Goal: Task Accomplishment & Management: Manage account settings

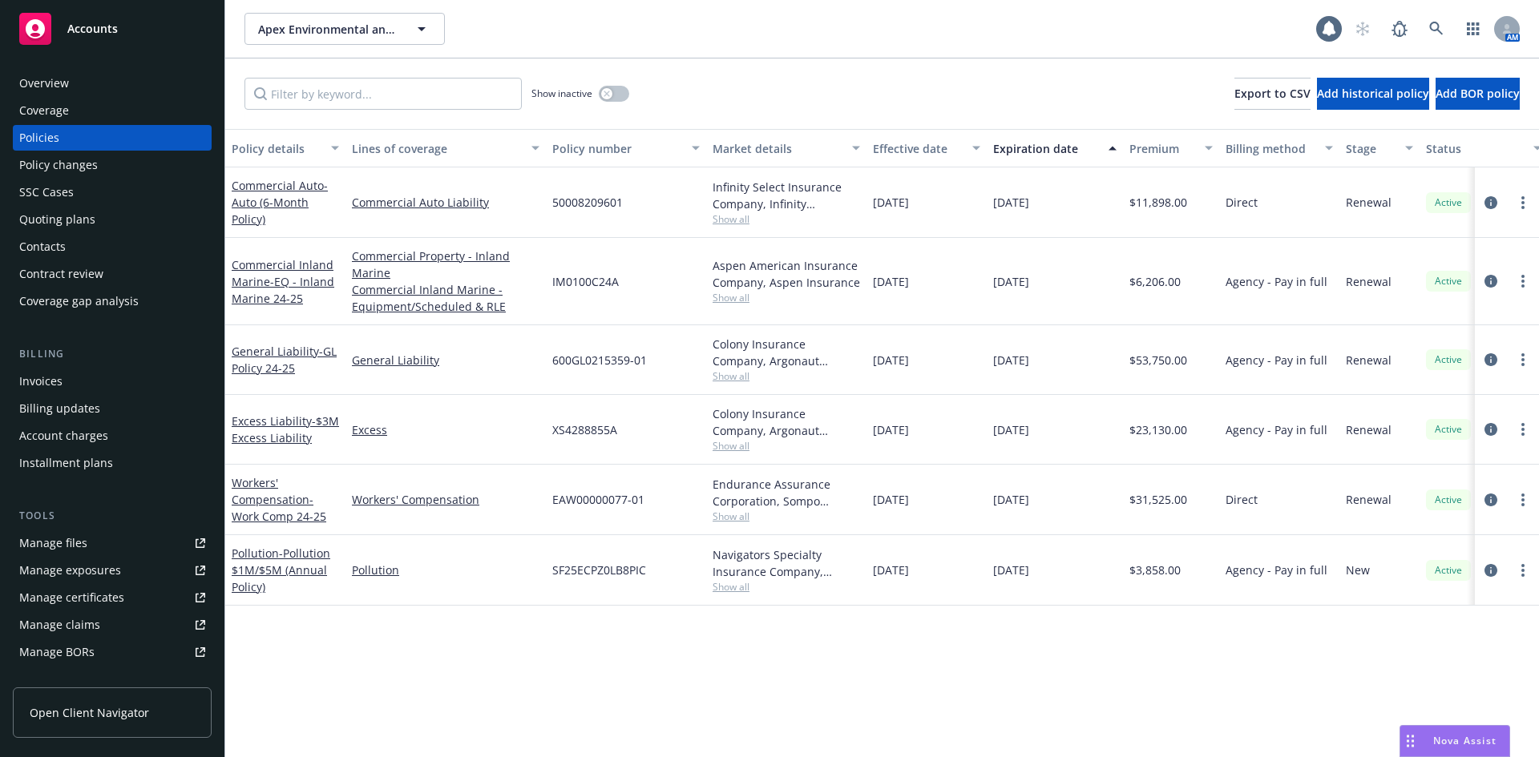
click at [58, 378] on div "Invoices" at bounding box center [40, 382] width 43 height 26
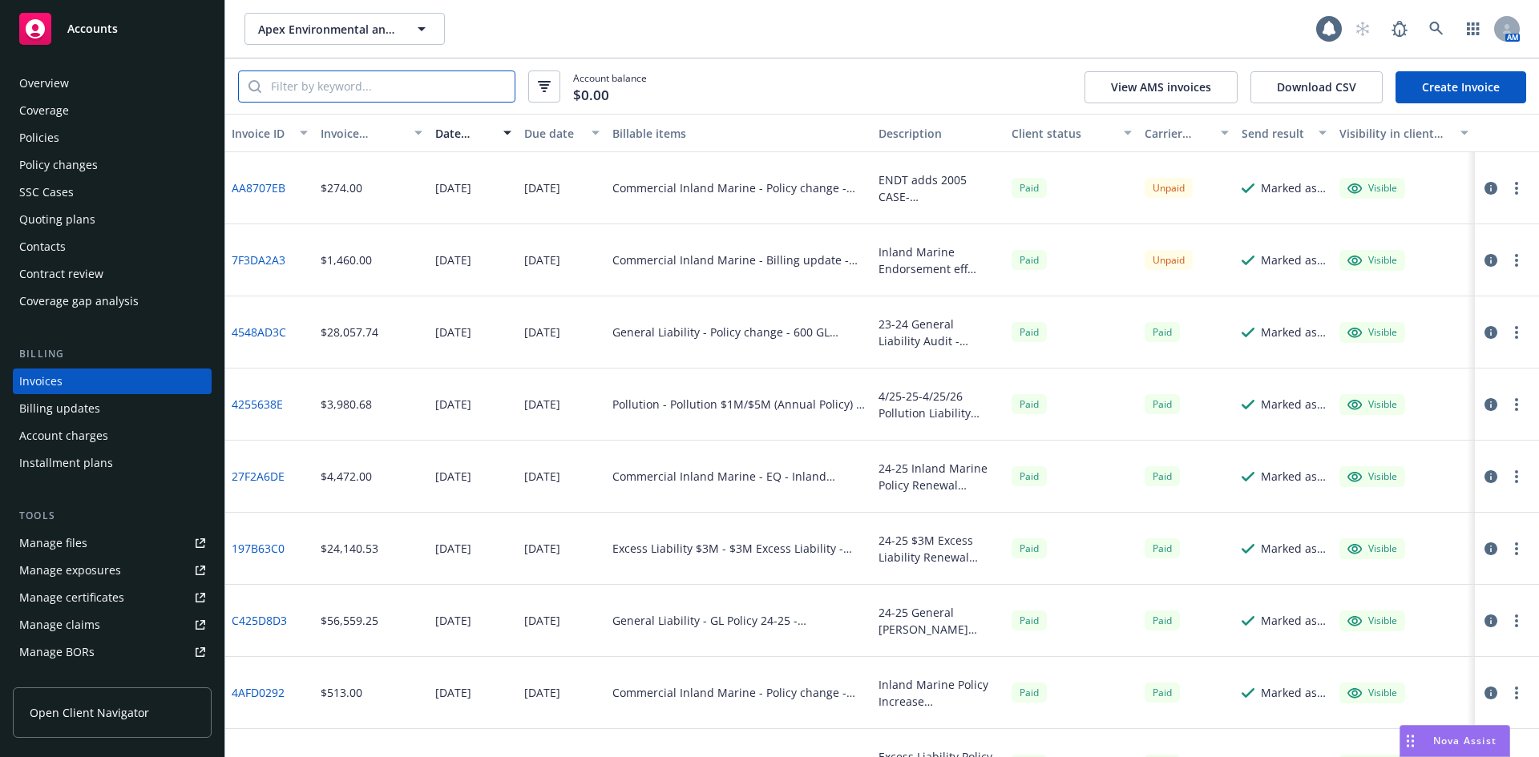
click at [318, 87] on input "search" at bounding box center [387, 86] width 253 height 30
paste input "7F3DA2A3"
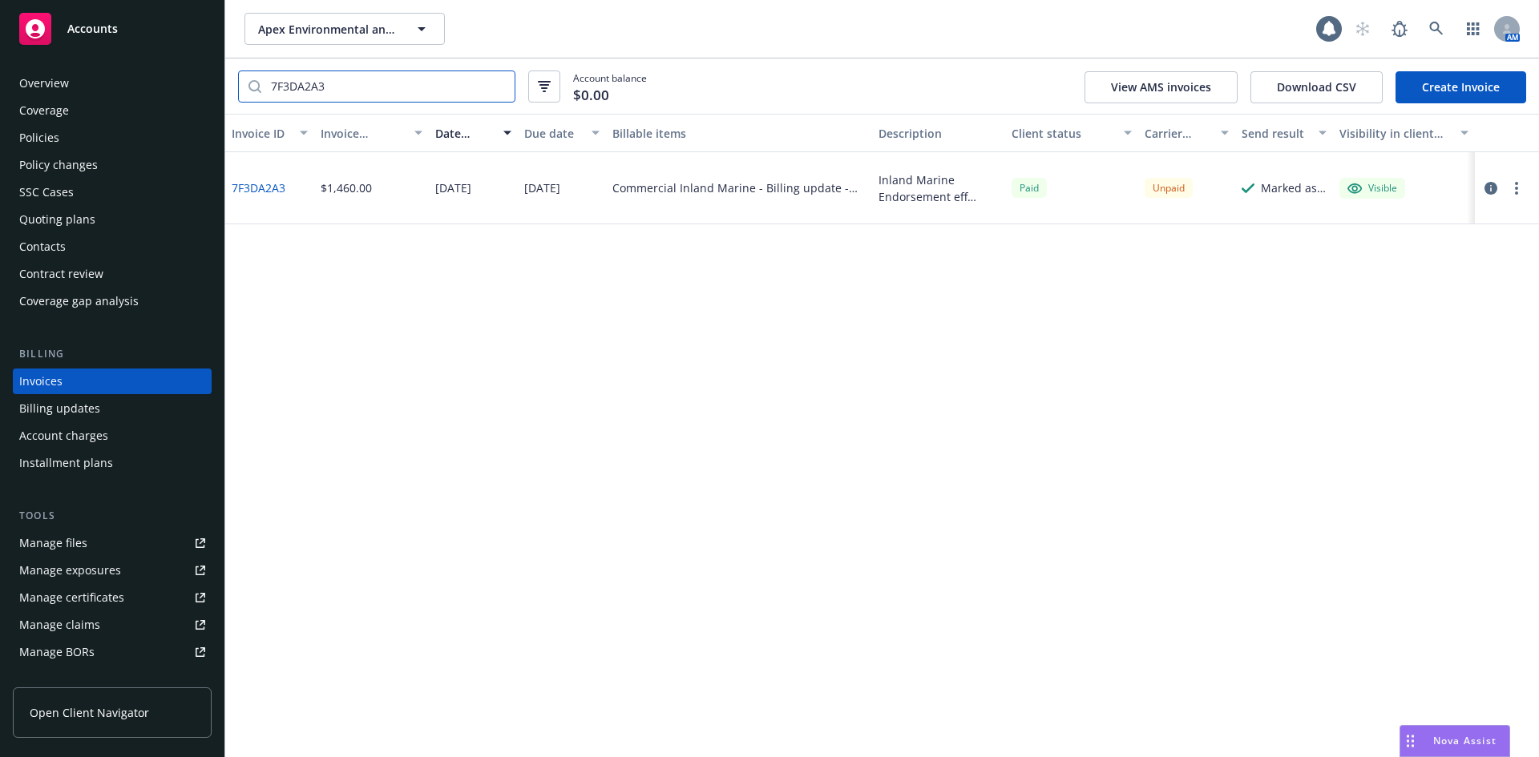
type input "7F3DA2A3"
click at [1489, 186] on icon "button" at bounding box center [1490, 188] width 13 height 13
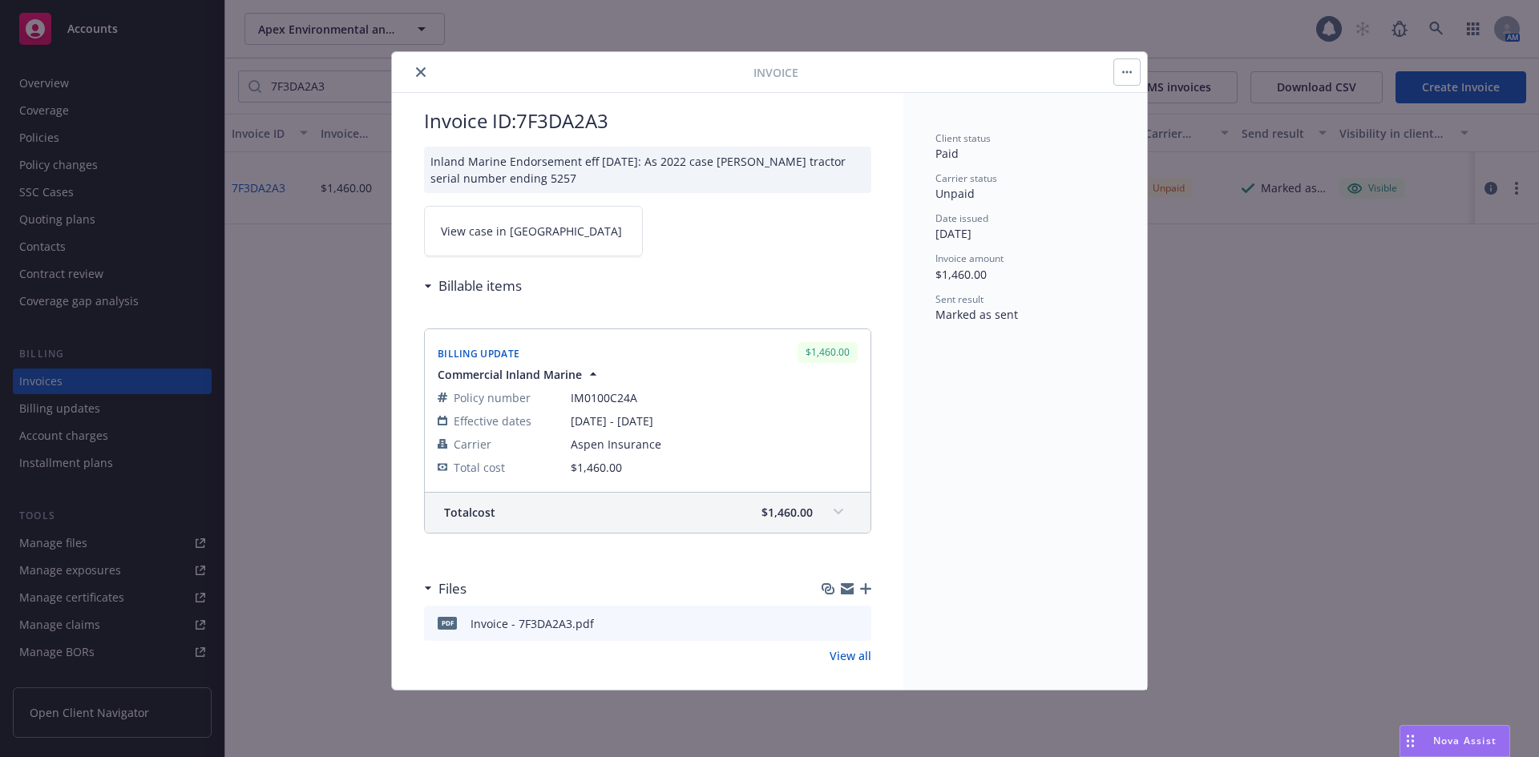
scroll to position [36, 0]
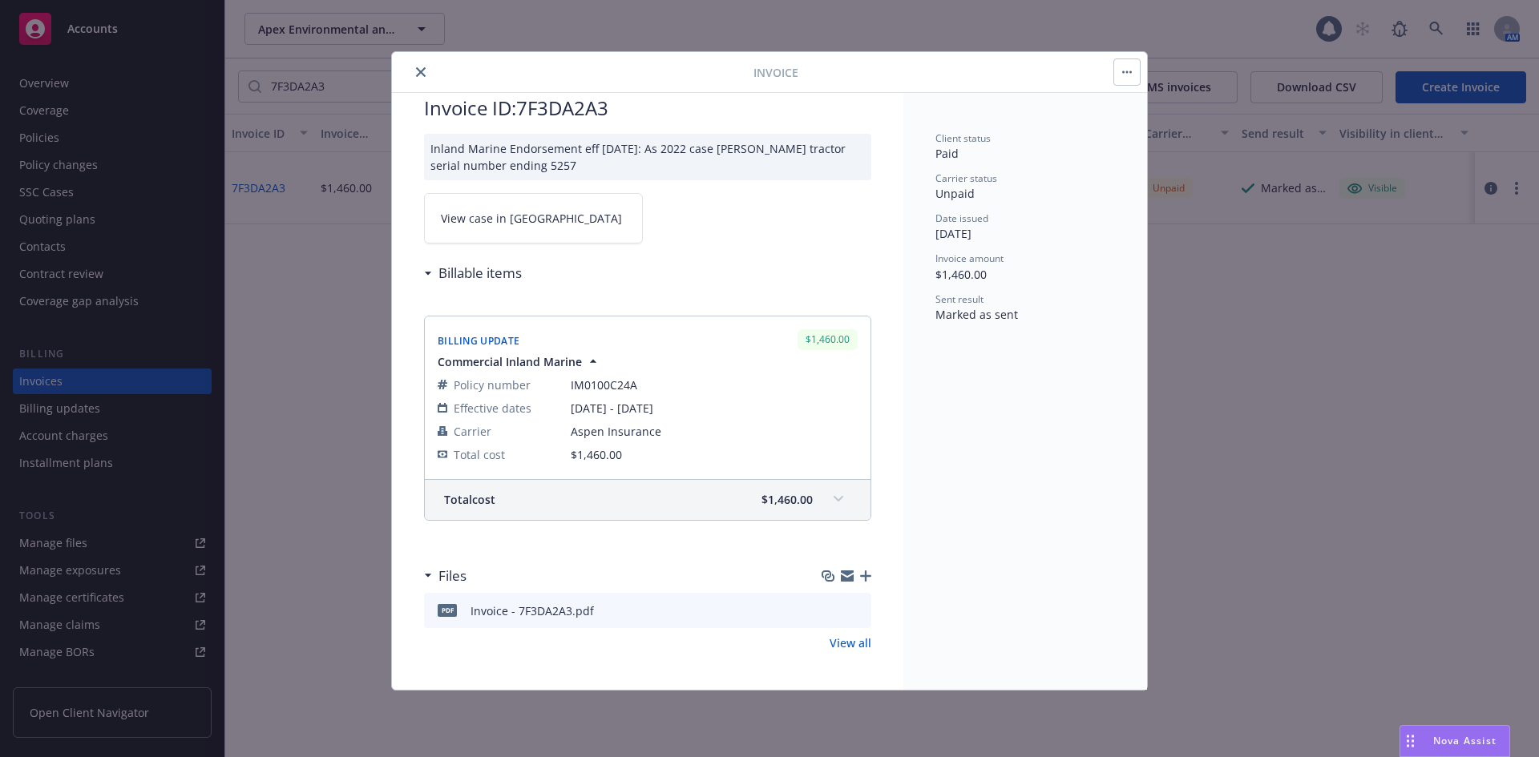
click at [837, 640] on link "View all" at bounding box center [850, 643] width 42 height 17
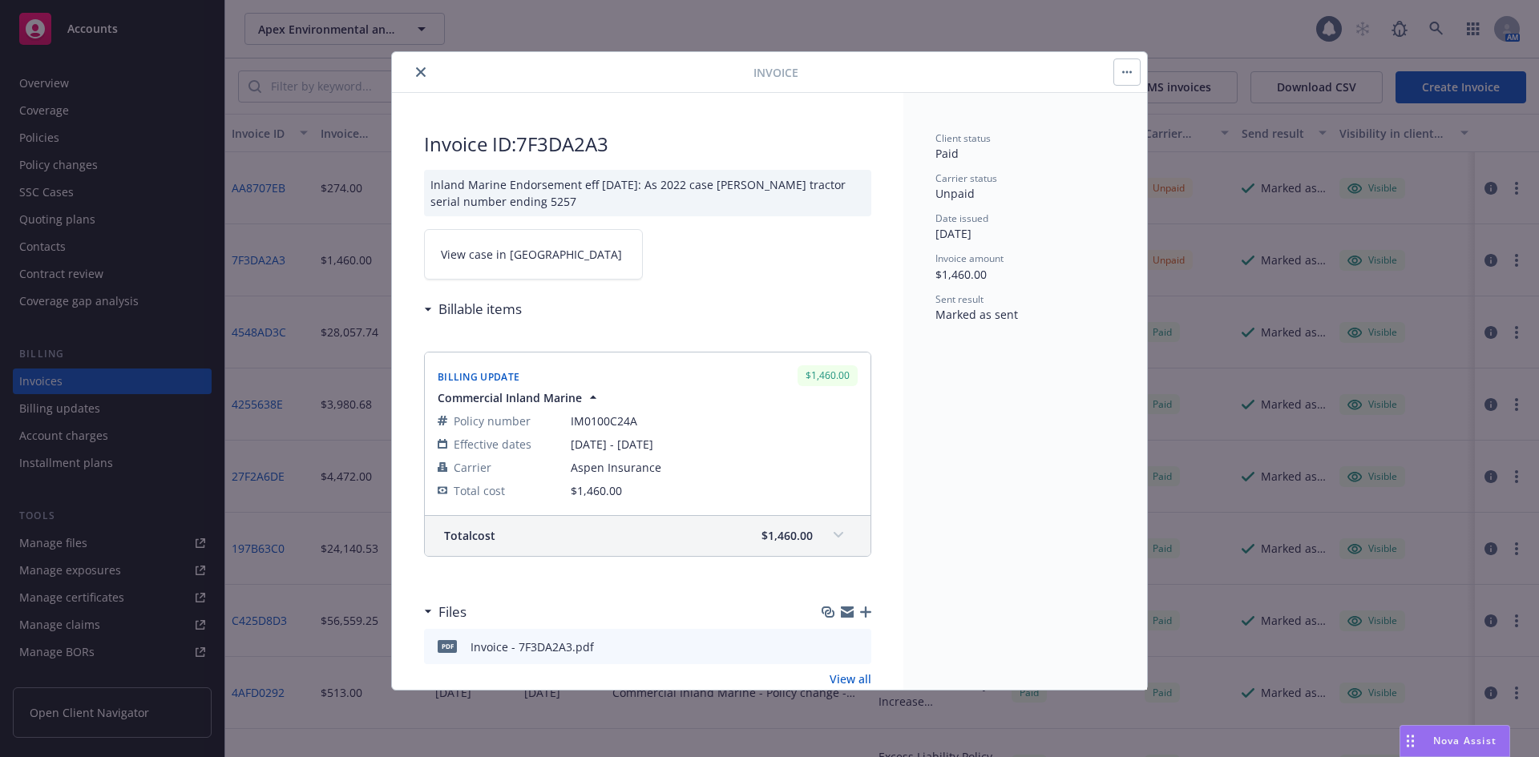
click at [421, 73] on icon "close" at bounding box center [421, 72] width 10 height 10
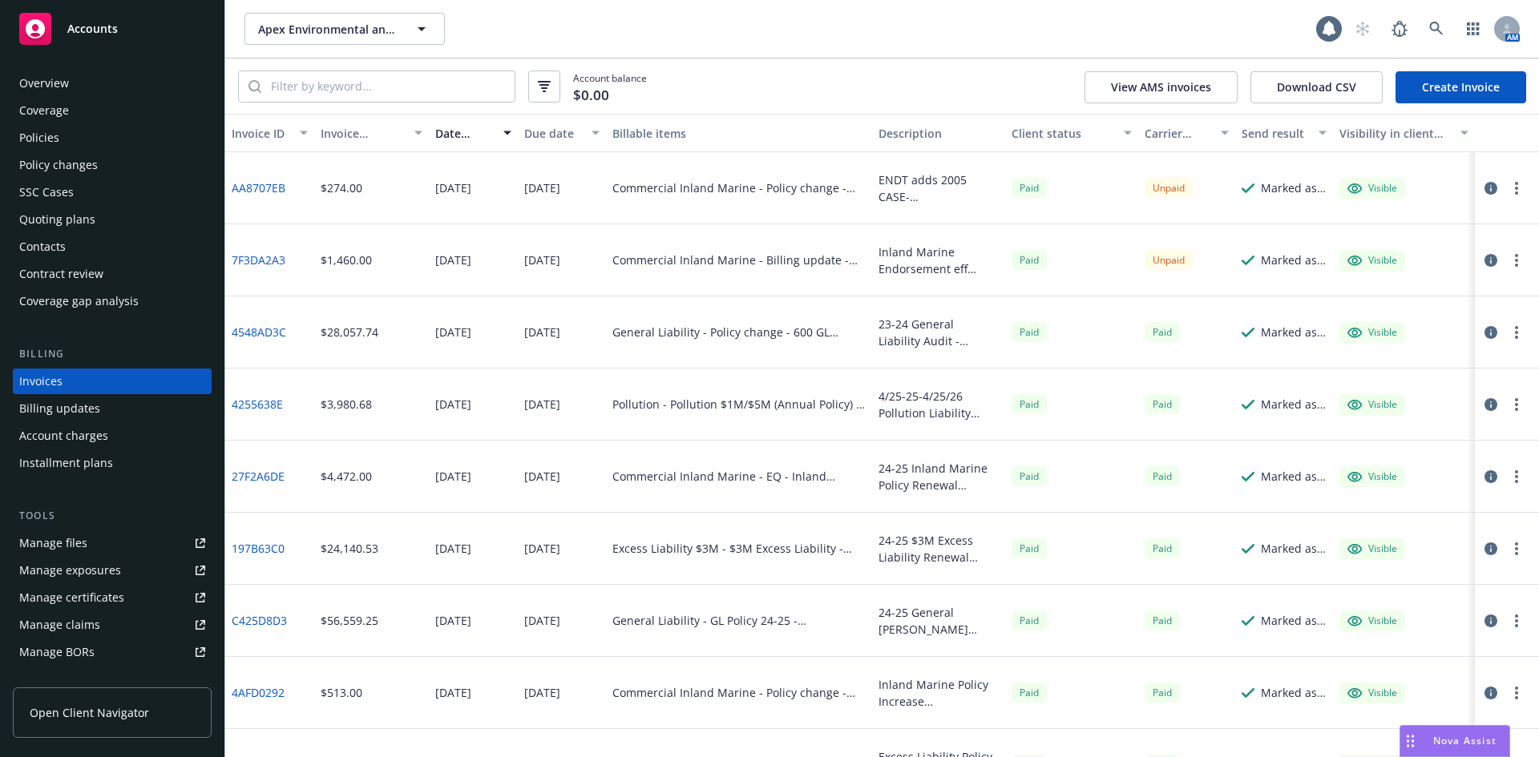
click at [107, 156] on div "Policy changes" at bounding box center [112, 165] width 186 height 26
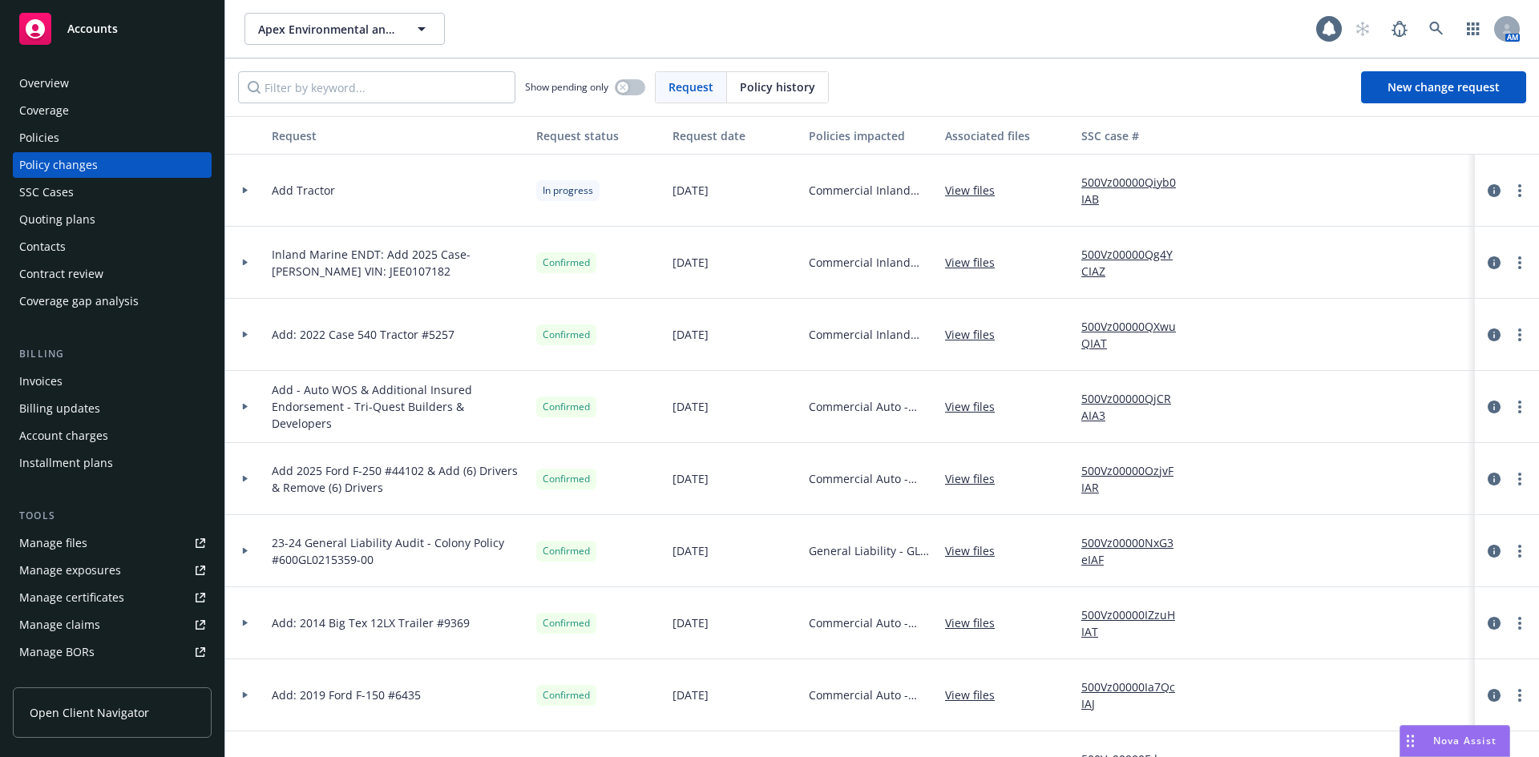
click at [248, 265] on div at bounding box center [245, 263] width 40 height 72
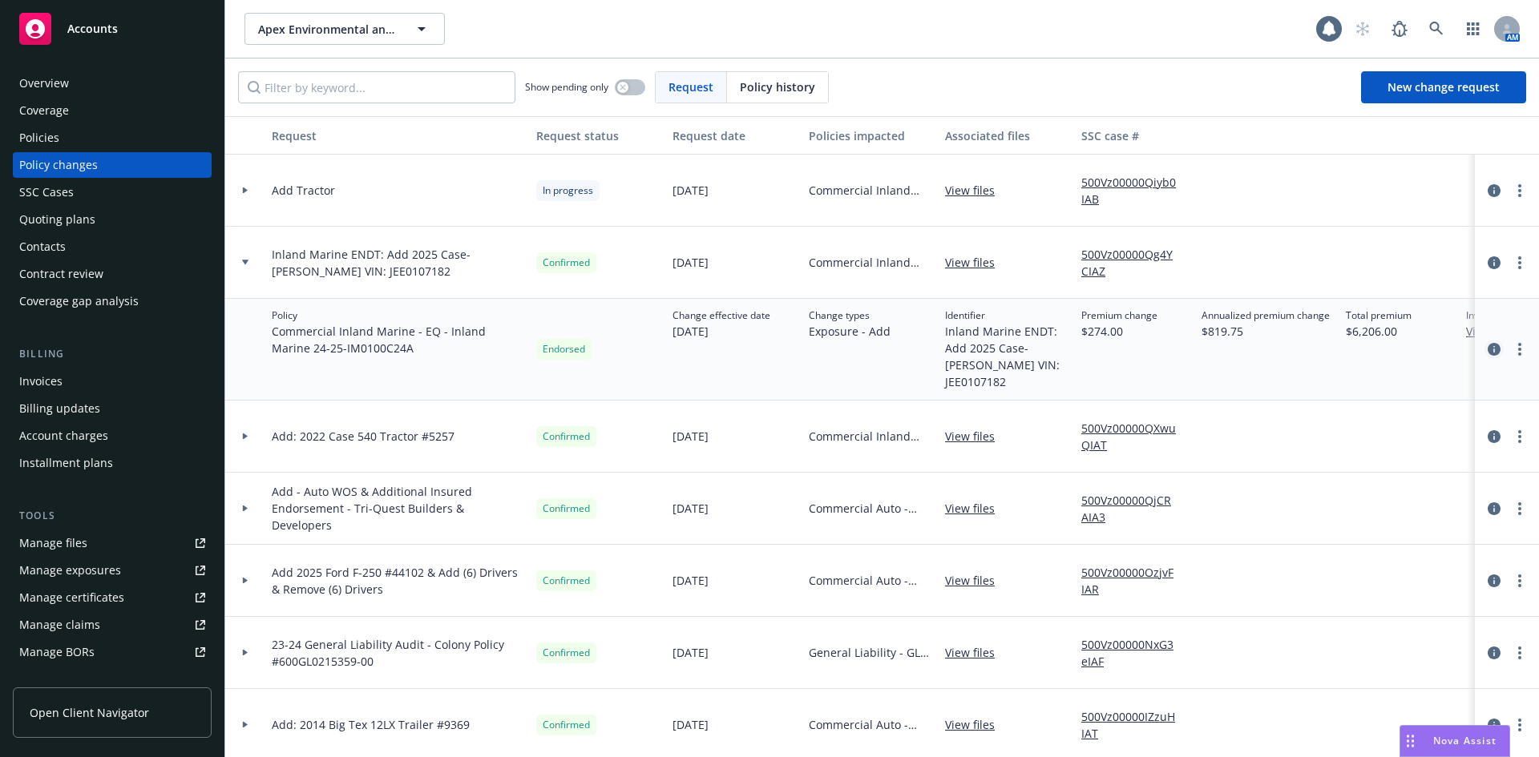
click at [1487, 347] on icon "circleInformation" at bounding box center [1493, 349] width 13 height 13
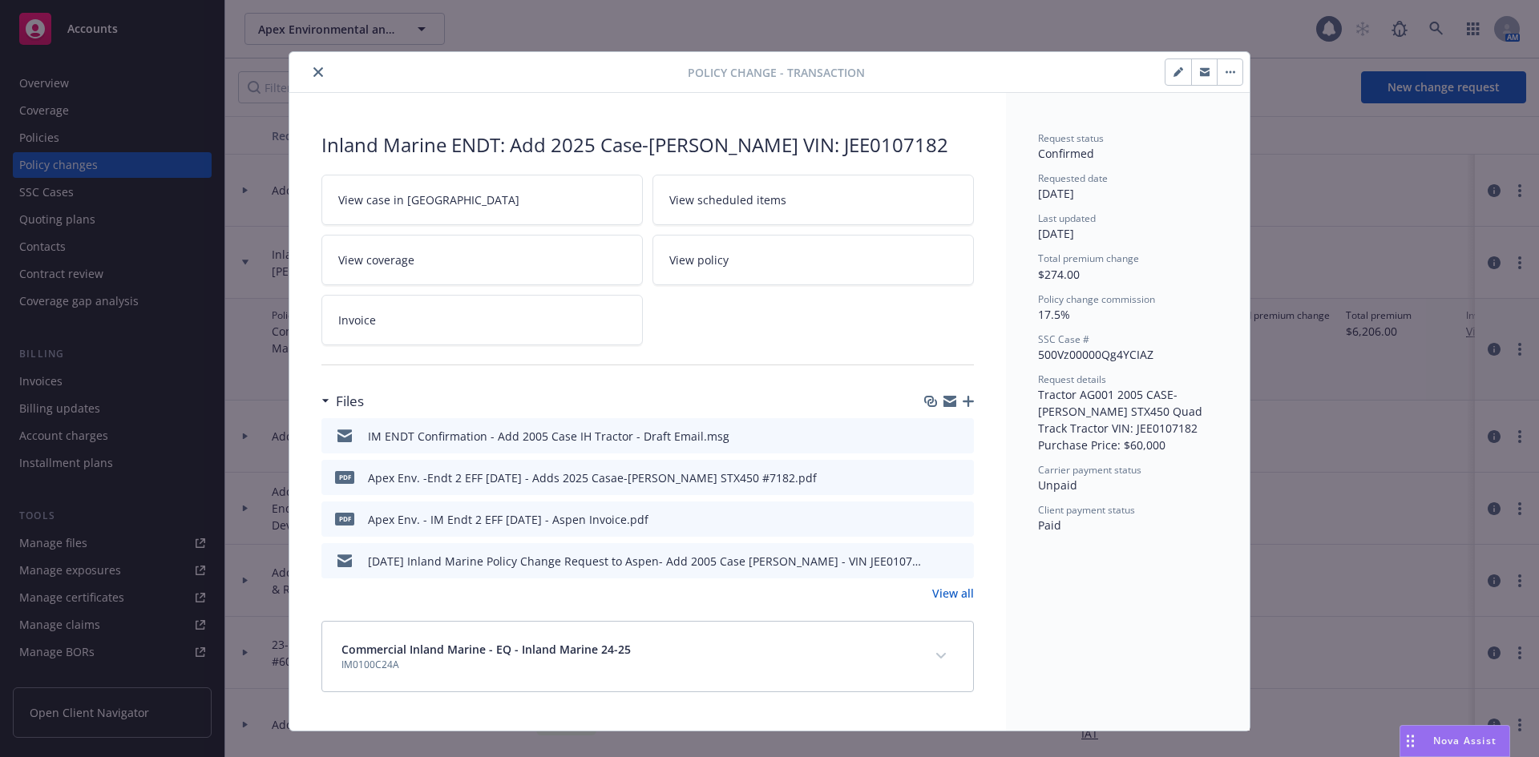
click at [943, 591] on link "View all" at bounding box center [953, 593] width 42 height 17
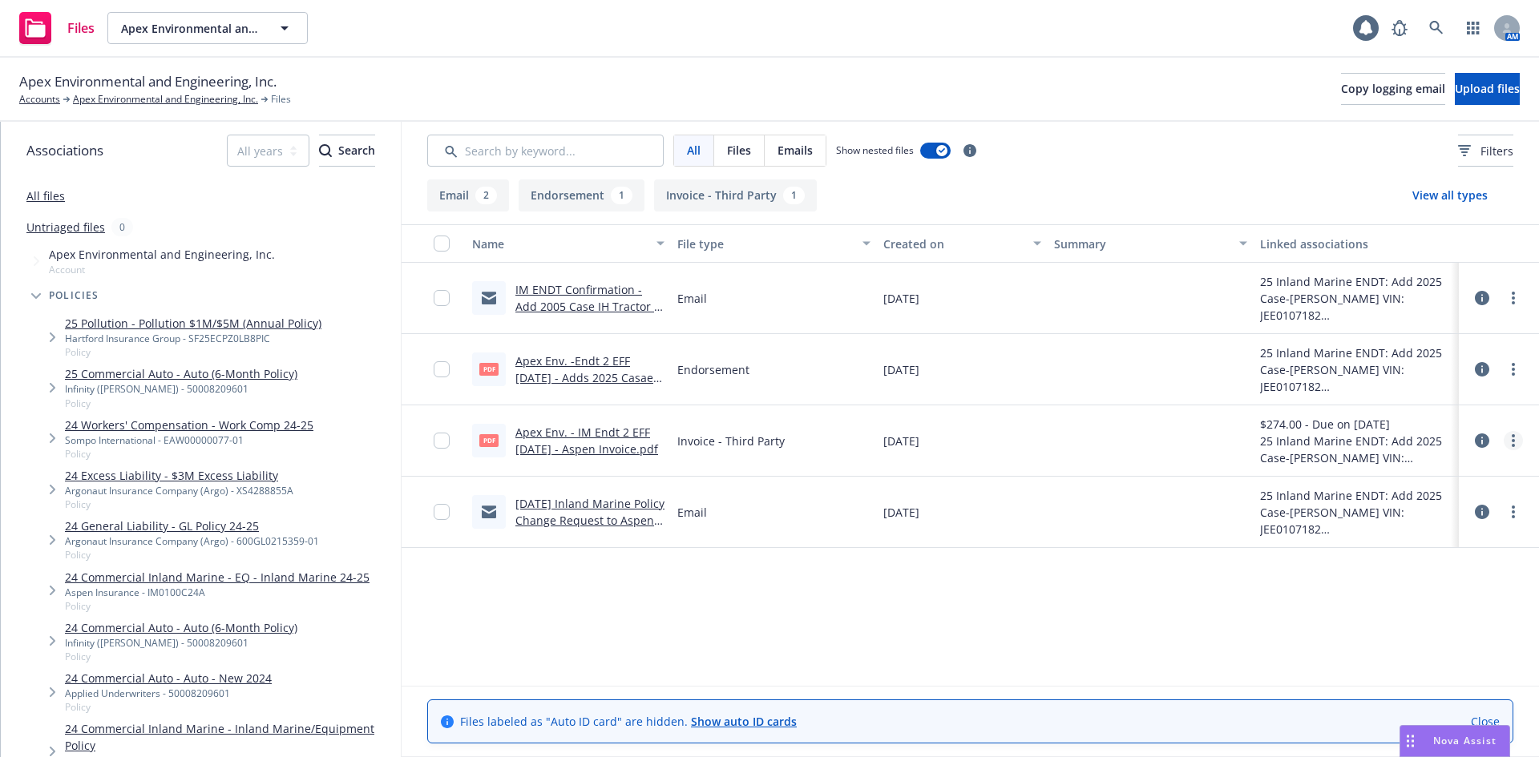
click at [1510, 440] on link "more" at bounding box center [1512, 440] width 19 height 19
click at [1449, 564] on link "Update associations" at bounding box center [1441, 570] width 159 height 32
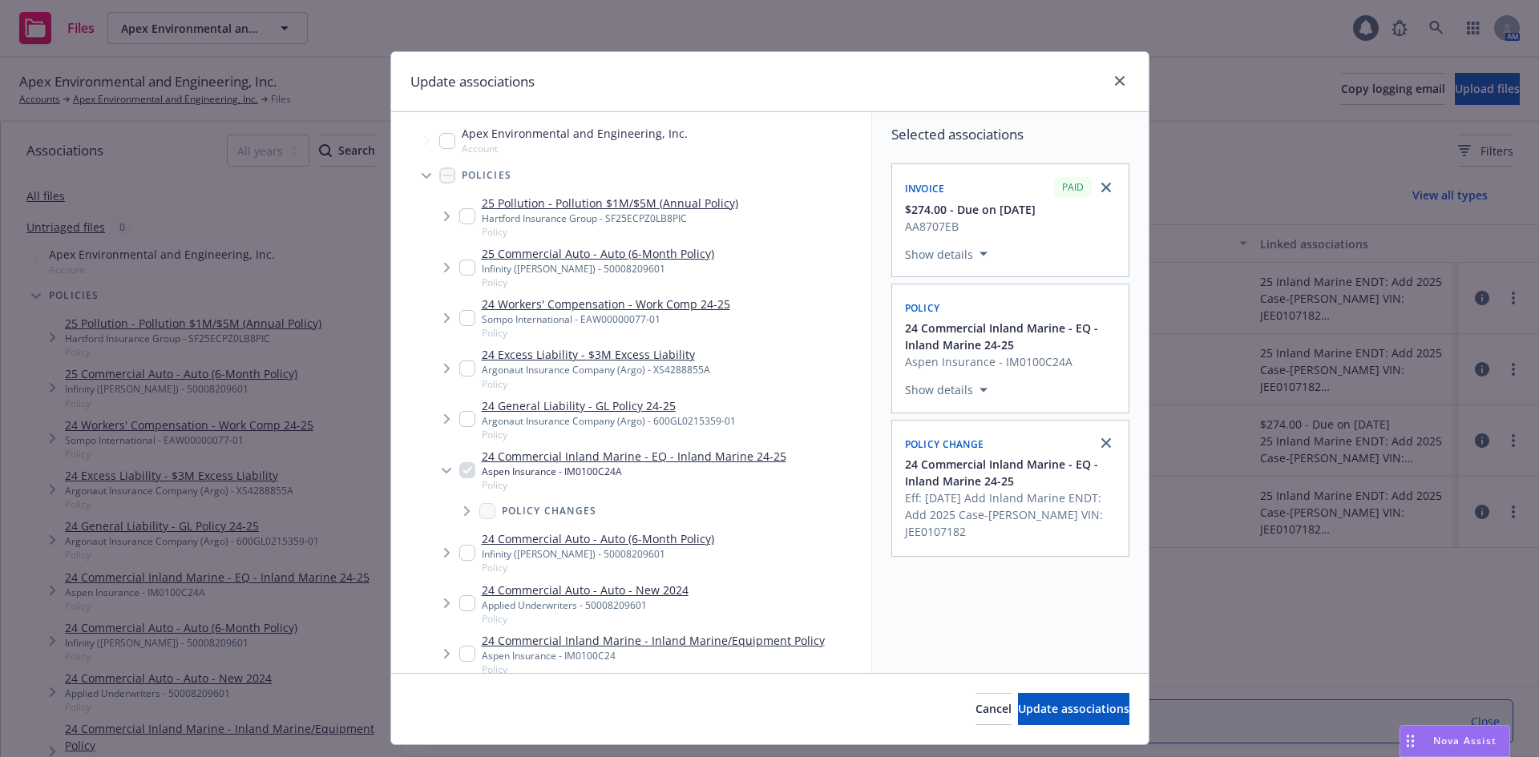
click at [464, 509] on icon "Tree Example" at bounding box center [467, 511] width 6 height 10
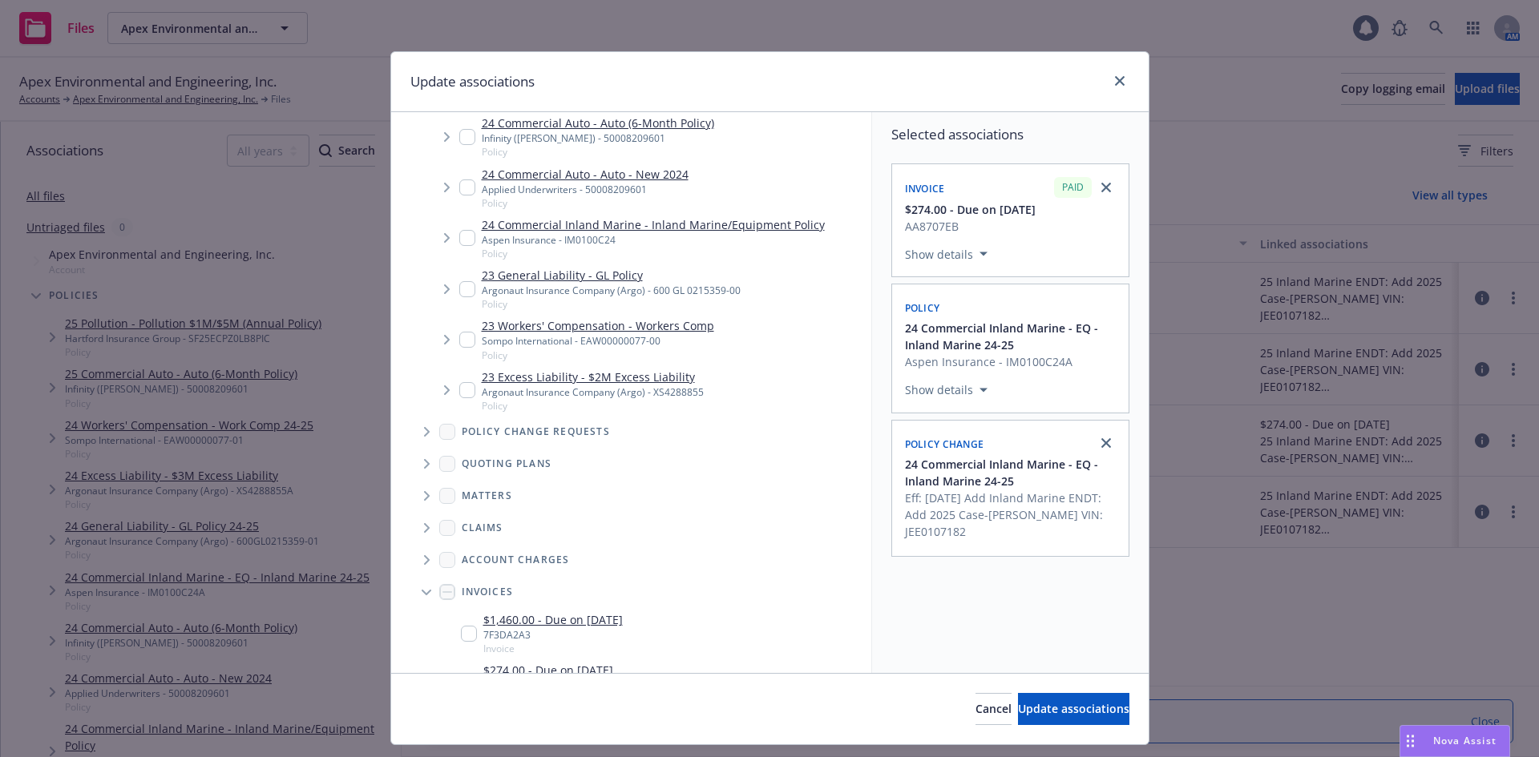
scroll to position [561, 0]
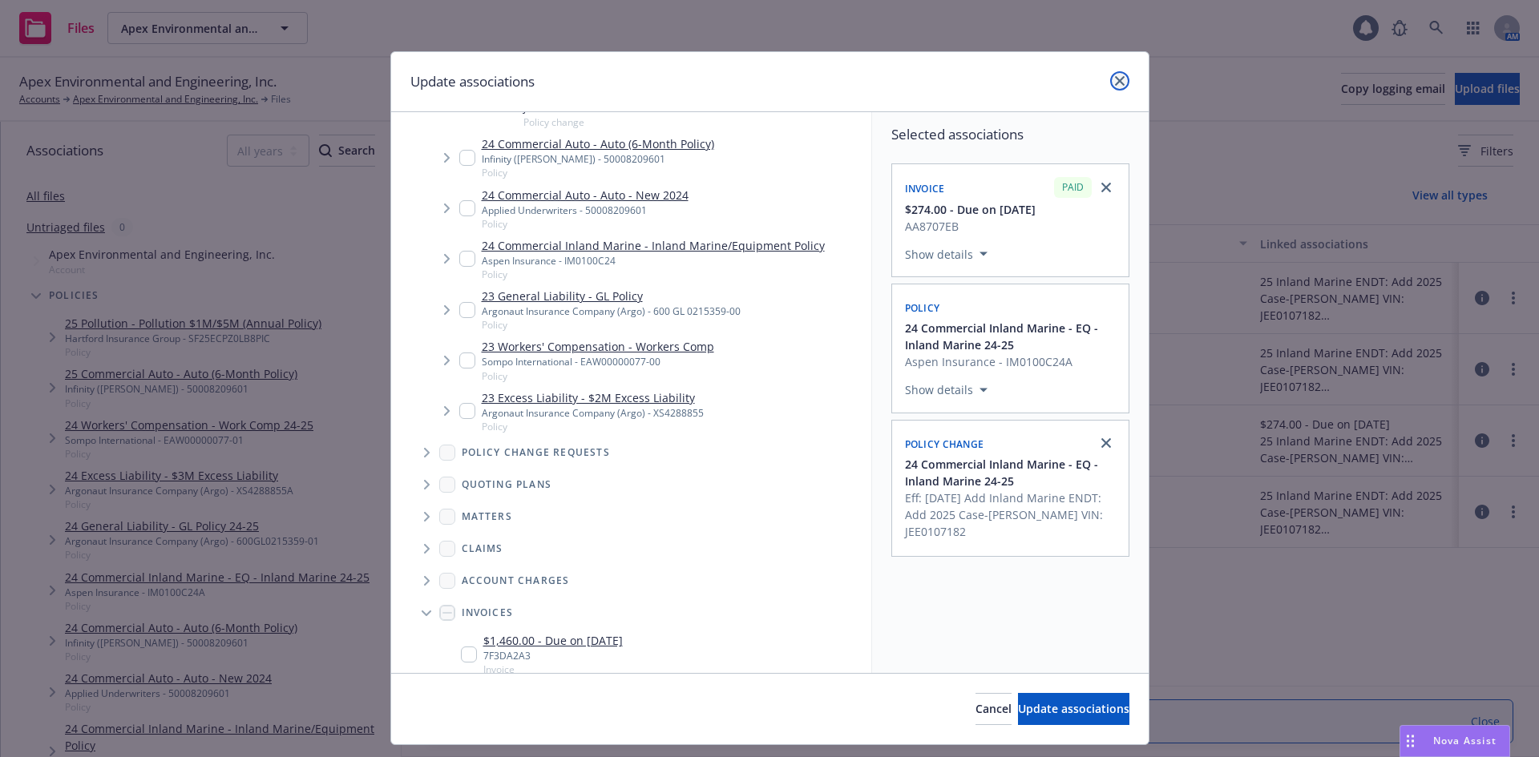
click at [1115, 80] on icon "close" at bounding box center [1120, 81] width 10 height 10
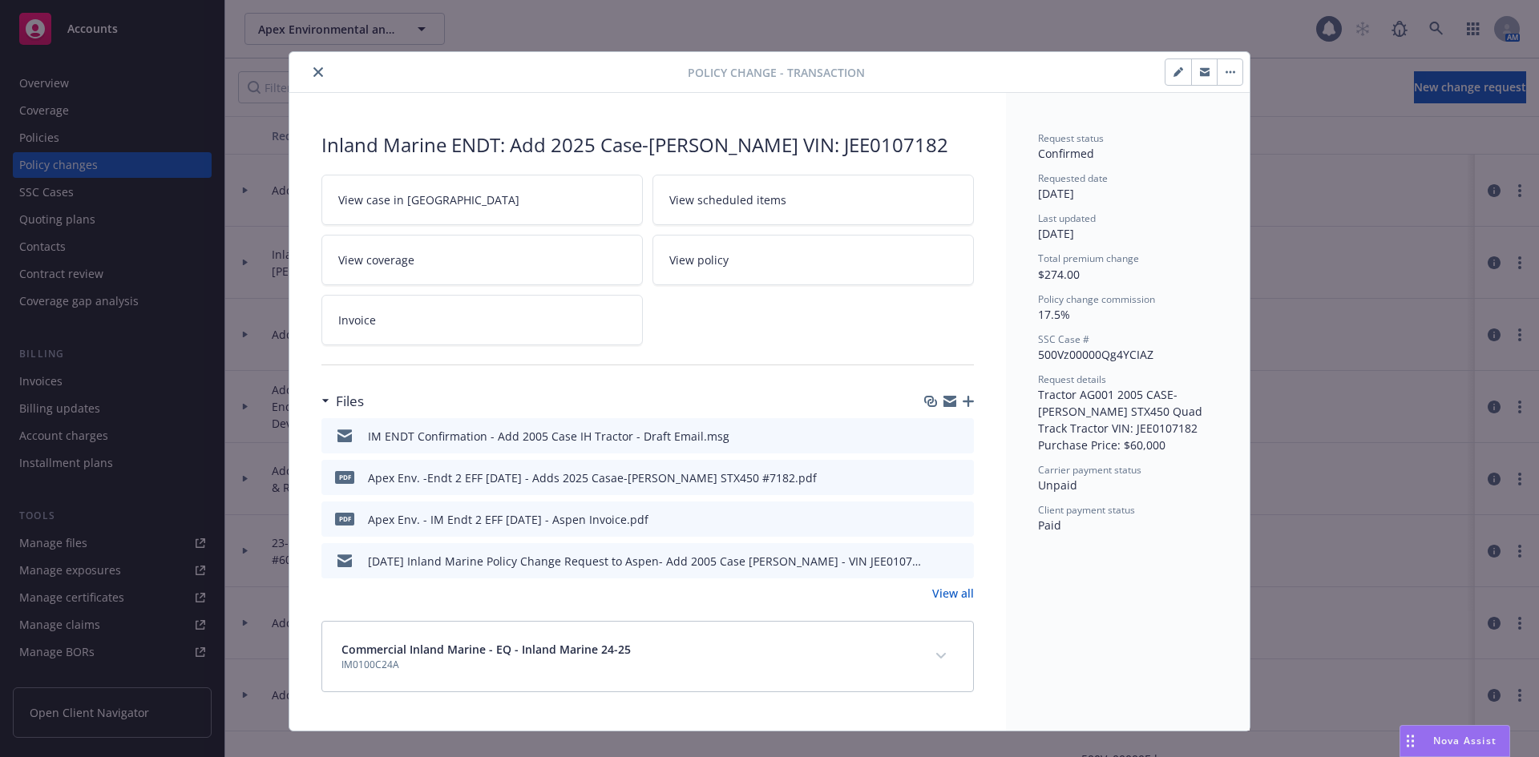
click at [309, 72] on button "close" at bounding box center [318, 72] width 19 height 19
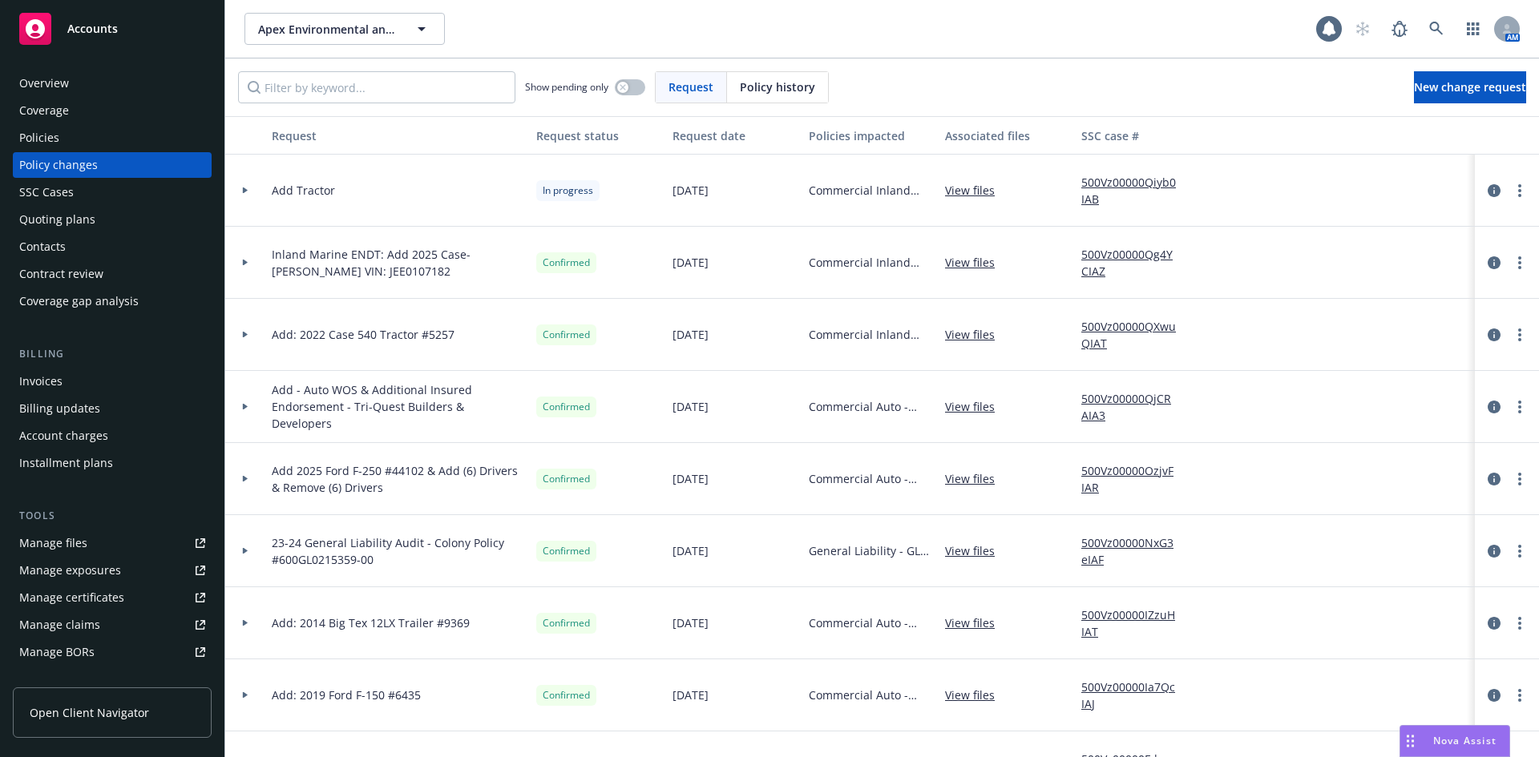
click at [243, 334] on icon at bounding box center [245, 335] width 5 height 6
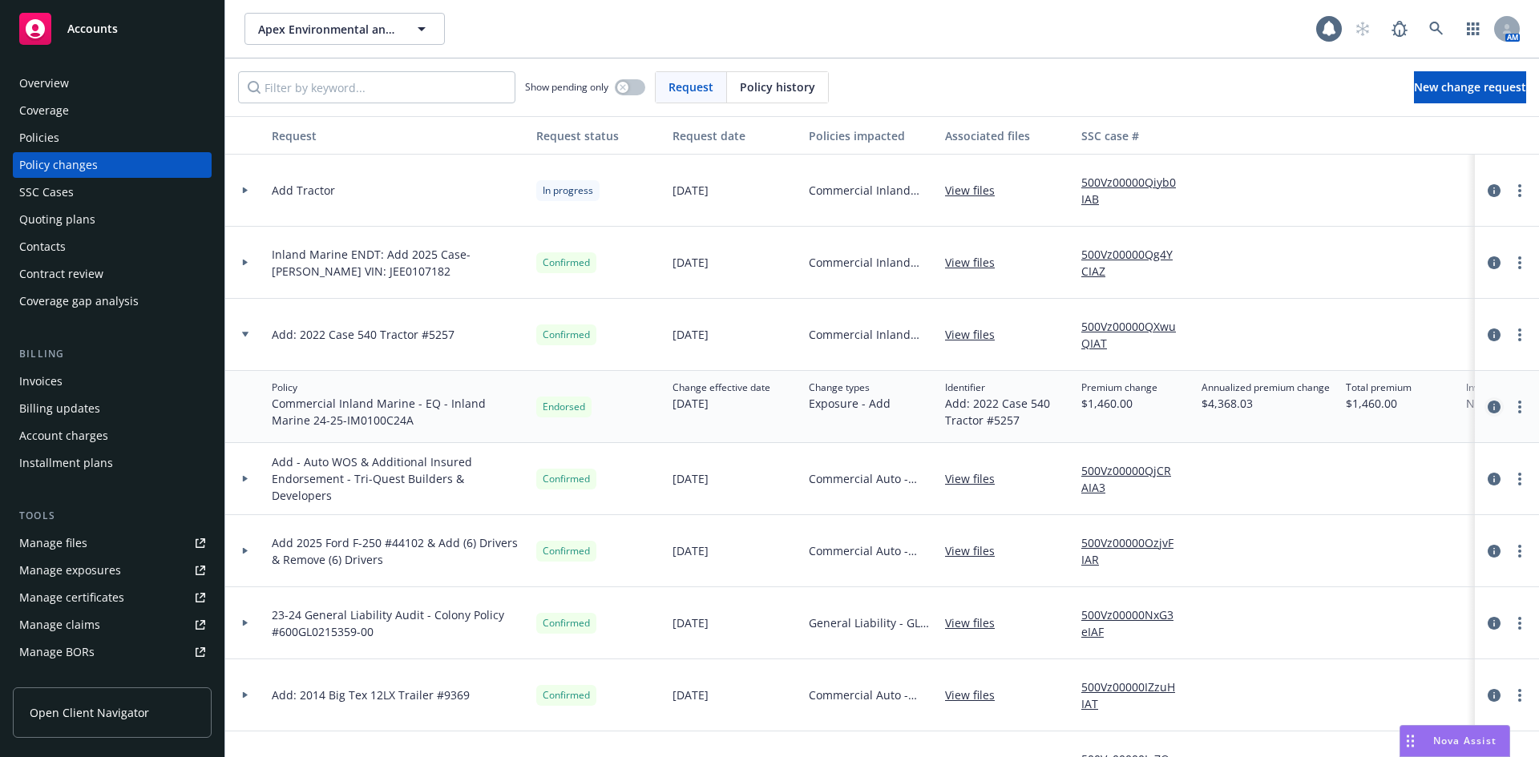
click at [1487, 406] on icon "circleInformation" at bounding box center [1493, 407] width 13 height 13
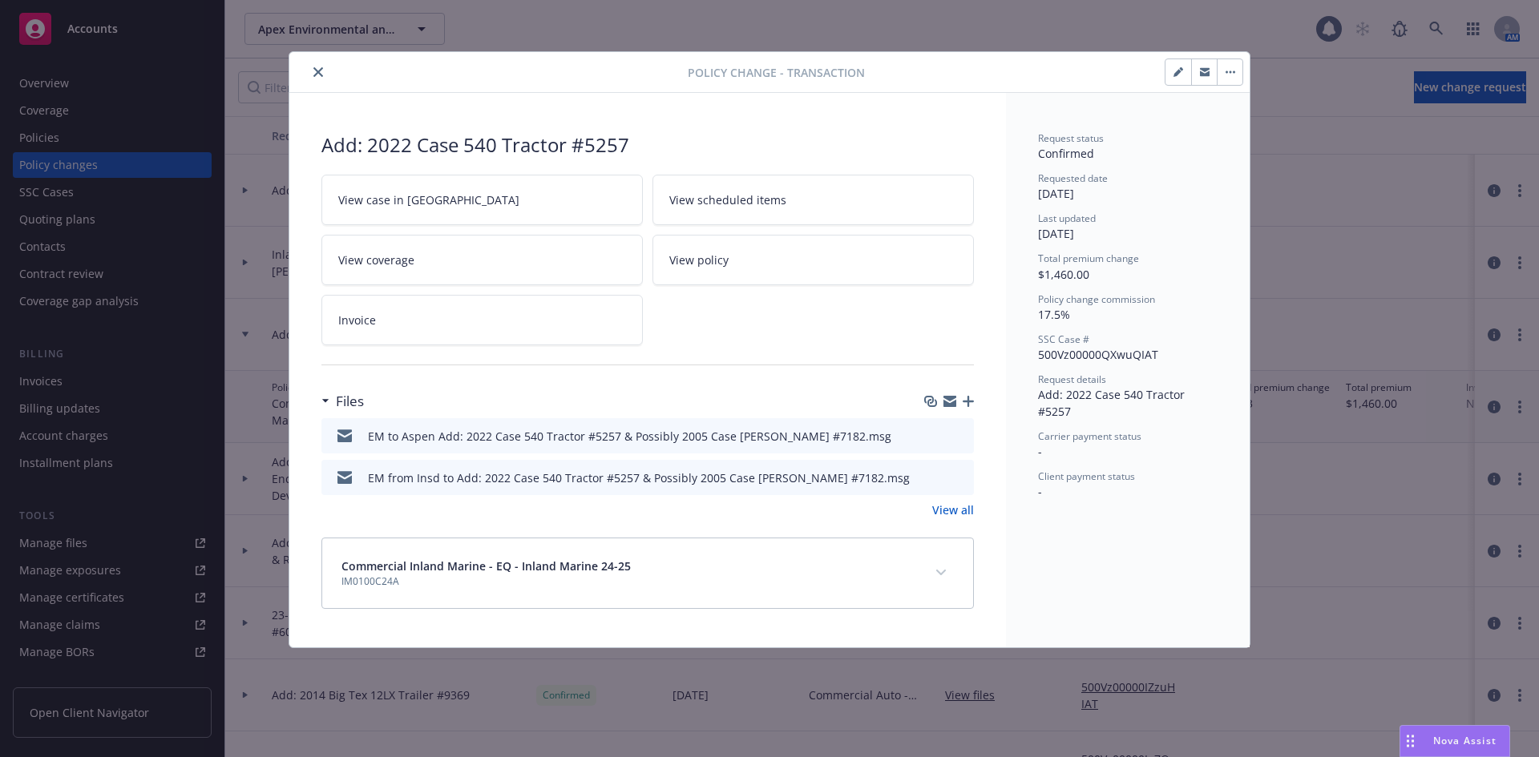
click at [952, 510] on link "View all" at bounding box center [953, 510] width 42 height 17
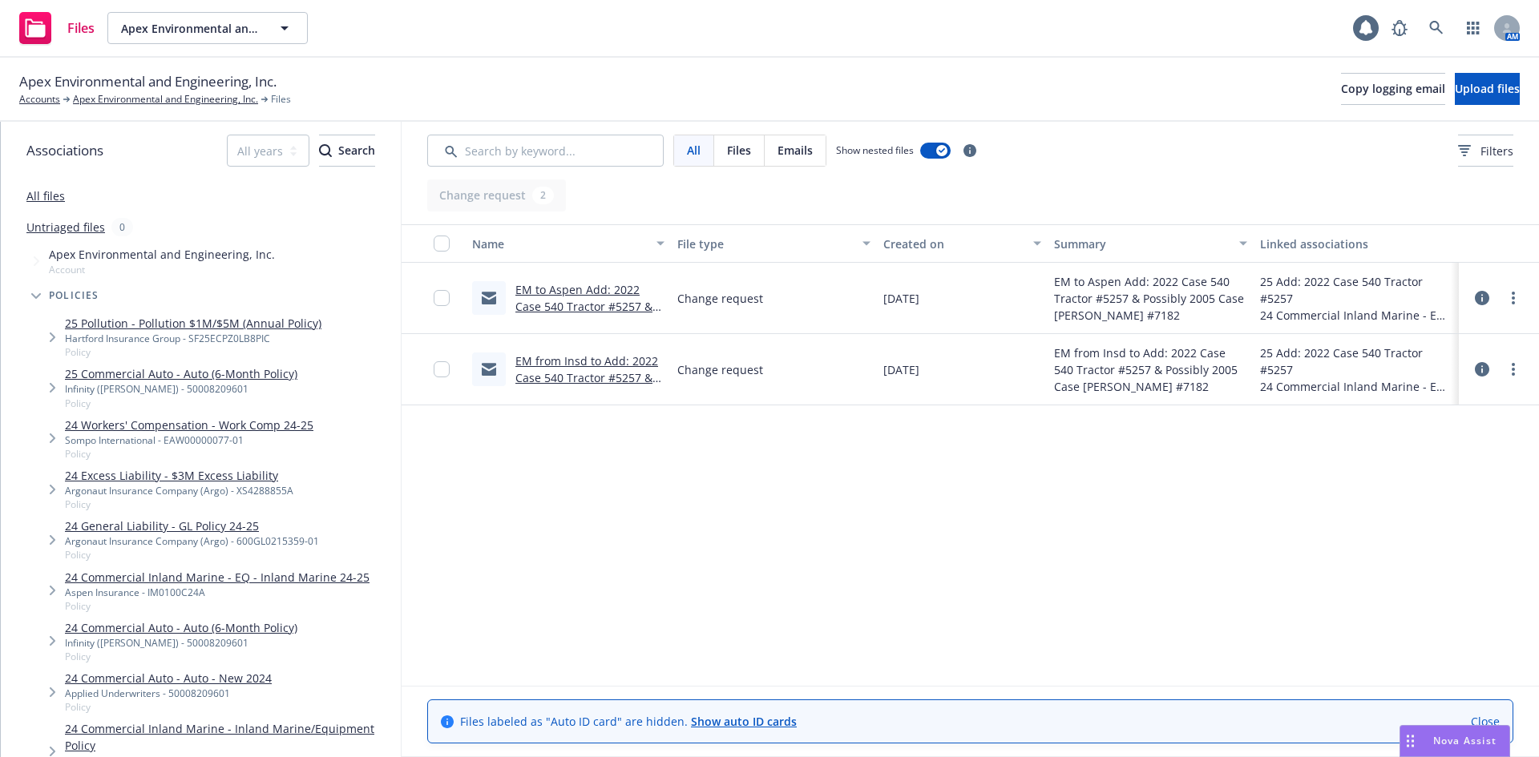
click at [672, 632] on div "Name File type Created on Summary Linked associations EM to Aspen Add: 2022 Cas…" at bounding box center [970, 455] width 1137 height 462
click at [173, 100] on link "Apex Environmental and Engineering, Inc." at bounding box center [165, 99] width 185 height 14
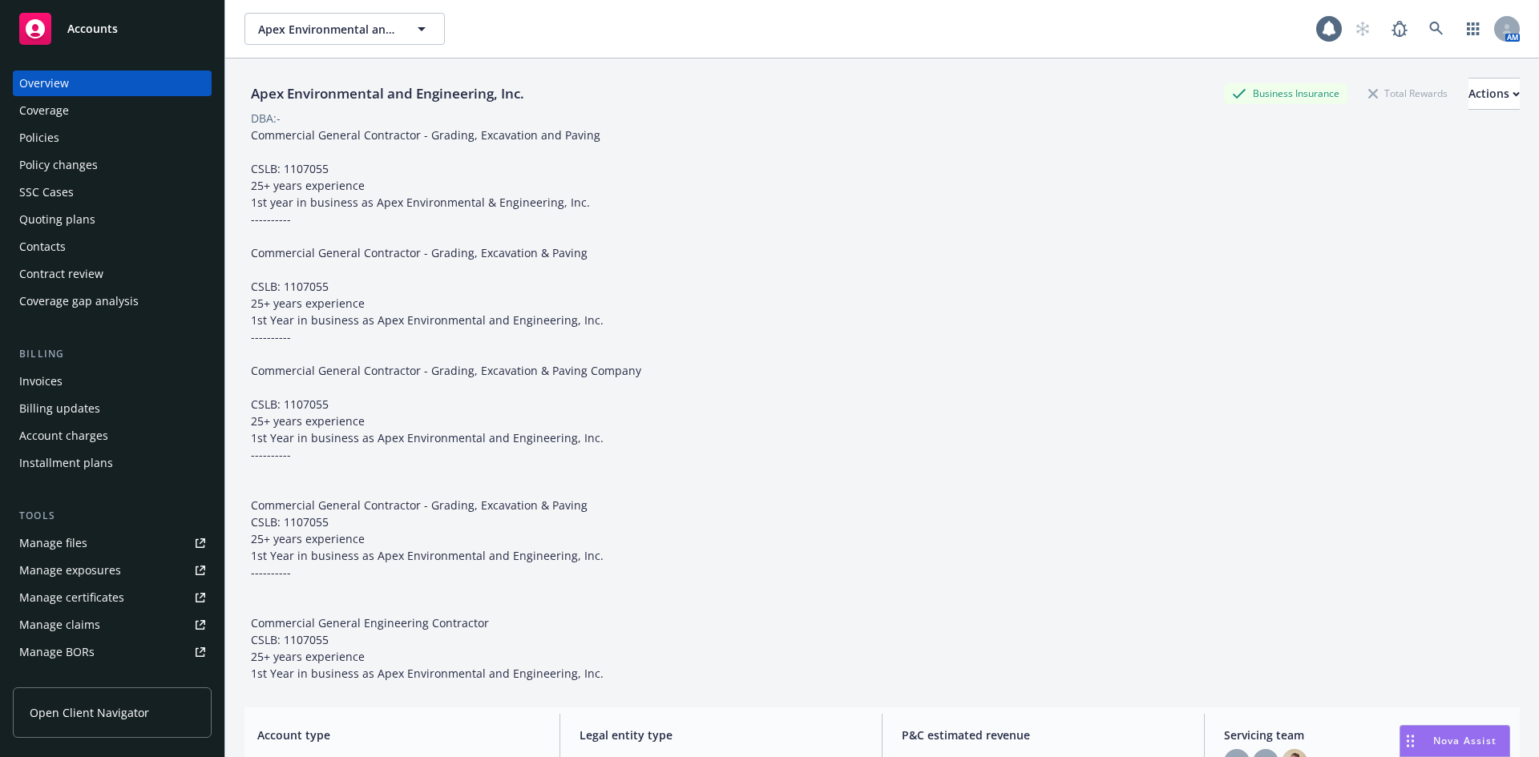
click at [88, 157] on div "Policy changes" at bounding box center [58, 165] width 79 height 26
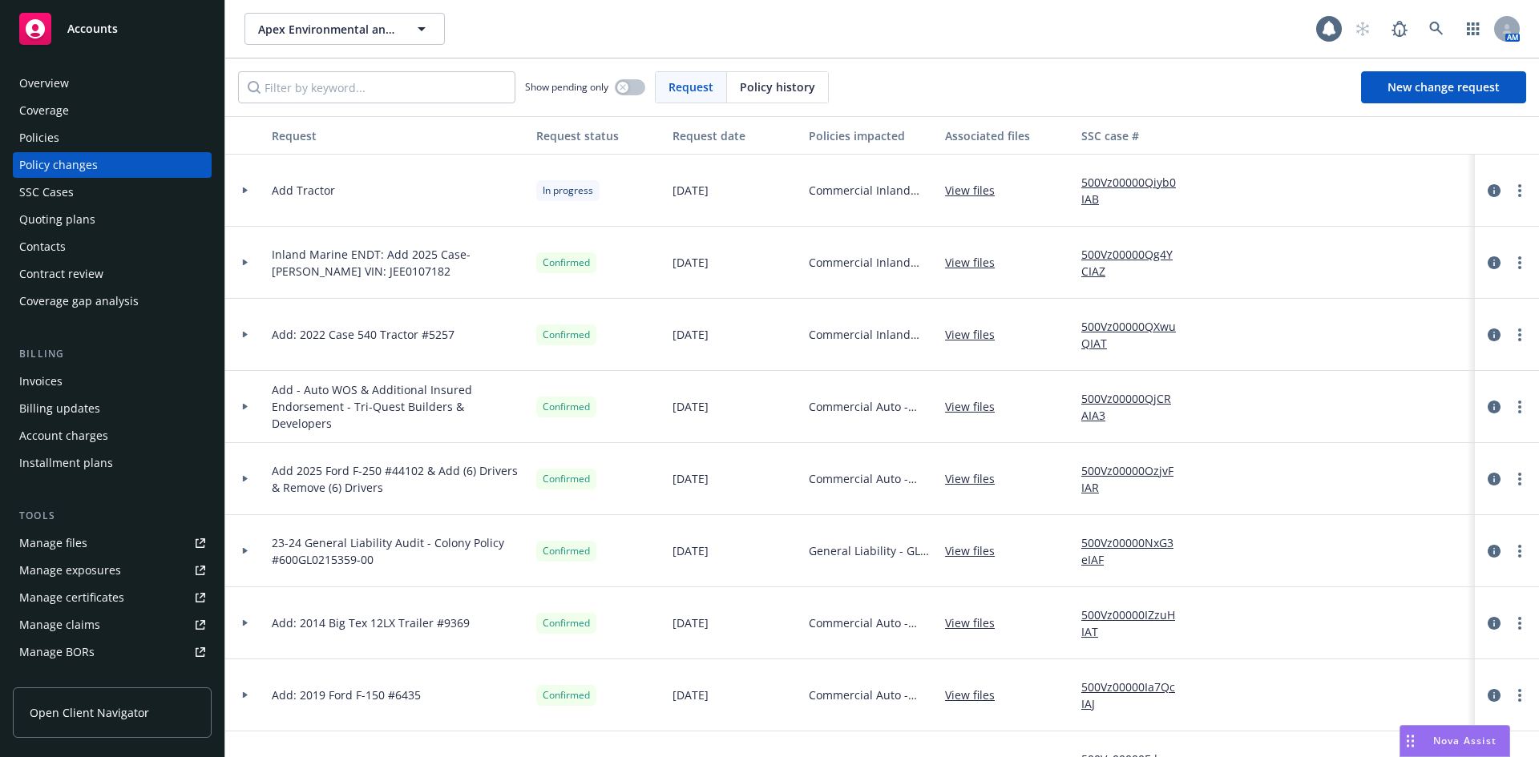
click at [239, 334] on div at bounding box center [245, 335] width 27 height 6
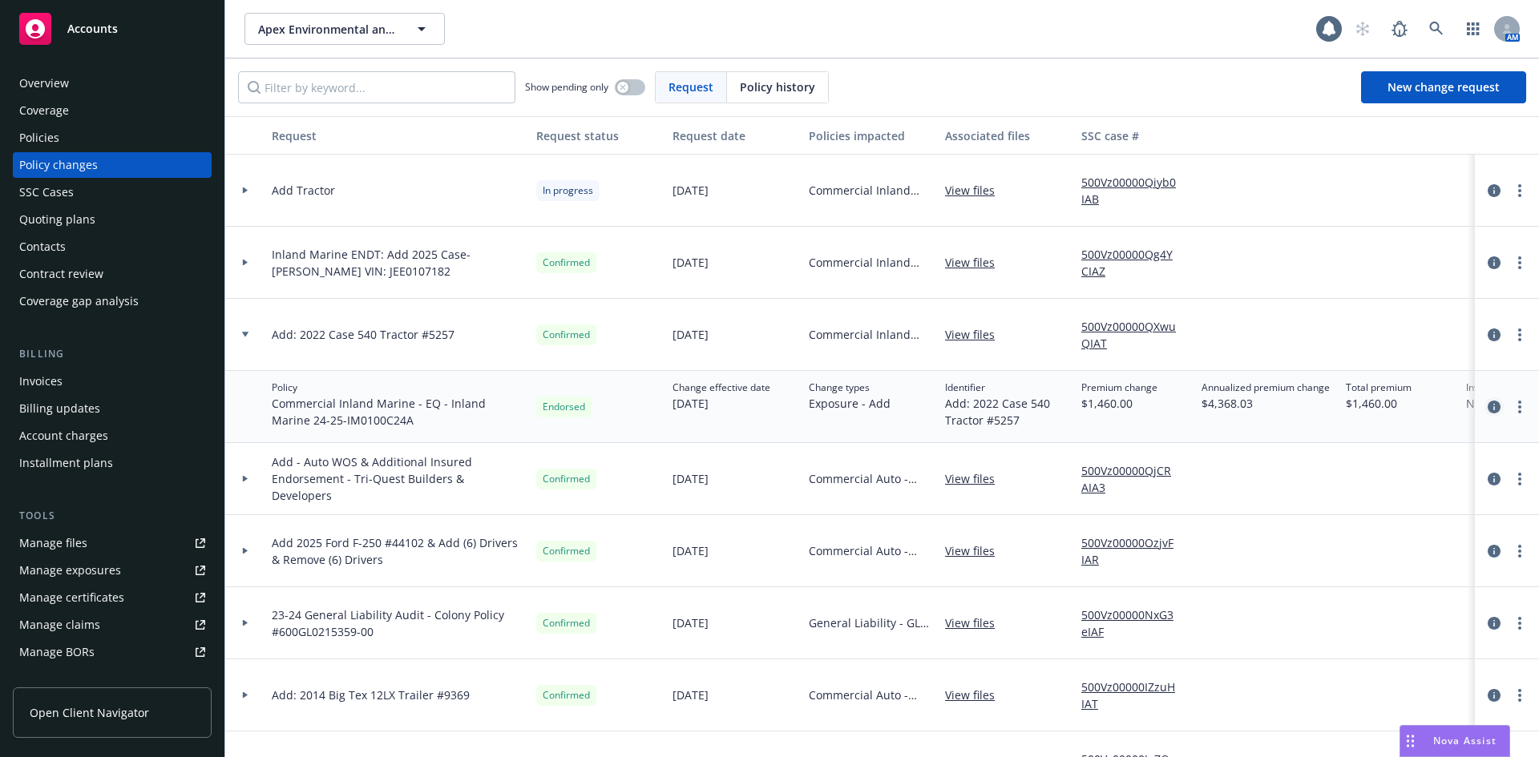
click at [1484, 407] on link "circleInformation" at bounding box center [1493, 406] width 19 height 19
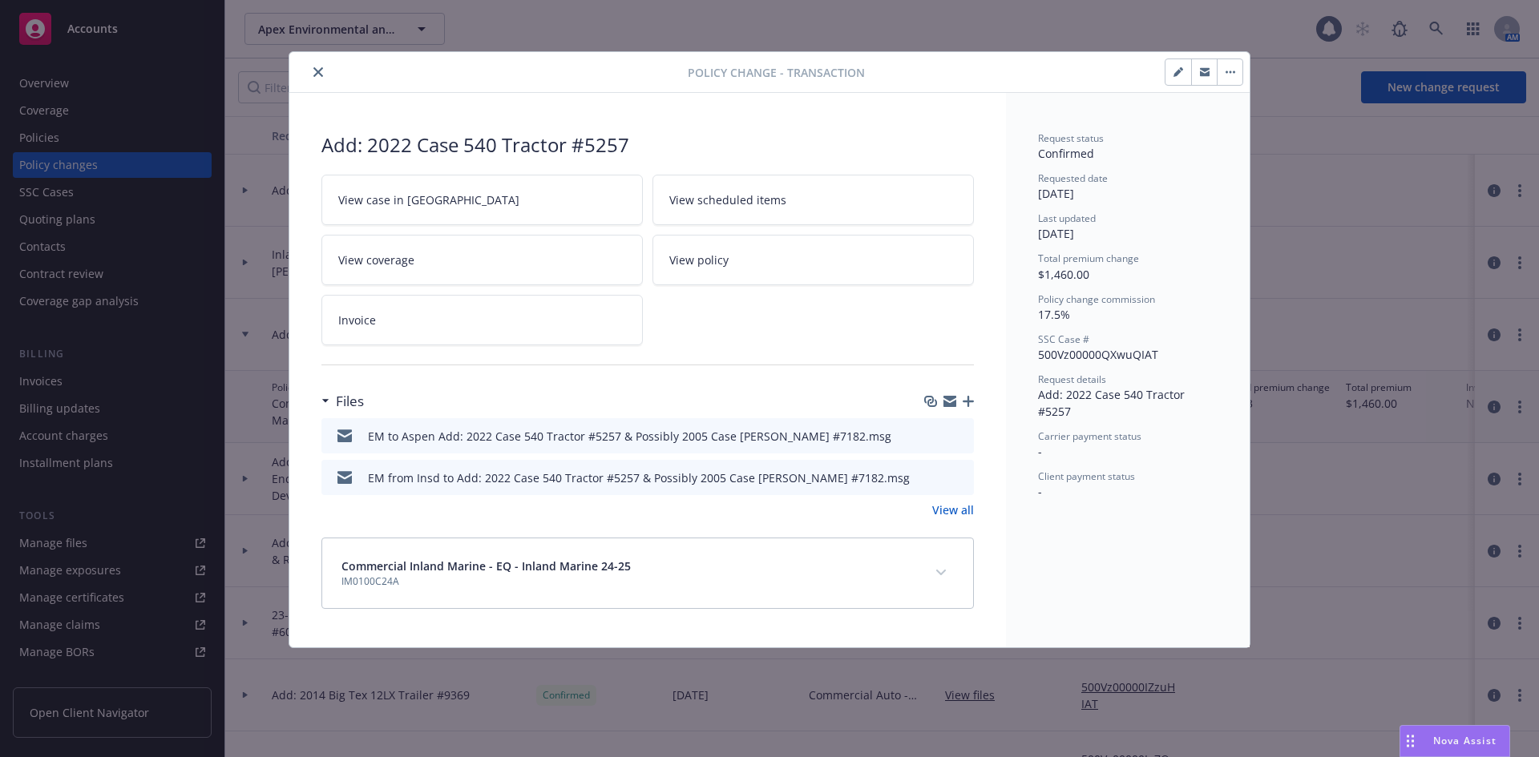
click at [970, 398] on icon "button" at bounding box center [967, 401] width 11 height 11
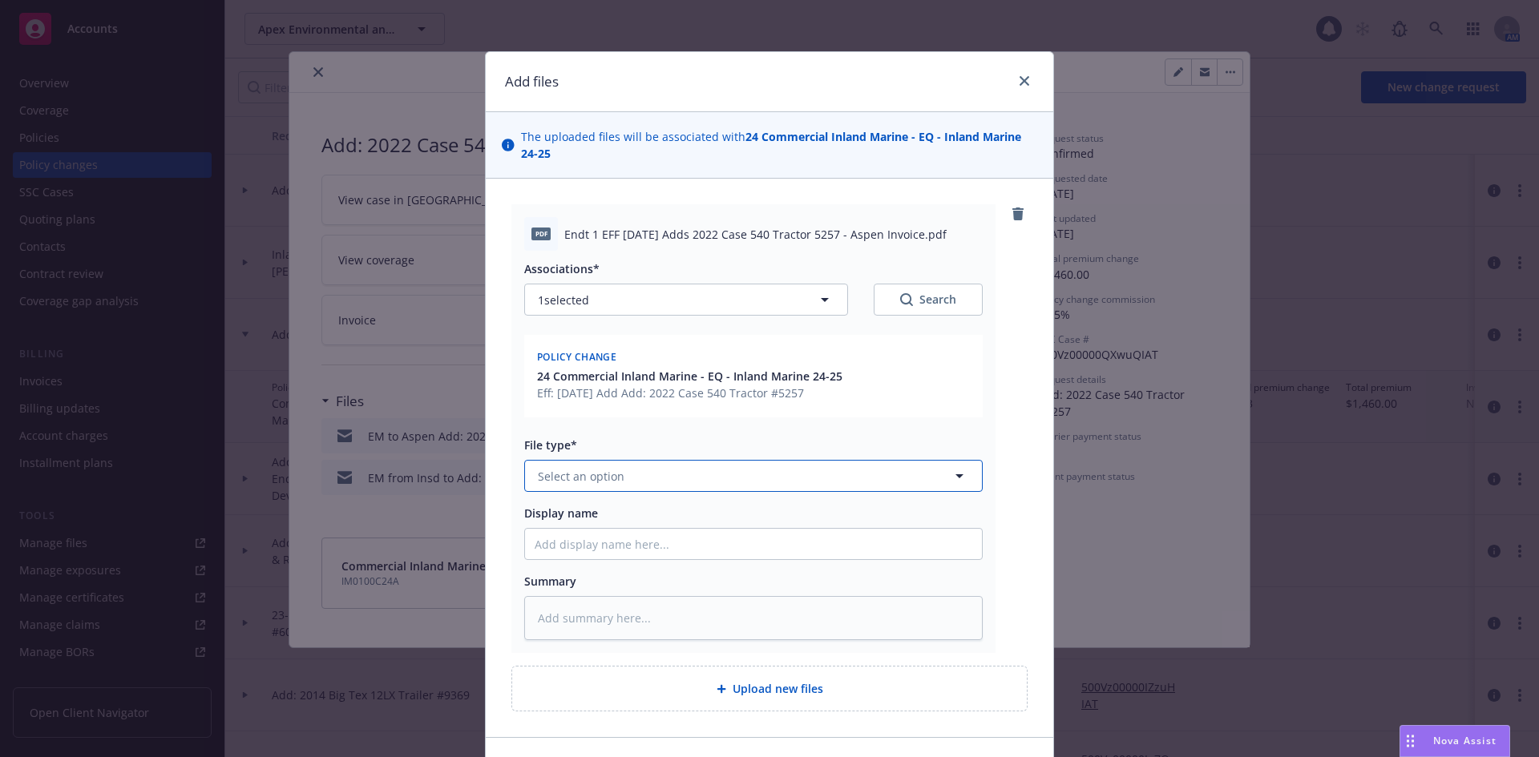
click at [725, 471] on button "Select an option" at bounding box center [753, 476] width 458 height 32
type input "invoi"
click at [688, 559] on div "Invoice - Third Party" at bounding box center [751, 562] width 438 height 23
click at [656, 541] on input "Display name" at bounding box center [753, 544] width 457 height 30
click at [830, 300] on button "1 selected" at bounding box center [686, 300] width 324 height 32
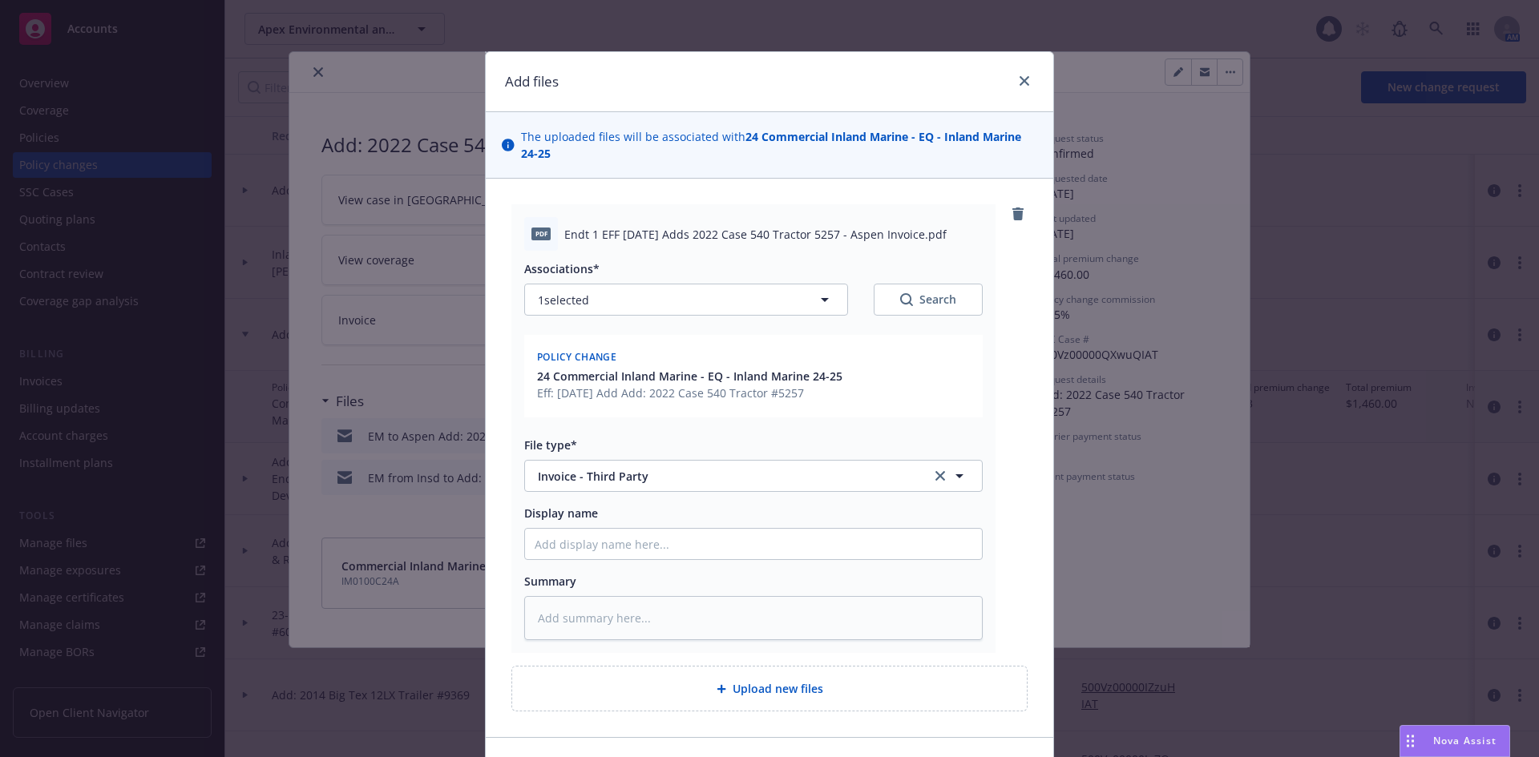
type textarea "x"
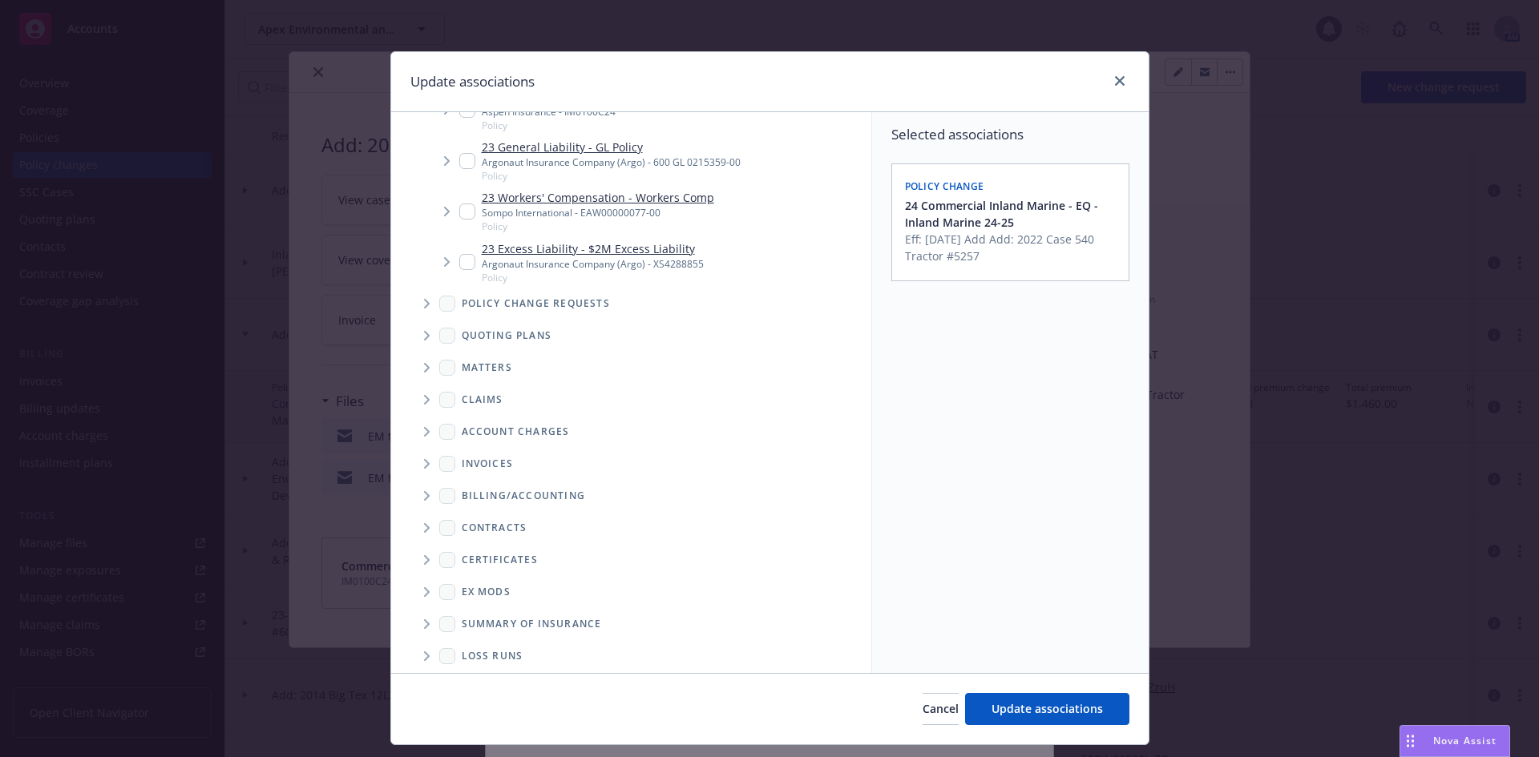
scroll to position [481, 0]
click at [424, 460] on icon "Tree Example" at bounding box center [427, 459] width 6 height 10
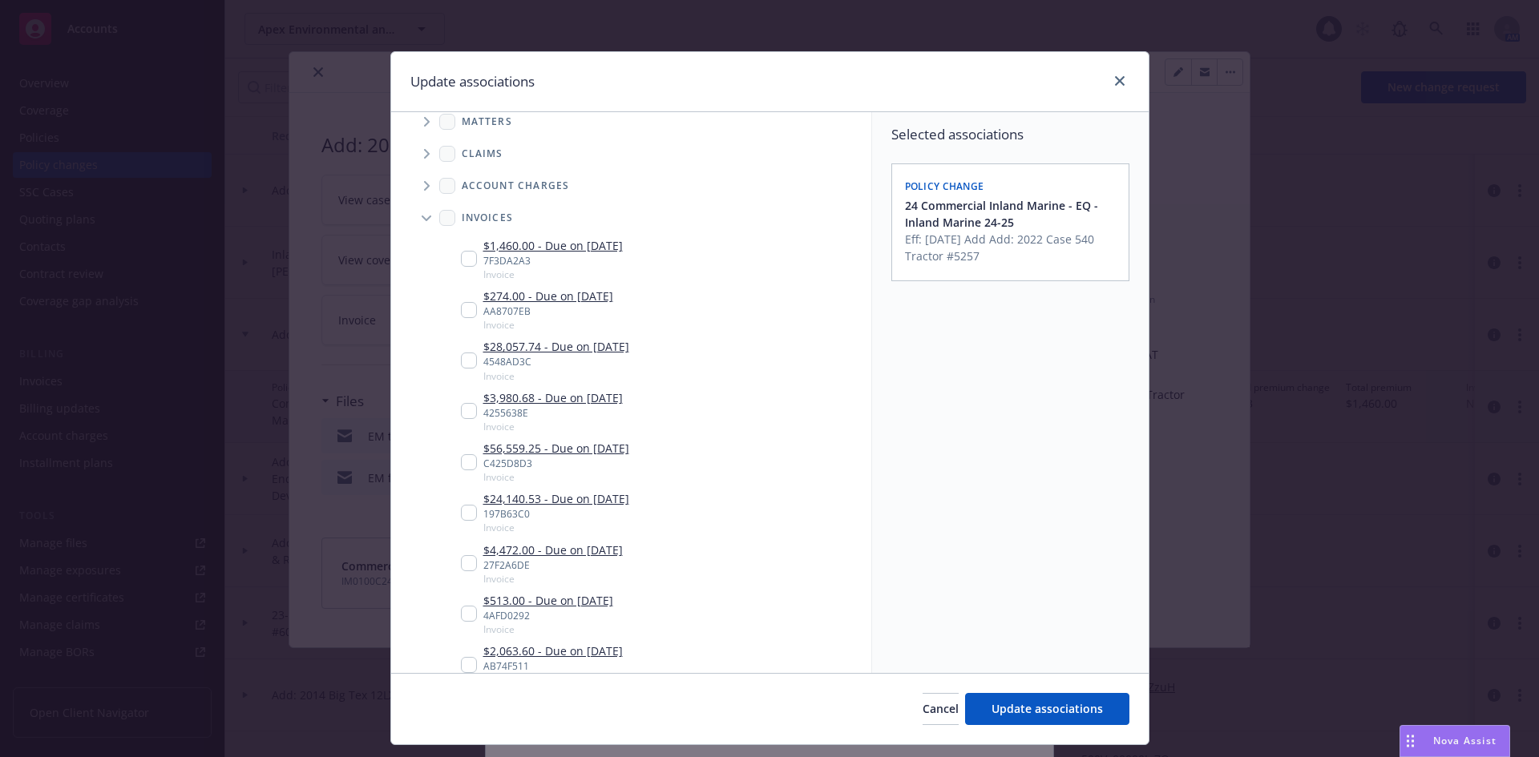
scroll to position [801, 0]
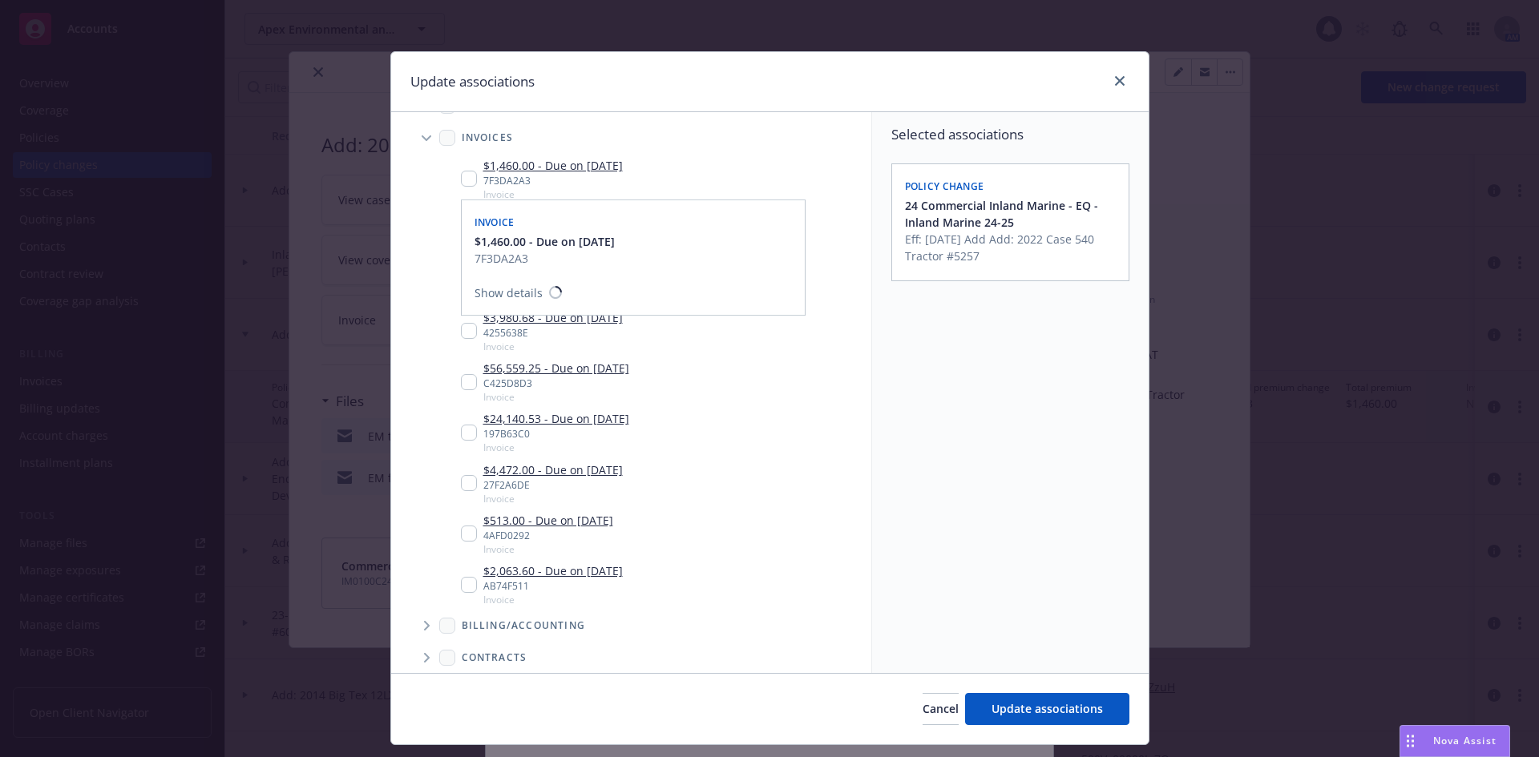
click at [464, 174] on input "Tree Example" at bounding box center [469, 179] width 16 height 16
checkbox input "true"
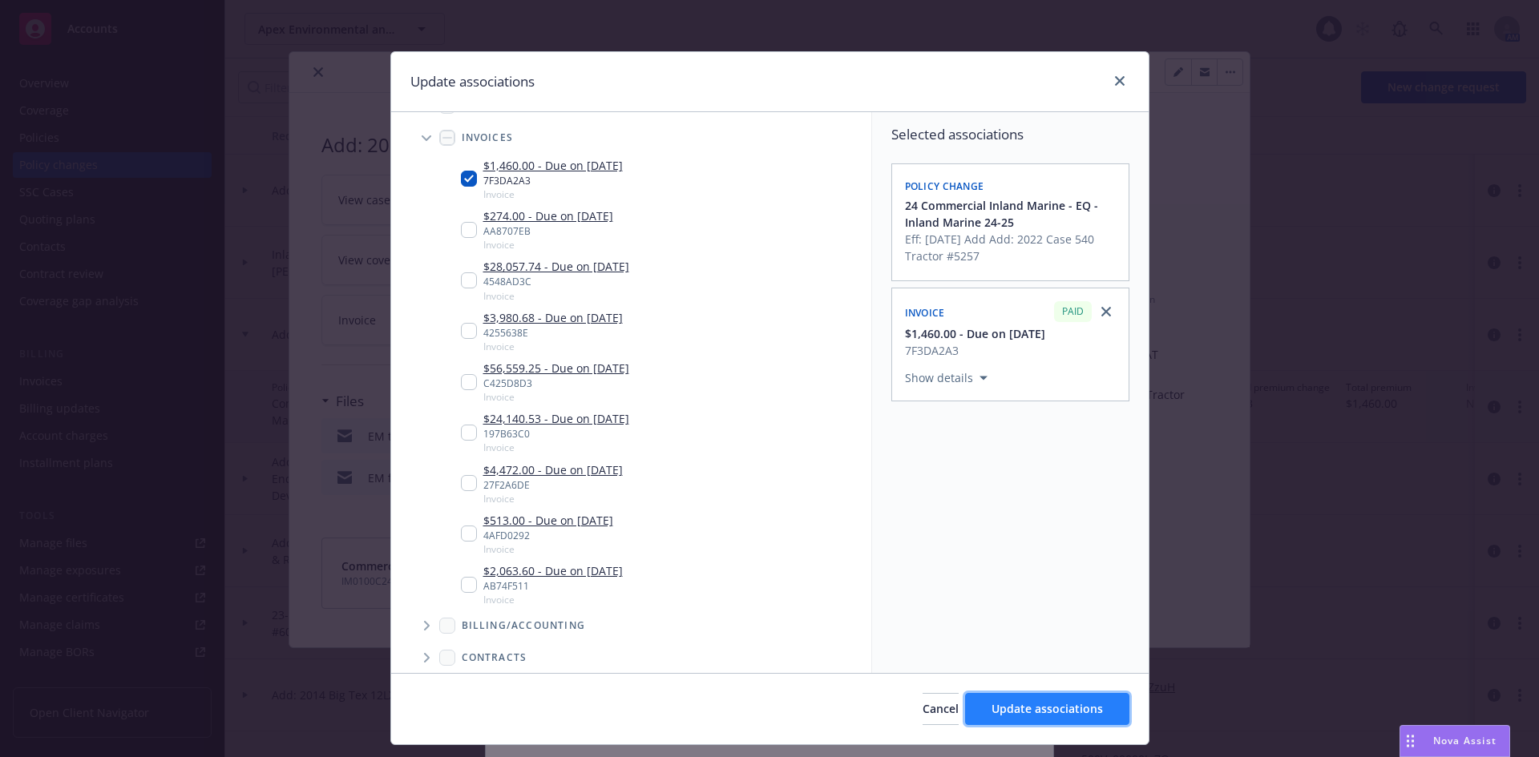
click at [1059, 708] on span "Update associations" at bounding box center [1046, 708] width 111 height 15
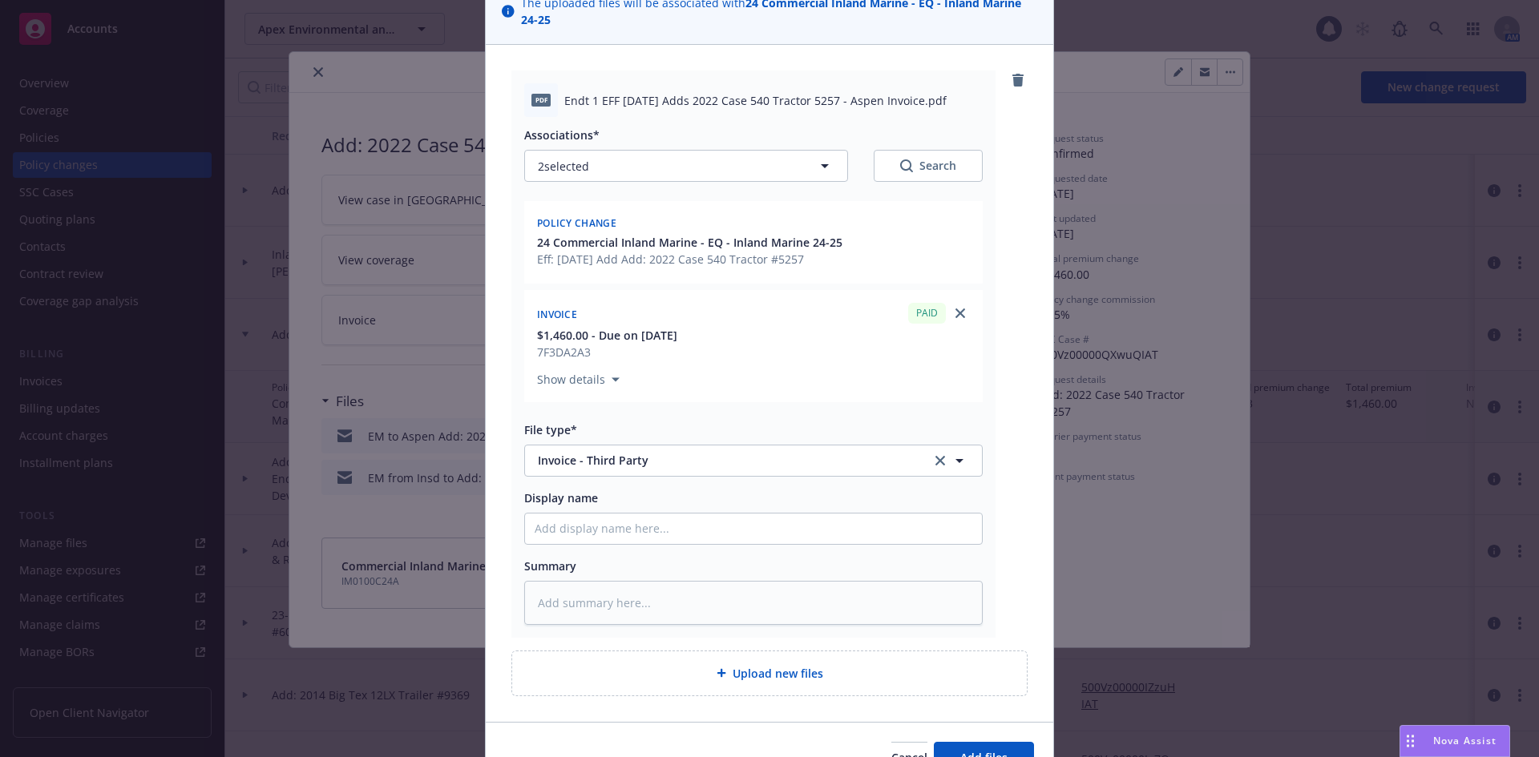
scroll to position [222, 0]
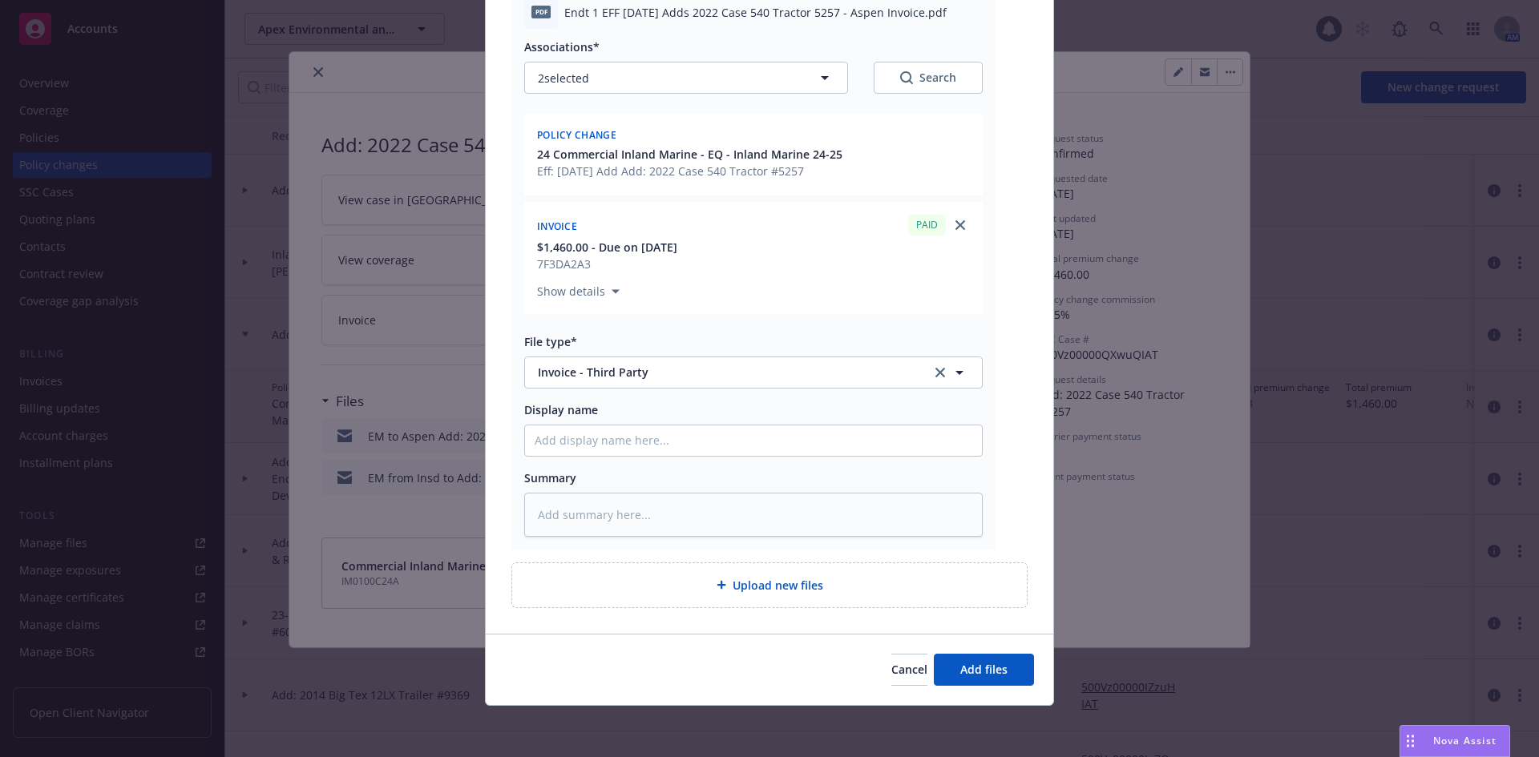
type textarea "x"
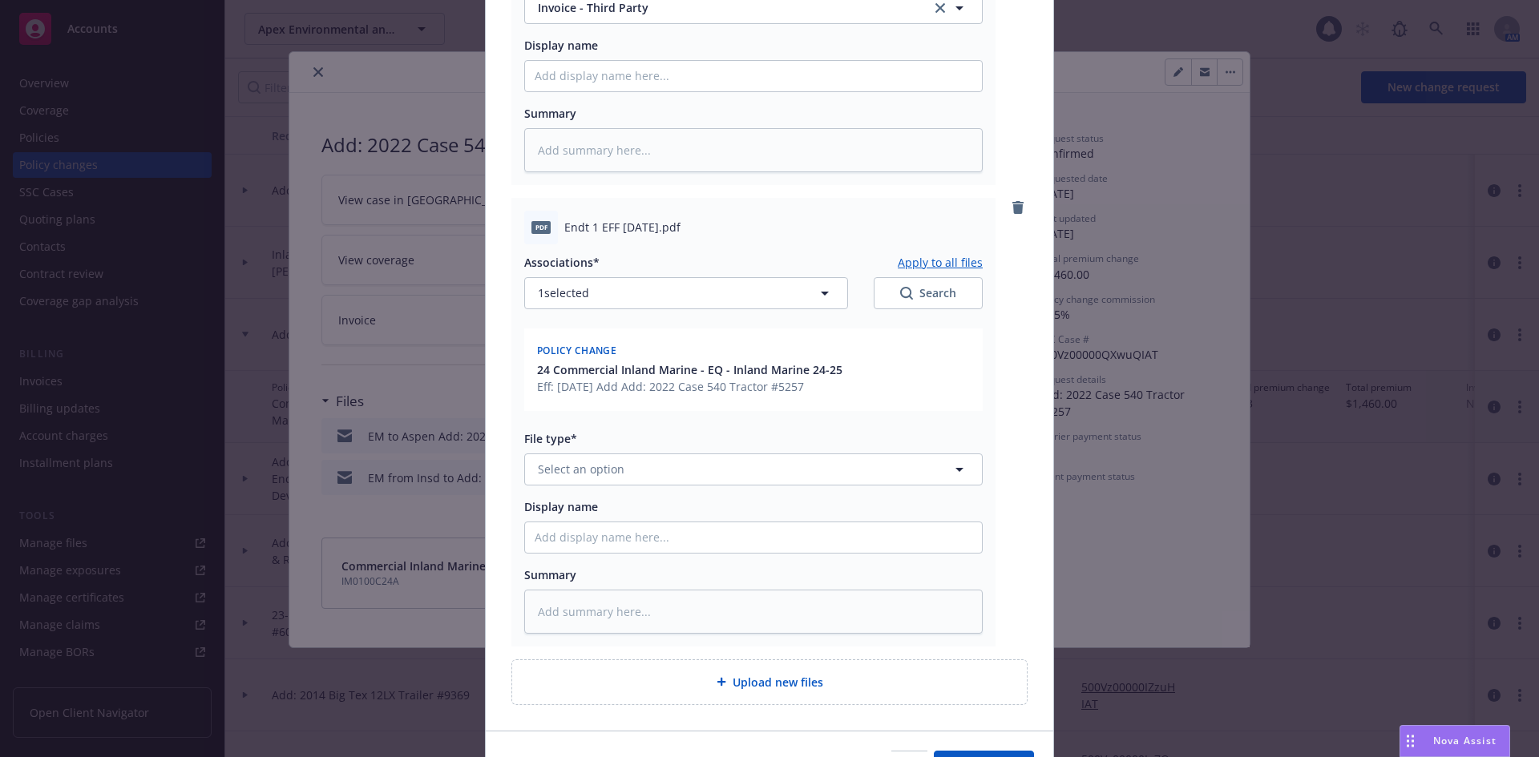
scroll to position [623, 0]
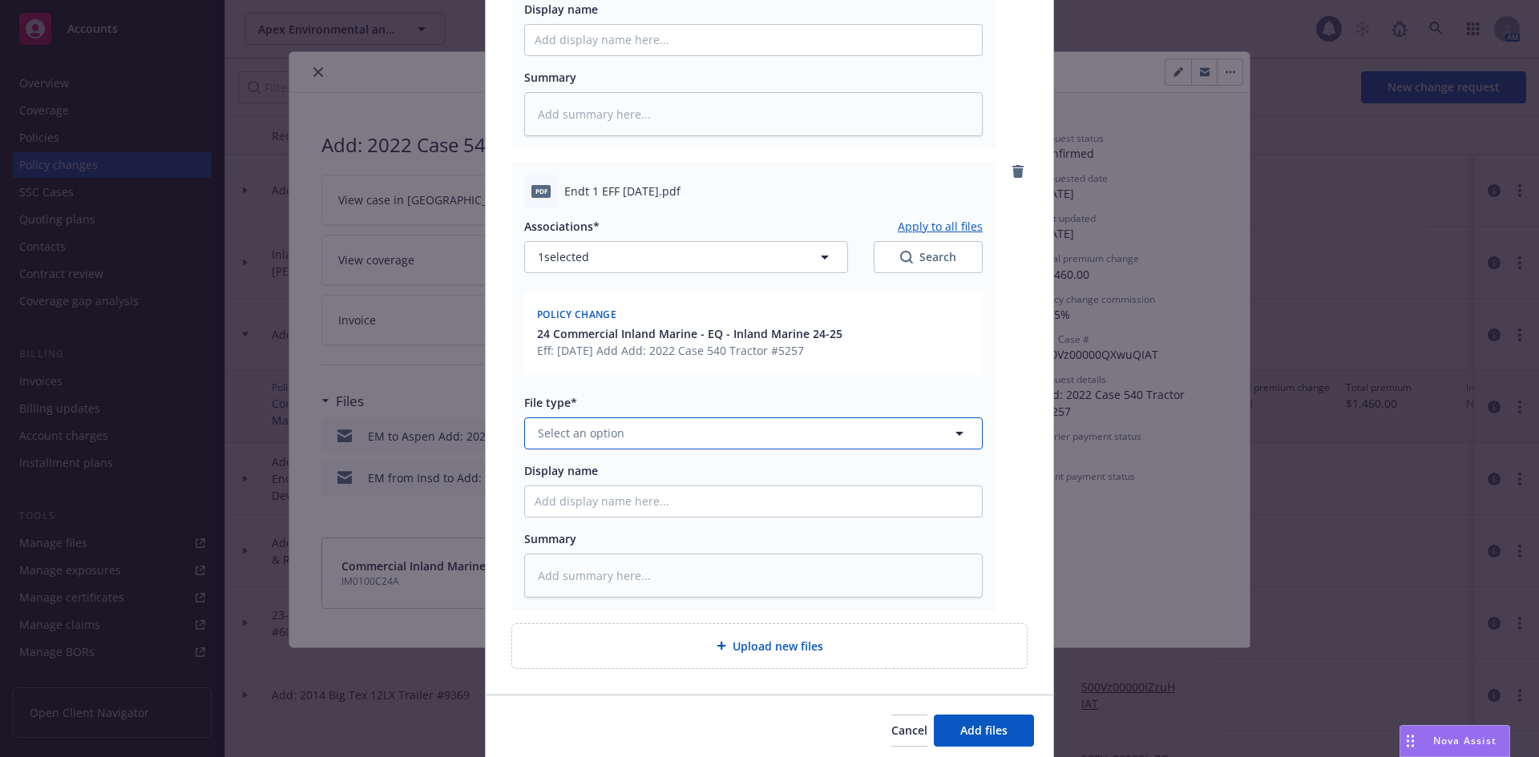
click at [661, 435] on button "Select an option" at bounding box center [753, 434] width 458 height 32
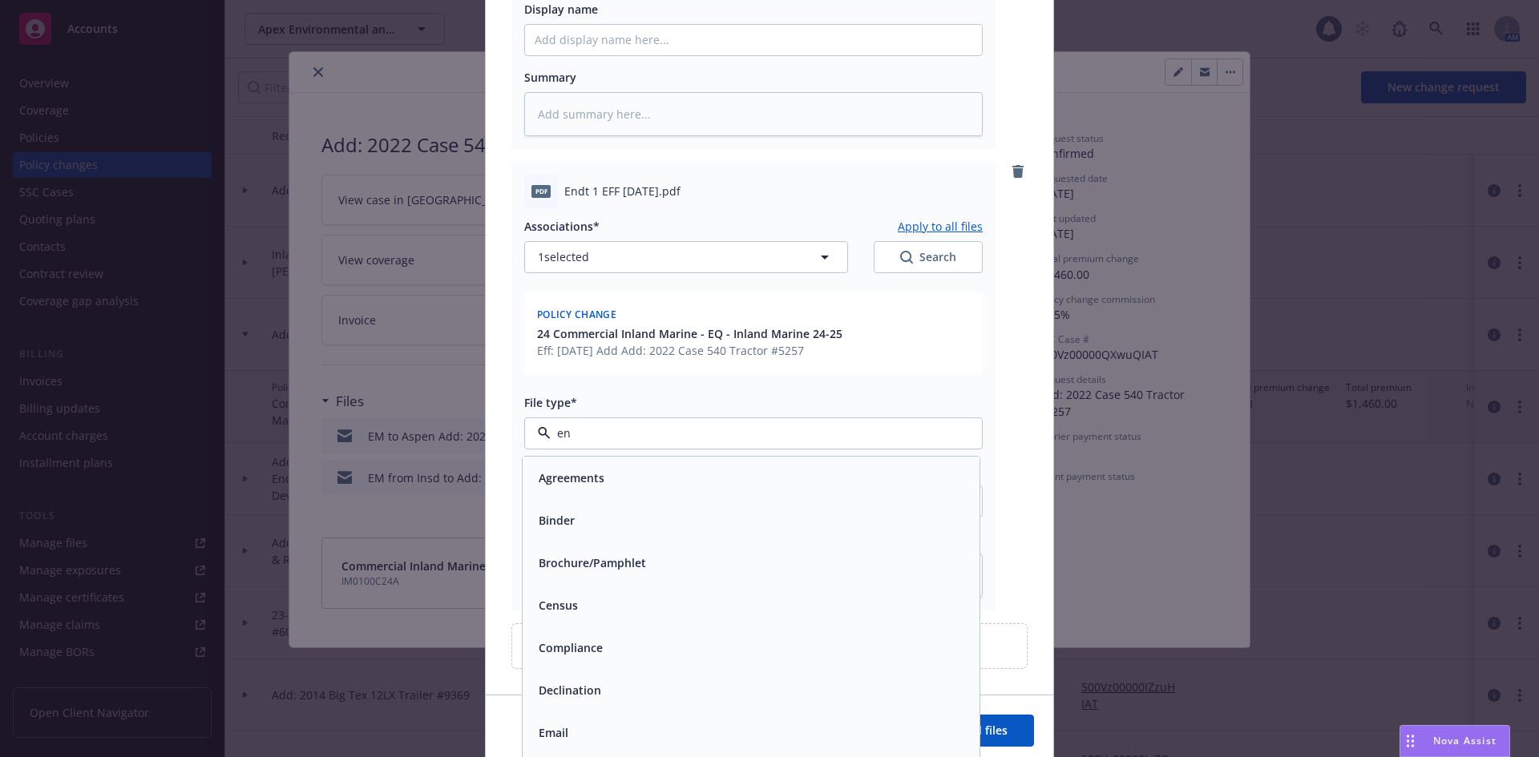
type input "end"
click at [660, 481] on div "Endorsement" at bounding box center [751, 477] width 438 height 23
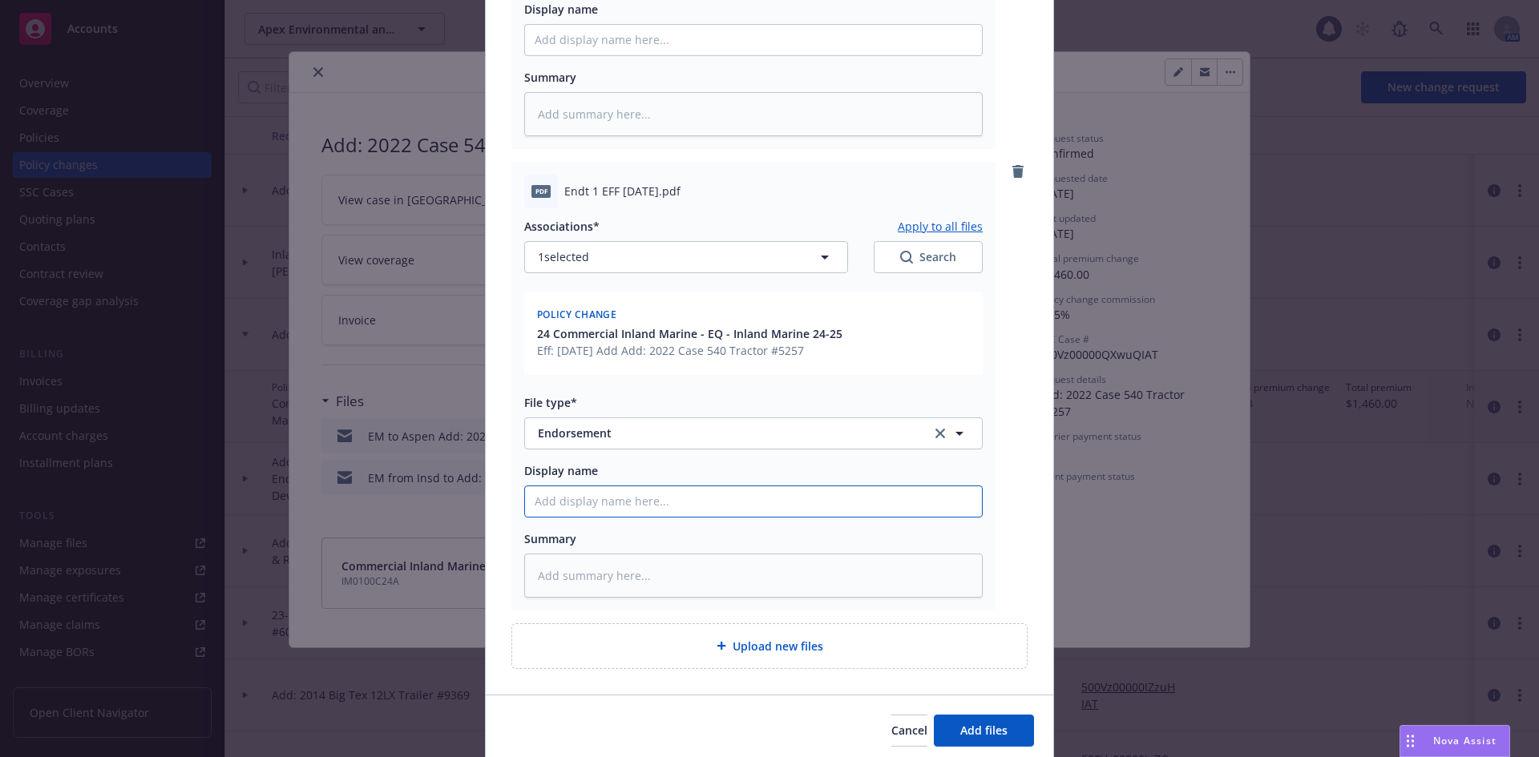
click at [665, 55] on input "Display name" at bounding box center [753, 40] width 457 height 30
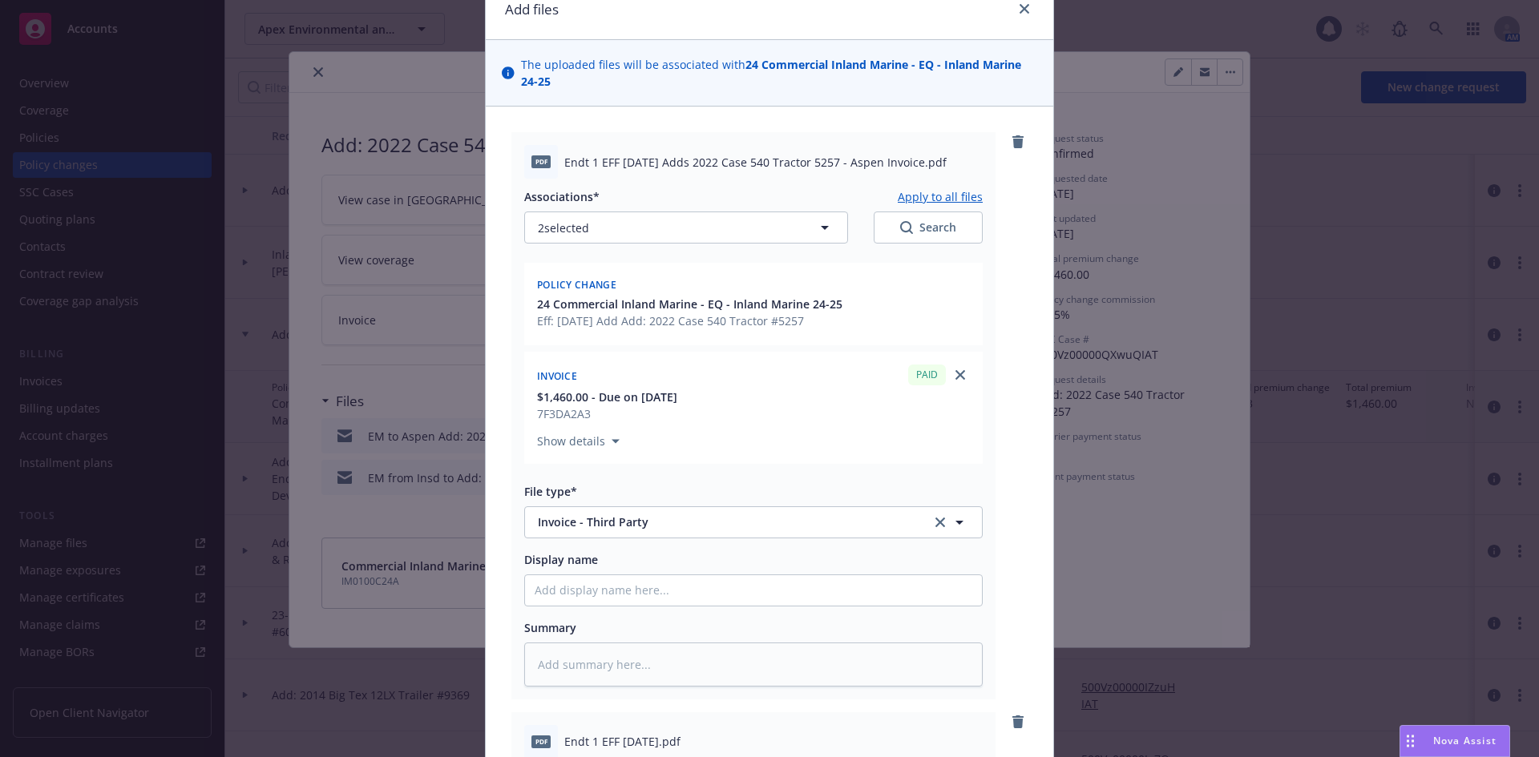
scroll to position [0, 0]
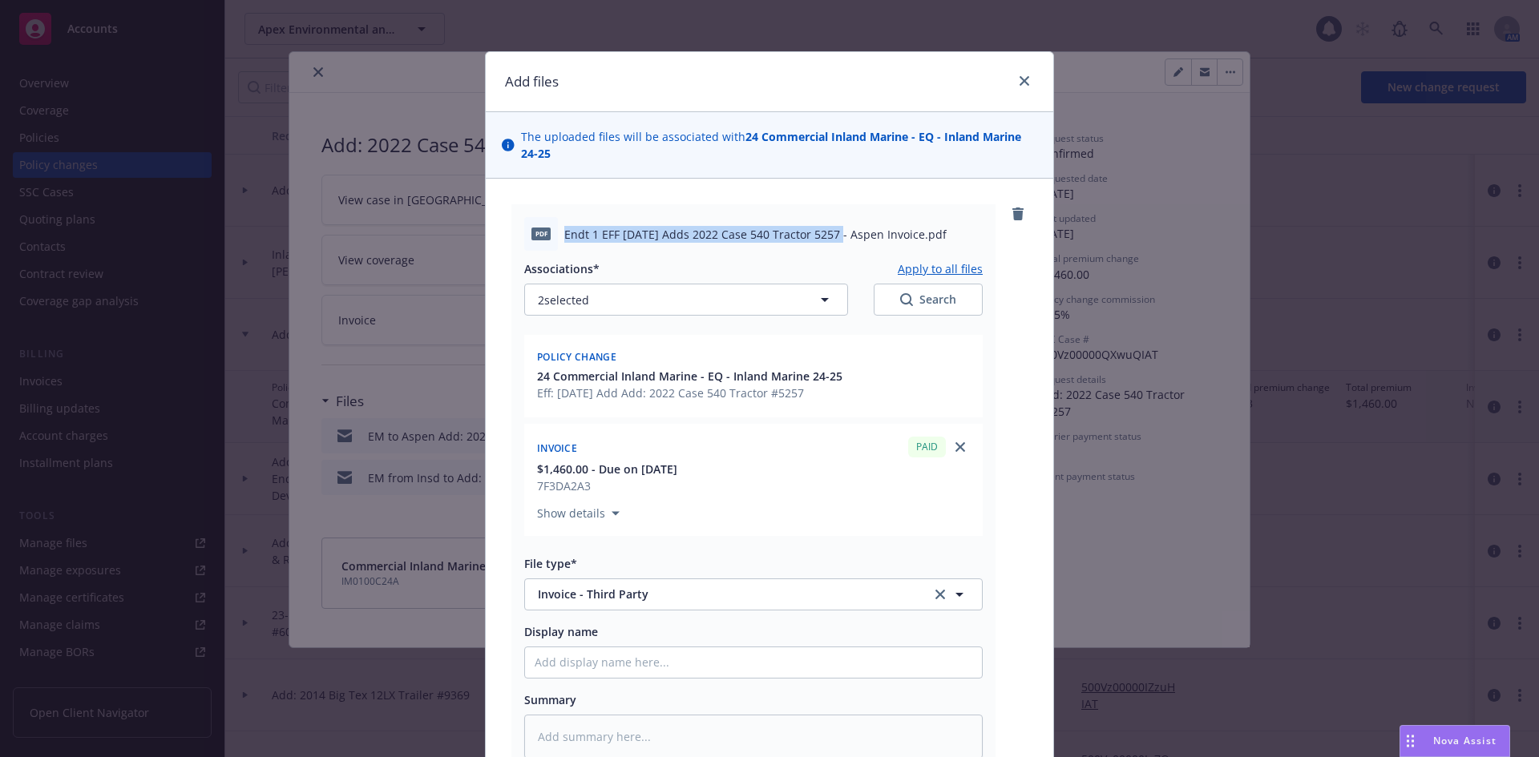
drag, startPoint x: 559, startPoint y: 236, endPoint x: 827, endPoint y: 232, distance: 267.7
click at [827, 232] on span "Endt 1 EFF 8.11.25 Adds 2022 Case 540 Tractor 5257 - Aspen Invoice.pdf" at bounding box center [755, 234] width 382 height 17
copy span "Endt 1 EFF 8.11.25 Adds 2022 Case 540 Tractor 5257"
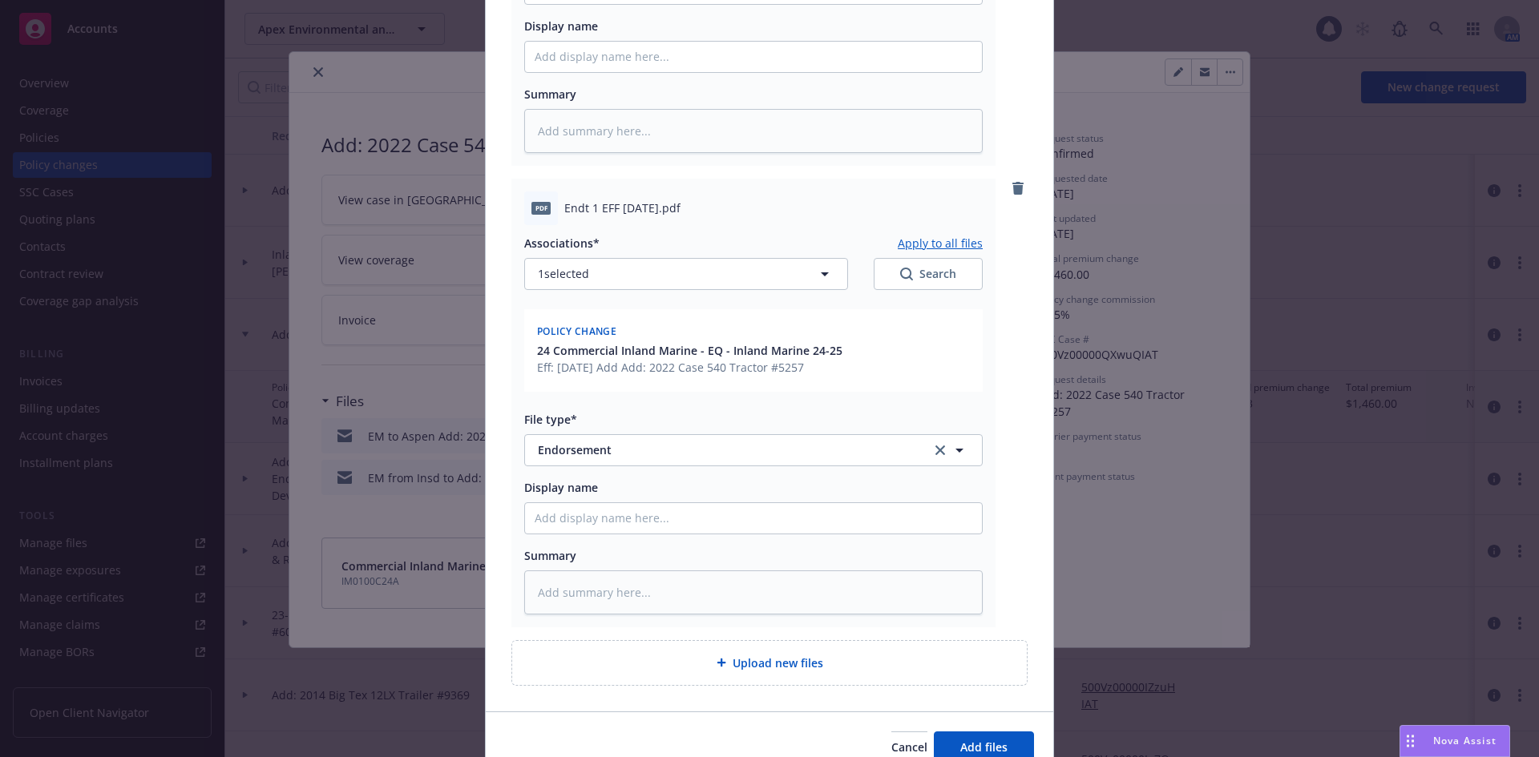
scroll to position [641, 0]
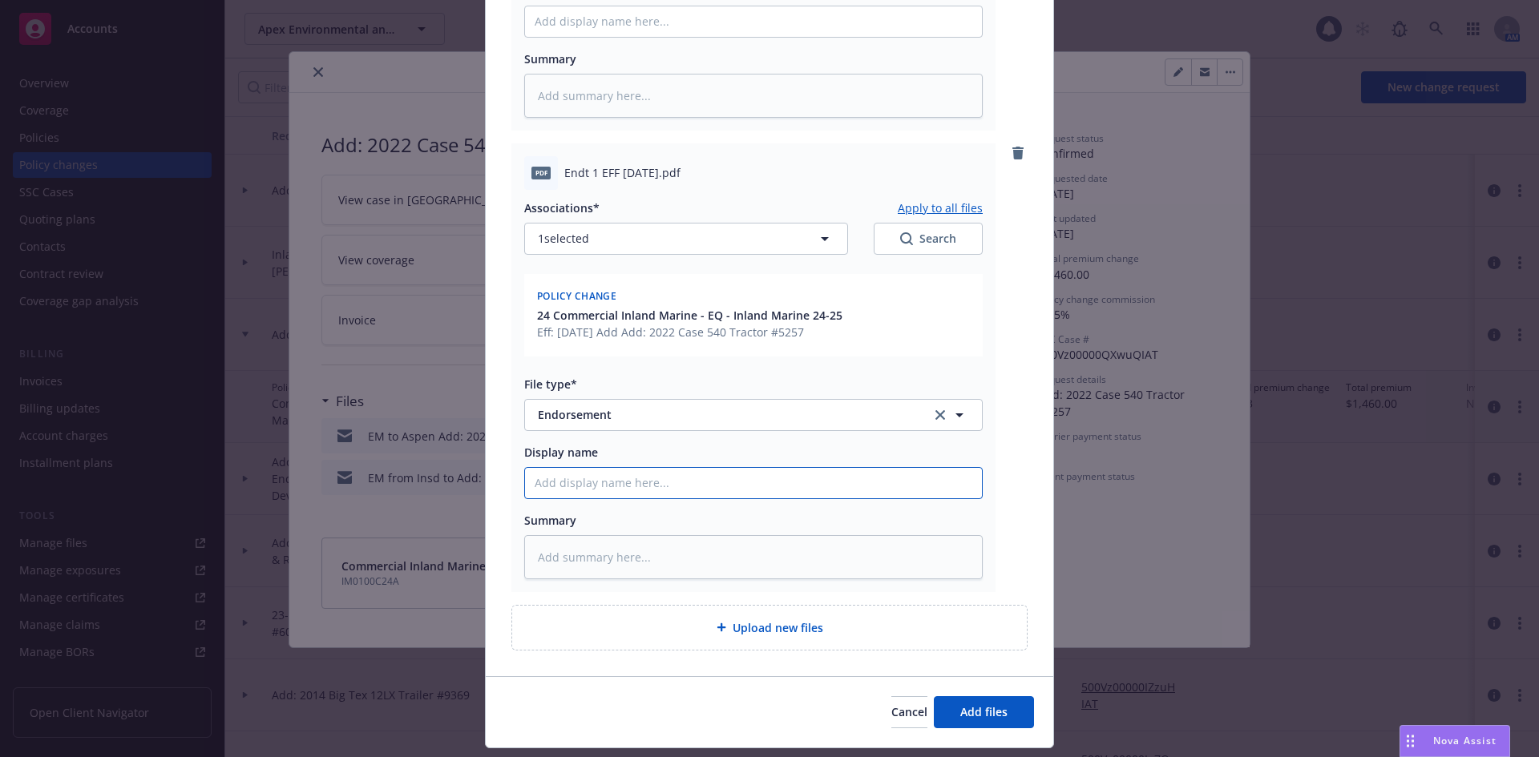
click at [617, 37] on input "Display name" at bounding box center [753, 21] width 457 height 30
paste input "Endt 1 EFF 8.11.25 Adds 2022 Case 540 Tractor 5257"
type textarea "x"
type input "Endt 1 EFF 8.11.25 Adds 2022 Case 540 Tractor 5257"
click at [983, 715] on span "Add files" at bounding box center [983, 711] width 47 height 15
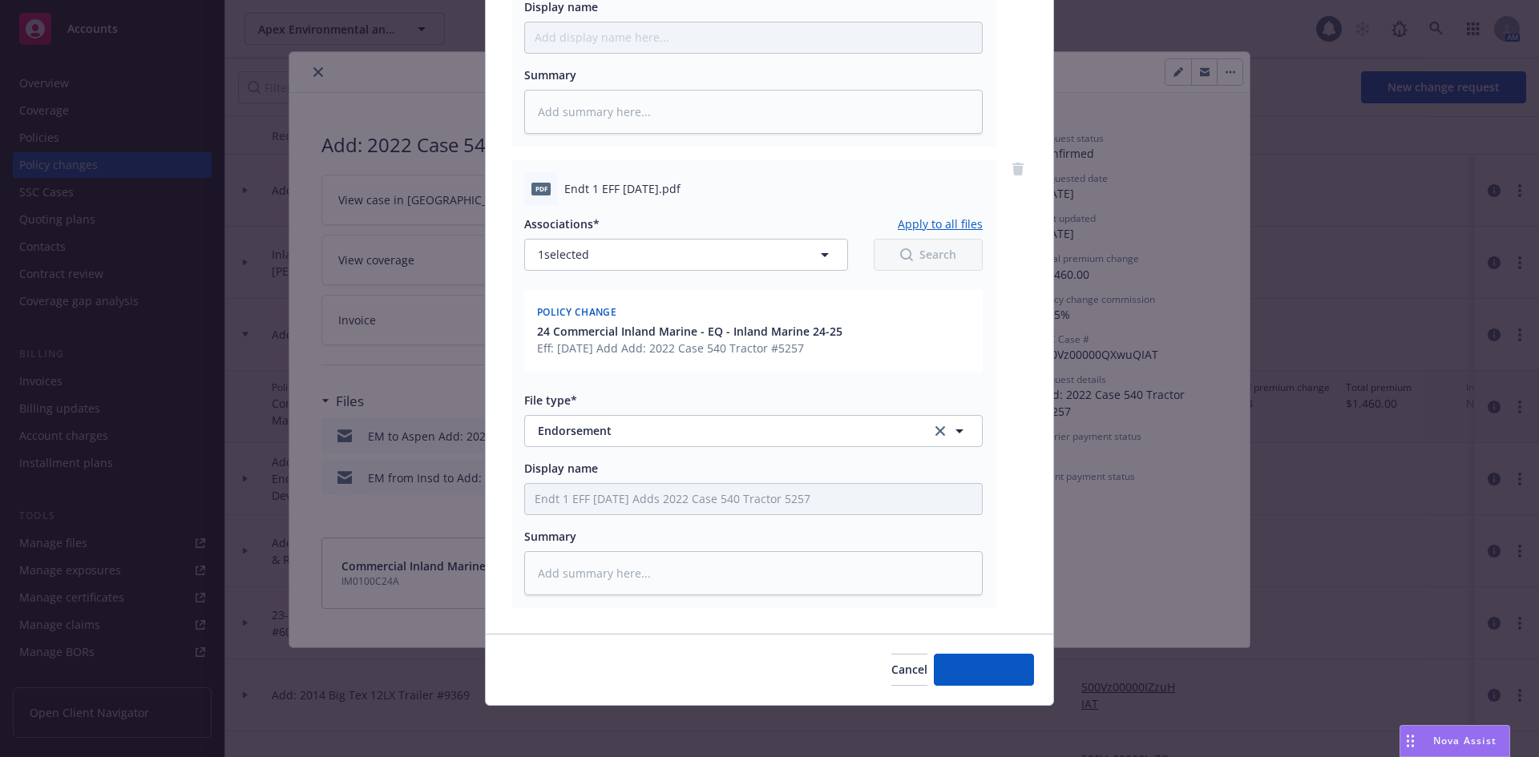
scroll to position [625, 0]
type textarea "x"
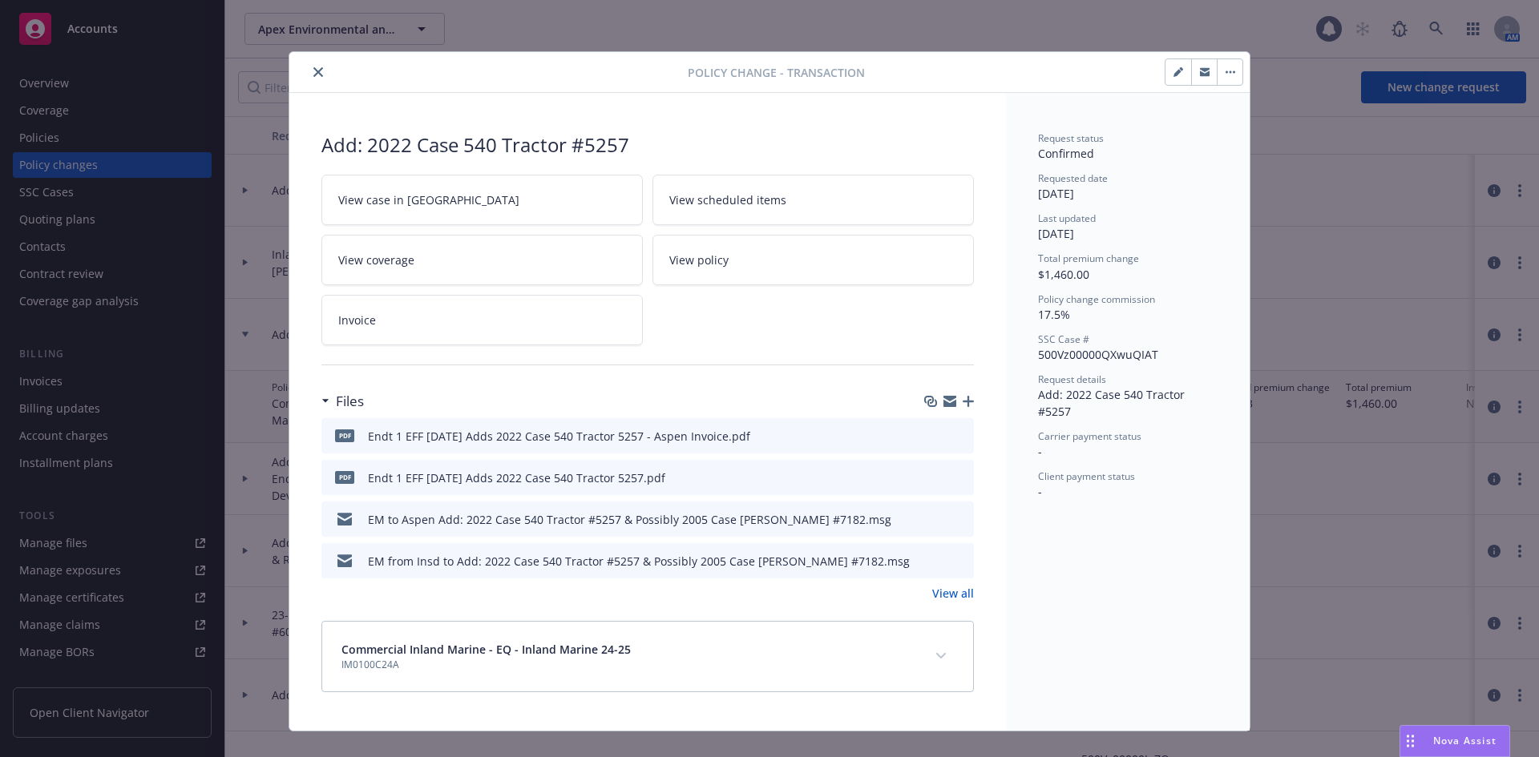
drag, startPoint x: 307, startPoint y: 75, endPoint x: 286, endPoint y: 77, distance: 21.0
click at [313, 75] on icon "close" at bounding box center [318, 72] width 10 height 10
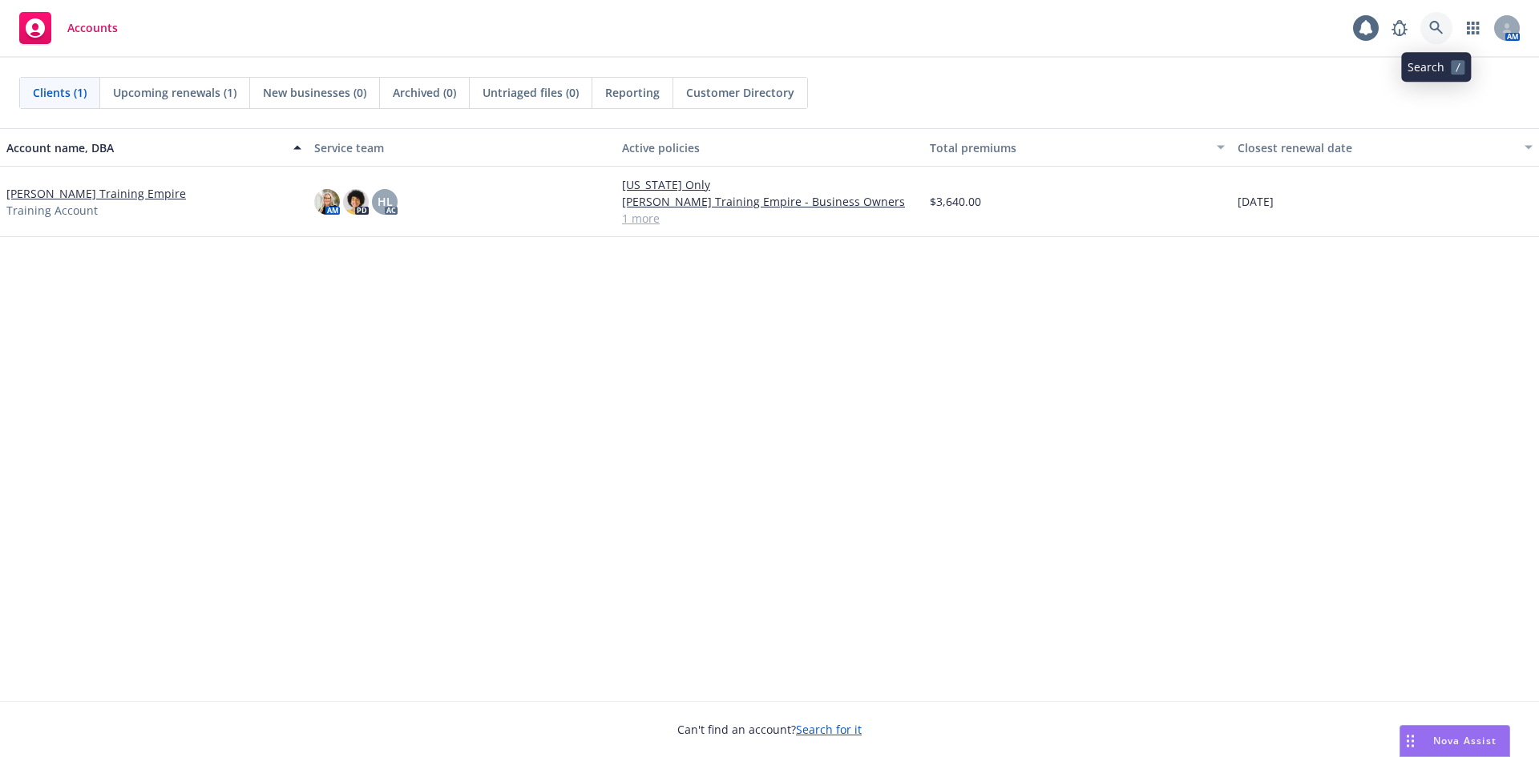
click at [1435, 30] on icon at bounding box center [1436, 28] width 14 height 14
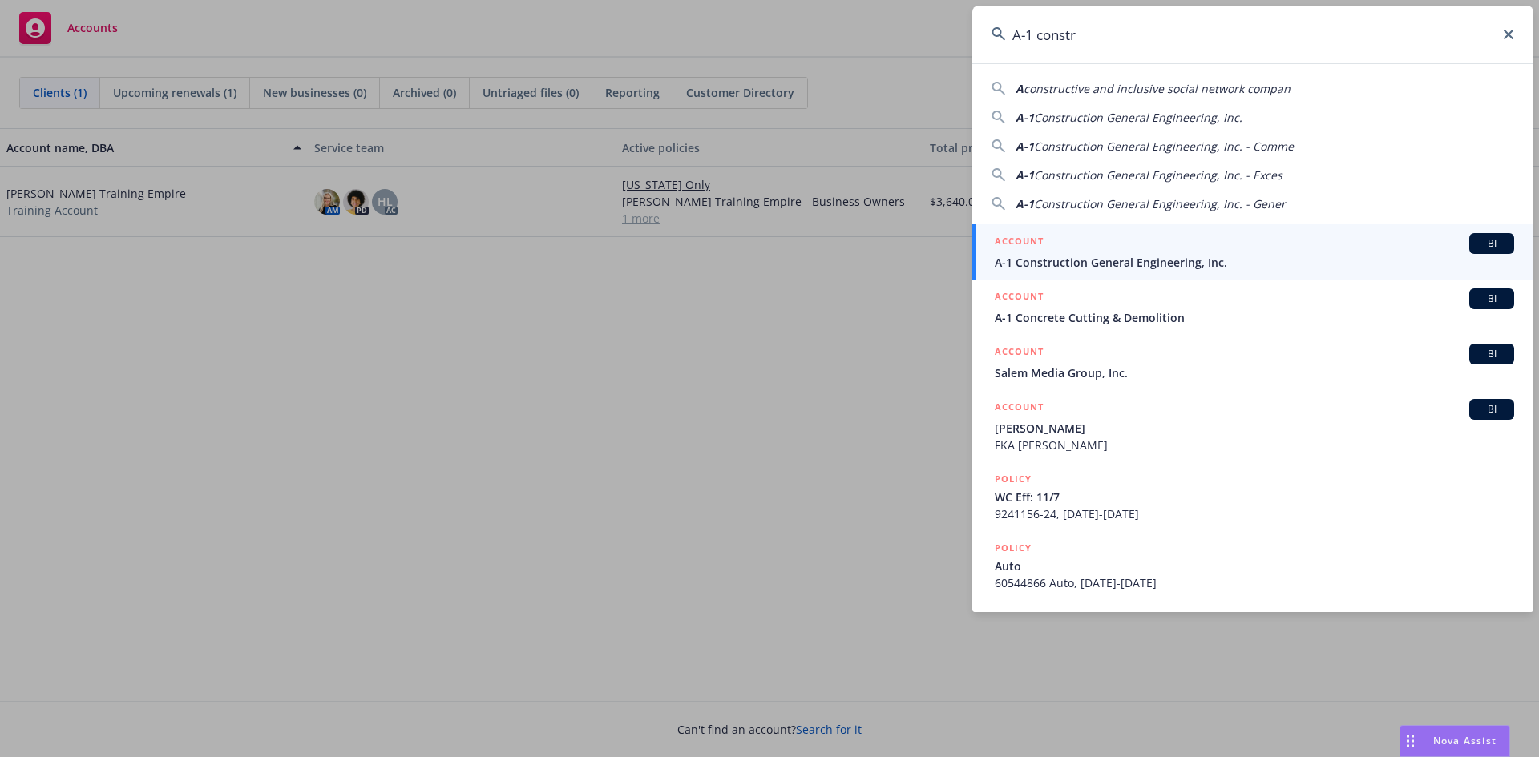
type input "A-1 constr"
click at [1155, 253] on div "ACCOUNT BI" at bounding box center [1254, 243] width 519 height 21
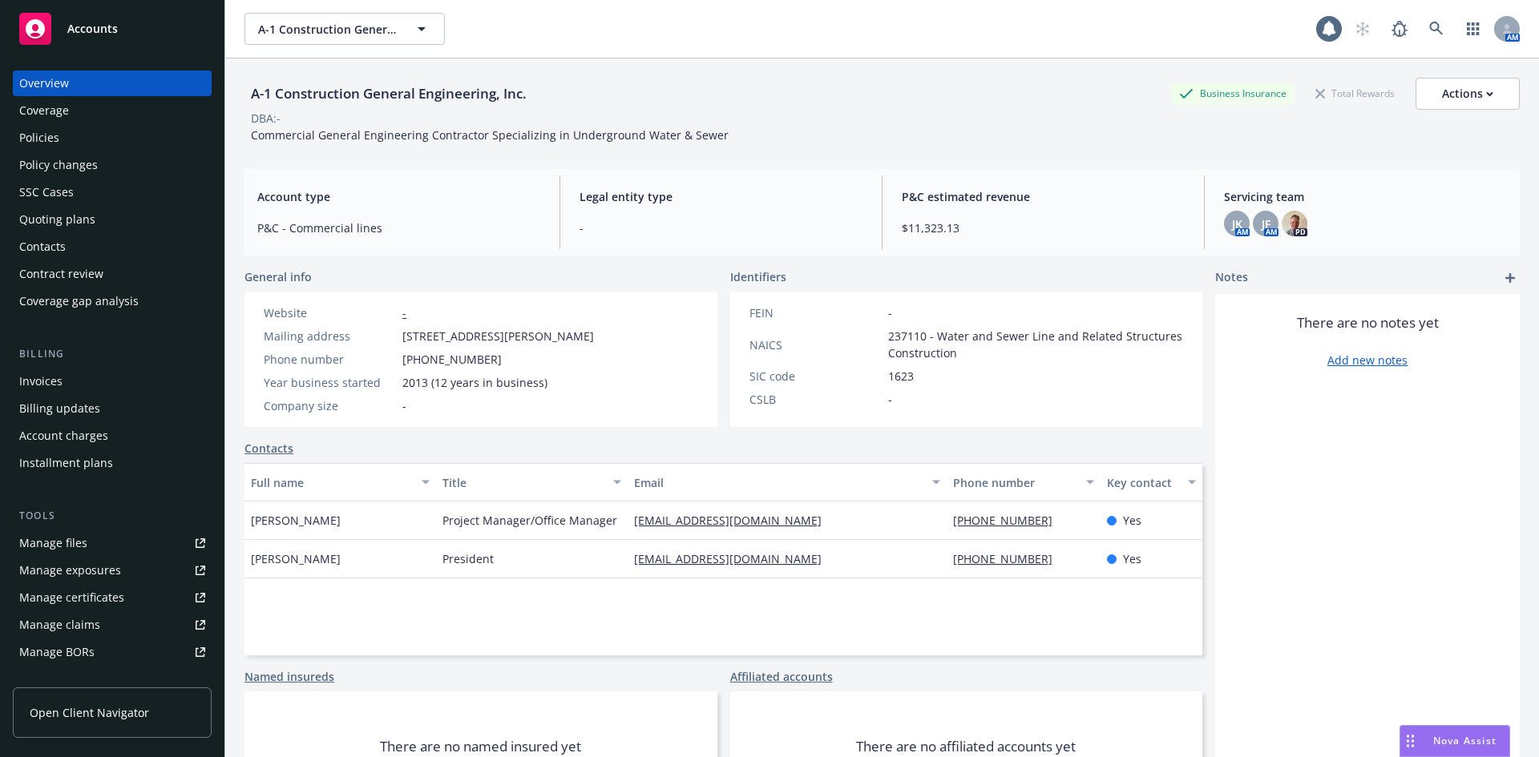
click at [51, 135] on div "Policies" at bounding box center [39, 138] width 40 height 26
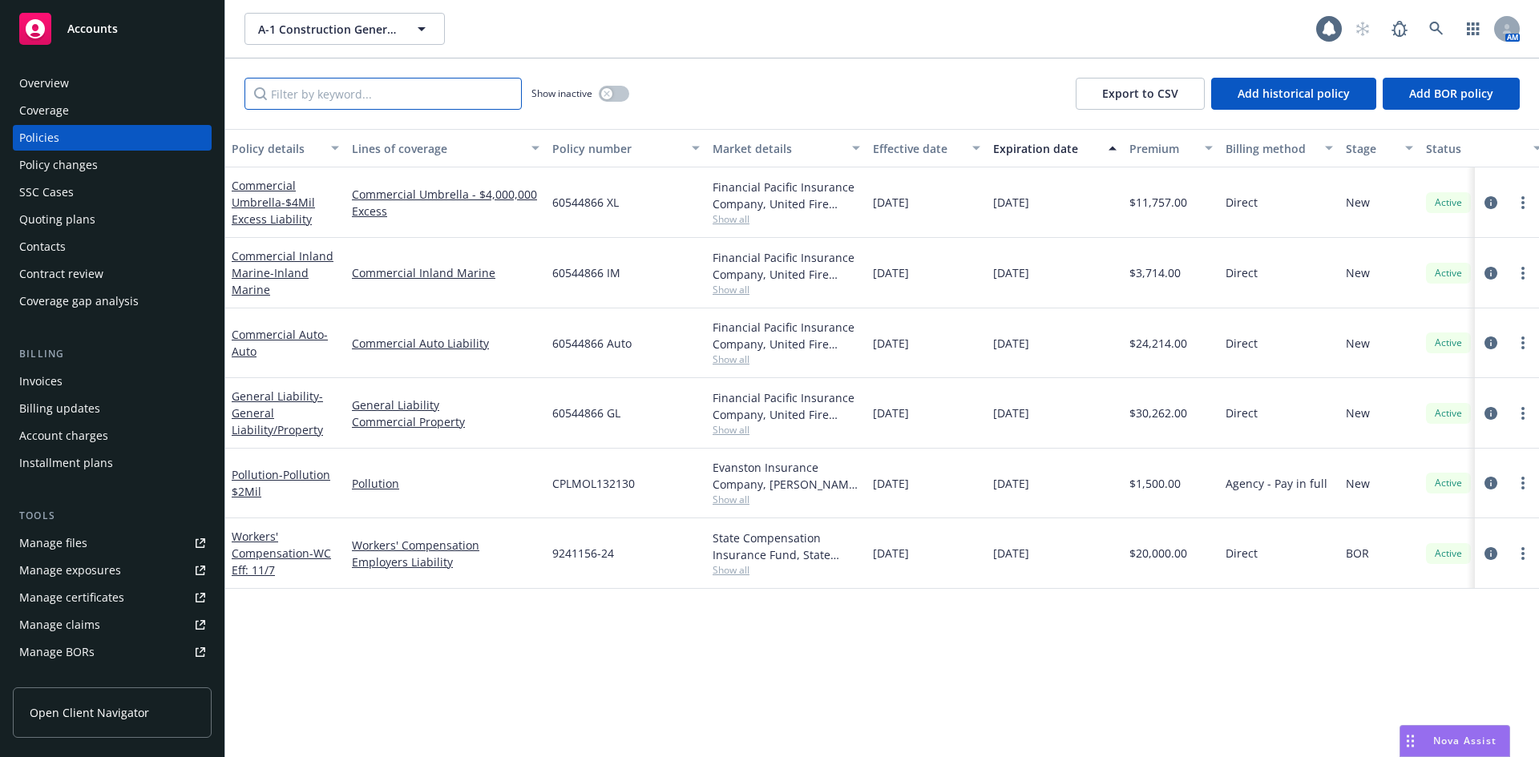
click at [418, 93] on input "Filter by keyword..." at bounding box center [382, 94] width 277 height 32
paste input "60544866 GL"
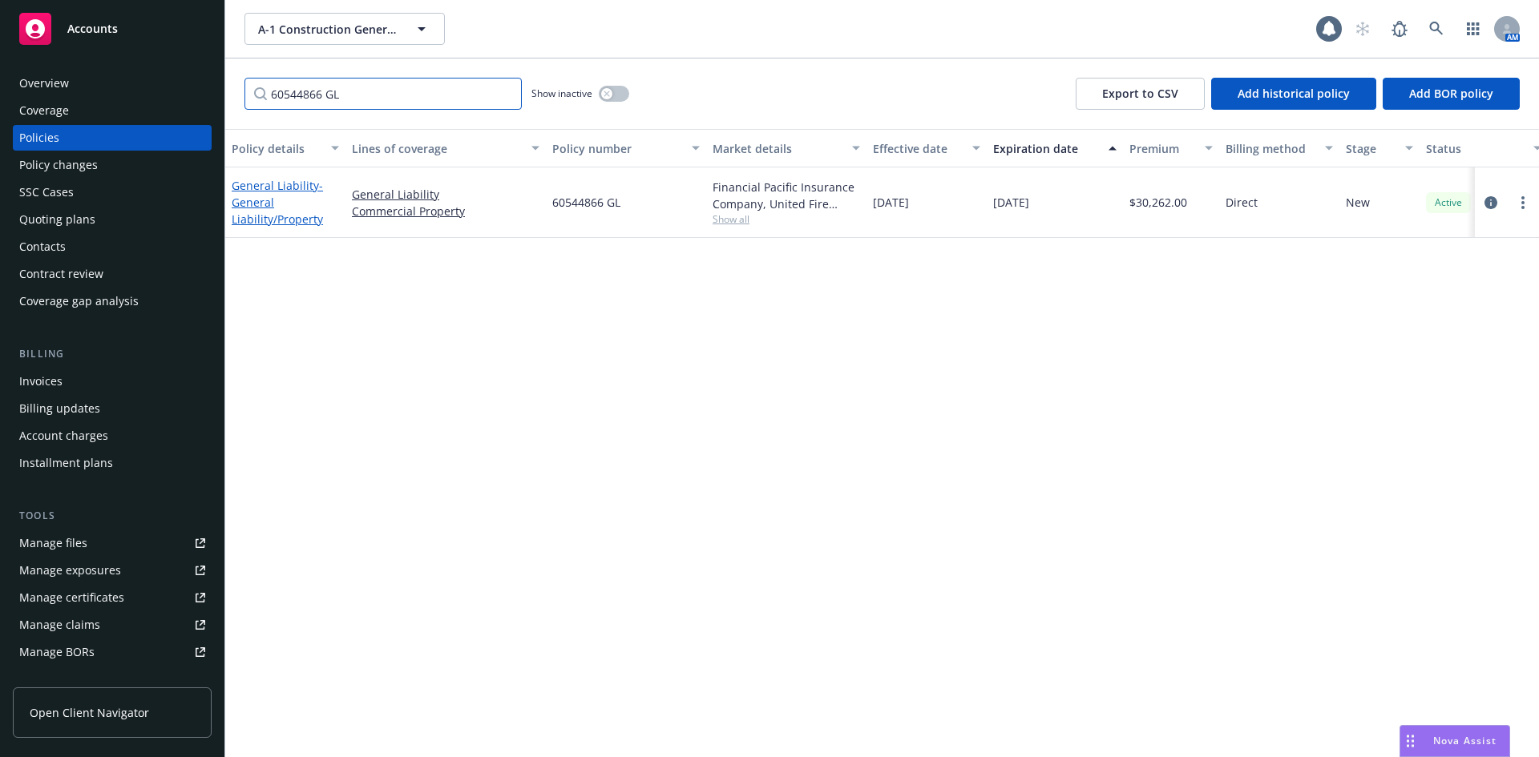
type input "60544866 GL"
click at [303, 187] on link "General Liability - General Liability/Property" at bounding box center [277, 202] width 91 height 49
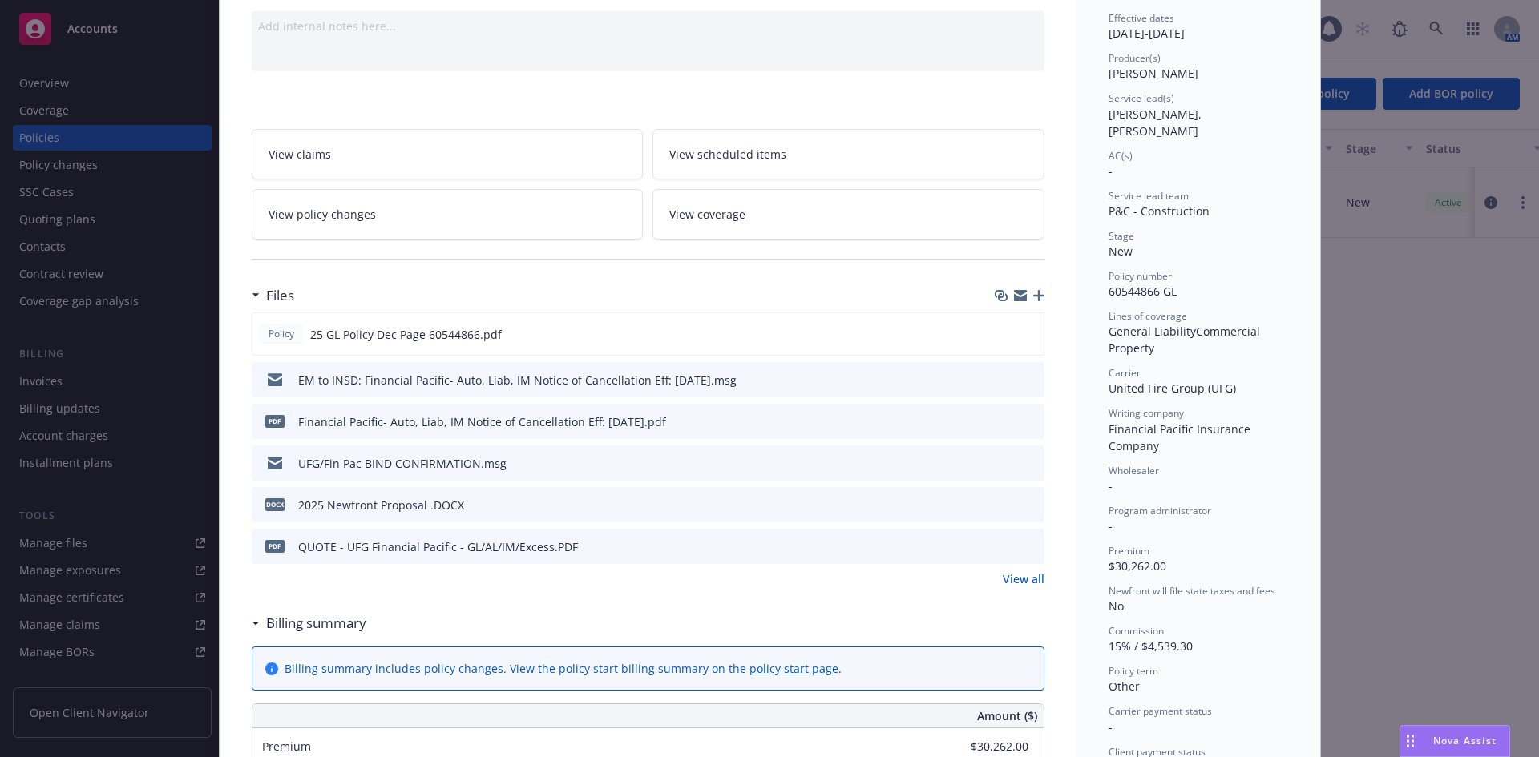
scroll to position [240, 0]
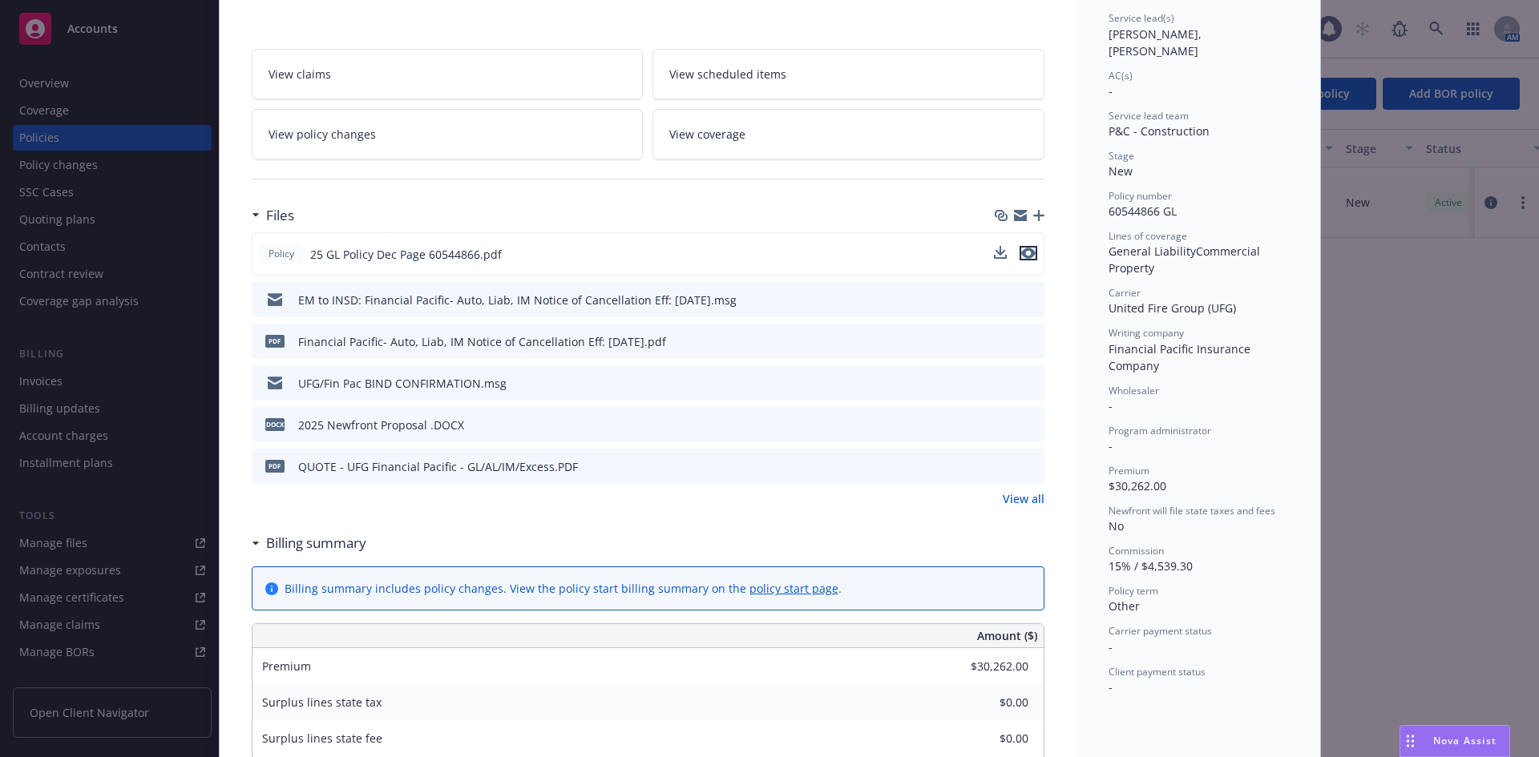
click at [1023, 253] on icon "preview file" at bounding box center [1028, 253] width 14 height 11
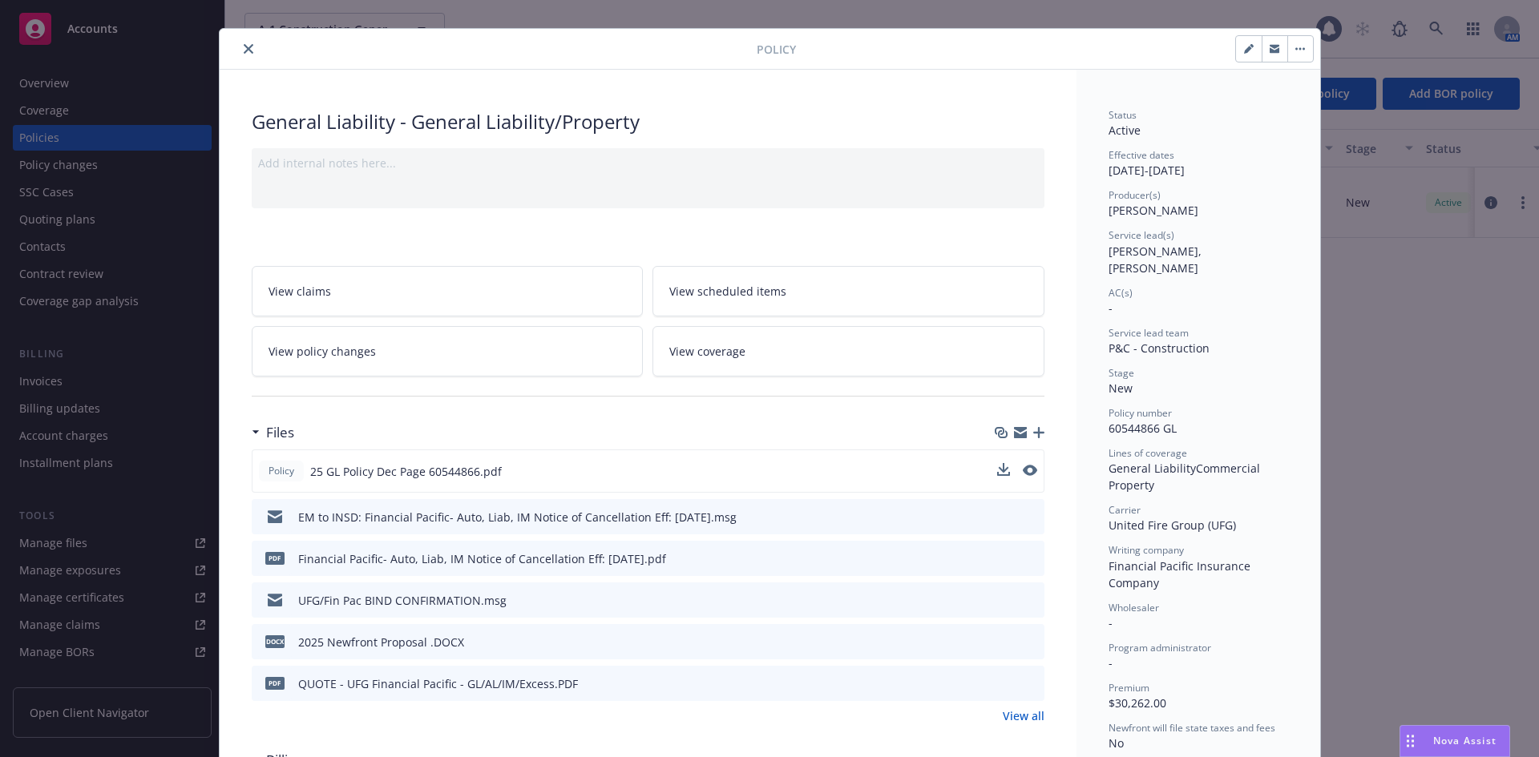
scroll to position [0, 0]
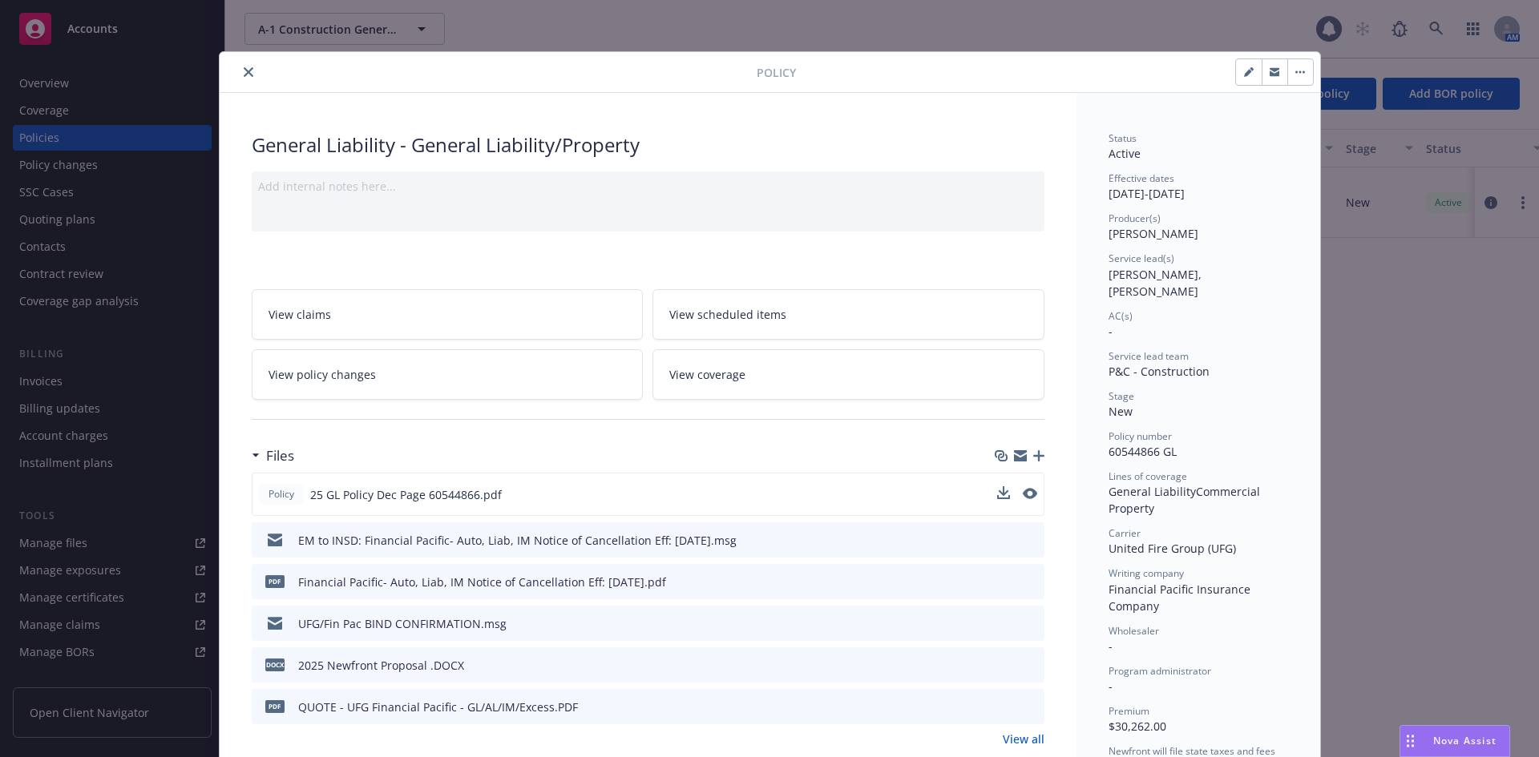
drag, startPoint x: 244, startPoint y: 71, endPoint x: 279, endPoint y: 73, distance: 35.3
click at [244, 71] on icon "close" at bounding box center [249, 72] width 10 height 10
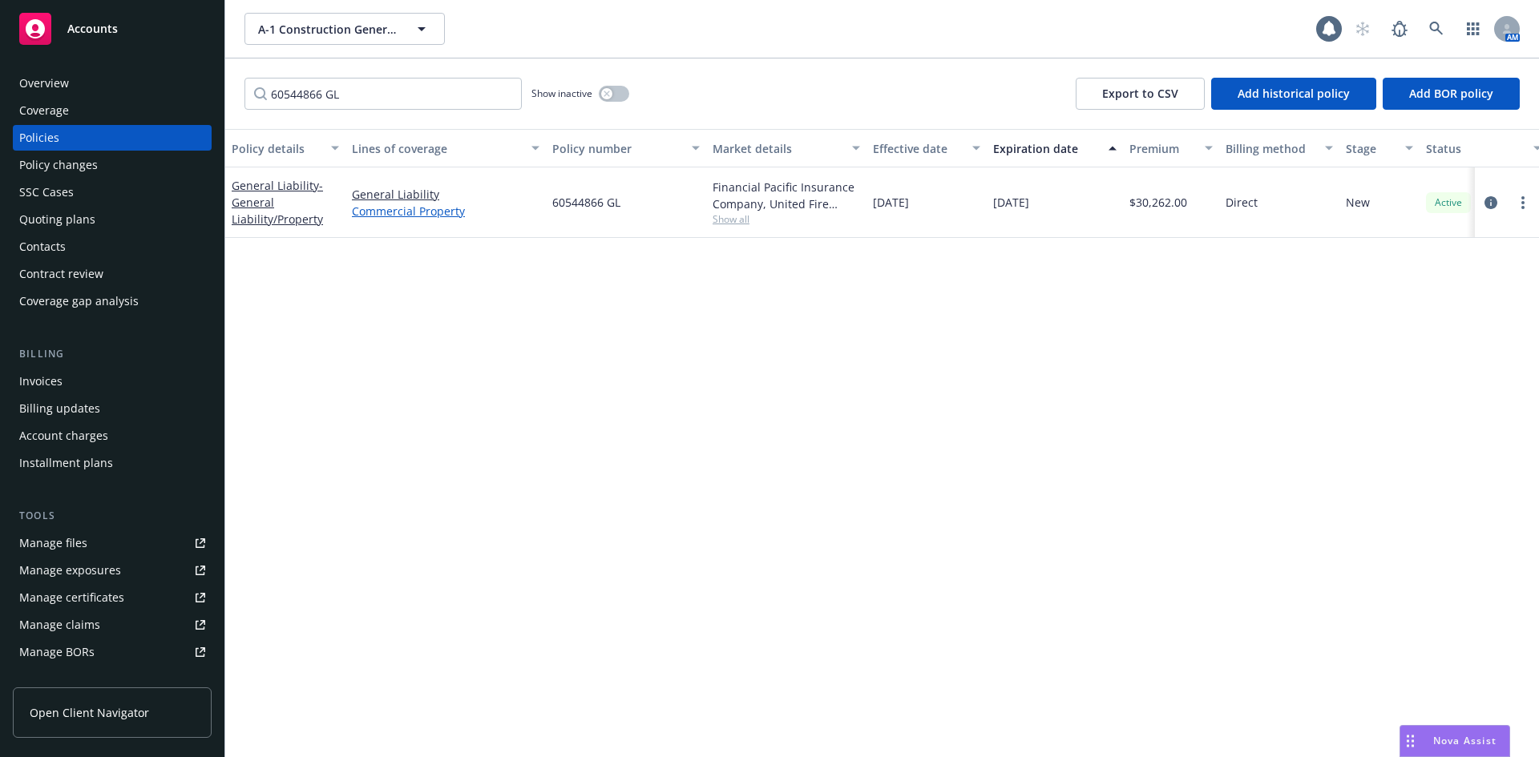
click at [448, 205] on link "Commercial Property" at bounding box center [446, 211] width 188 height 17
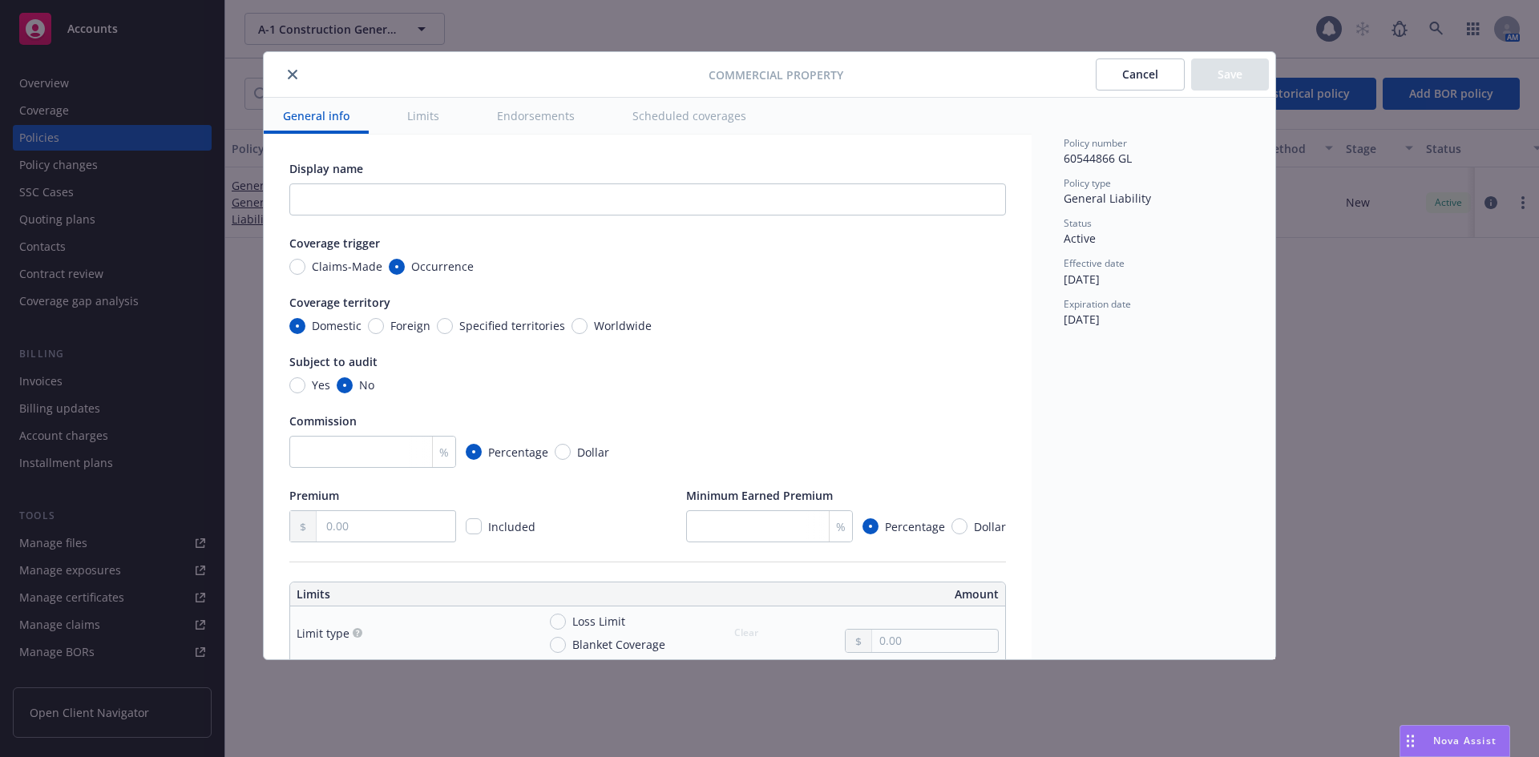
click at [302, 79] on div at bounding box center [489, 74] width 438 height 19
click at [298, 73] on button "close" at bounding box center [292, 74] width 19 height 19
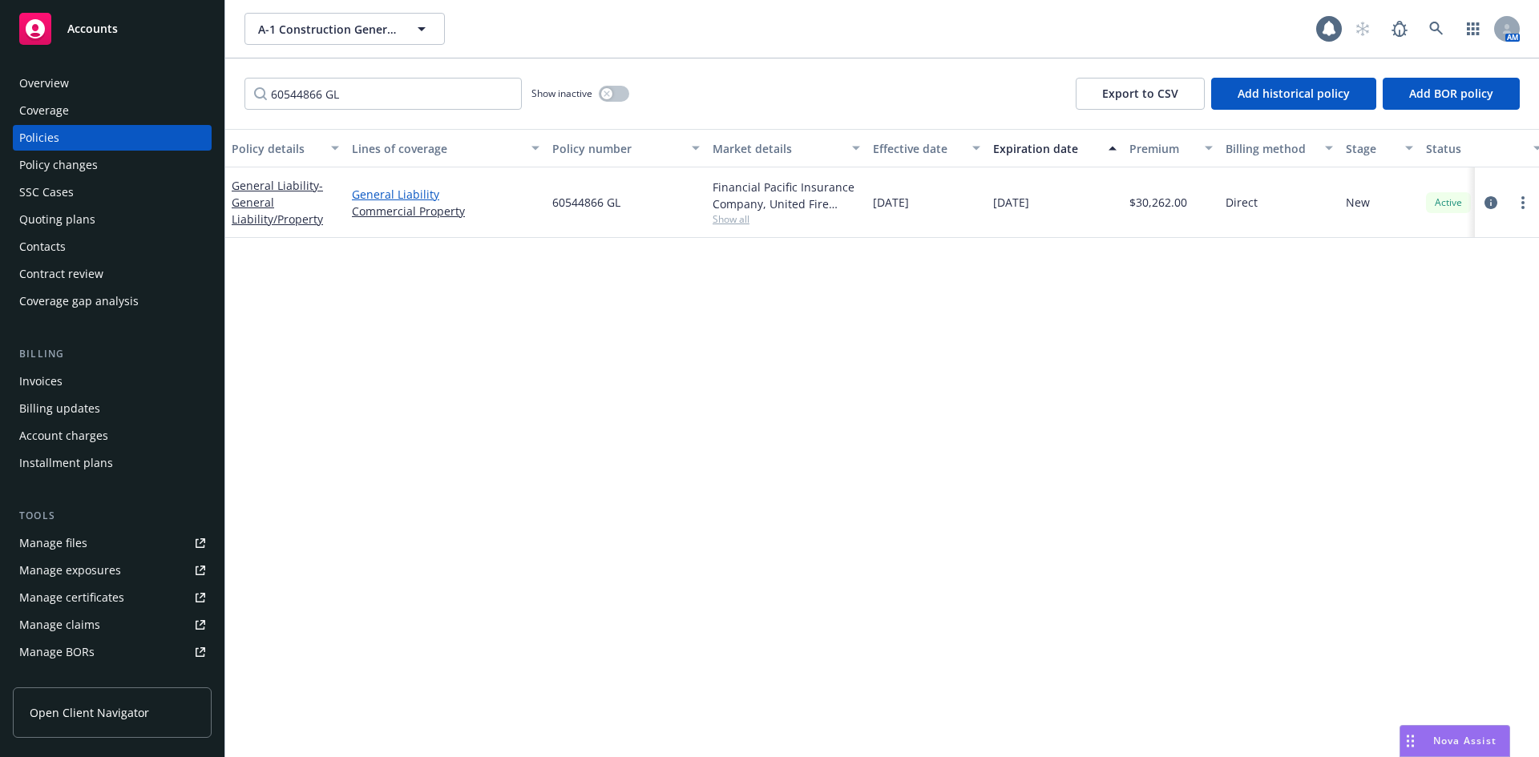
click at [385, 195] on link "General Liability" at bounding box center [446, 194] width 188 height 17
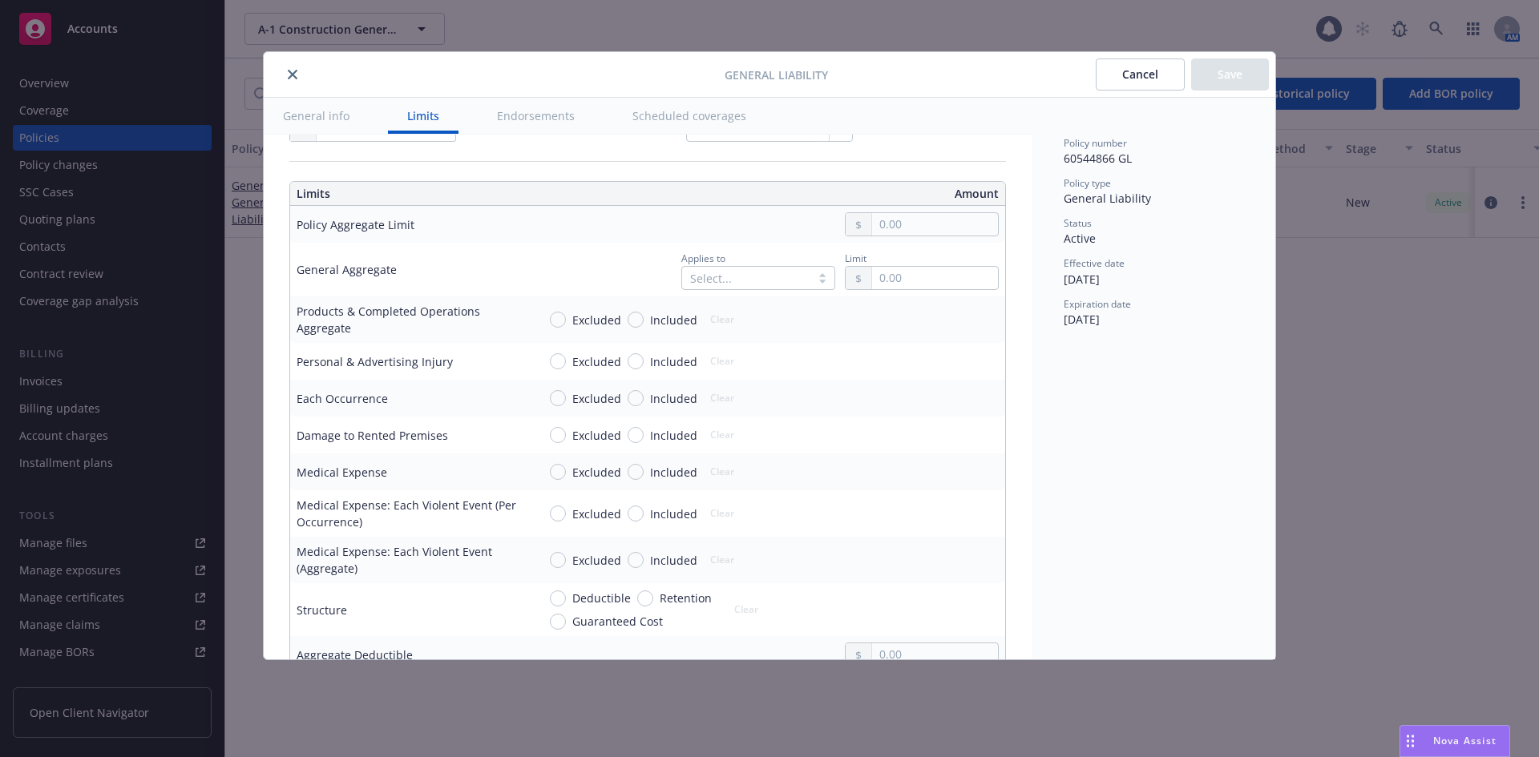
scroll to position [481, 0]
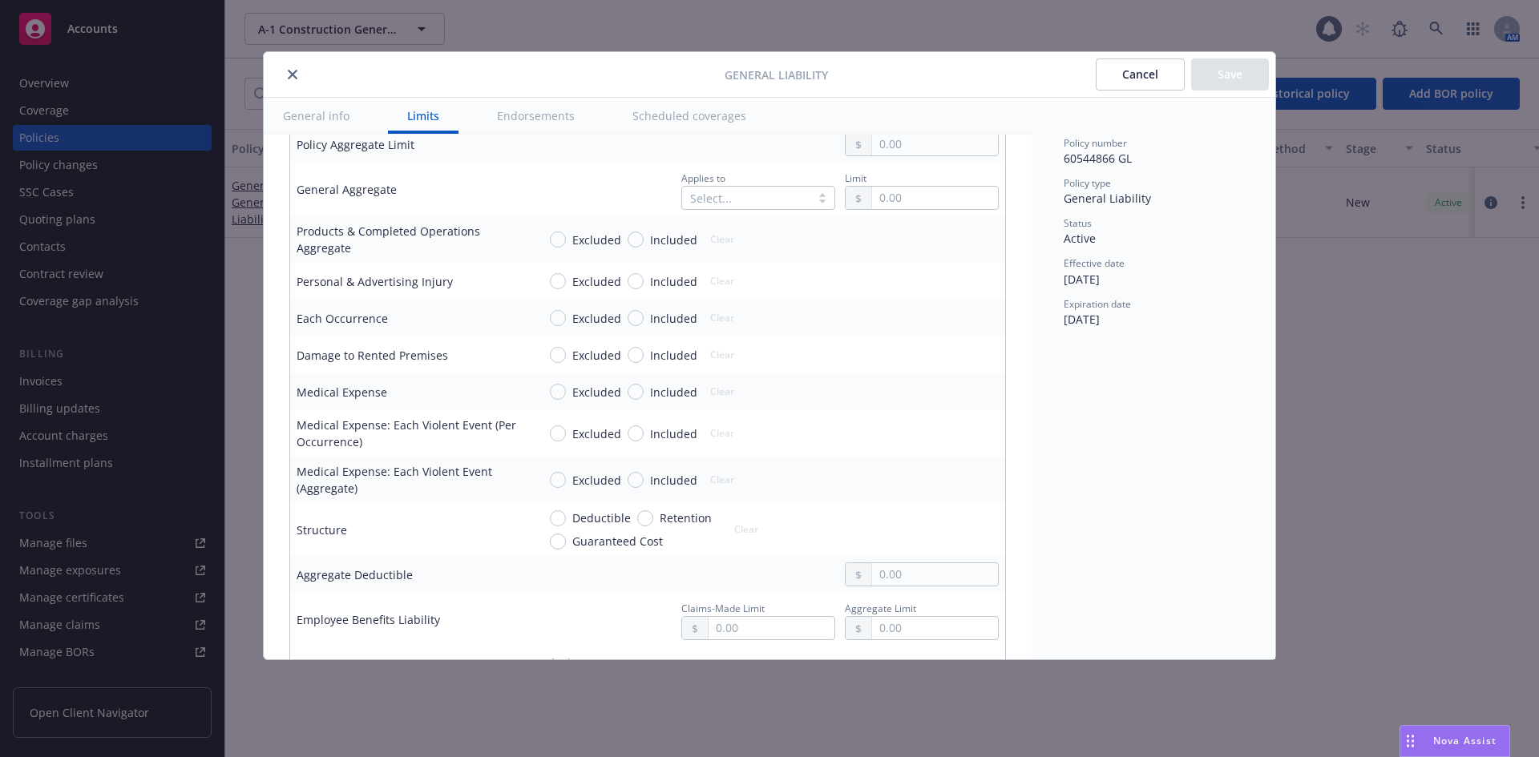
click at [284, 79] on button "close" at bounding box center [292, 74] width 19 height 19
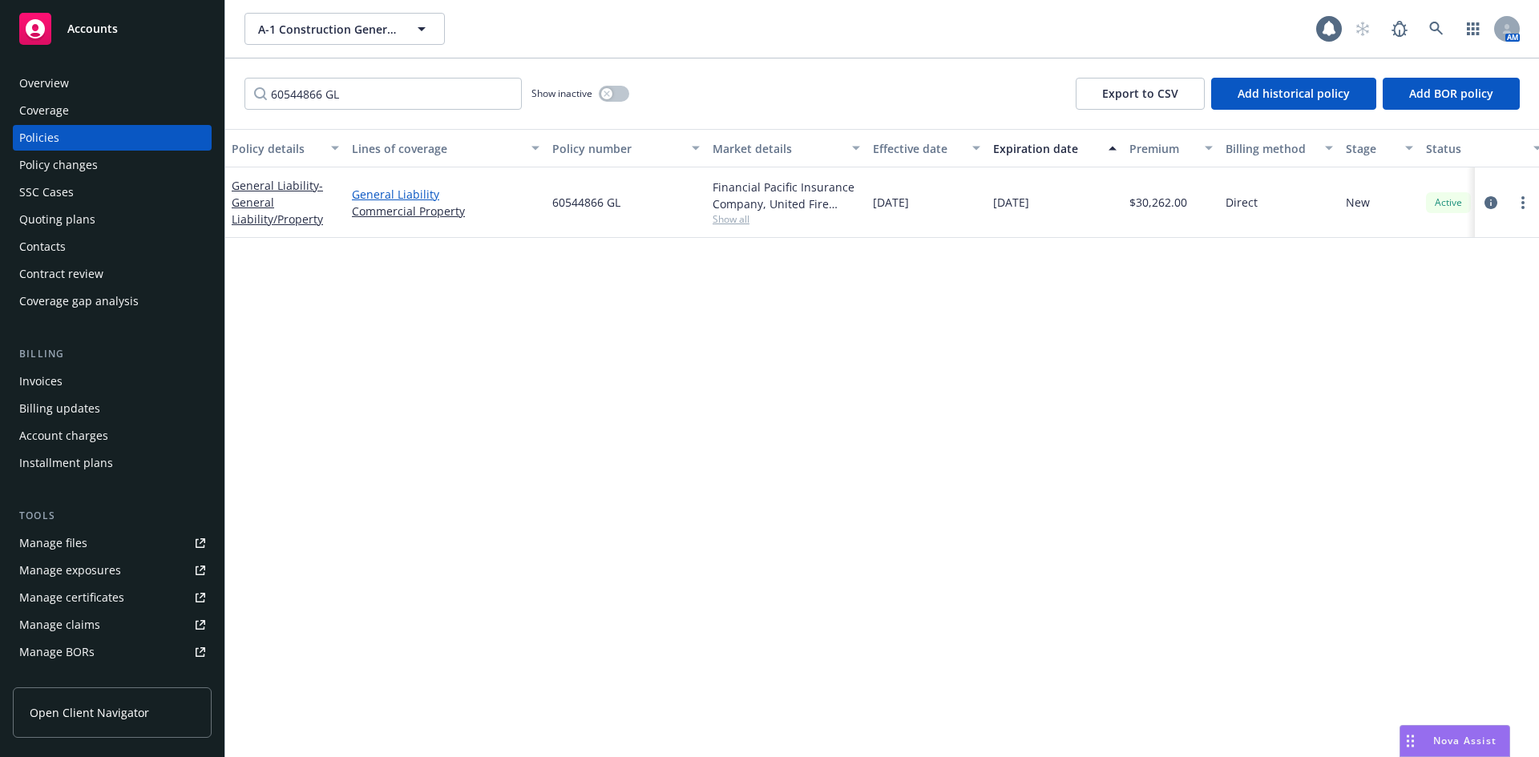
click at [385, 195] on link "General Liability" at bounding box center [446, 194] width 188 height 17
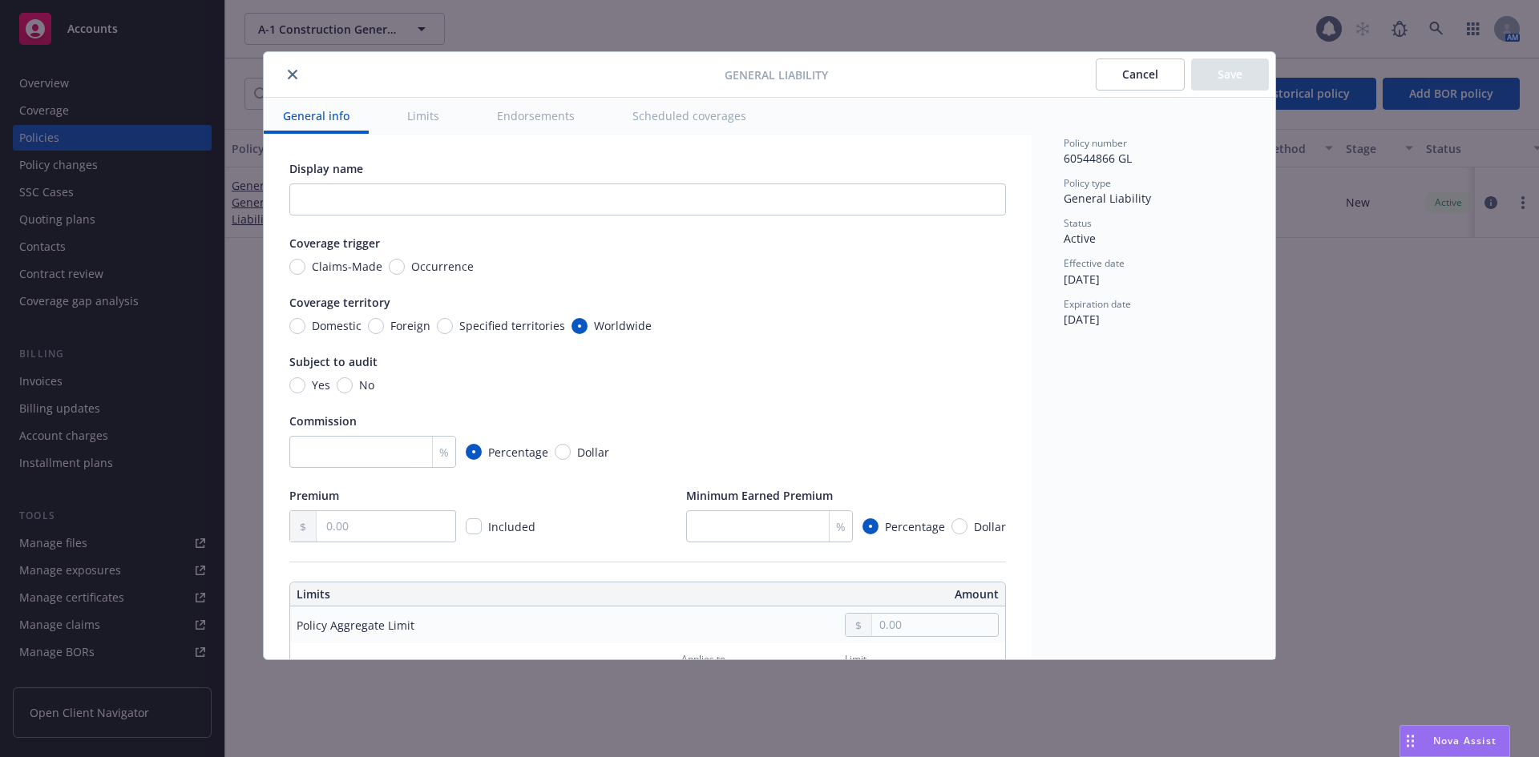
click at [289, 75] on icon "close" at bounding box center [293, 75] width 10 height 10
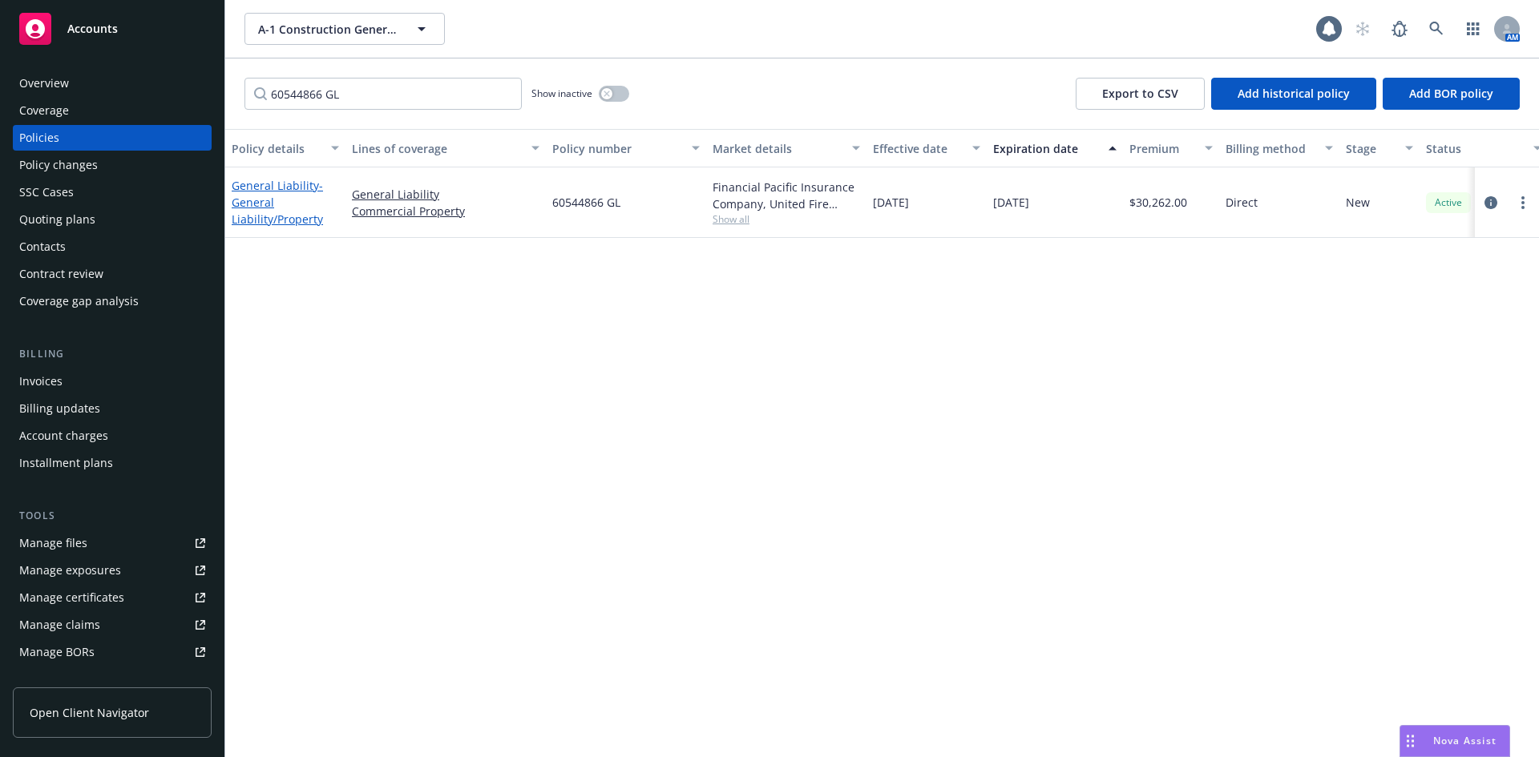
click at [305, 182] on link "General Liability - General Liability/Property" at bounding box center [277, 202] width 91 height 49
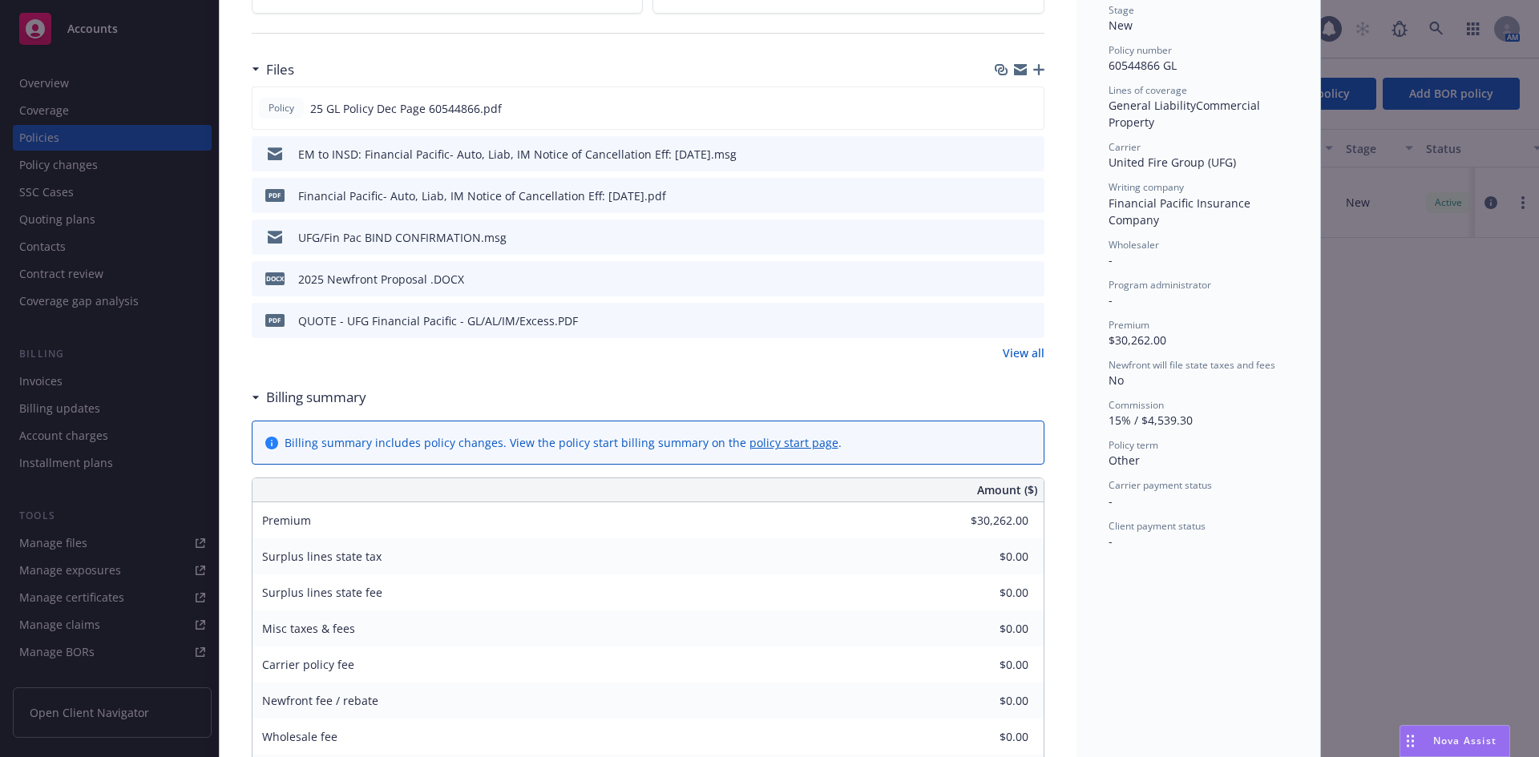
scroll to position [369, 0]
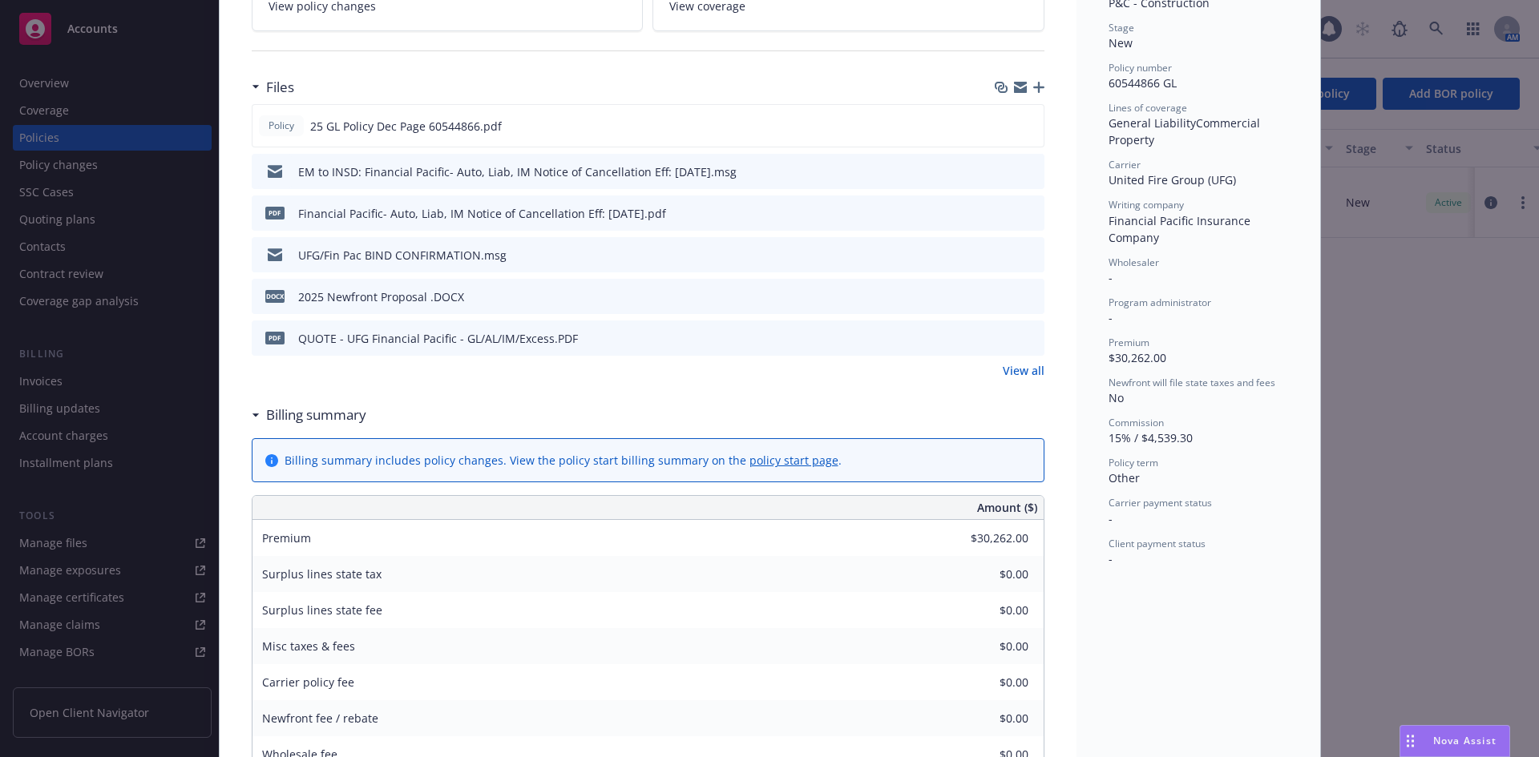
click at [488, 24] on link "View policy changes" at bounding box center [448, 6] width 392 height 50
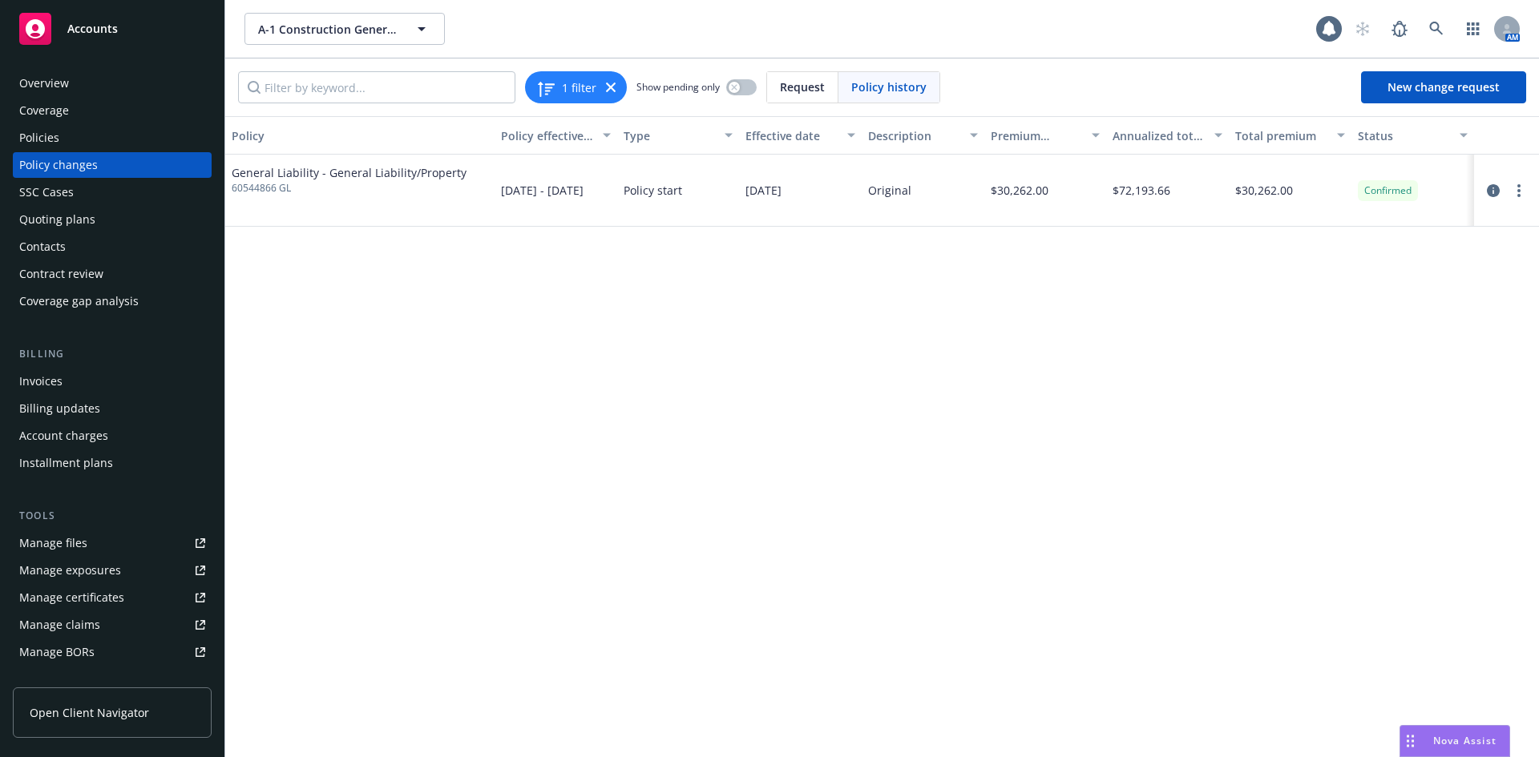
click at [100, 147] on div "Policies" at bounding box center [112, 138] width 186 height 26
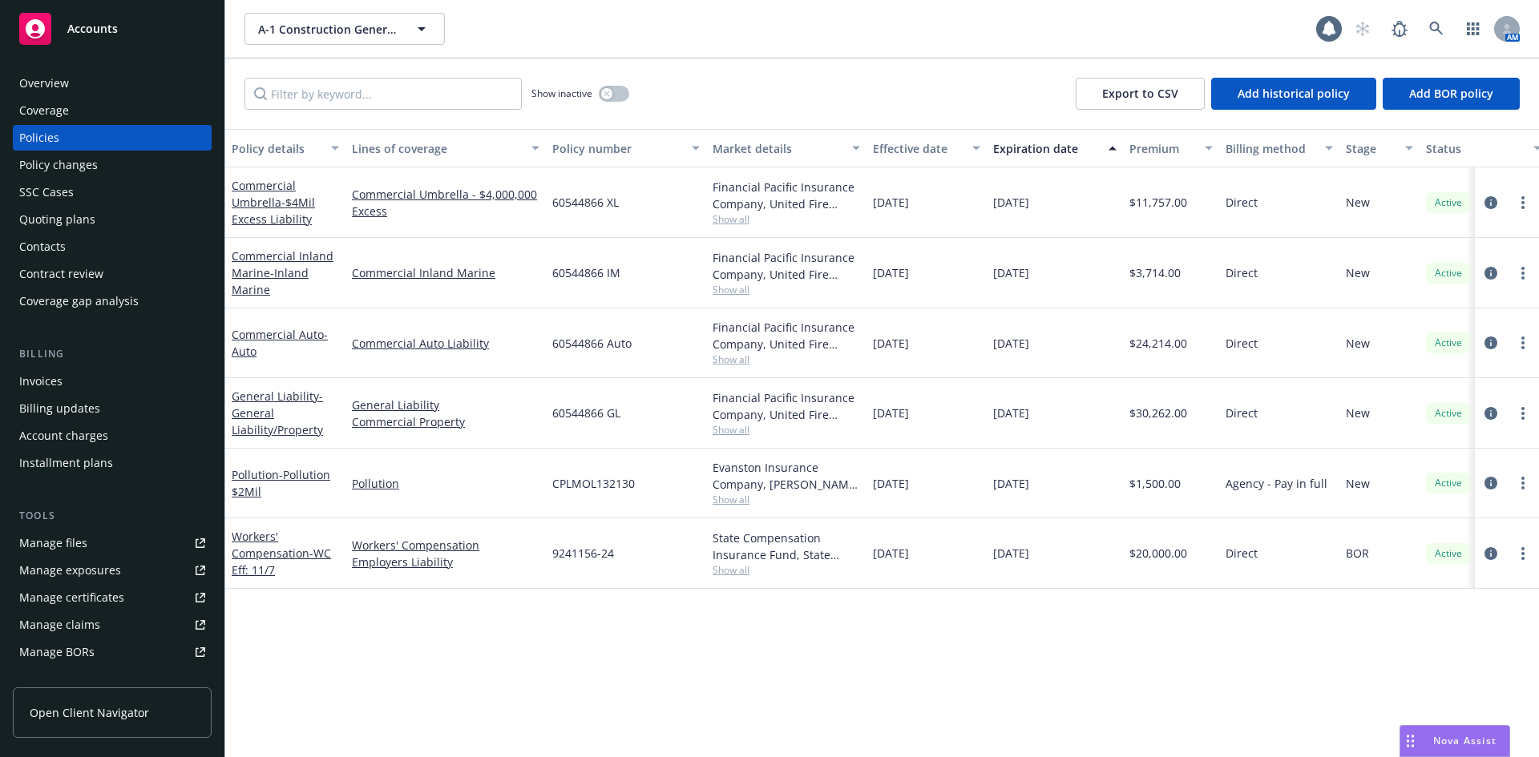
click at [95, 162] on div "Policy changes" at bounding box center [58, 165] width 79 height 26
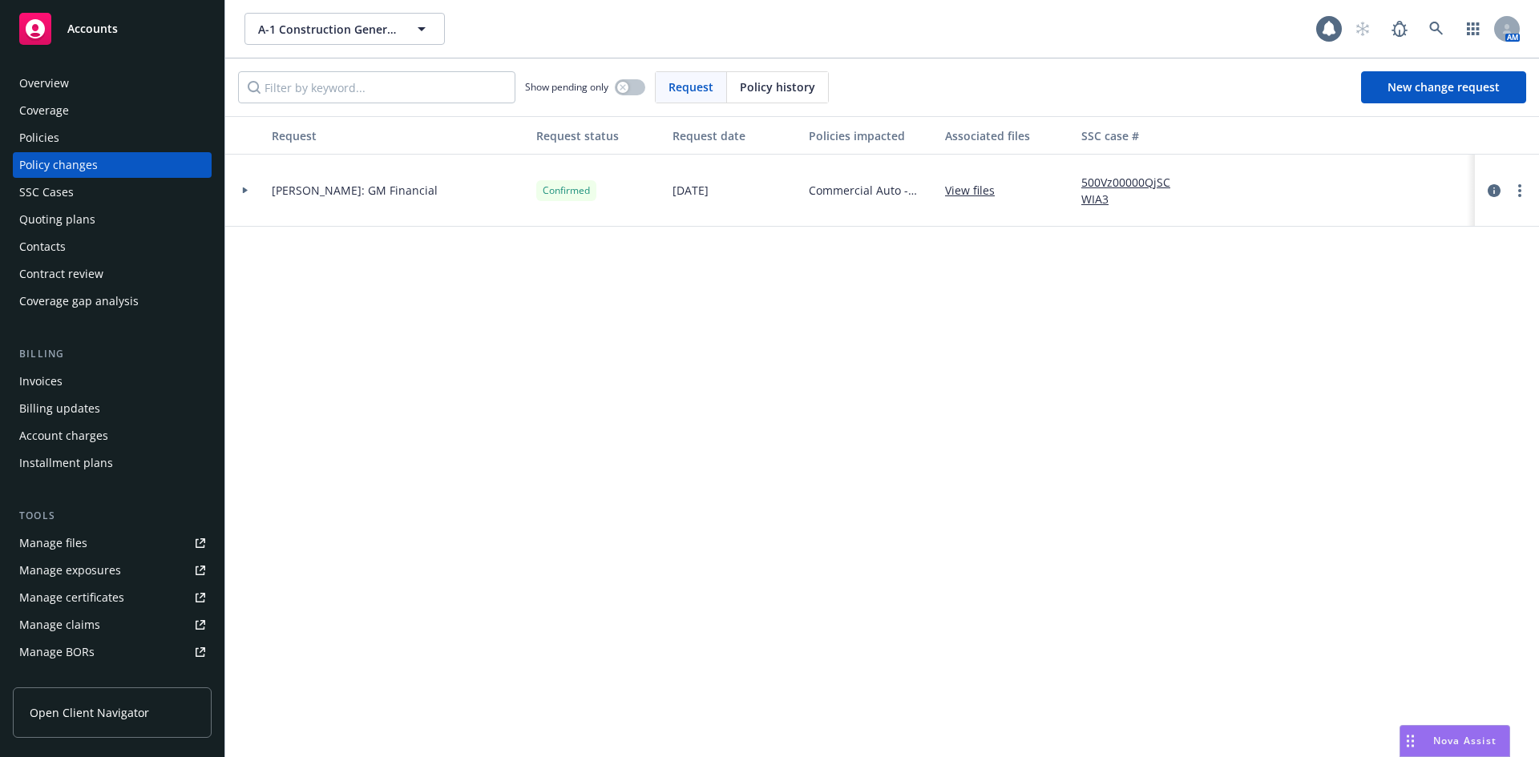
click at [123, 141] on div "Policies" at bounding box center [112, 138] width 186 height 26
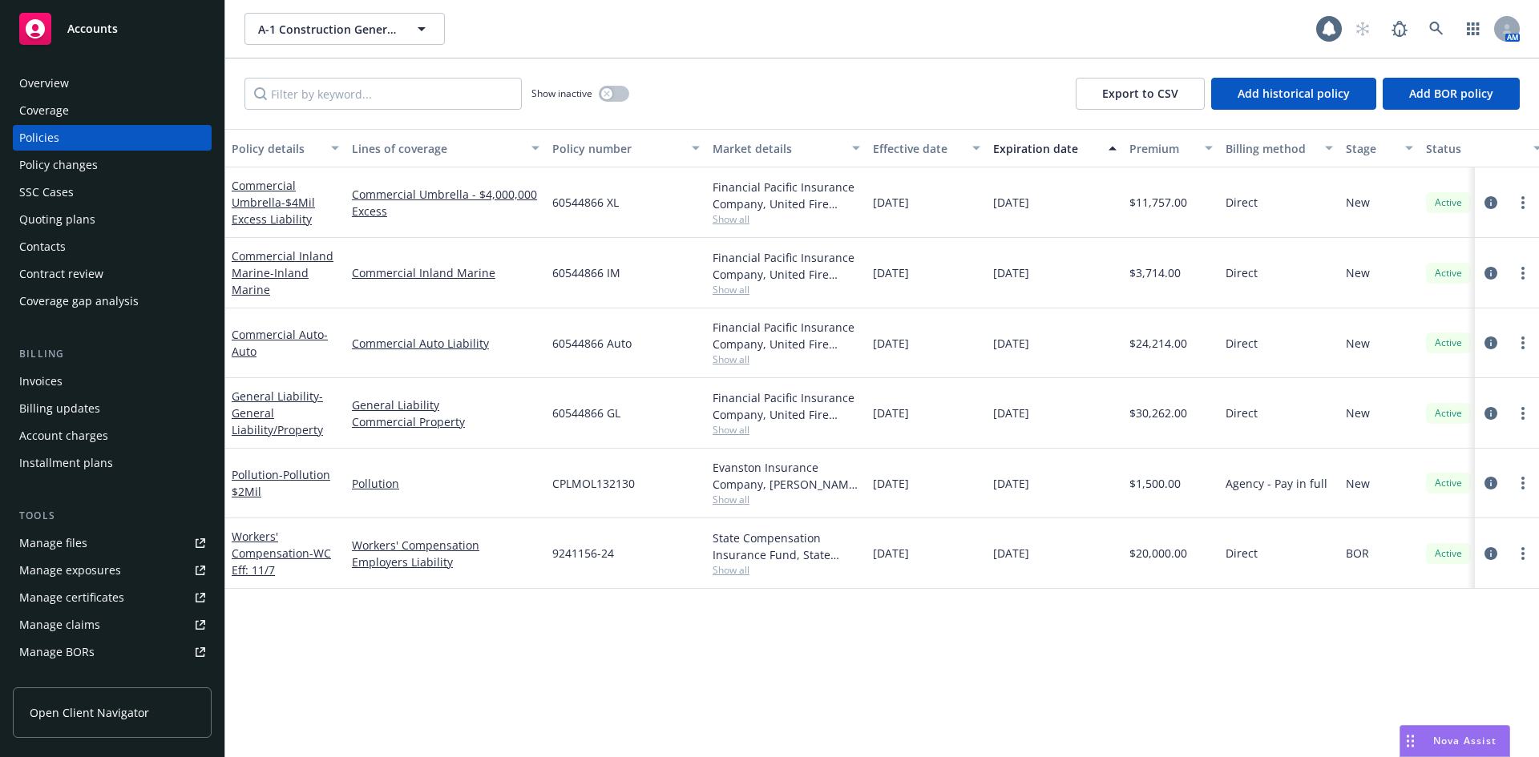
click at [136, 165] on div "Policy changes" at bounding box center [112, 165] width 186 height 26
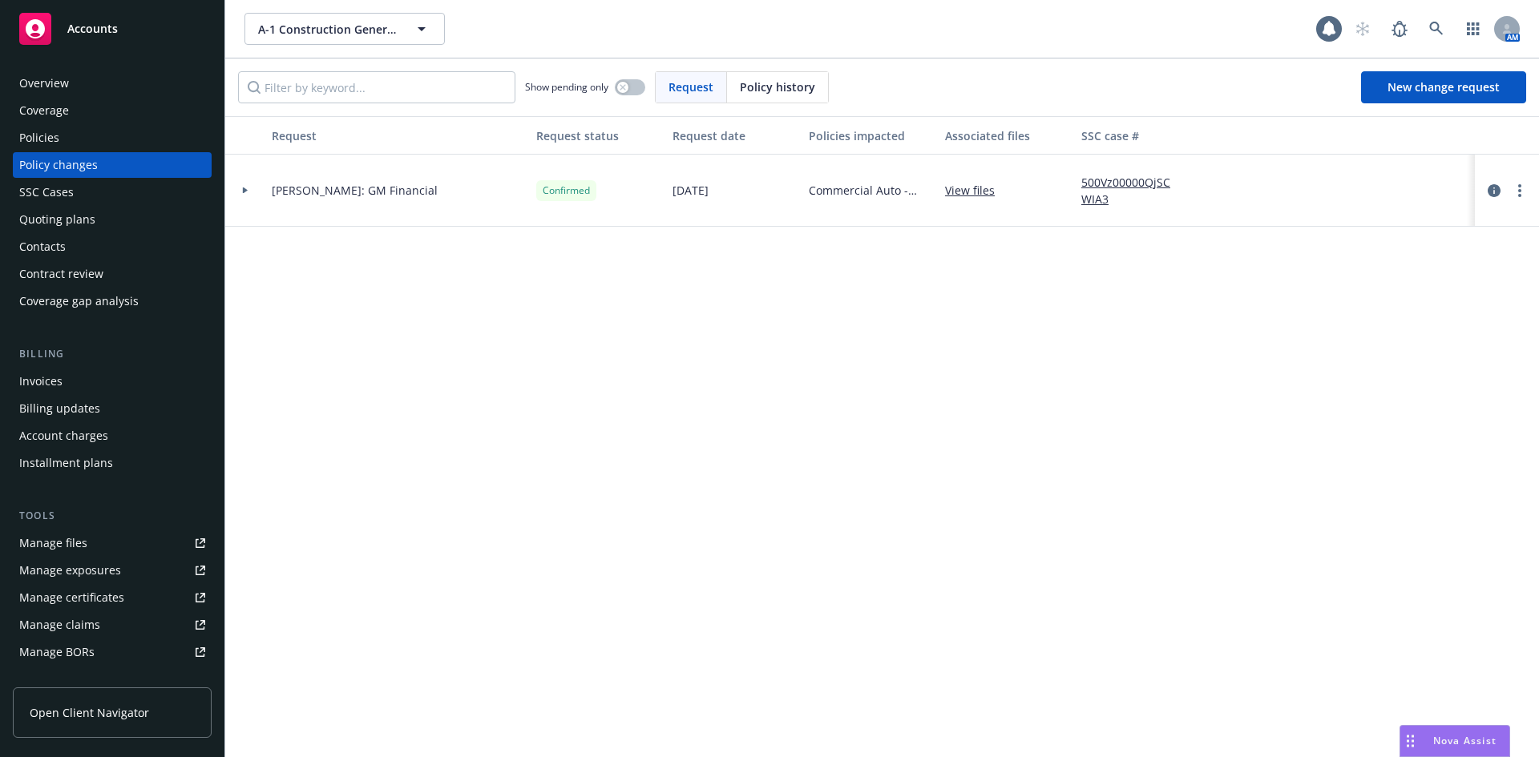
click at [244, 192] on icon at bounding box center [245, 191] width 5 height 6
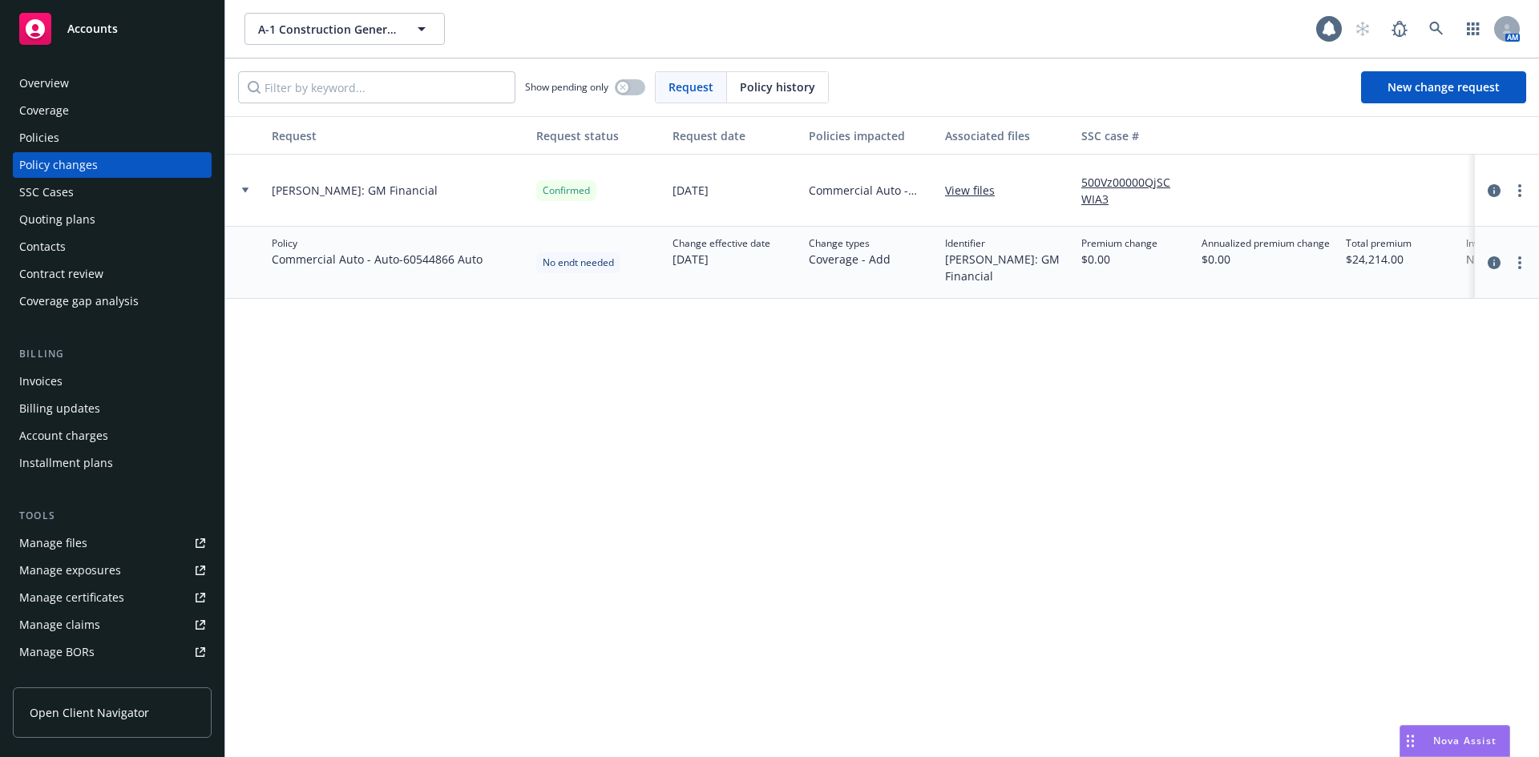
click at [104, 145] on div "Policies" at bounding box center [112, 138] width 186 height 26
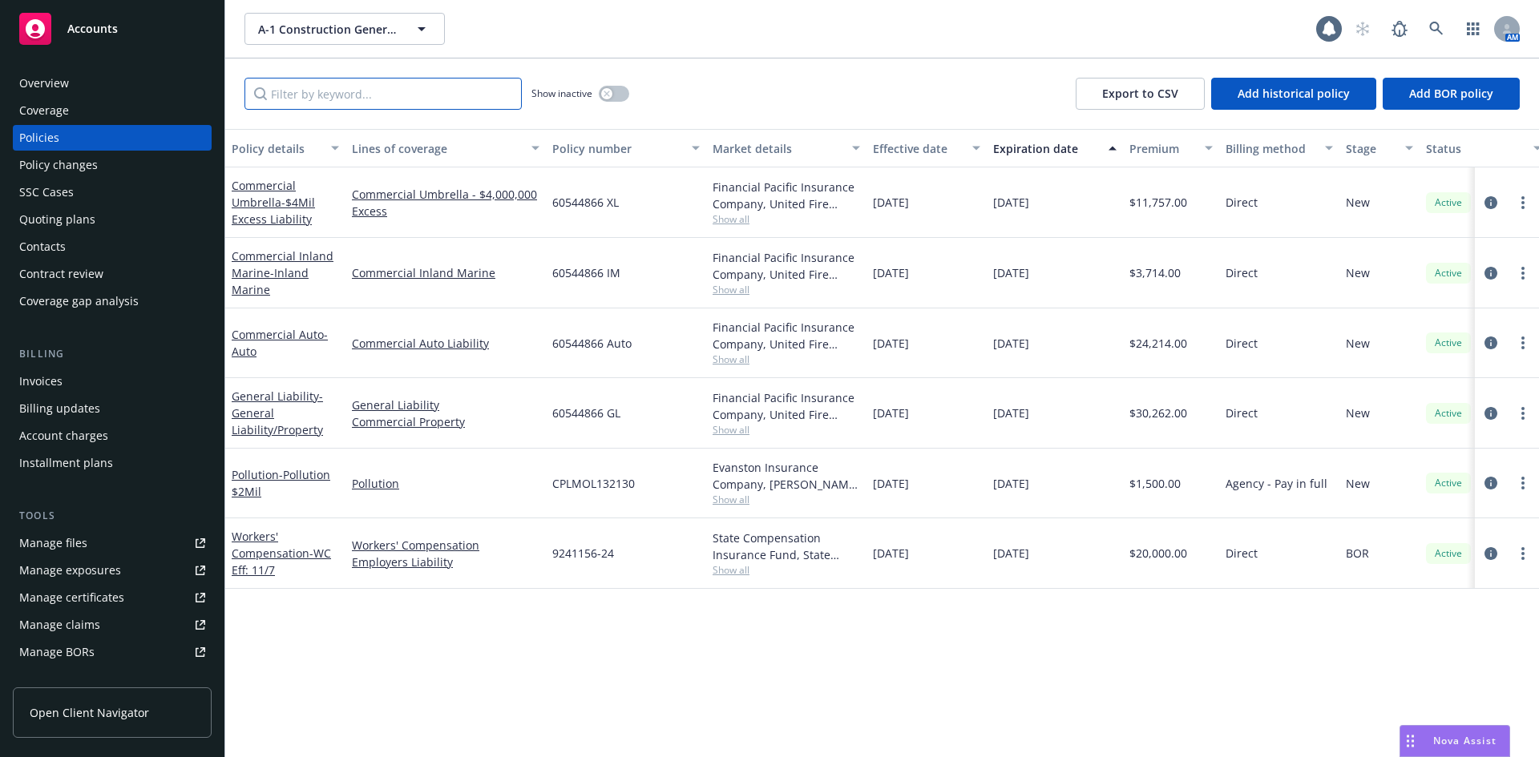
click at [444, 95] on input "Filter by keyword..." at bounding box center [382, 94] width 277 height 32
paste input "60544866 GL"
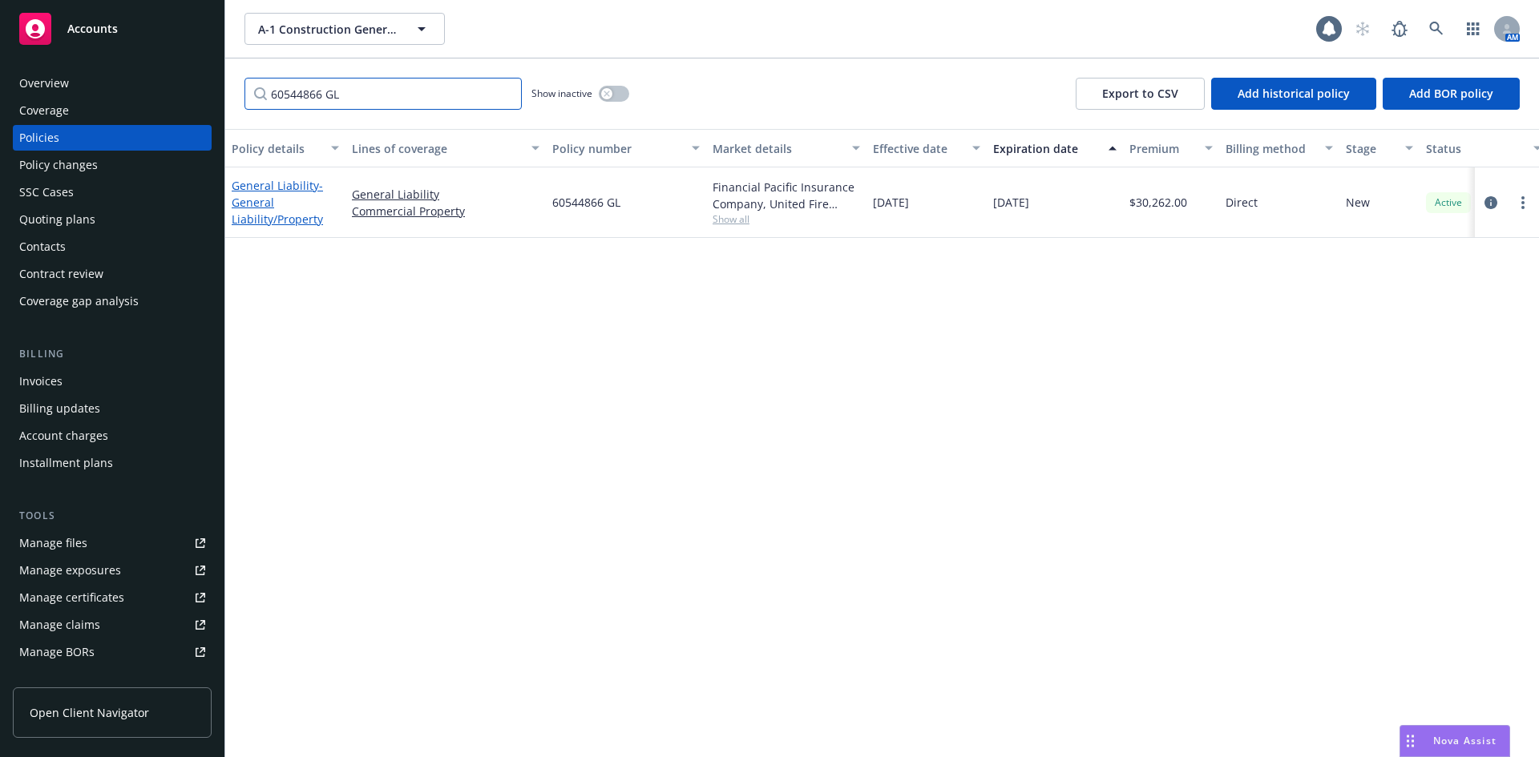
type input "60544866 GL"
click at [281, 185] on link "General Liability - General Liability/Property" at bounding box center [277, 202] width 91 height 49
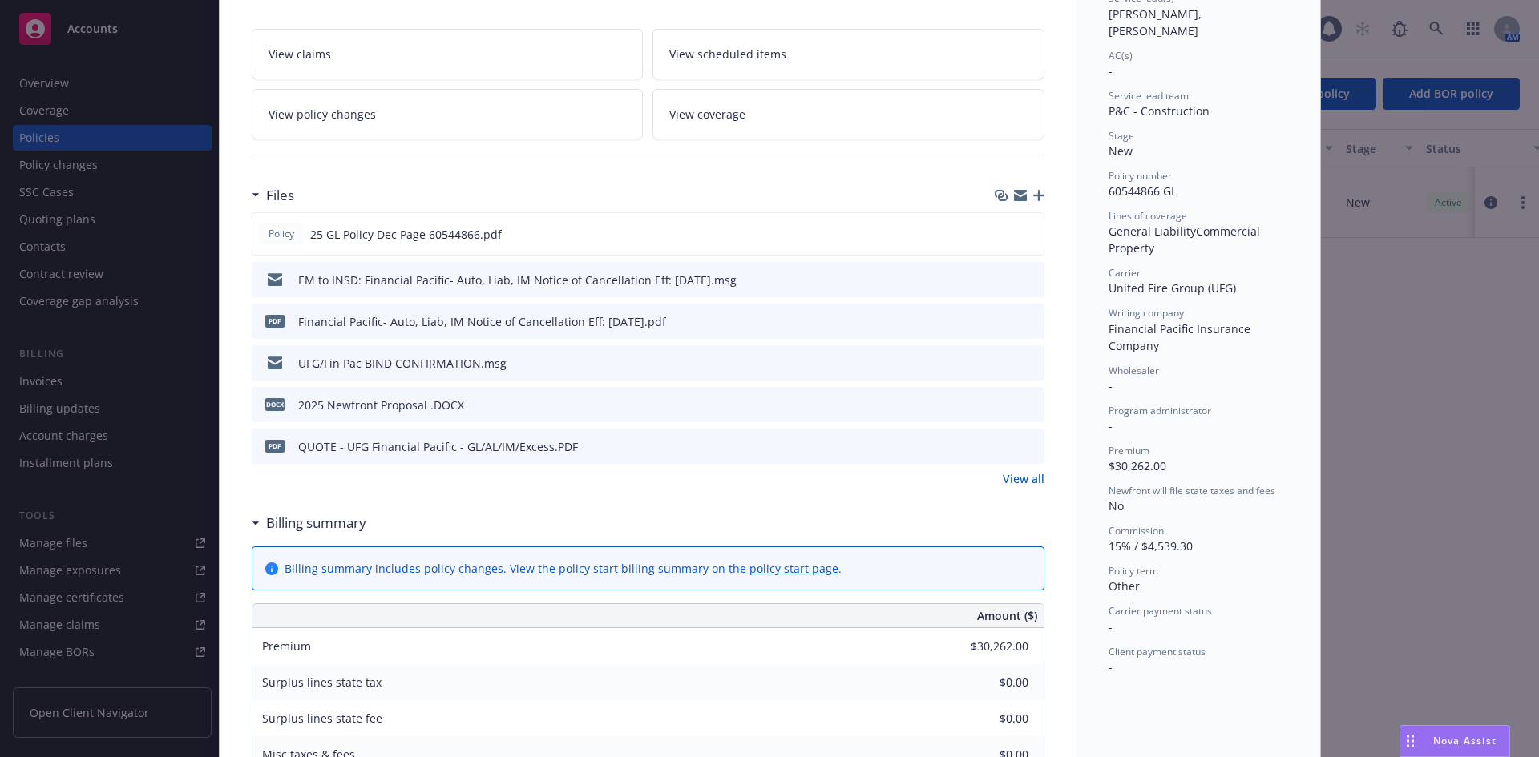
scroll to position [289, 0]
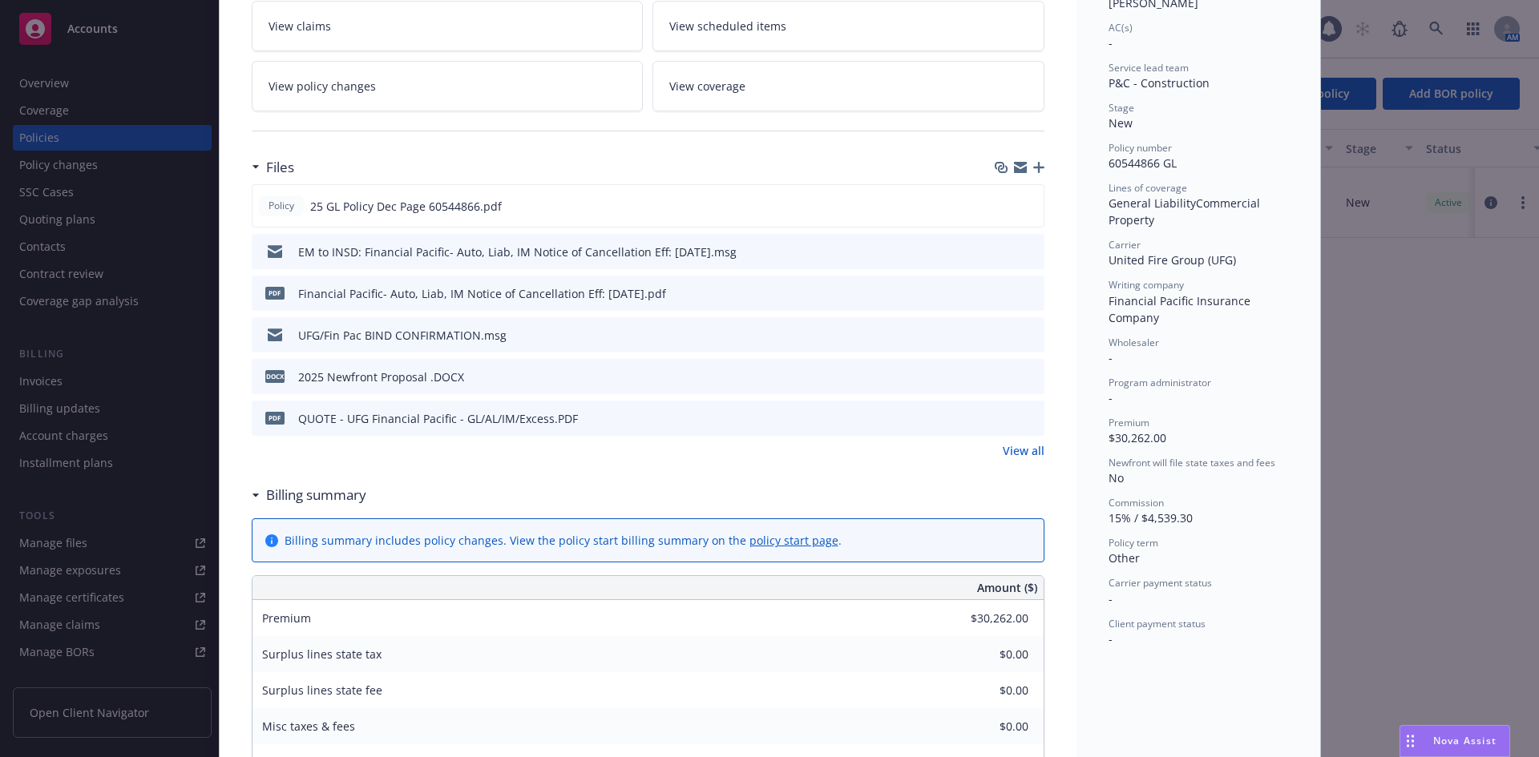
click at [1025, 421] on icon "preview file" at bounding box center [1029, 417] width 14 height 11
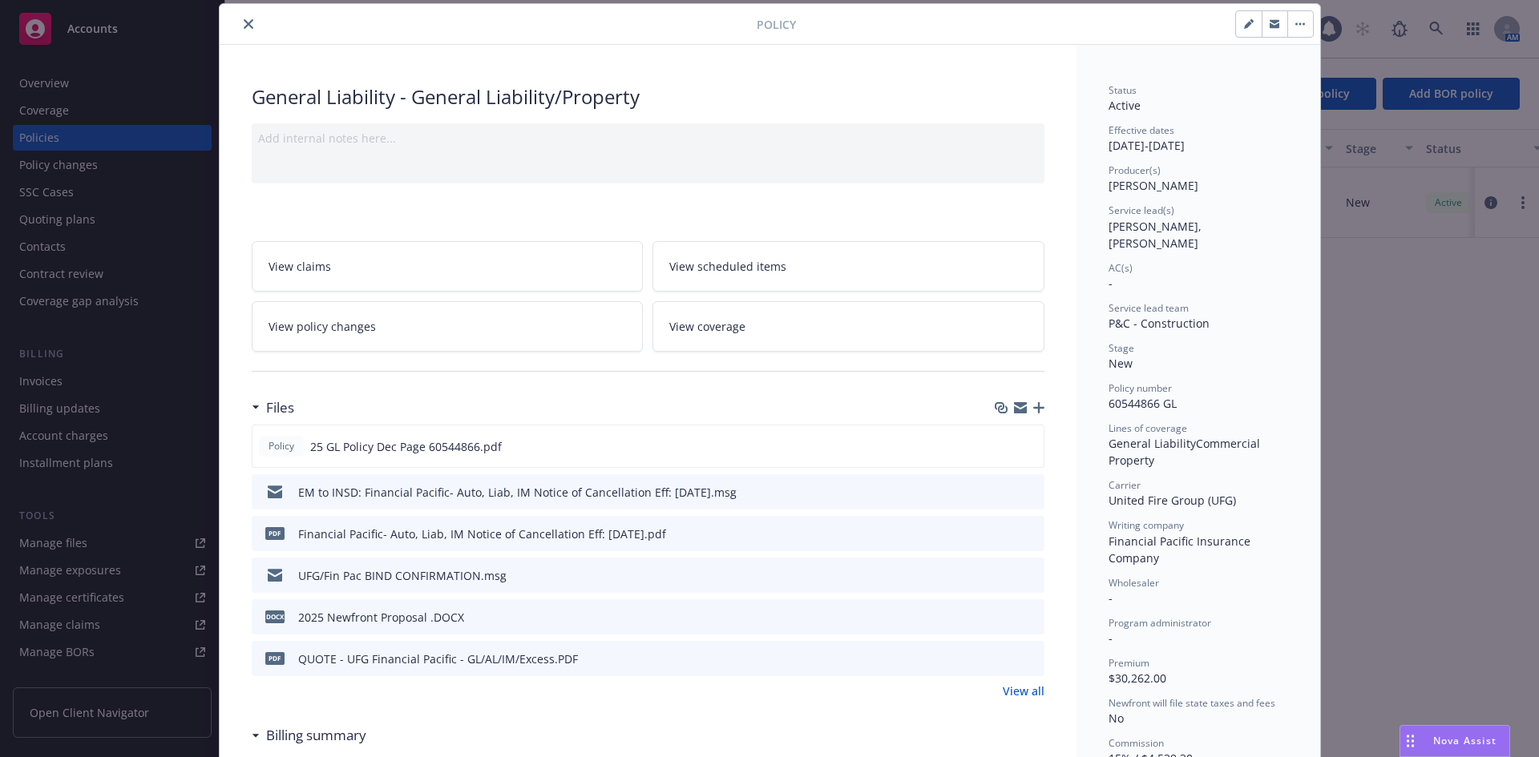
scroll to position [0, 0]
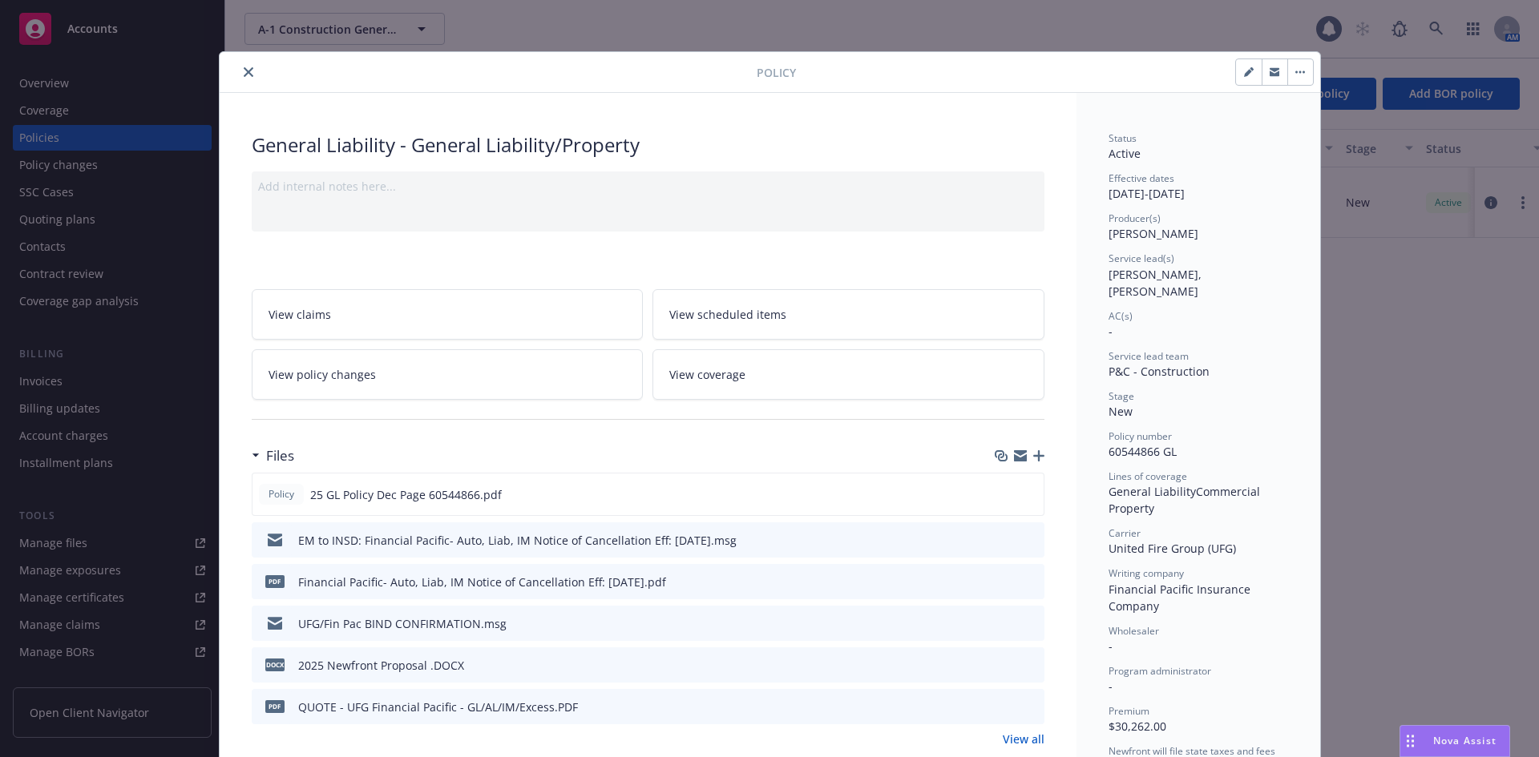
click at [244, 75] on icon "close" at bounding box center [249, 72] width 10 height 10
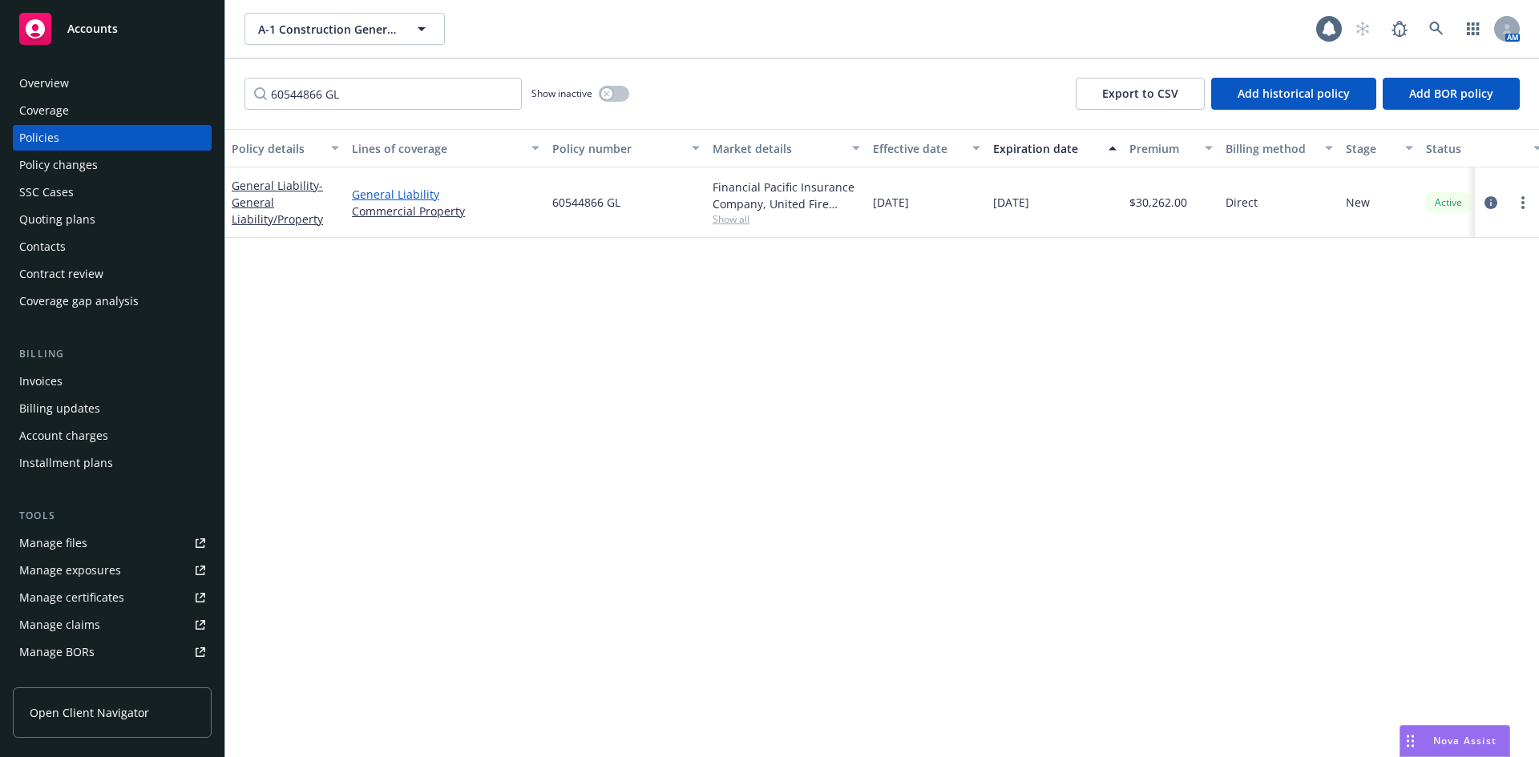
click at [396, 196] on link "General Liability" at bounding box center [446, 194] width 188 height 17
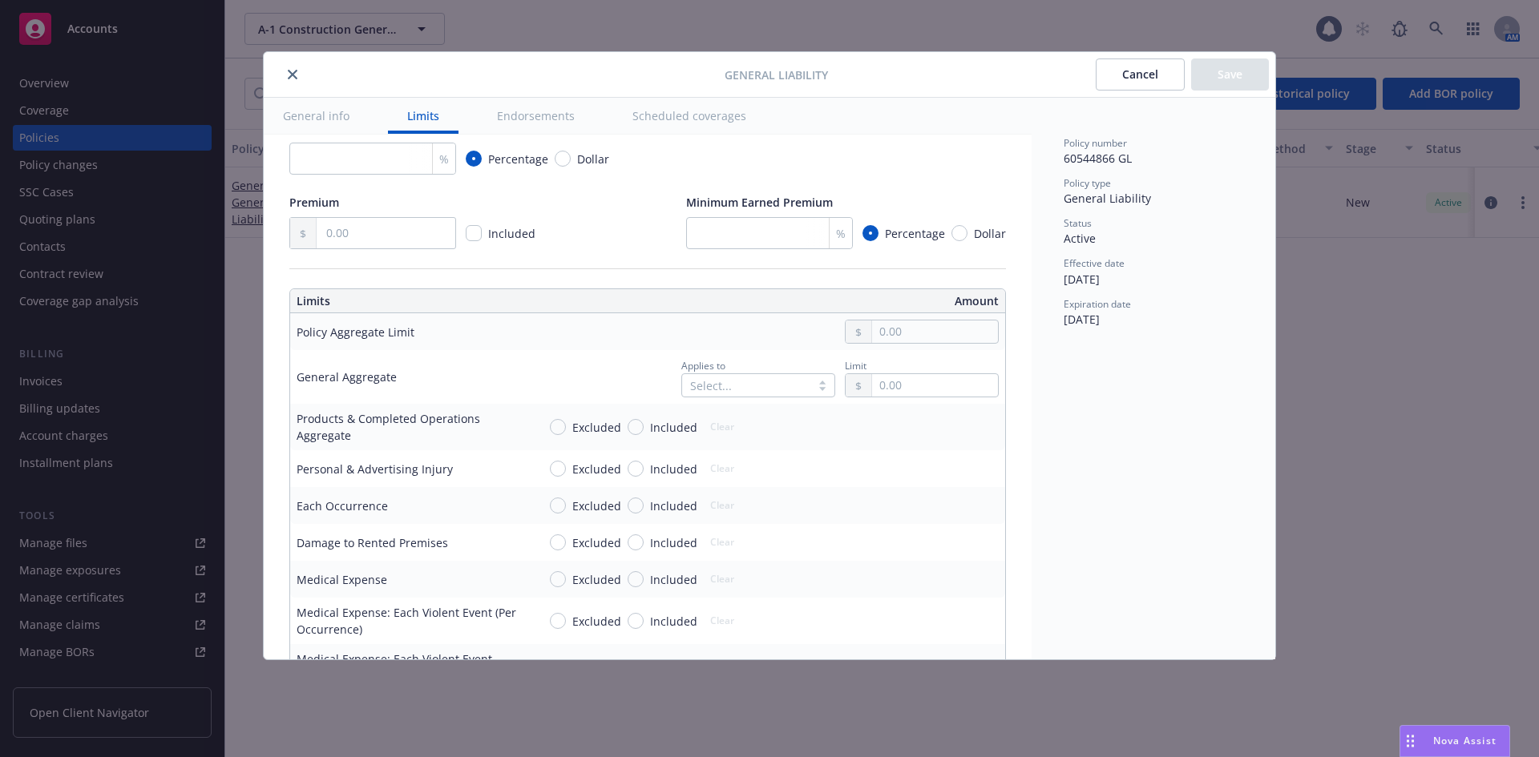
scroll to position [321, 0]
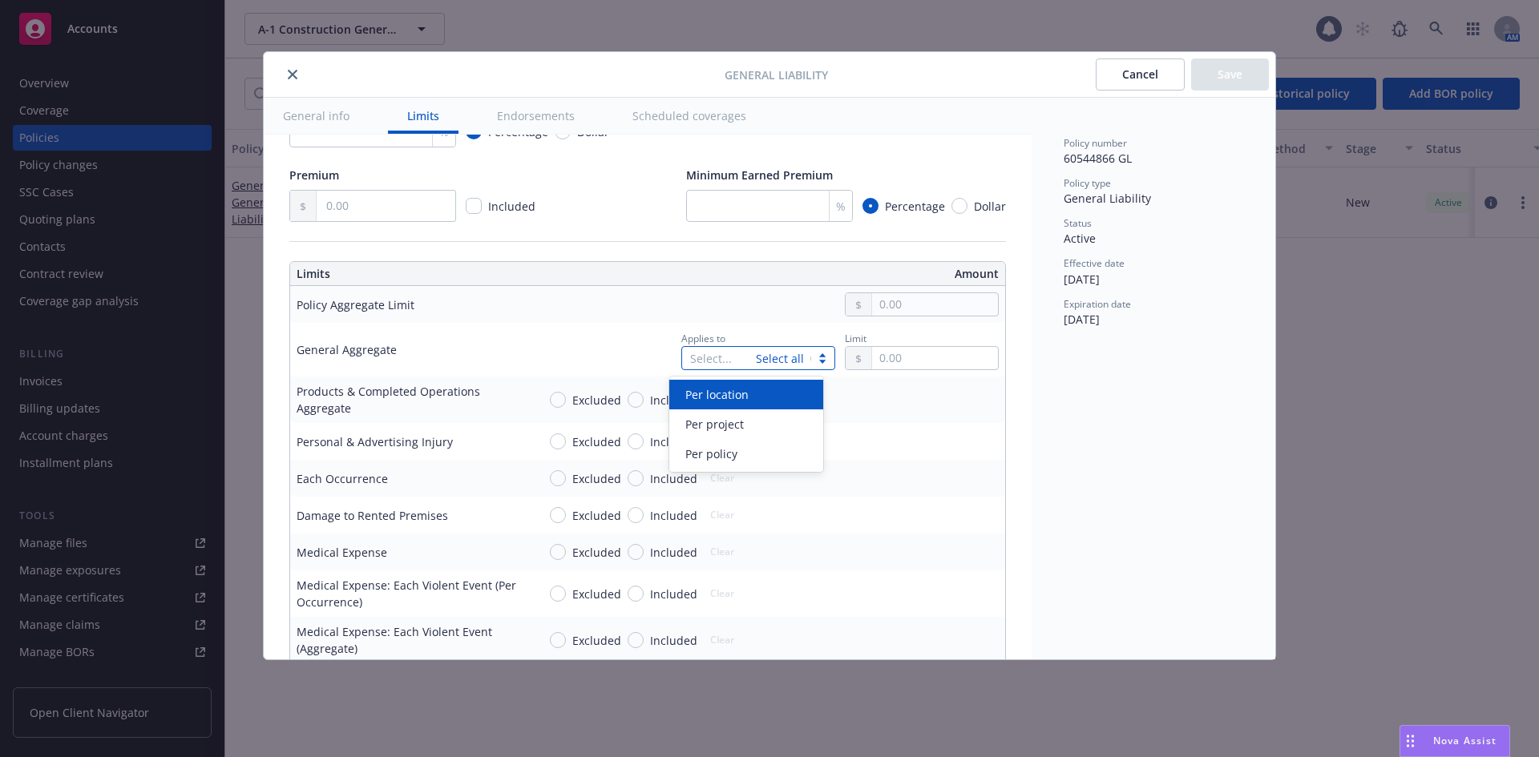
click at [775, 356] on div "Select... Select all" at bounding box center [758, 358] width 154 height 24
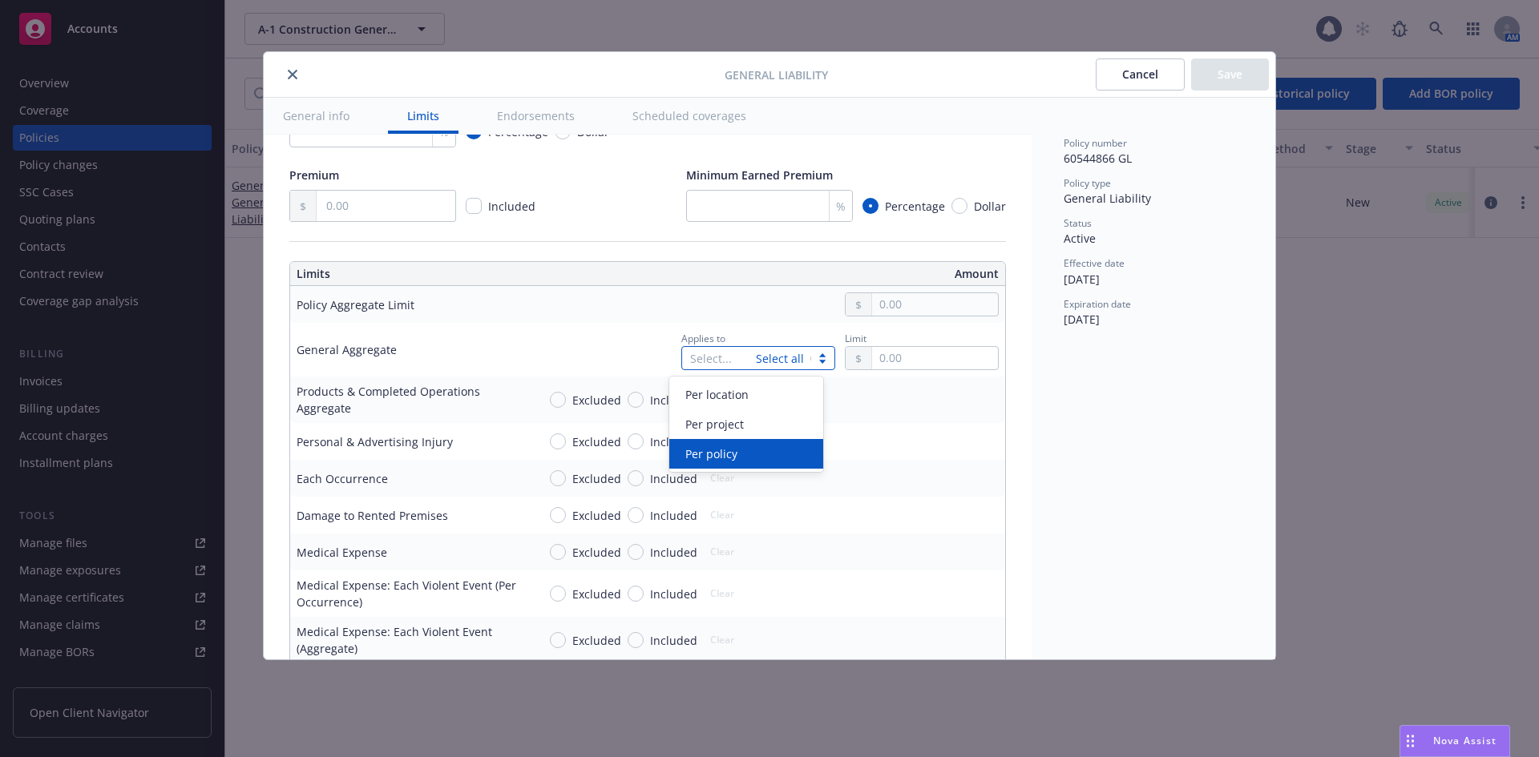
click at [765, 442] on div "Per policy" at bounding box center [746, 454] width 154 height 30
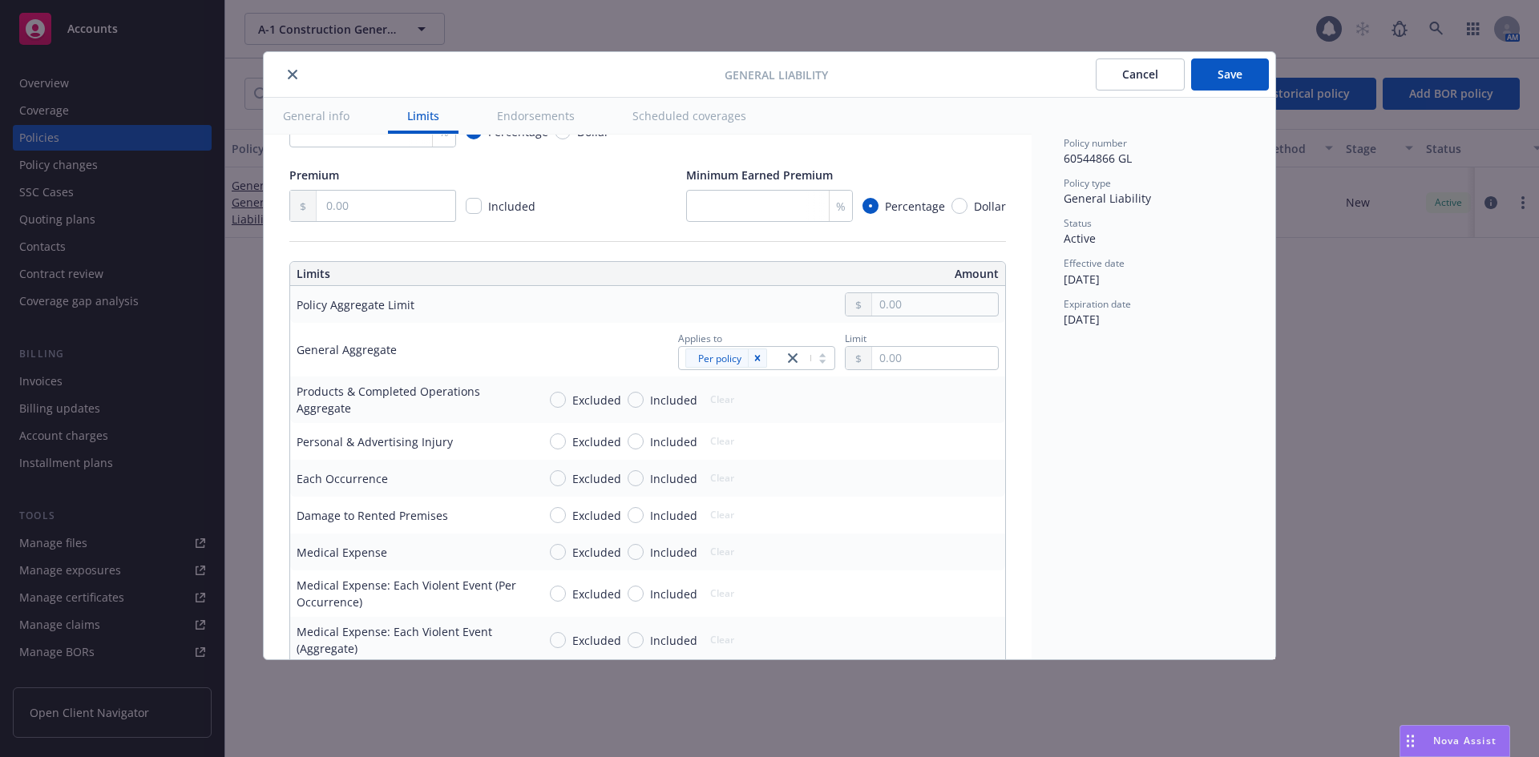
click at [772, 316] on div at bounding box center [768, 305] width 462 height 24
click at [885, 351] on input "text" at bounding box center [935, 358] width 126 height 22
type input "2,000,000.00"
click at [928, 466] on button "$2,000,000.00" at bounding box center [917, 455] width 138 height 30
click at [637, 397] on input "Included" at bounding box center [635, 400] width 16 height 16
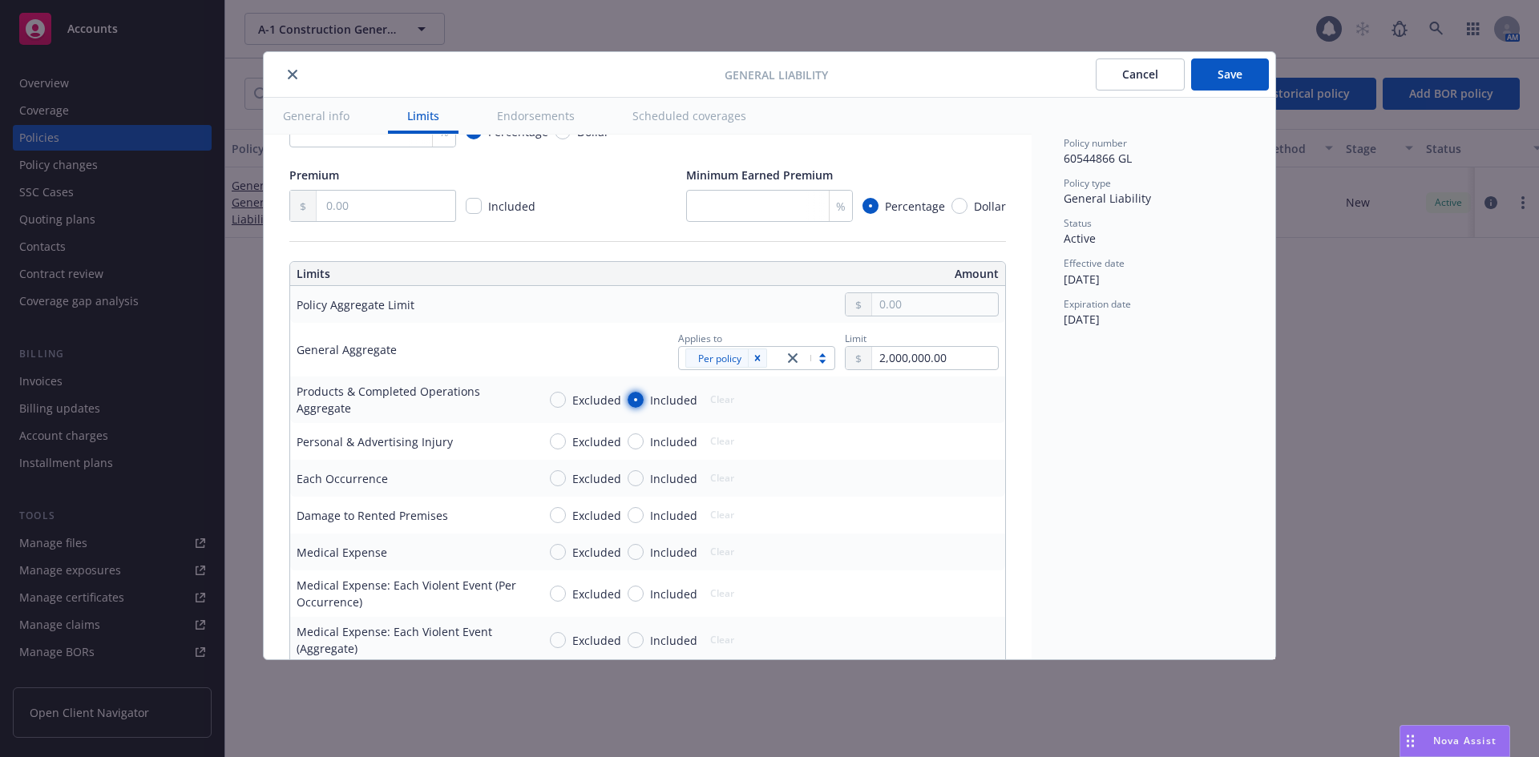
radio input "true"
click at [634, 438] on input "Included" at bounding box center [635, 442] width 16 height 16
radio input "true"
click at [632, 478] on input "Included" at bounding box center [635, 478] width 16 height 16
radio input "true"
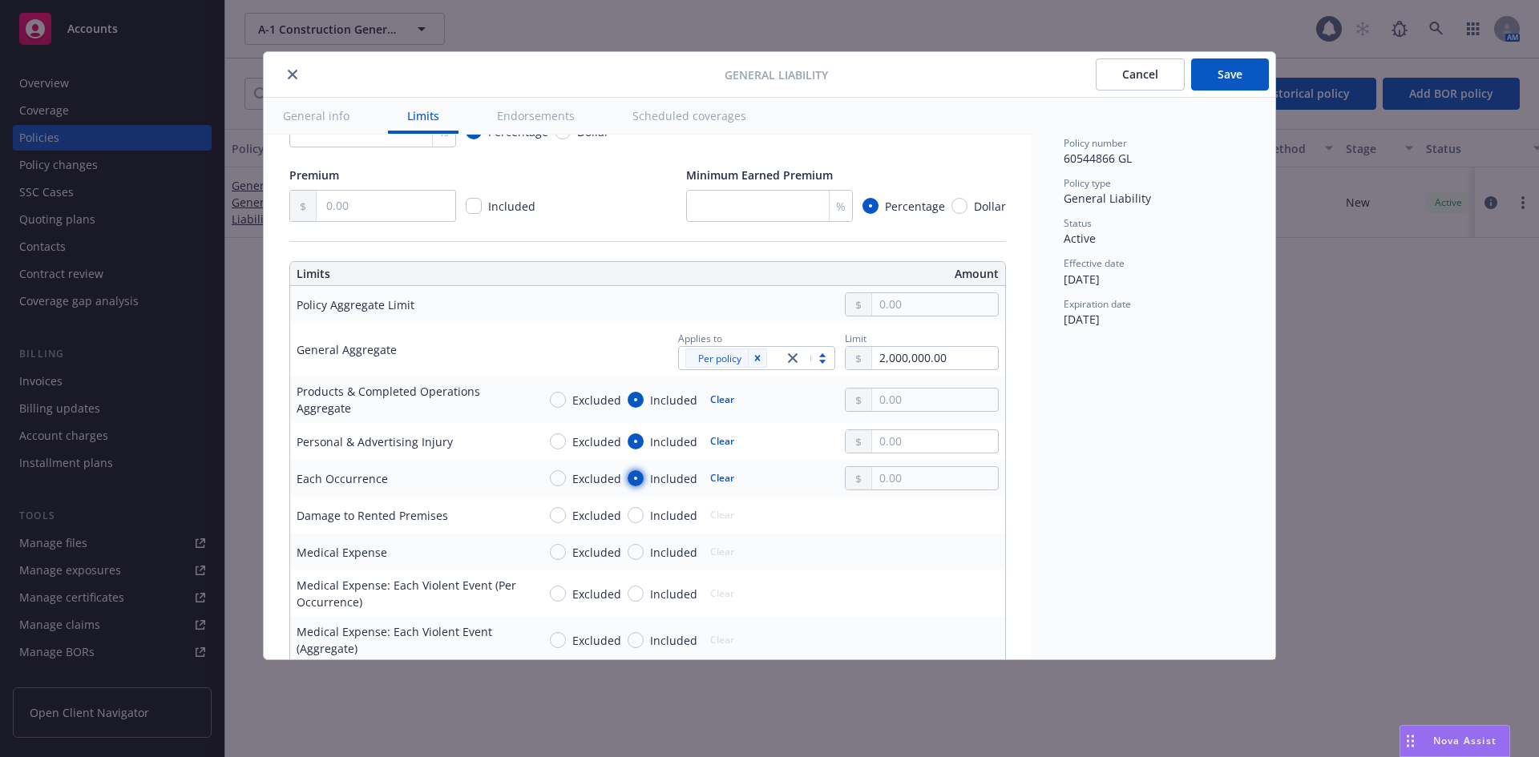
scroll to position [401, 0]
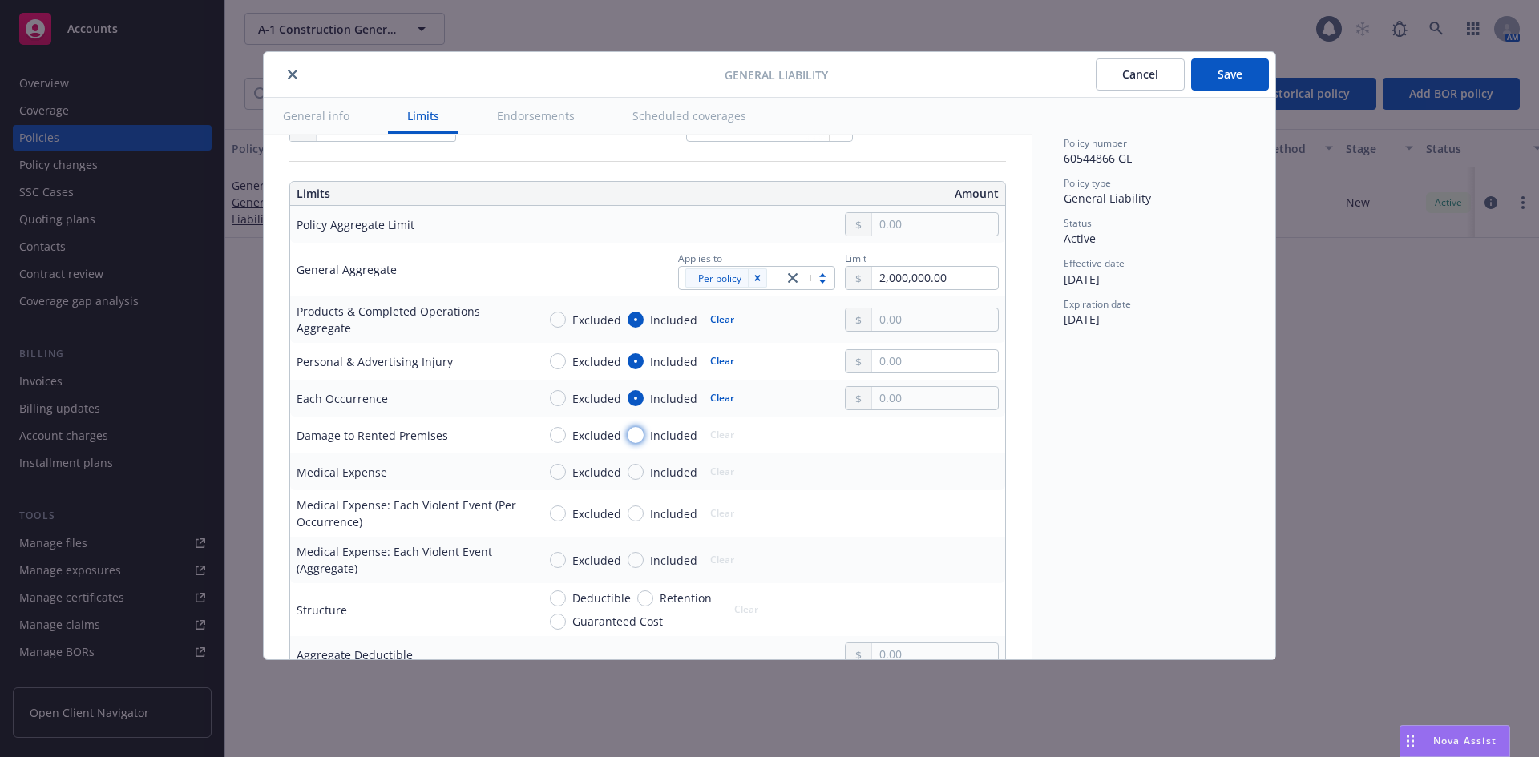
click at [638, 435] on input "Included" at bounding box center [635, 435] width 16 height 16
radio input "true"
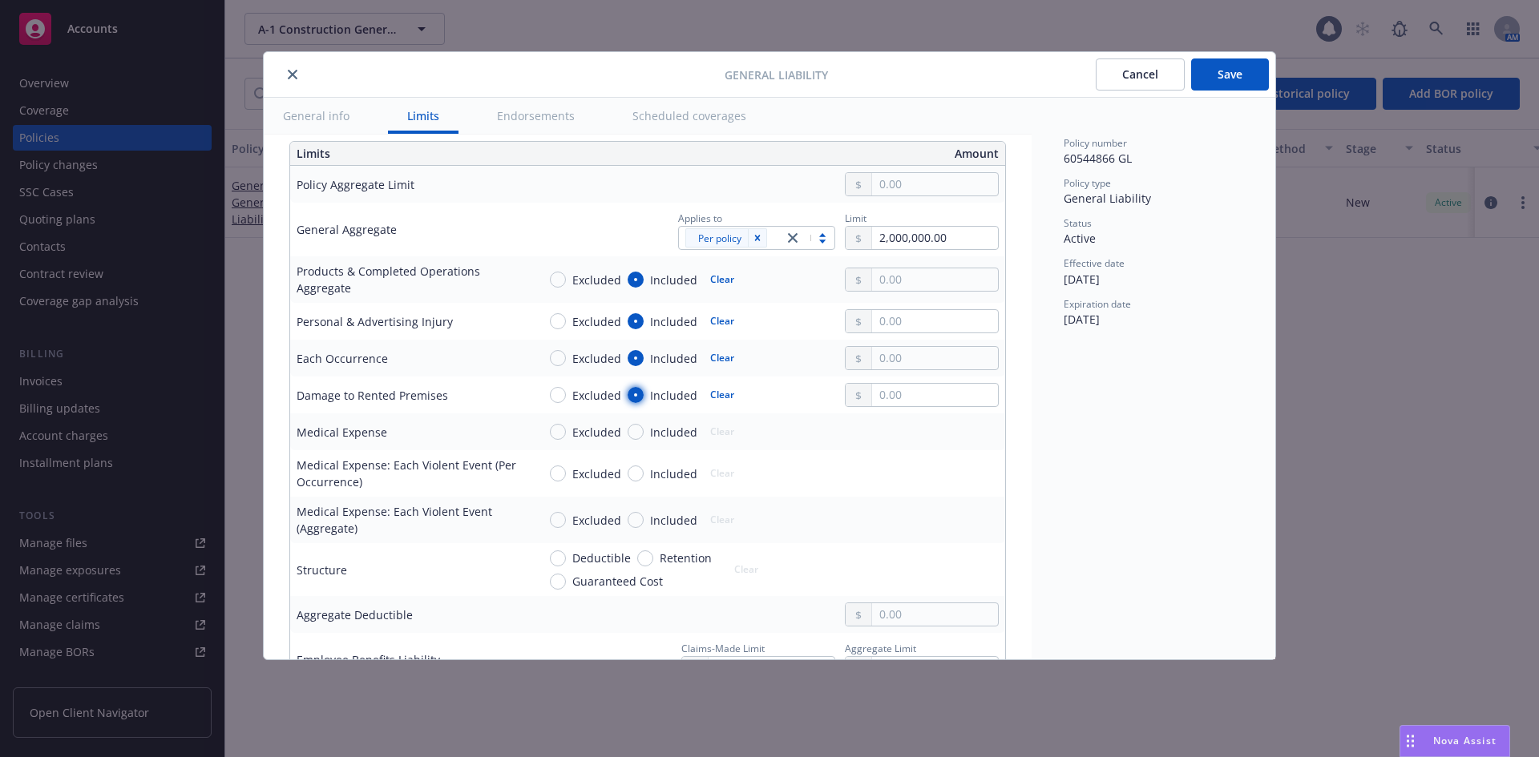
scroll to position [481, 0]
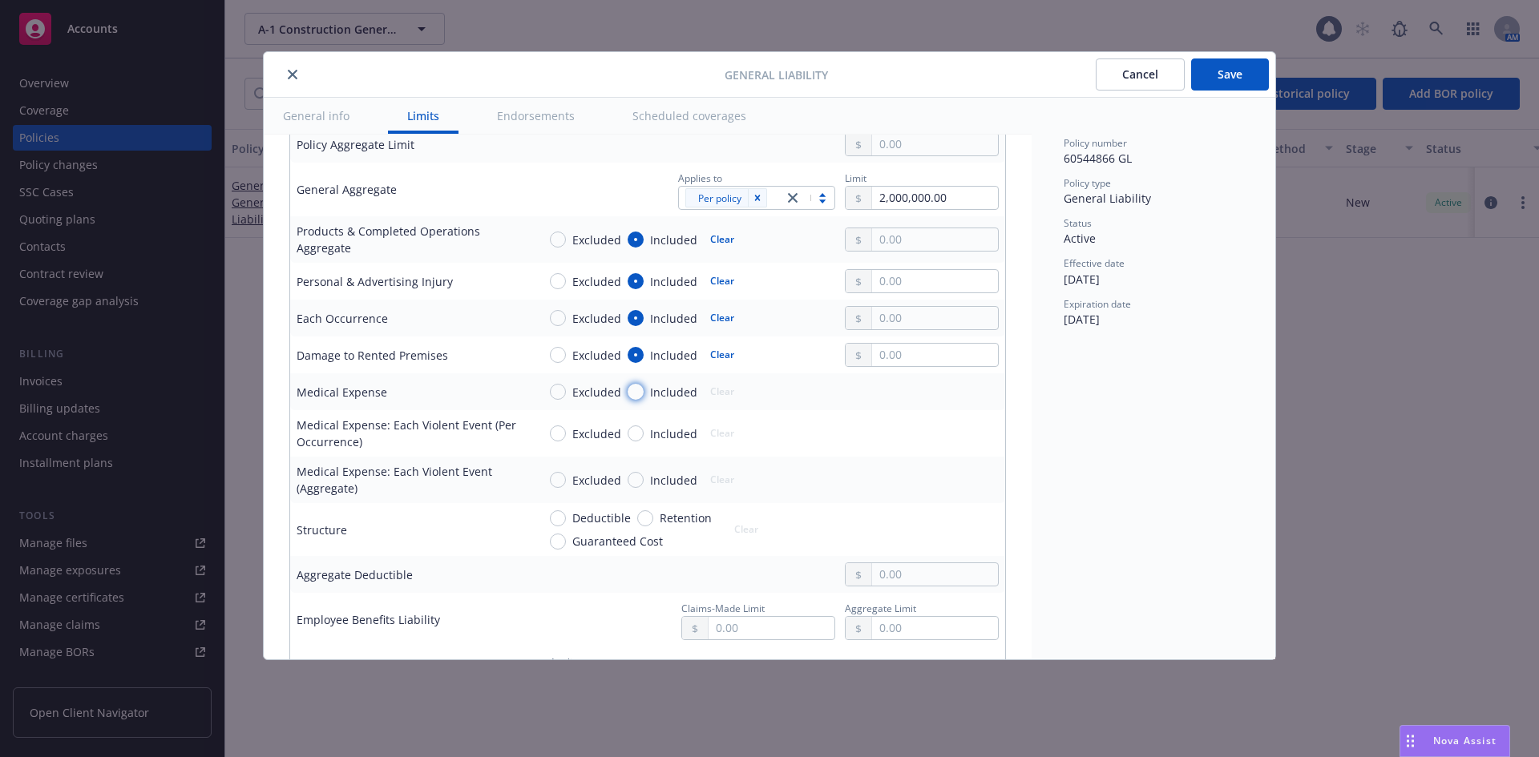
click at [637, 392] on input "Included" at bounding box center [635, 392] width 16 height 16
radio input "true"
click at [887, 239] on input "text" at bounding box center [935, 239] width 126 height 22
click at [890, 332] on button "$2,000,000.00" at bounding box center [917, 340] width 138 height 30
type input "2,000,000.00"
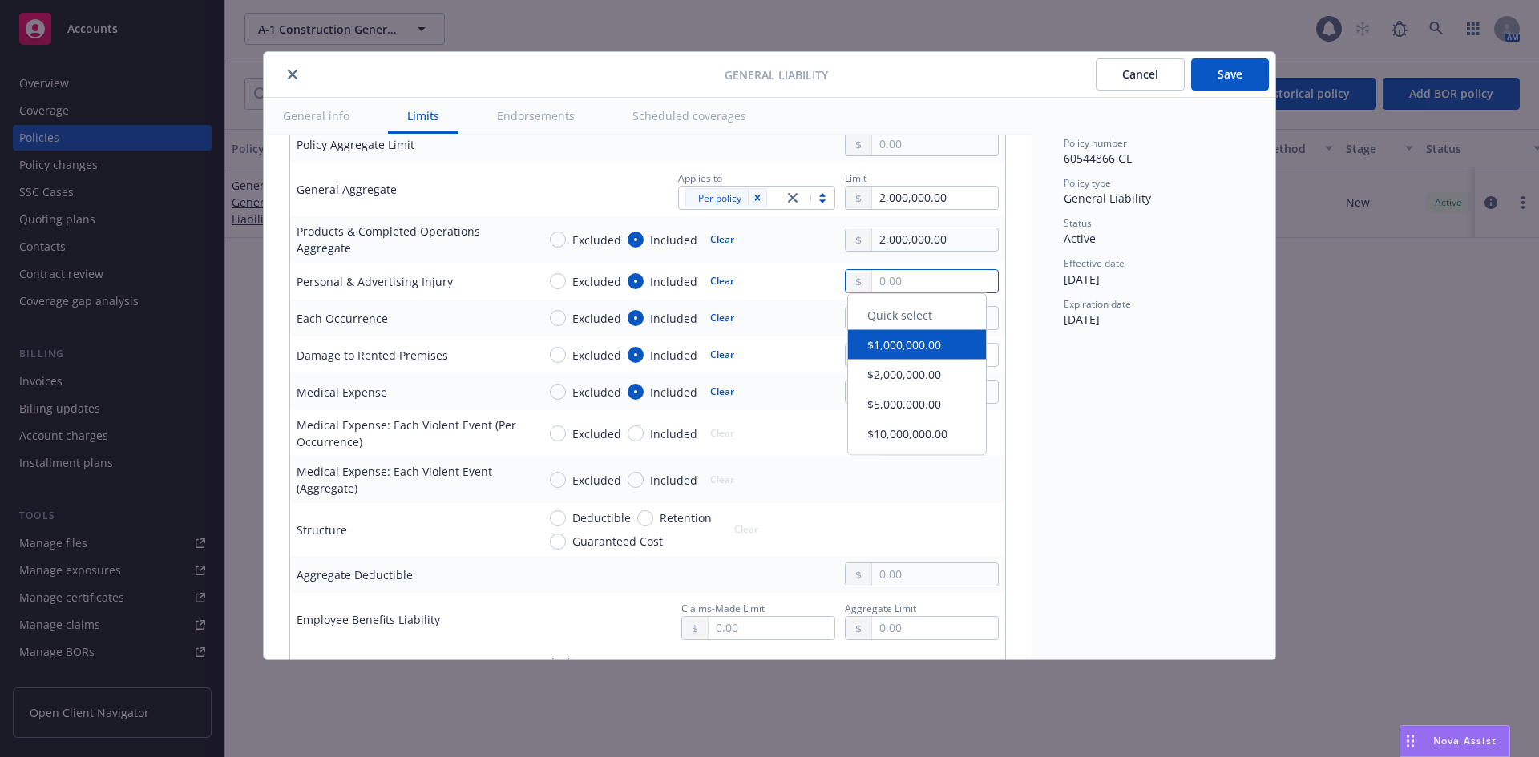
click at [881, 276] on input "text" at bounding box center [935, 281] width 126 height 22
type input "1,000,000.00"
click at [883, 351] on button "$1,000,000.00" at bounding box center [917, 352] width 138 height 30
click at [901, 318] on input "text" at bounding box center [935, 318] width 126 height 22
type input "1,000,000.00"
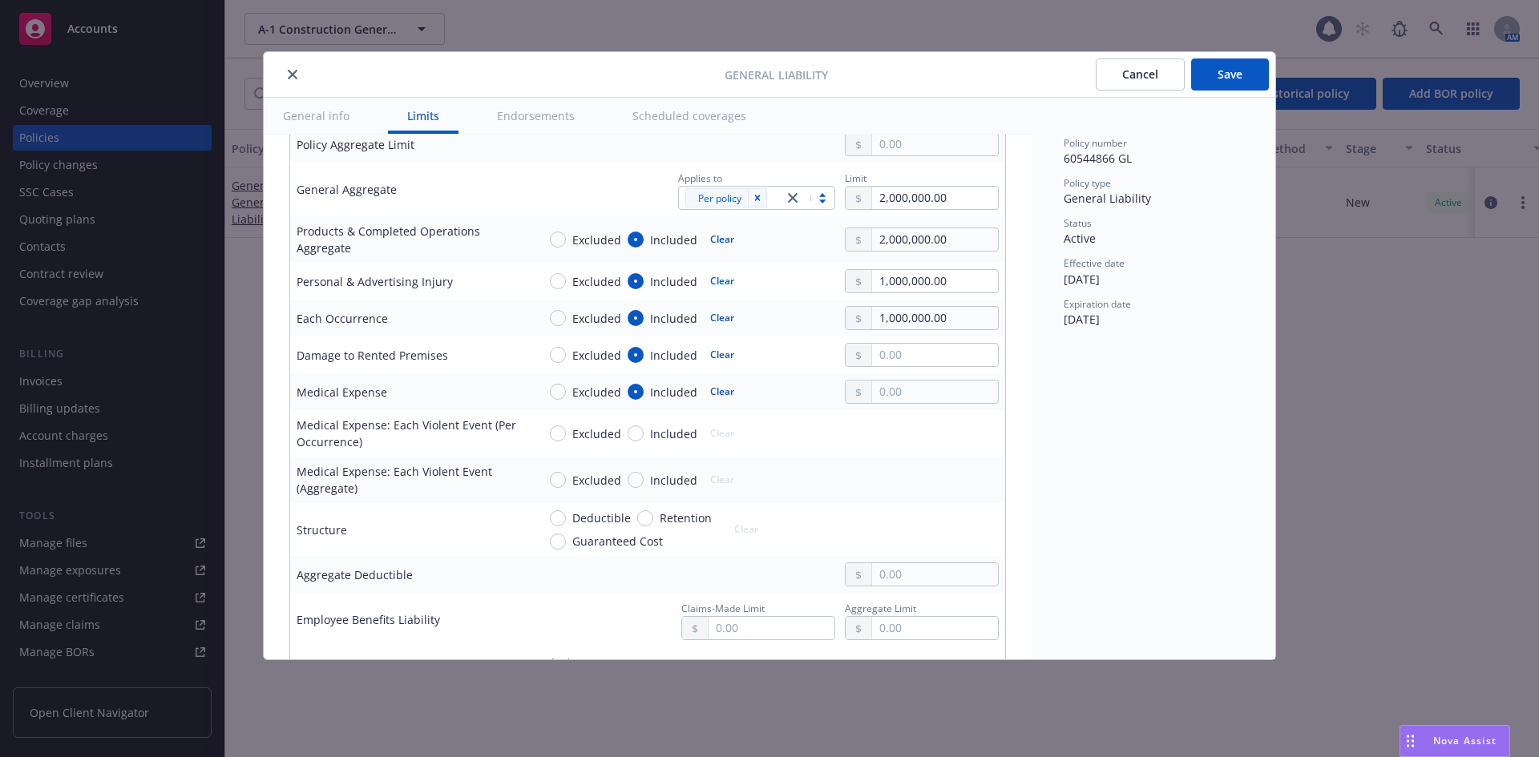
click at [902, 384] on button "$1,000,000.00" at bounding box center [917, 388] width 138 height 30
click at [889, 365] on body "Accounts Overview Coverage Policies Policy changes SSC Cases Quoting plans Cont…" at bounding box center [769, 378] width 1539 height 757
type input "100,000.00"
click at [1037, 393] on div "Policy number 60544866 GL Policy type General Liability Status Active Effective…" at bounding box center [1153, 379] width 244 height 562
click at [926, 394] on input "text" at bounding box center [935, 392] width 126 height 22
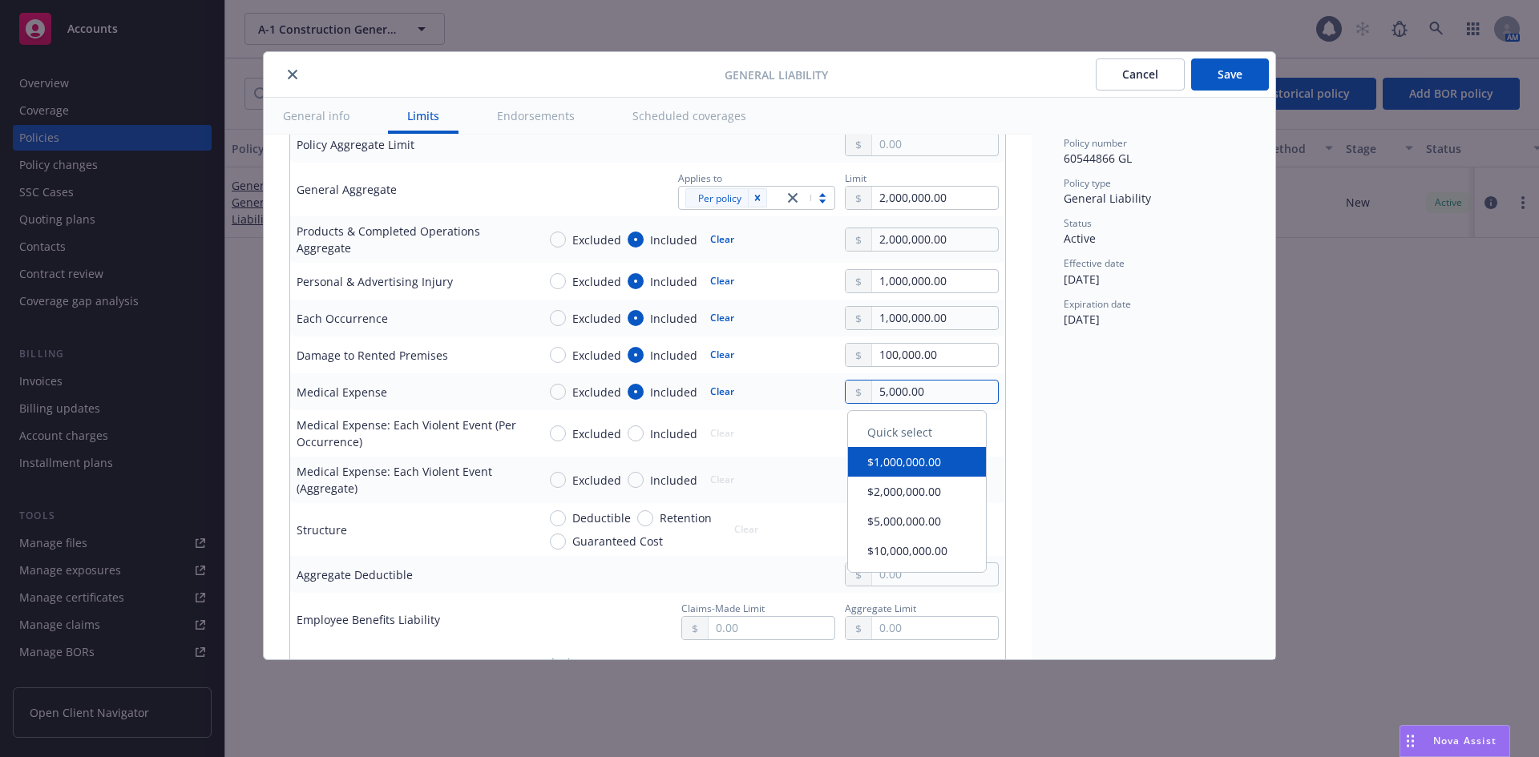
type input "5,000.00"
click at [1094, 438] on div "Policy number 60544866 GL Policy type General Liability Status Active Effective…" at bounding box center [1153, 379] width 244 height 562
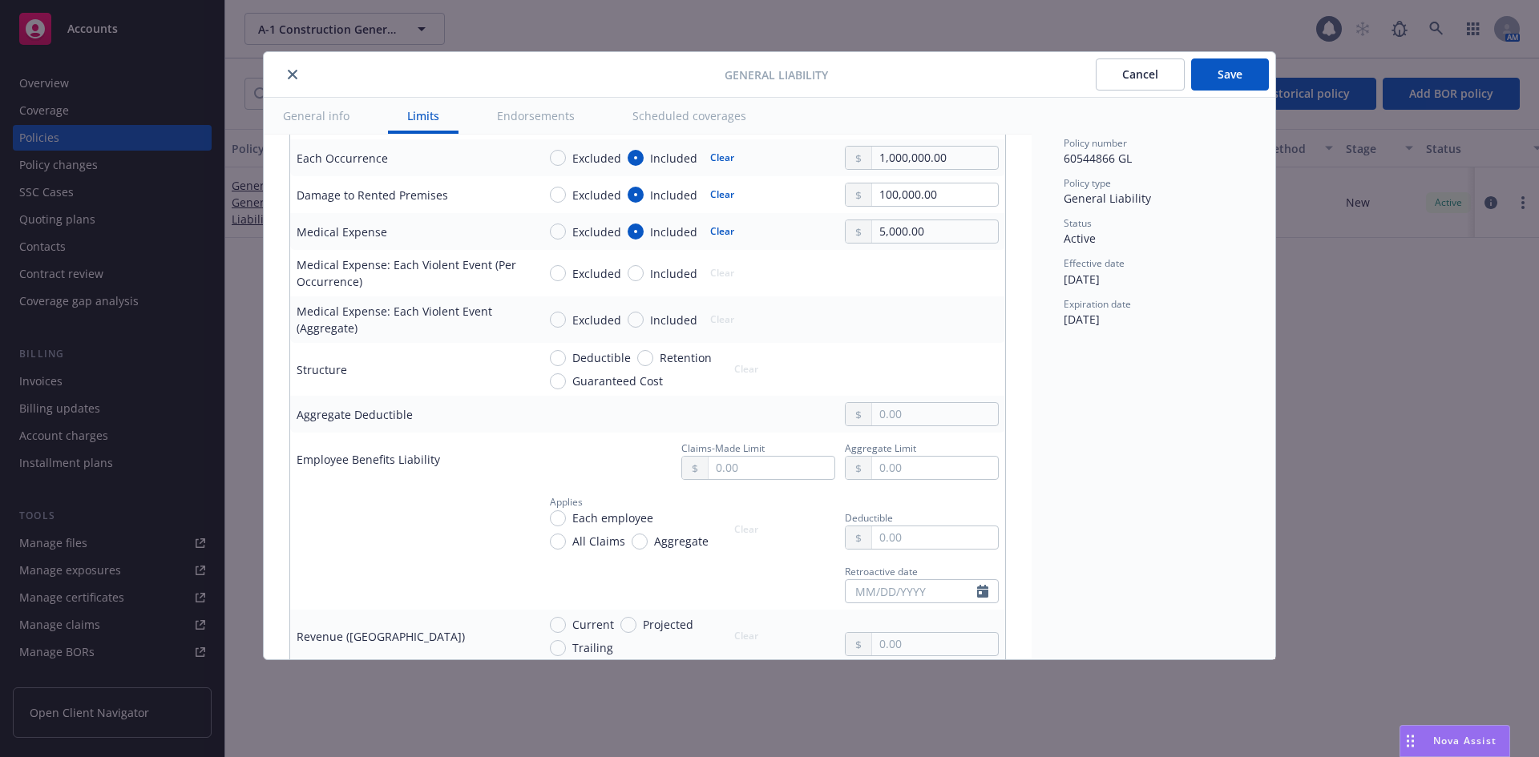
scroll to position [721, 0]
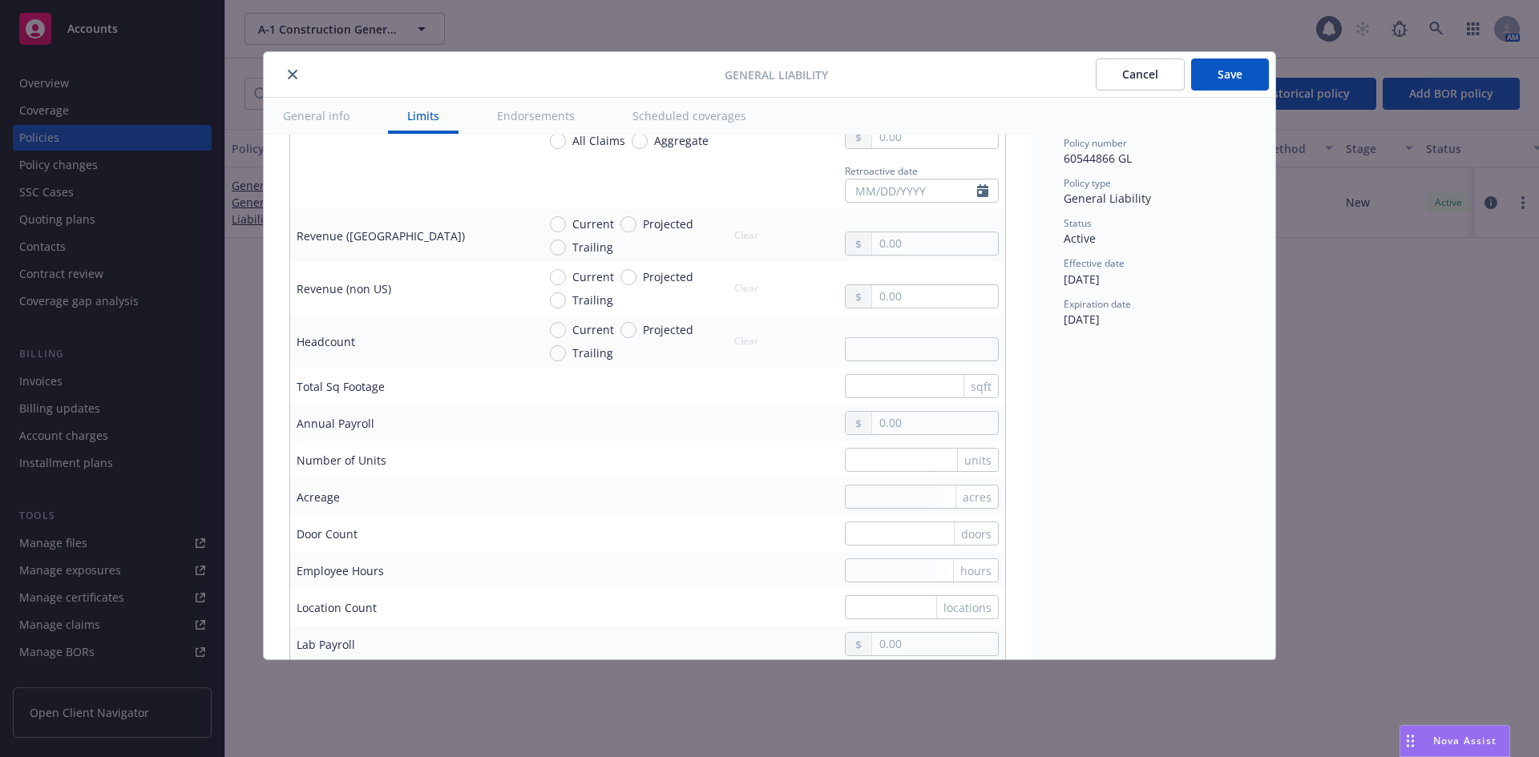
click at [685, 114] on button "Scheduled coverages" at bounding box center [689, 116] width 152 height 36
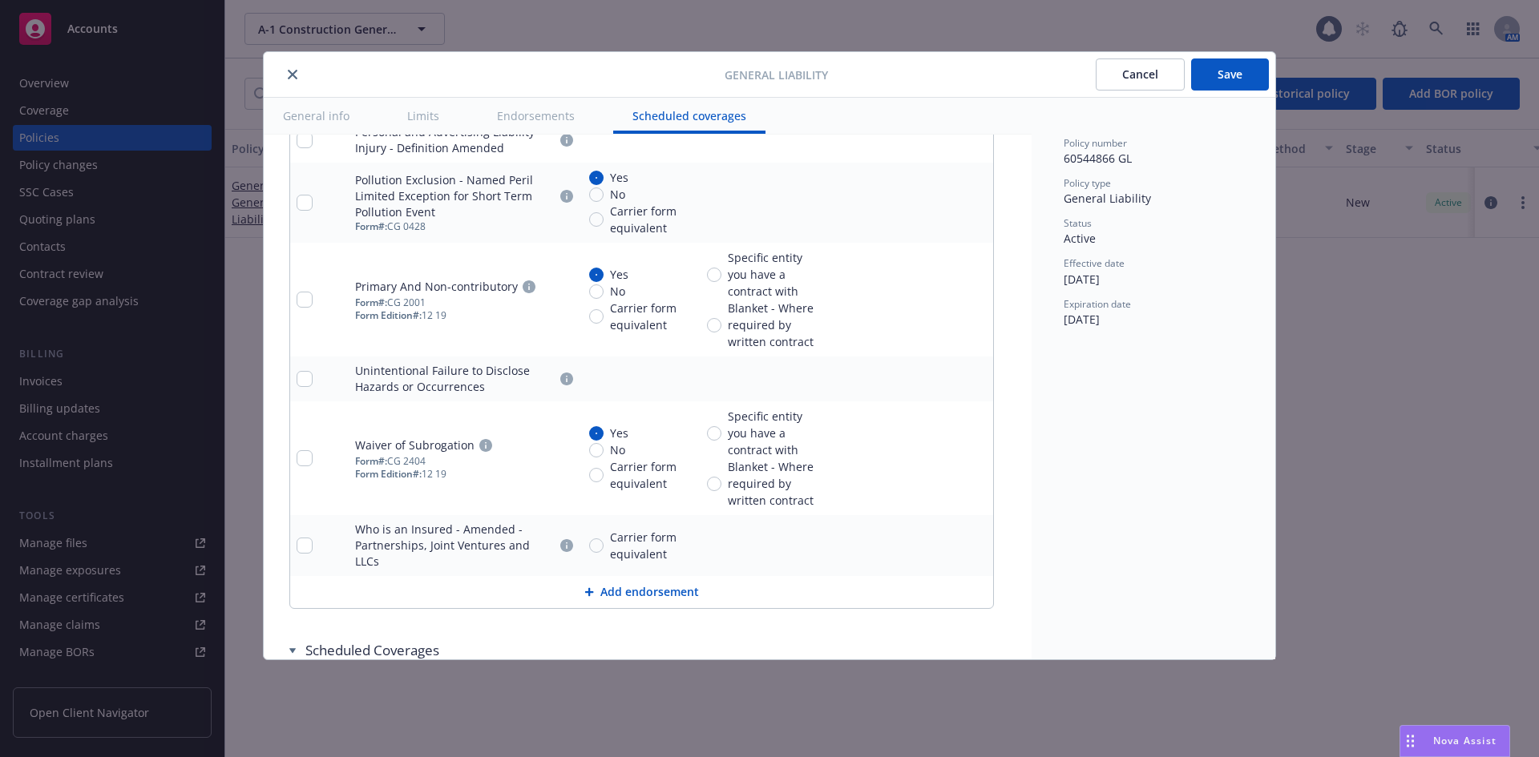
scroll to position [3245, 0]
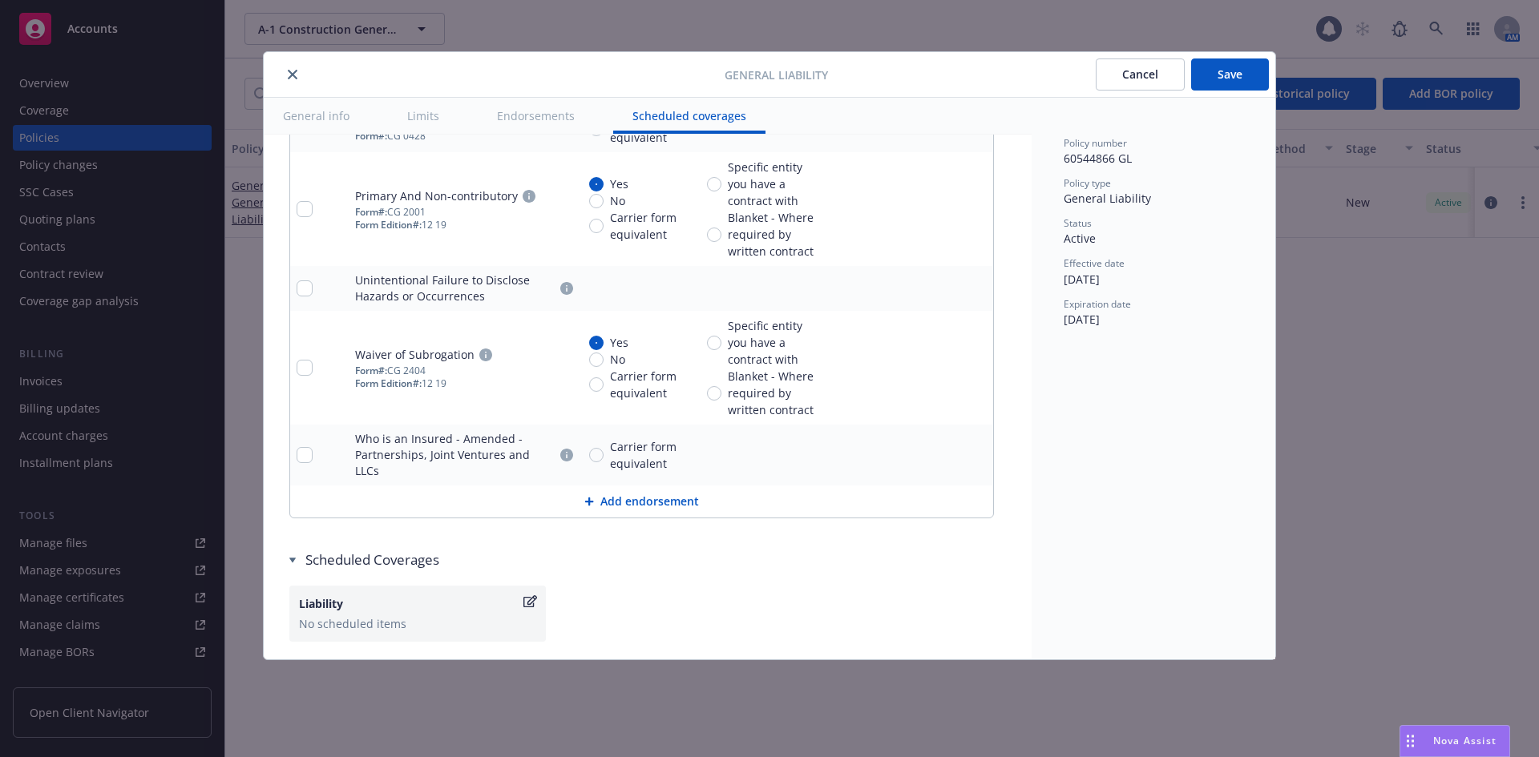
click at [527, 595] on icon "button" at bounding box center [530, 601] width 14 height 13
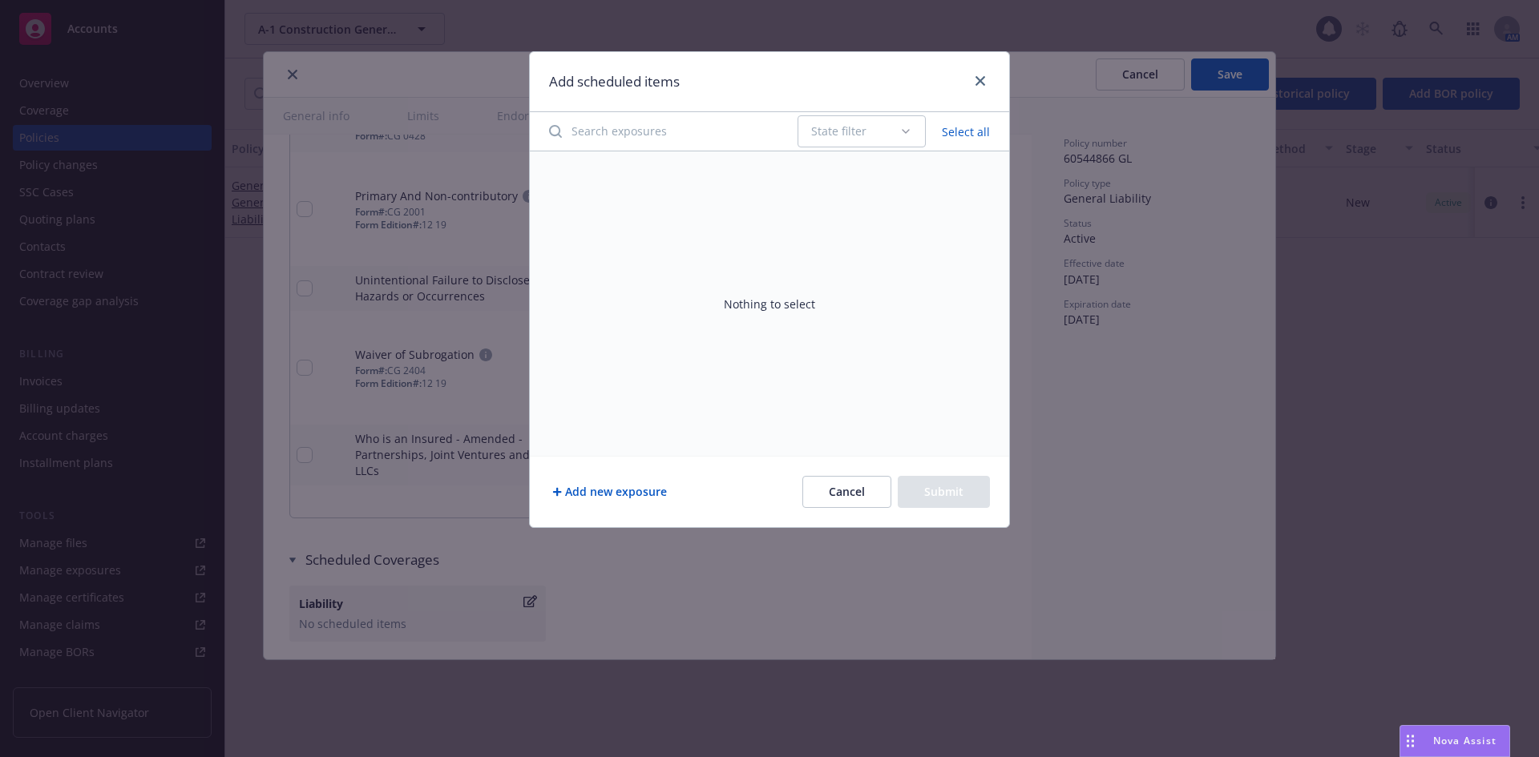
click at [611, 494] on button "Add new exposure" at bounding box center [609, 492] width 121 height 32
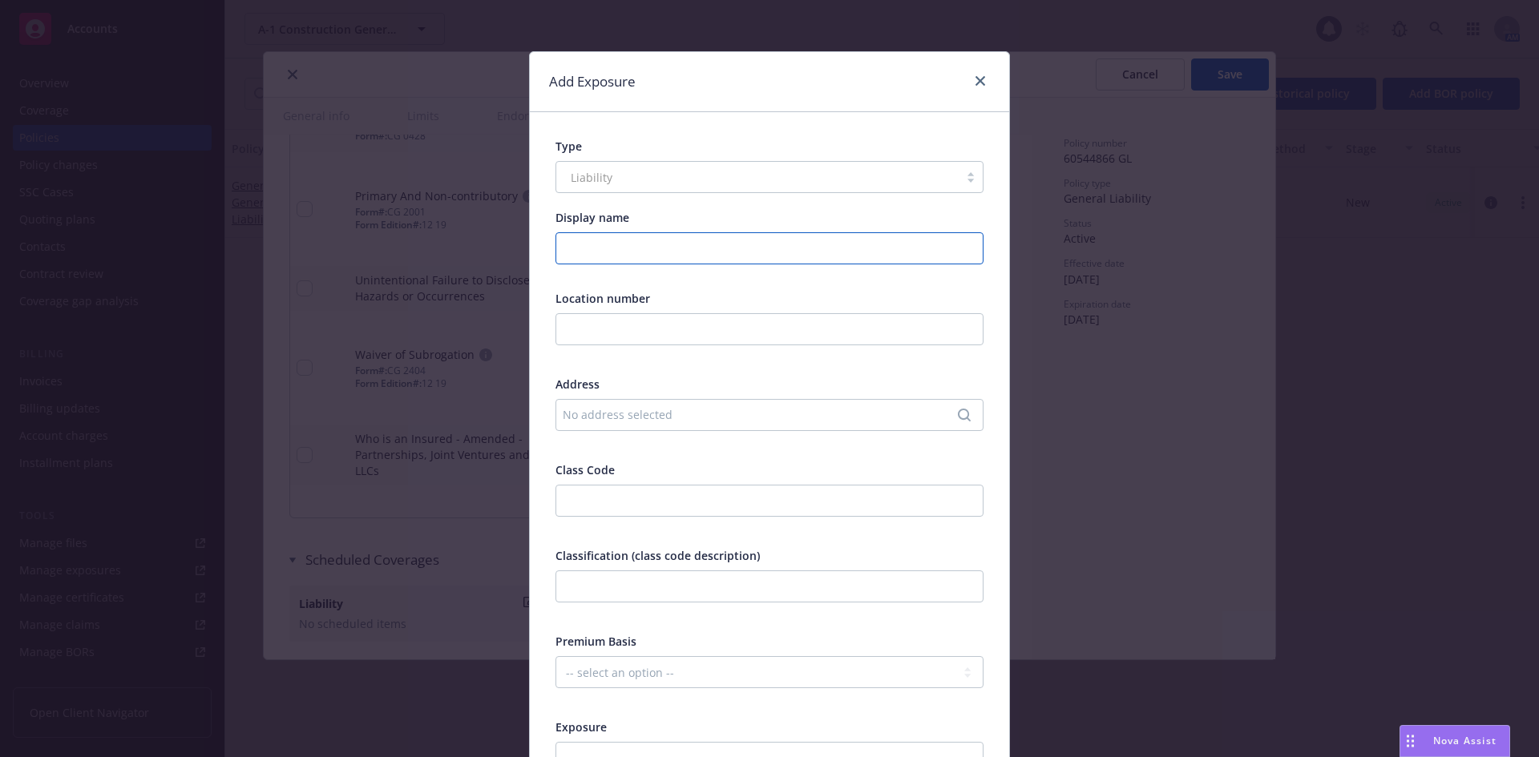
click at [639, 252] on input "Display name" at bounding box center [769, 248] width 428 height 32
click at [673, 317] on input "text" at bounding box center [769, 329] width 428 height 32
type input "1"
click at [649, 416] on div "No address selected" at bounding box center [761, 414] width 397 height 17
click at [699, 351] on input "Search" at bounding box center [763, 347] width 293 height 32
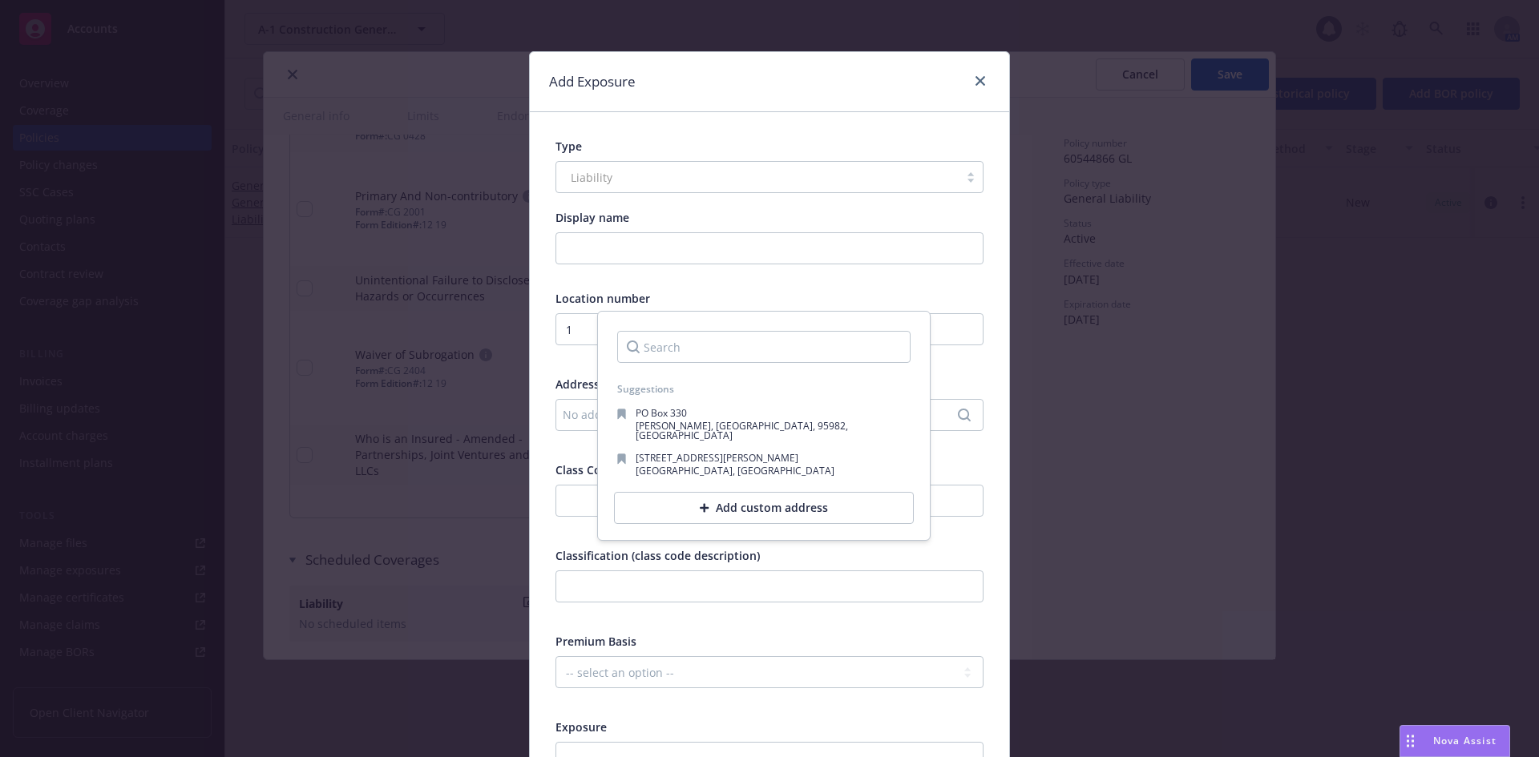
click at [750, 494] on div "Add custom address" at bounding box center [764, 508] width 300 height 32
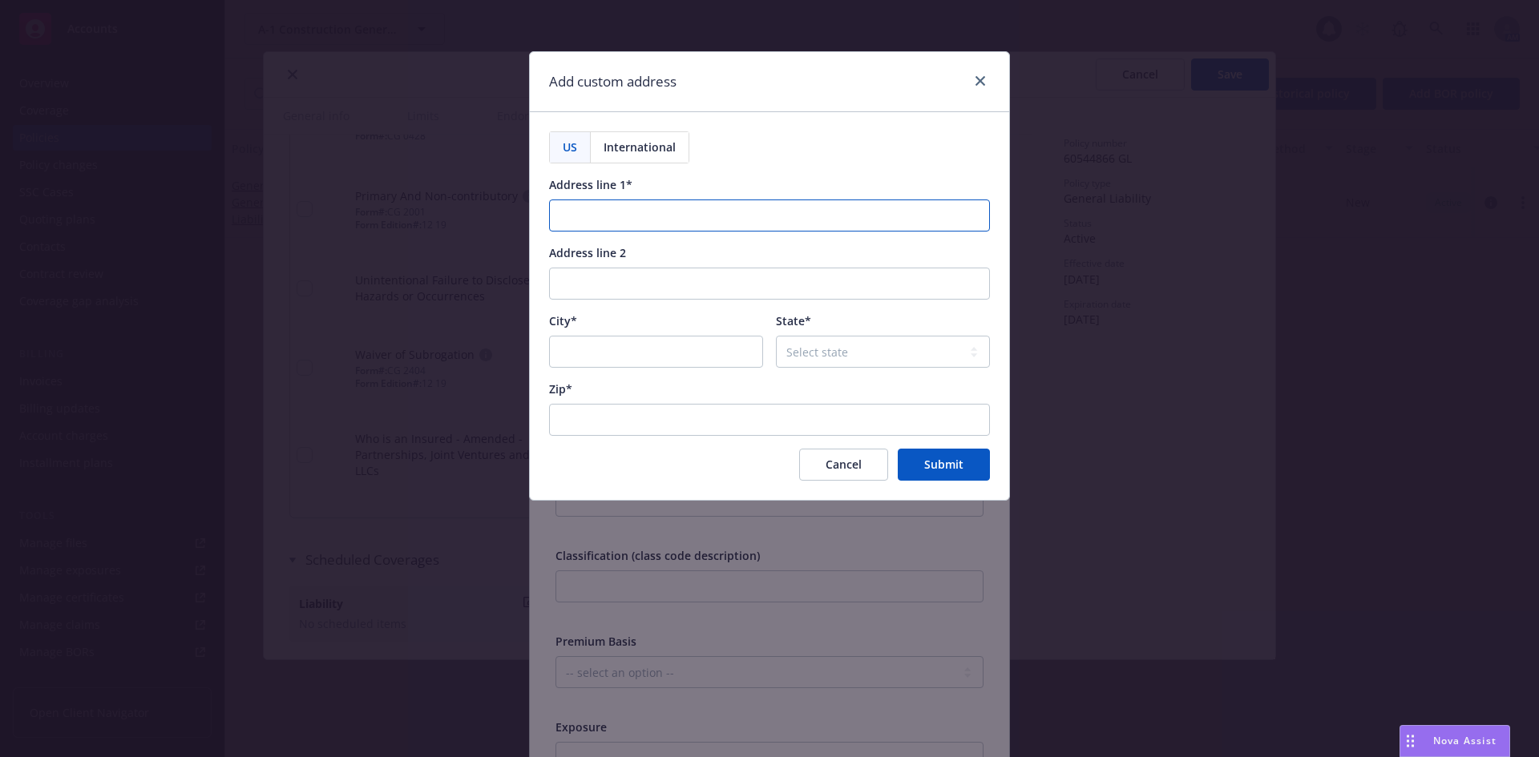
click at [641, 216] on input "Address line 1*" at bounding box center [769, 216] width 441 height 32
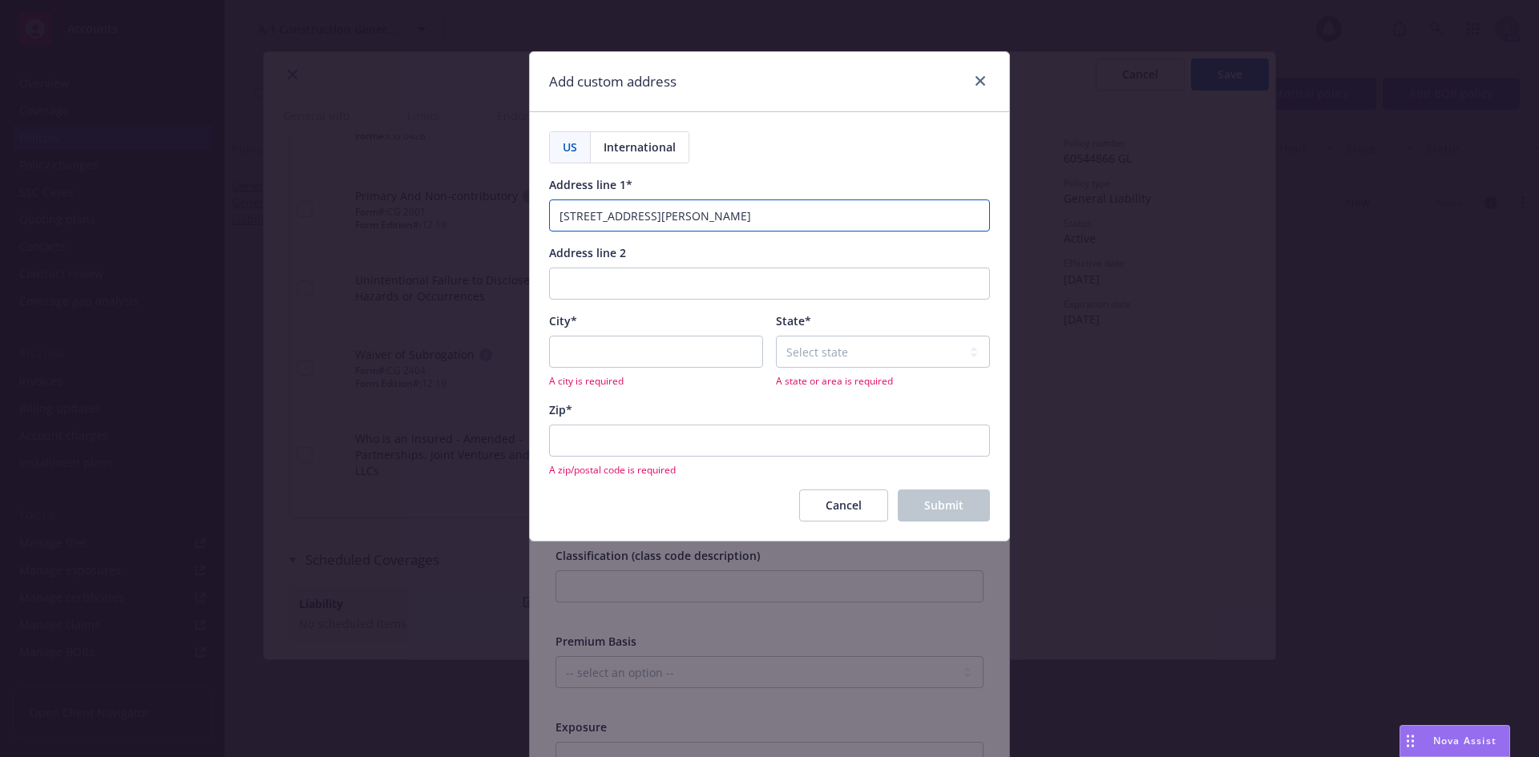
type input "[STREET_ADDRESS][PERSON_NAME]"
click at [622, 349] on input "City*" at bounding box center [656, 352] width 214 height 32
type input "[PERSON_NAME][GEOGRAPHIC_DATA]"
click at [858, 352] on select "Select state [US_STATE] [US_STATE] [US_STATE] [US_STATE] [US_STATE] [PERSON_NAM…" at bounding box center [883, 352] width 214 height 32
select select "CA"
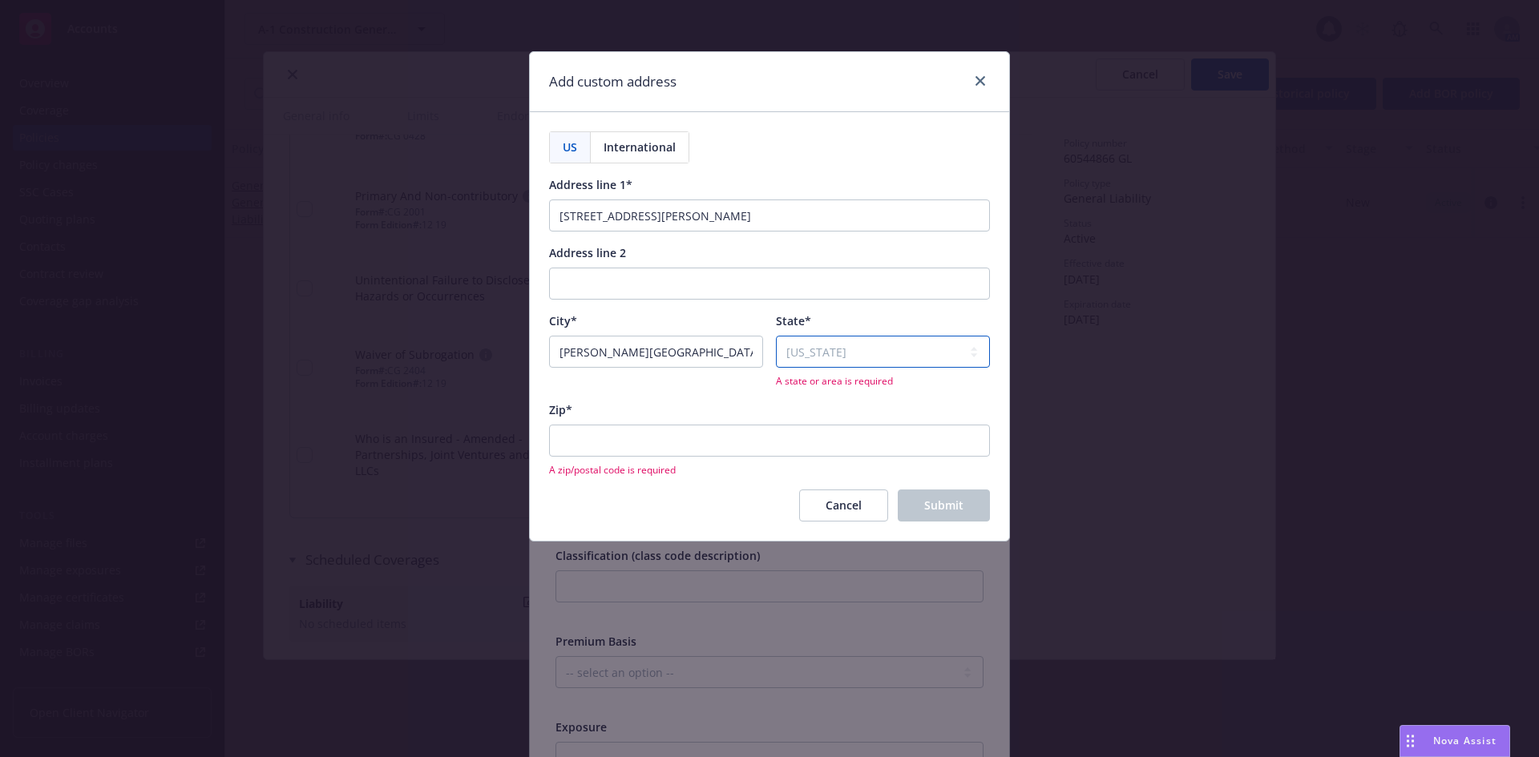
click at [776, 336] on select "Select state [US_STATE] [US_STATE] [US_STATE] [US_STATE] [US_STATE] [PERSON_NAM…" at bounding box center [883, 352] width 214 height 32
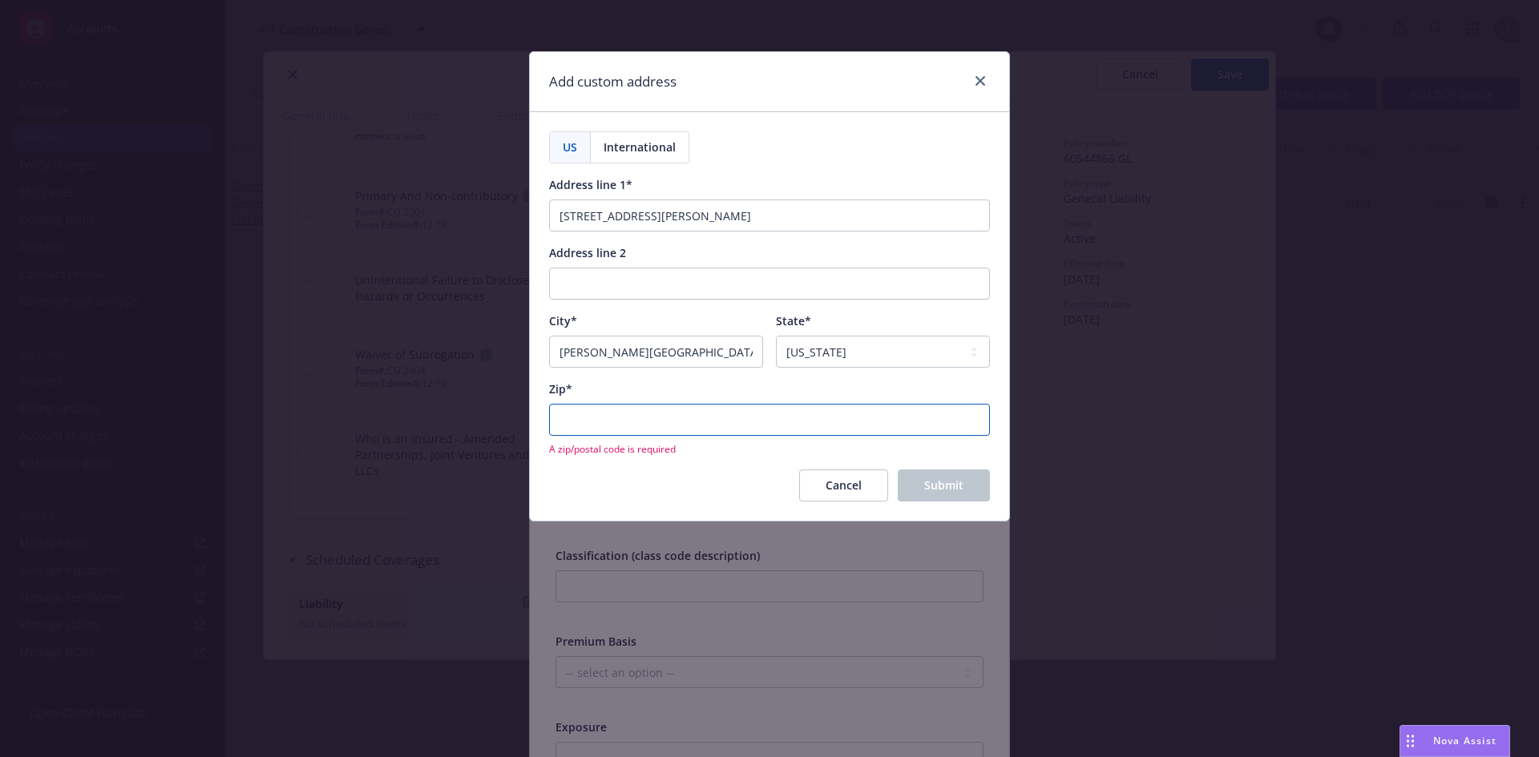
click at [773, 421] on input "Zip*" at bounding box center [769, 420] width 441 height 32
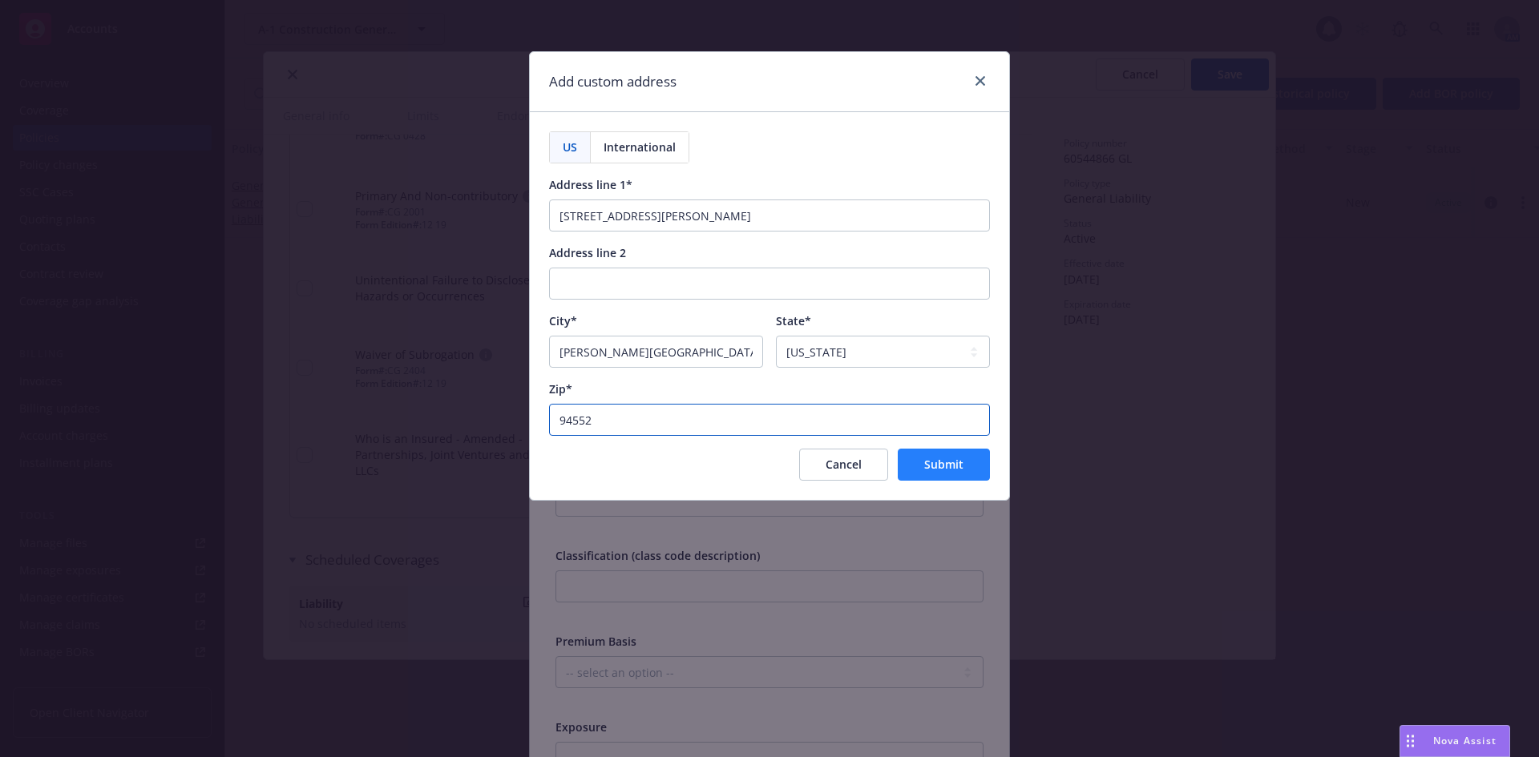
type input "94552"
click at [926, 462] on span "Submit" at bounding box center [943, 464] width 39 height 15
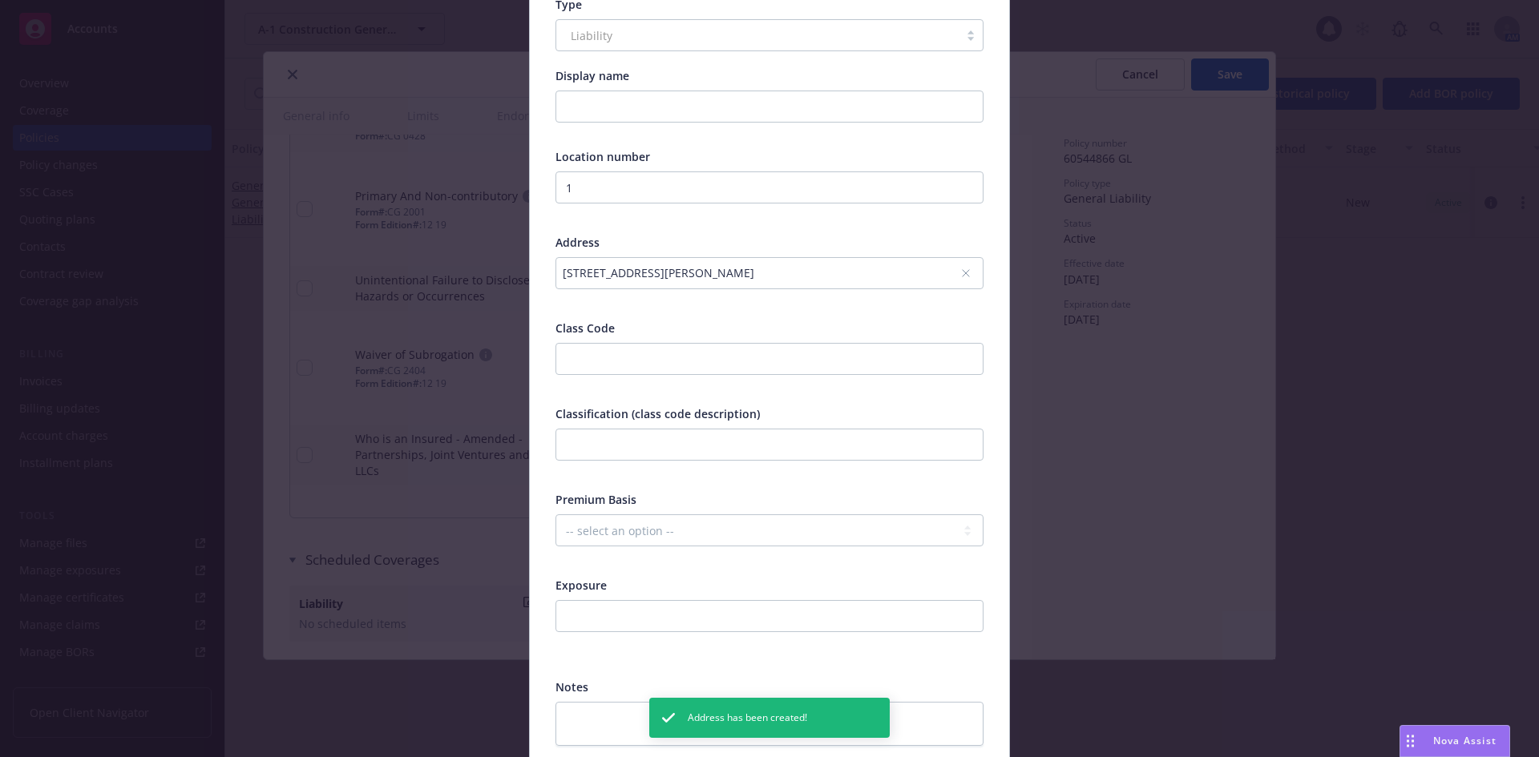
scroll to position [160, 0]
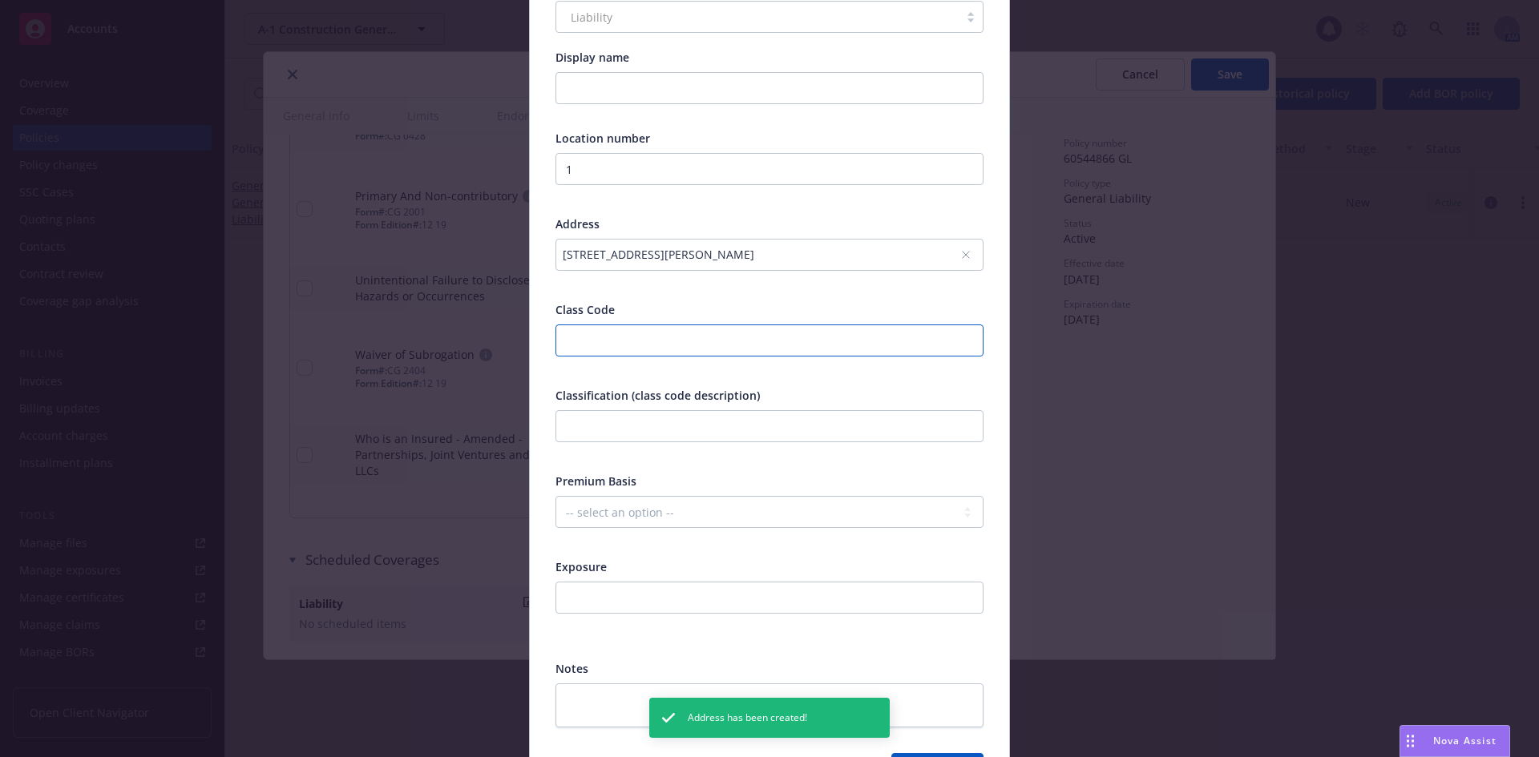
click at [699, 334] on input "number" at bounding box center [769, 341] width 428 height 32
type input "91560"
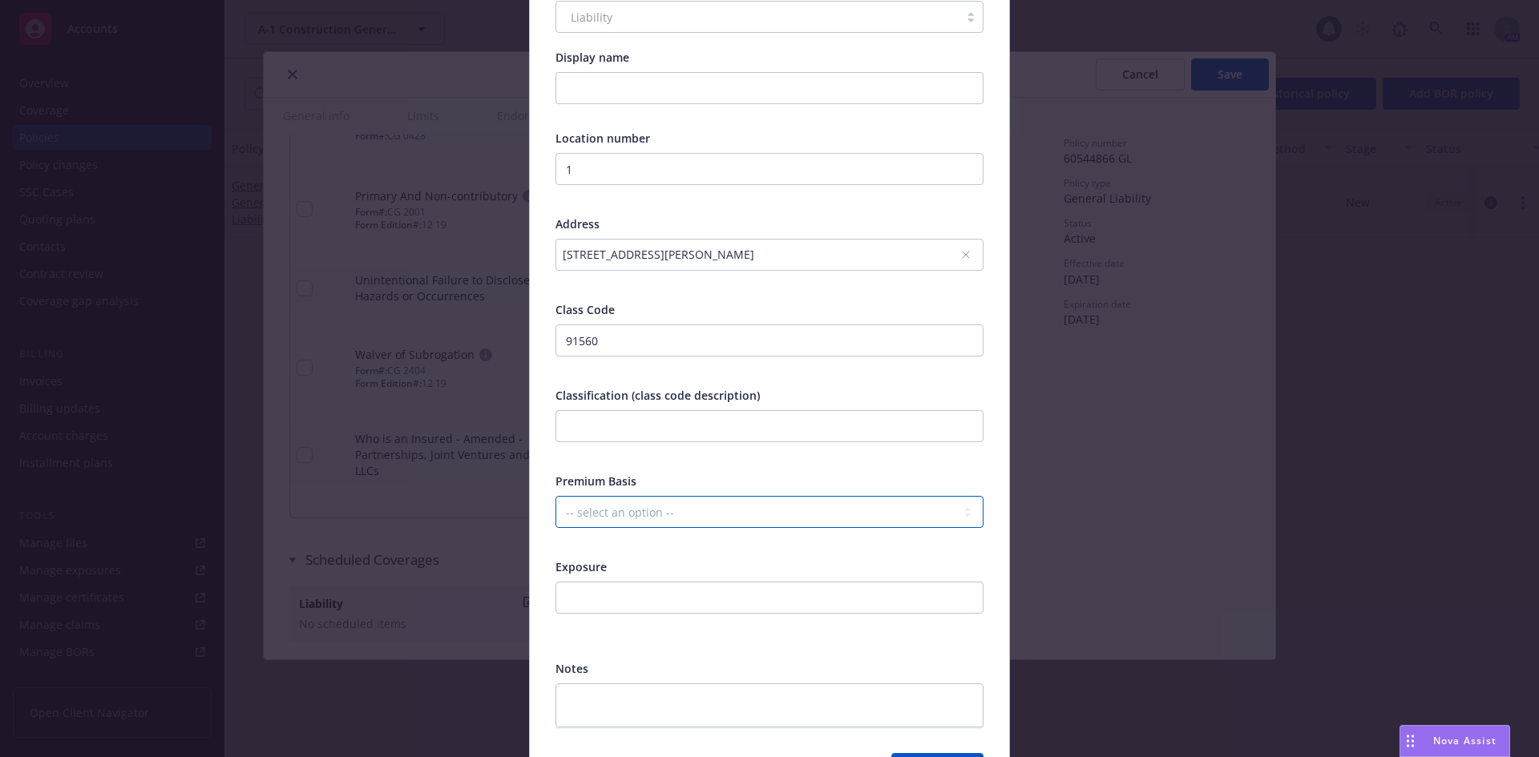
click at [622, 508] on select "-- select an option -- Revenue ($) Payroll ($) Square footage Headcount Unit Ac…" at bounding box center [769, 512] width 428 height 32
select select "PAYROLL"
click at [555, 496] on select "-- select an option -- Revenue ($) Payroll ($) Square footage Headcount Unit Ac…" at bounding box center [769, 512] width 428 height 32
click at [665, 427] on input "text" at bounding box center [769, 426] width 428 height 32
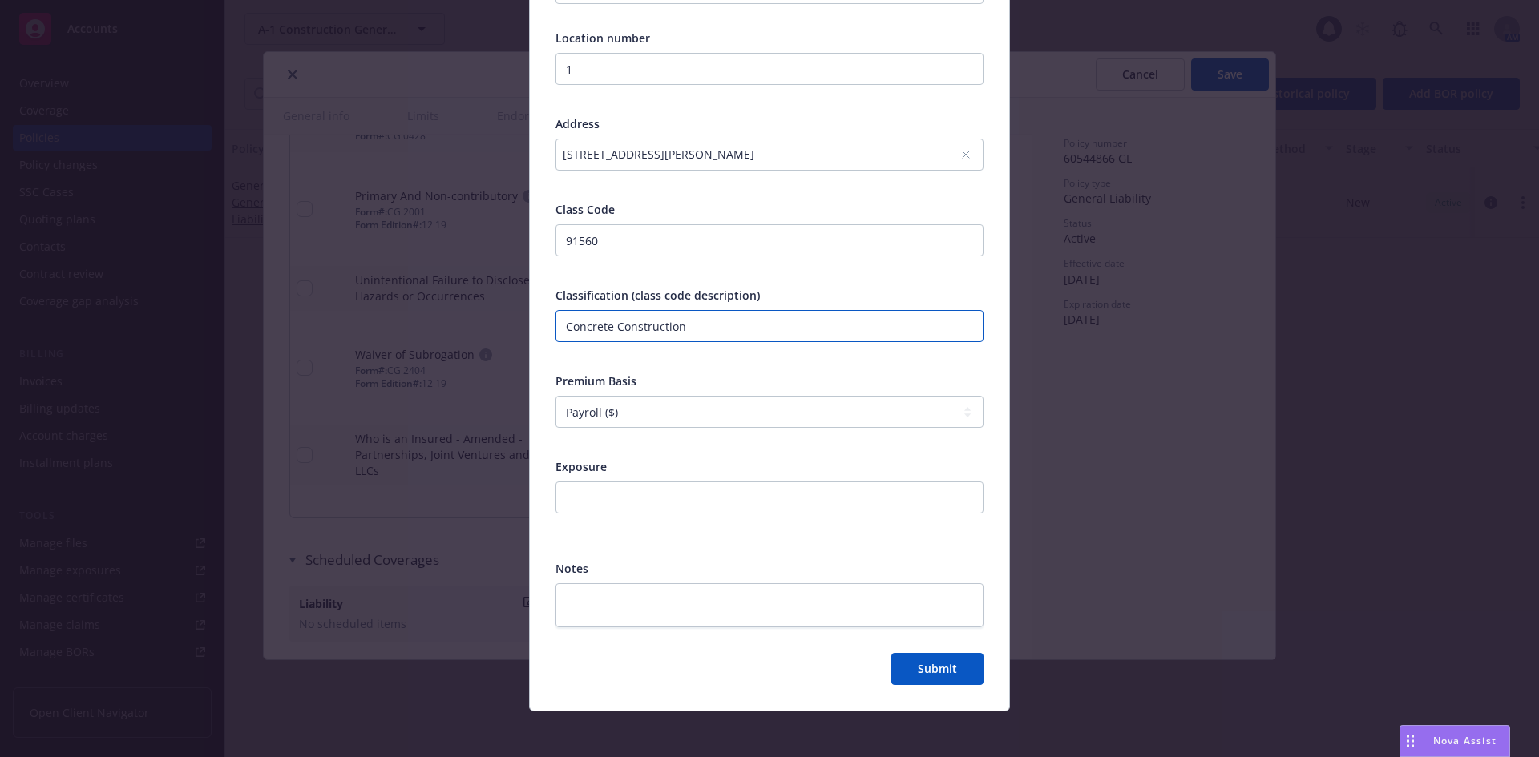
scroll to position [266, 0]
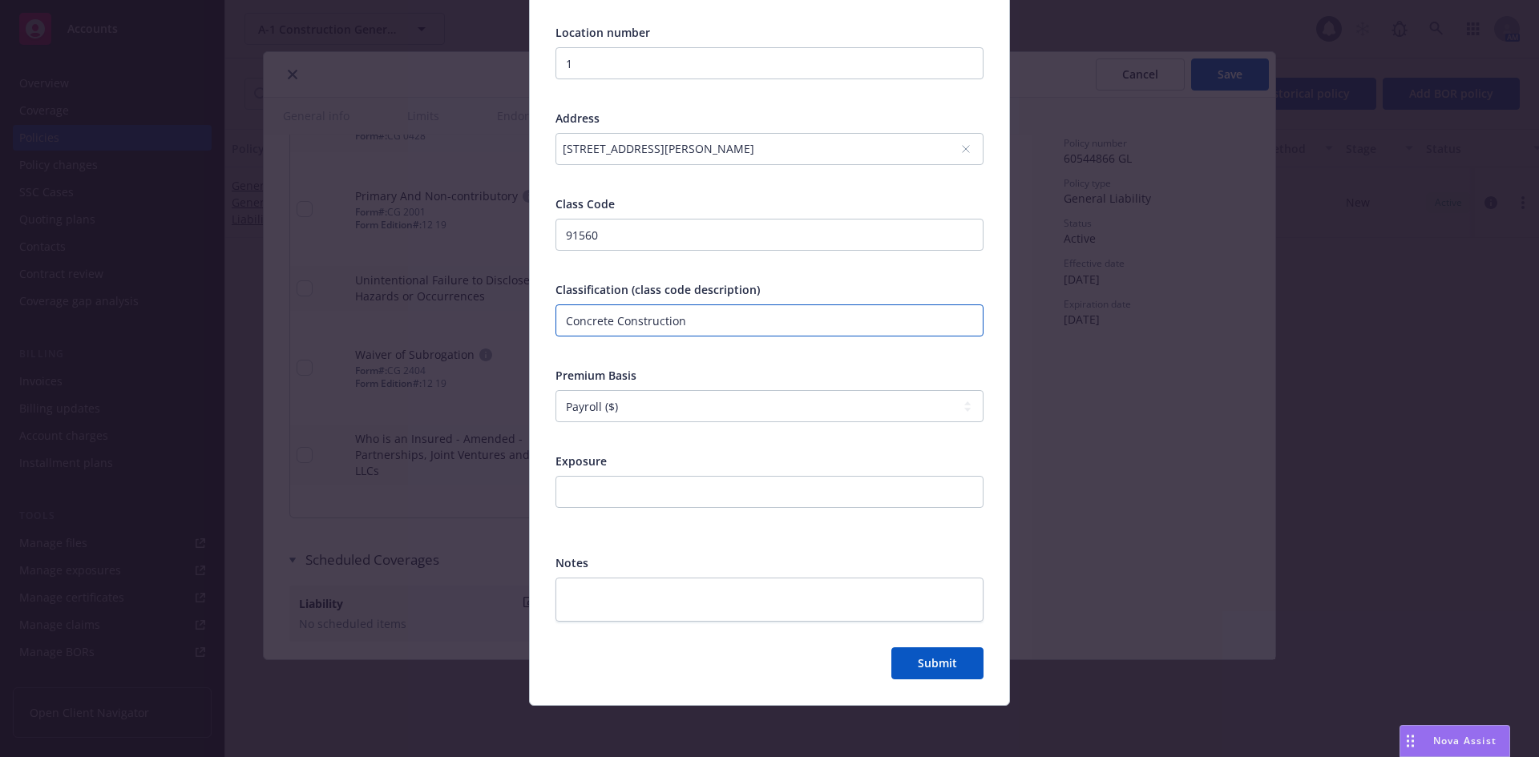
type input "Concrete Construction"
click at [696, 497] on input "number" at bounding box center [769, 492] width 428 height 32
type input "1"
click at [899, 652] on button "Submit" at bounding box center [937, 664] width 92 height 32
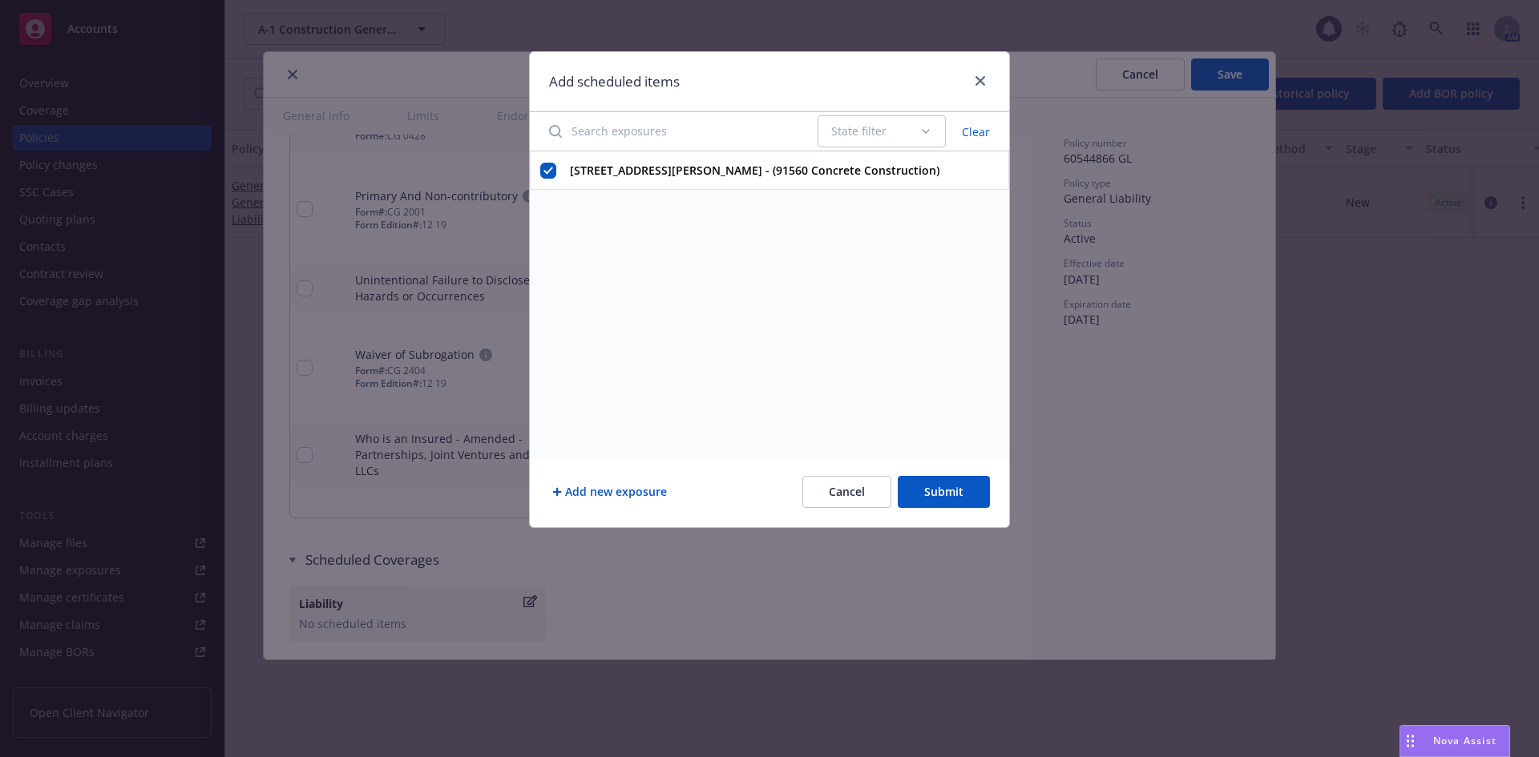
click at [942, 498] on button "Submit" at bounding box center [944, 492] width 92 height 32
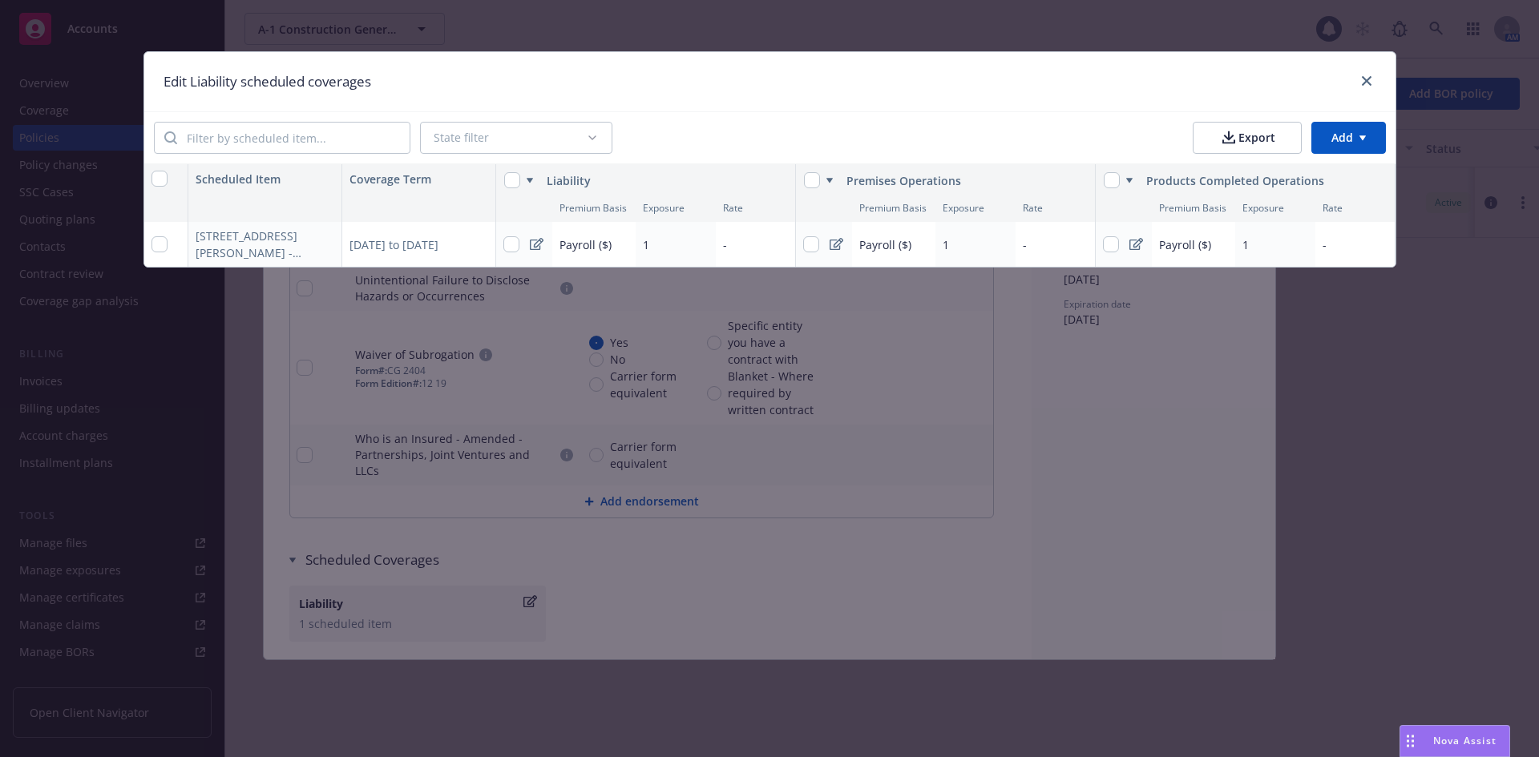
click at [1348, 132] on html "Accounts Overview Coverage Policies Policy changes SSC Cases Quoting plans Cont…" at bounding box center [769, 378] width 1539 height 757
click at [1342, 168] on div "Add scheduled items" at bounding box center [1315, 174] width 139 height 26
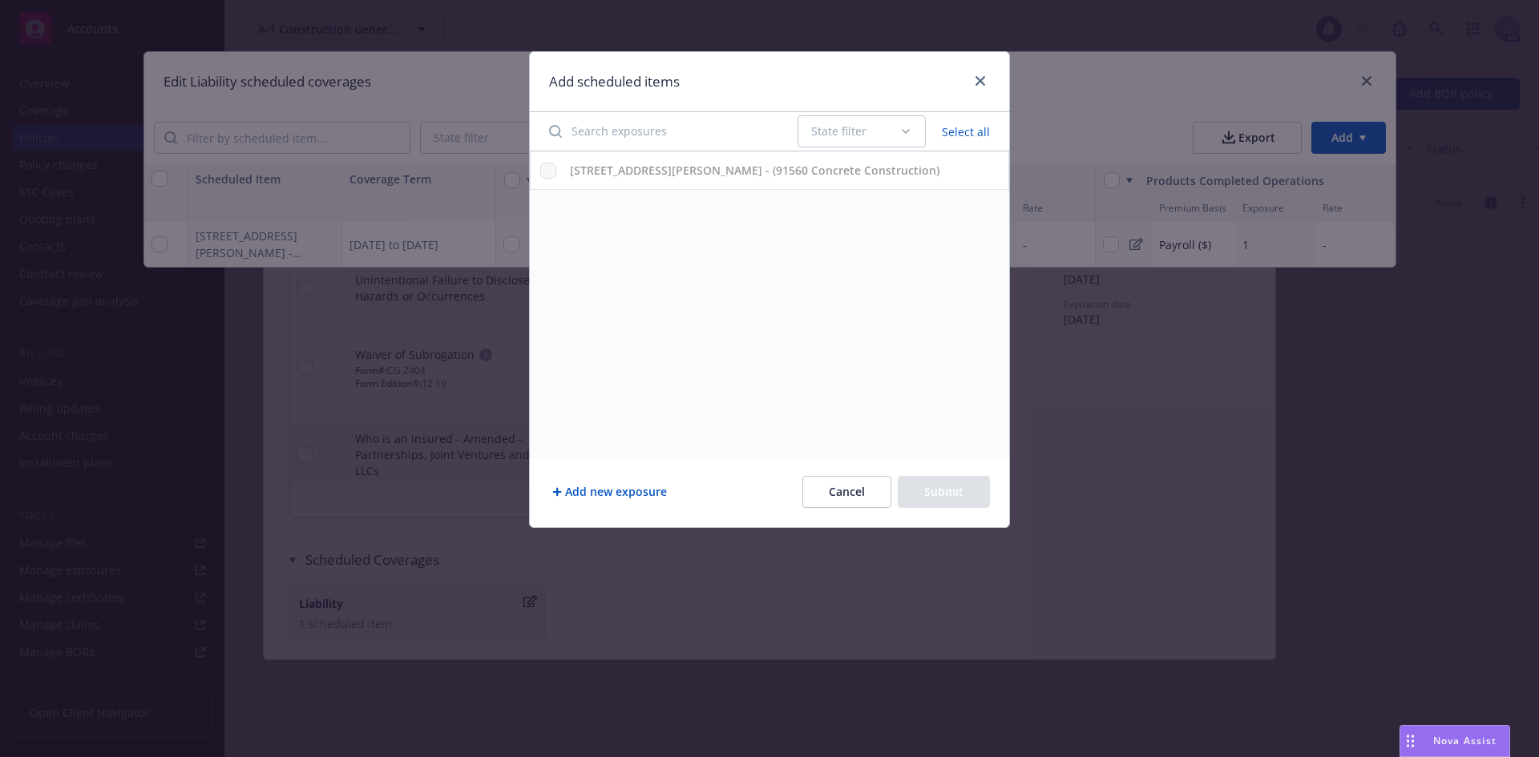
click at [587, 489] on button "Add new exposure" at bounding box center [609, 492] width 121 height 32
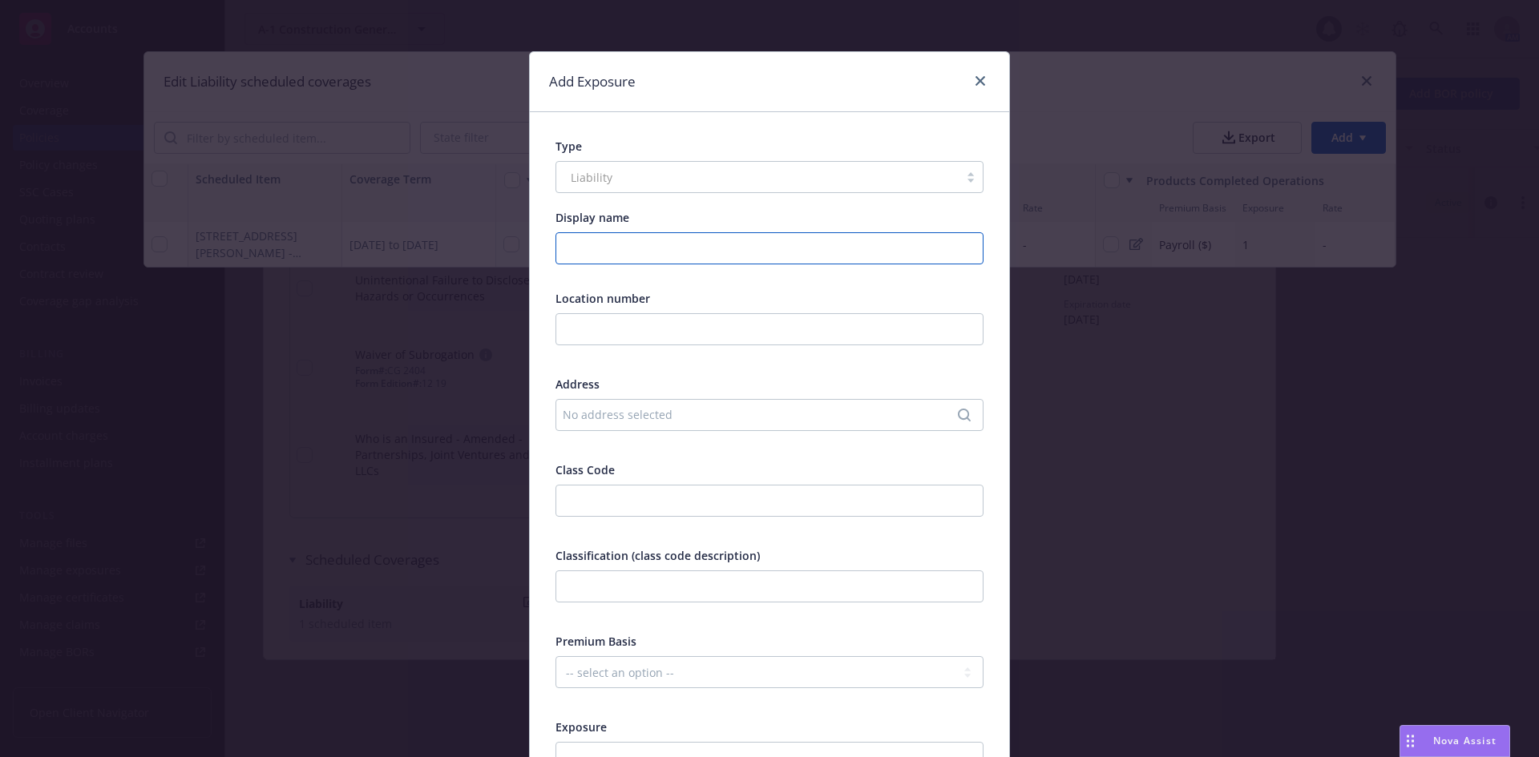
click at [655, 240] on input "Display name" at bounding box center [769, 248] width 428 height 32
click at [659, 321] on input "text" at bounding box center [769, 329] width 428 height 32
type input "1"
click at [676, 406] on div "No address selected" at bounding box center [769, 415] width 428 height 32
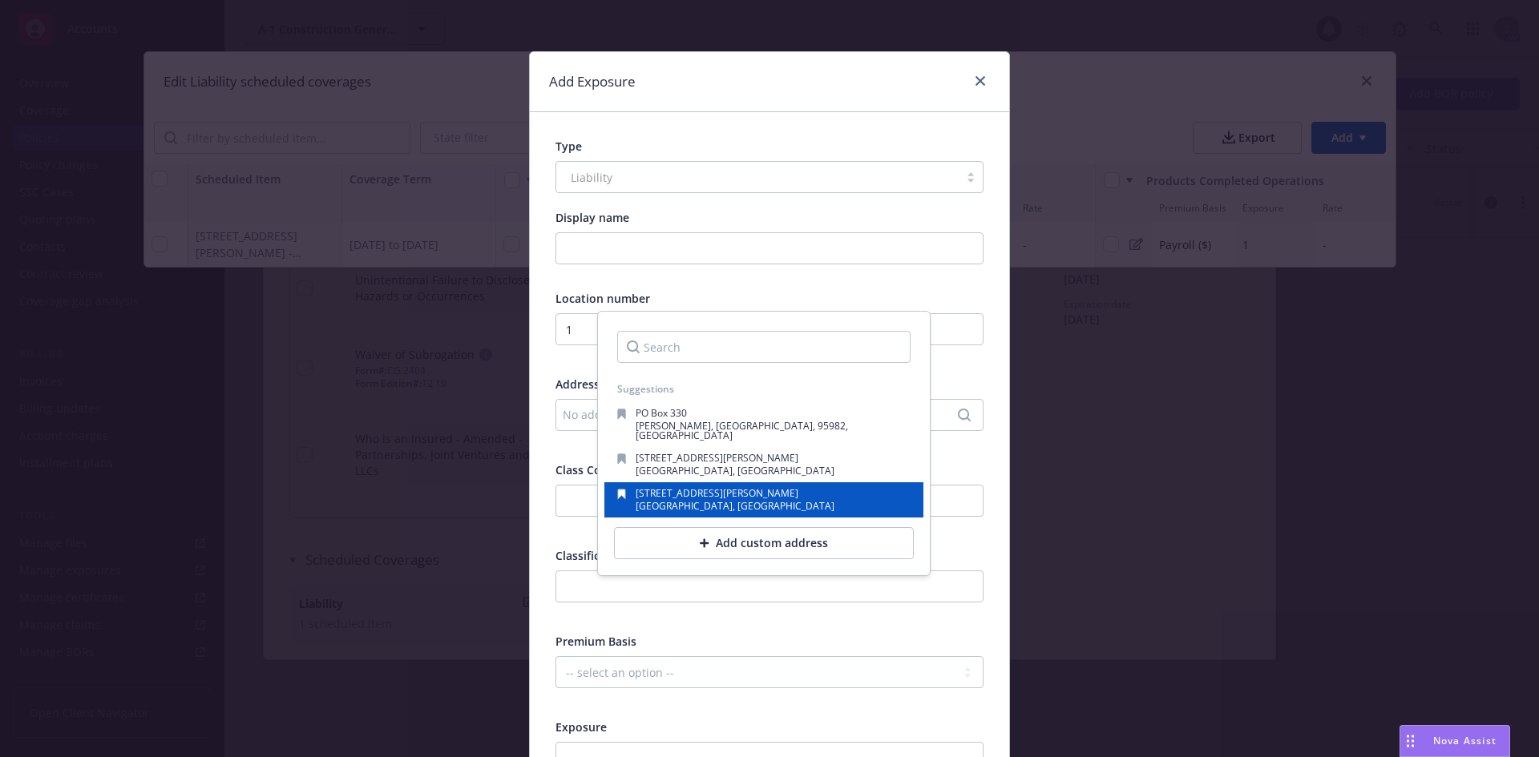
click at [777, 489] on div "[STREET_ADDRESS][PERSON_NAME]" at bounding box center [763, 500] width 293 height 22
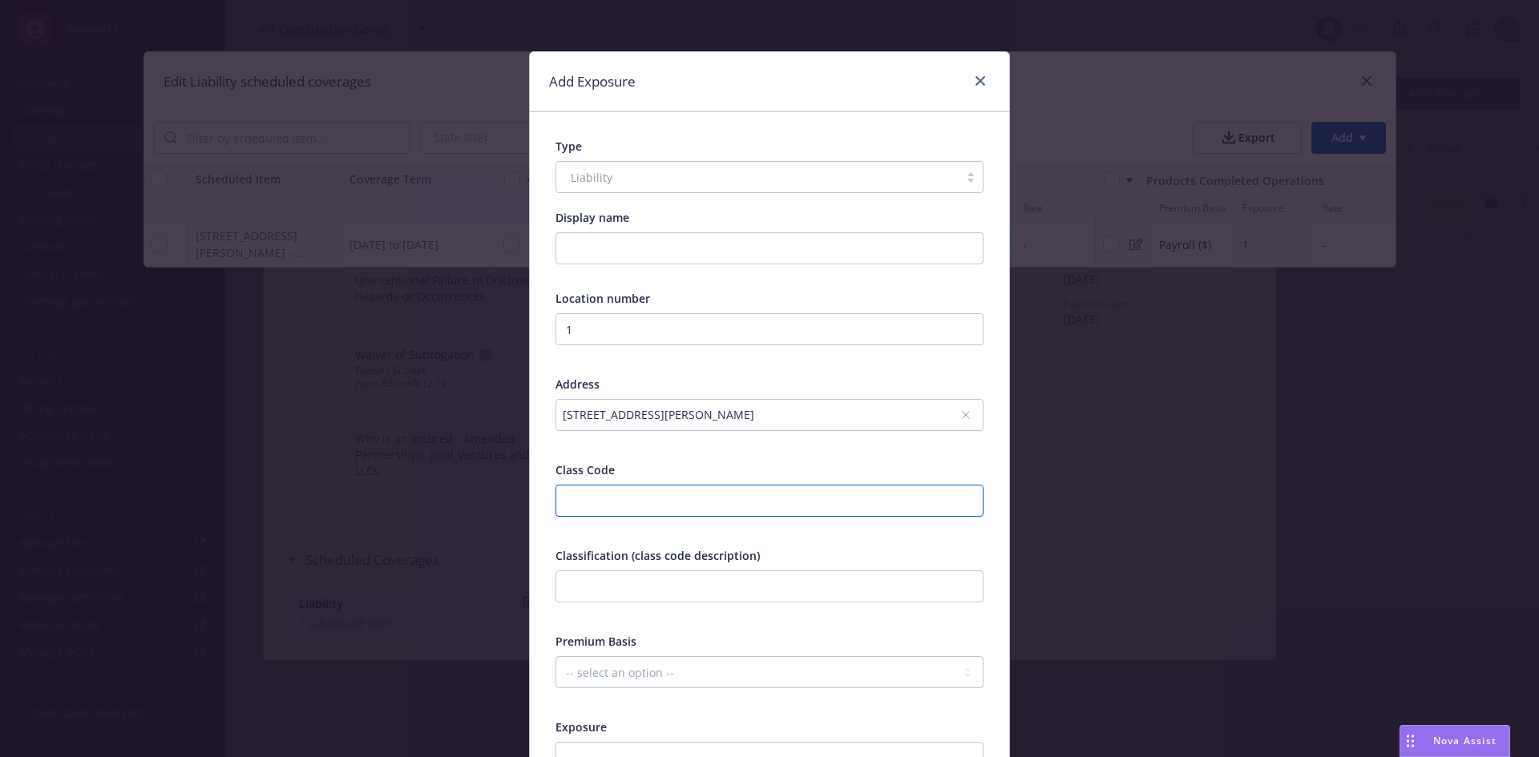
click at [734, 498] on input "number" at bounding box center [769, 501] width 428 height 32
type input "94007"
click at [769, 590] on input "text" at bounding box center [769, 587] width 428 height 32
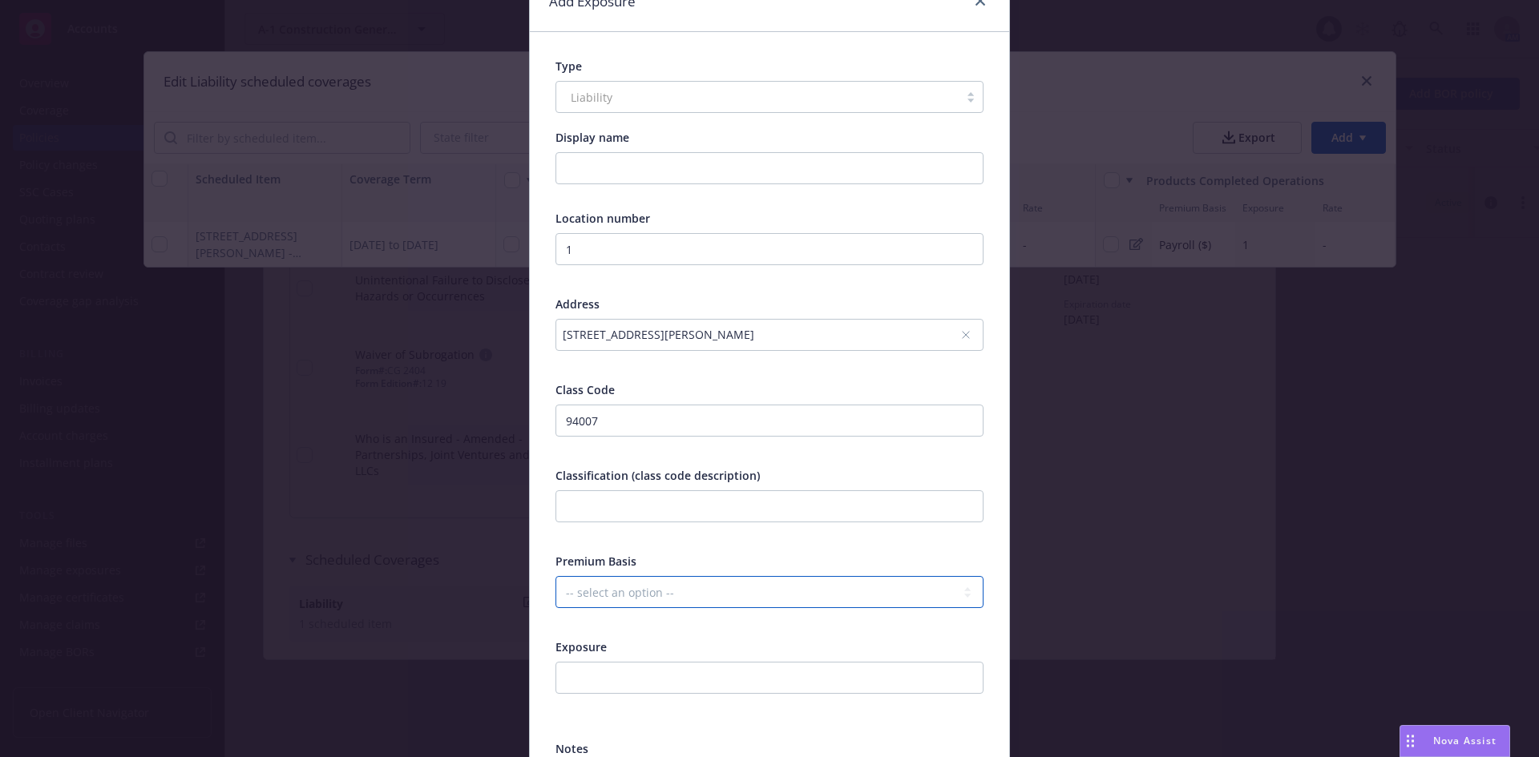
click at [769, 584] on select "-- select an option -- Revenue ($) Payroll ($) Square footage Headcount Unit Ac…" at bounding box center [769, 592] width 428 height 32
select select "PAYROLL"
click at [555, 576] on select "-- select an option -- Revenue ($) Payroll ($) Square footage Headcount Unit Ac…" at bounding box center [769, 592] width 428 height 32
click at [715, 501] on input "text" at bounding box center [769, 506] width 428 height 32
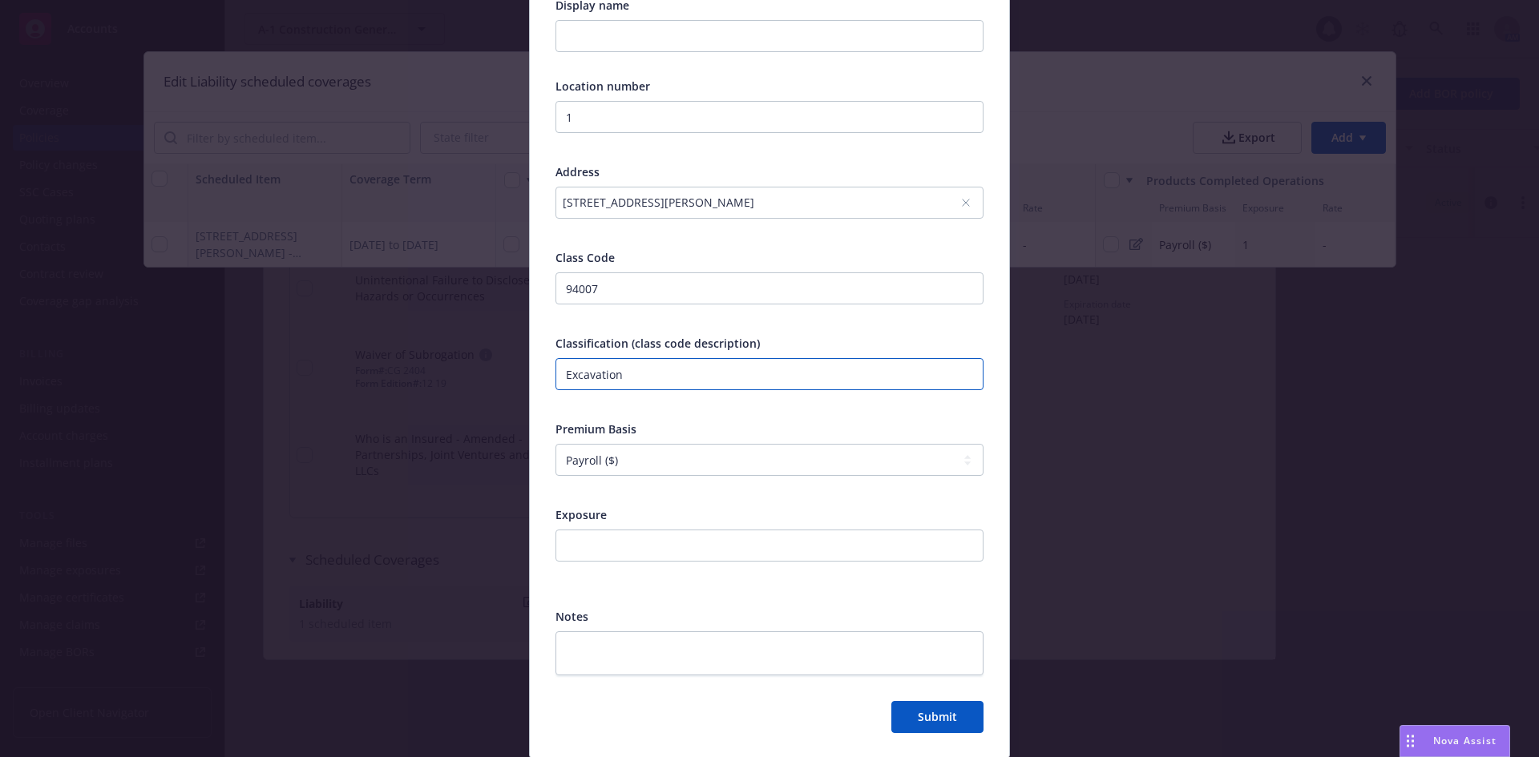
scroll to position [240, 0]
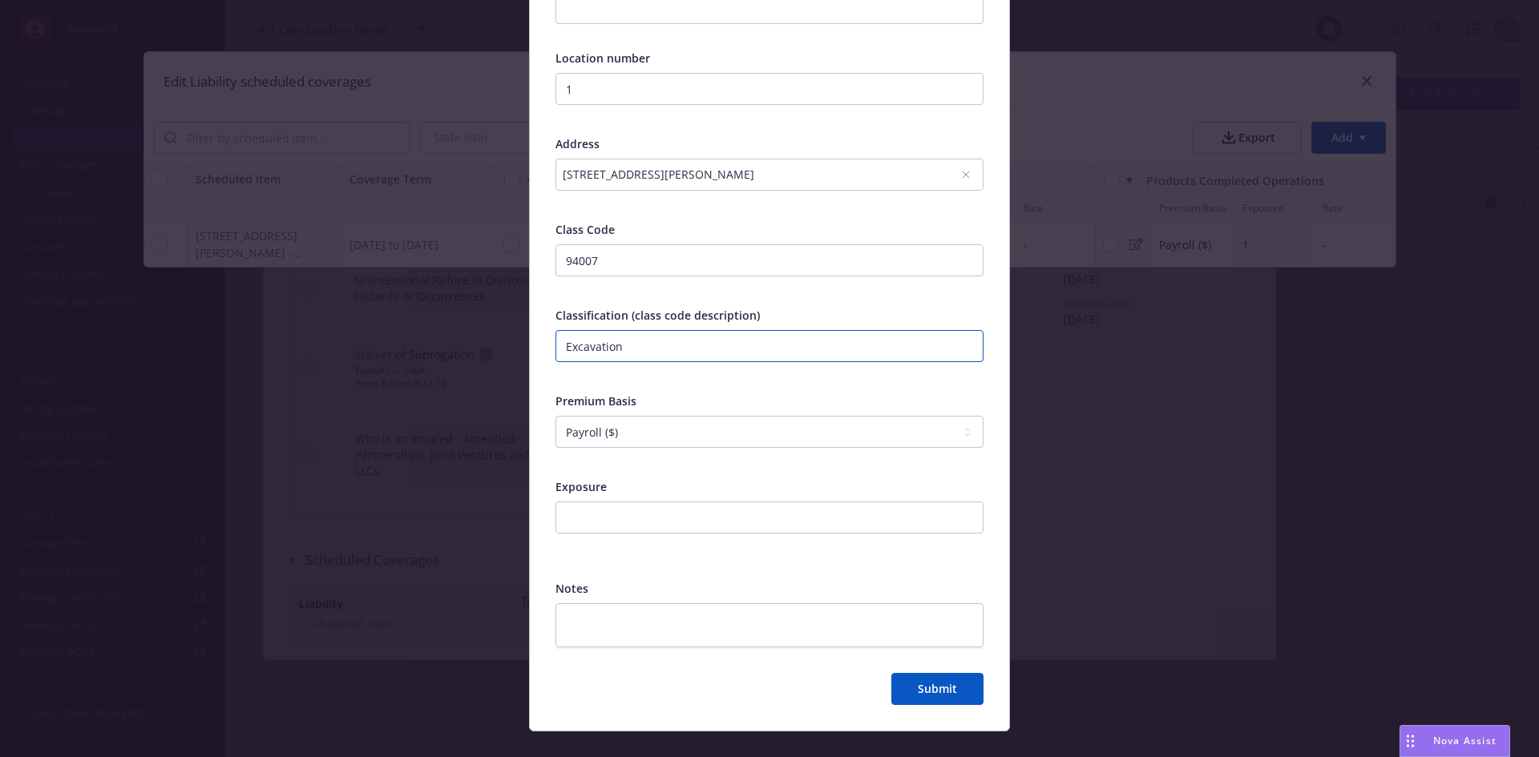
type input "Excavation"
click at [739, 519] on input "number" at bounding box center [769, 518] width 428 height 32
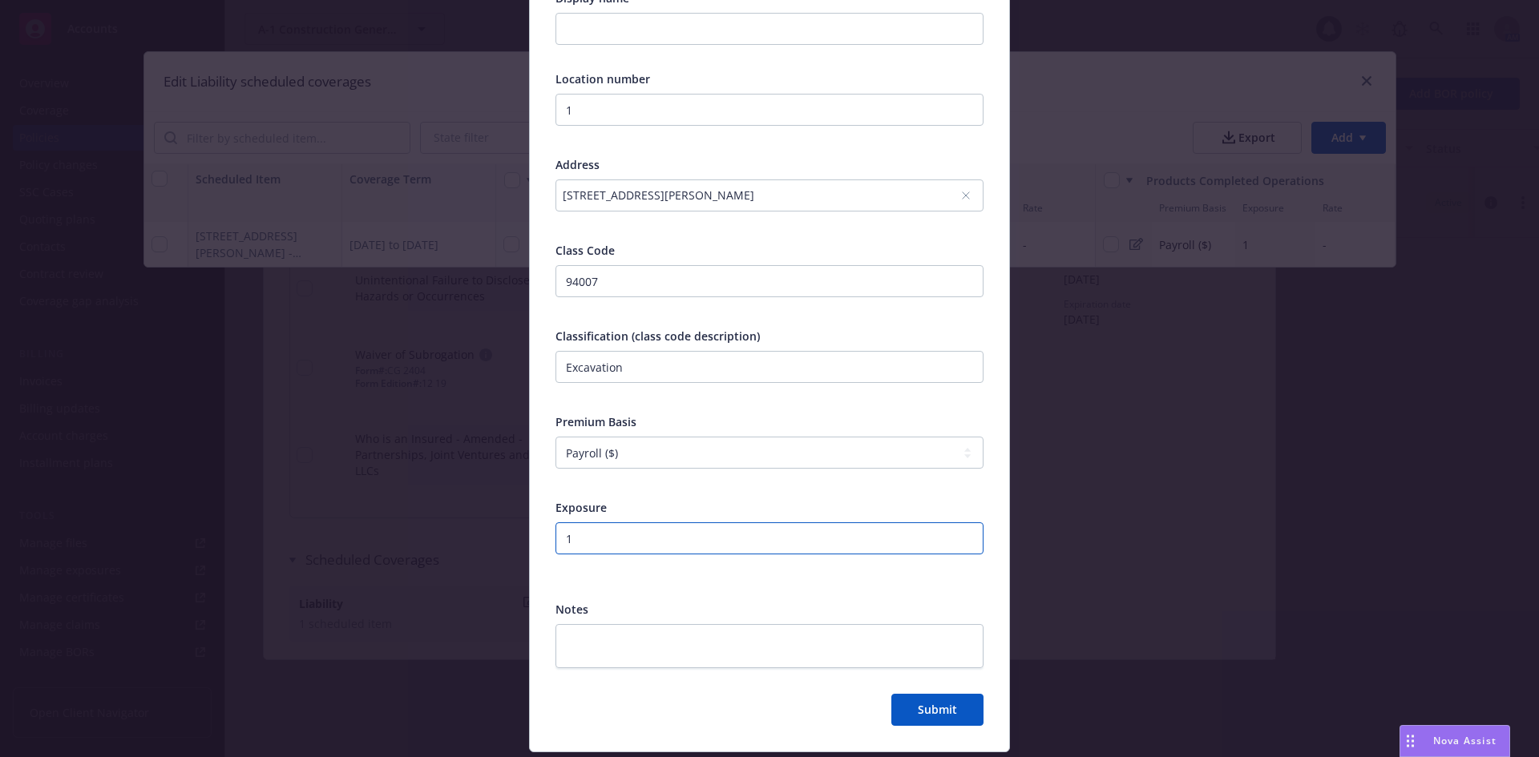
scroll to position [266, 0]
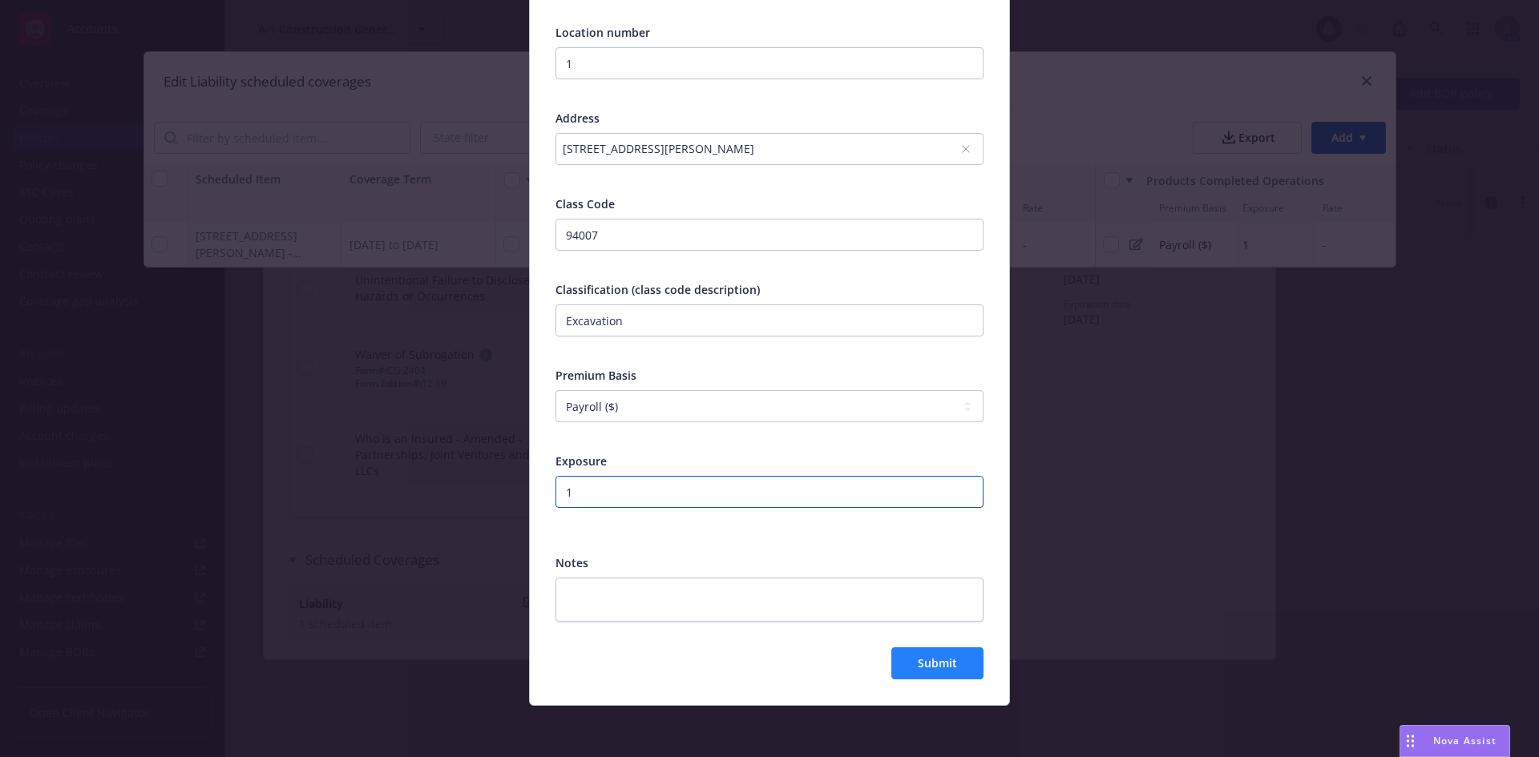
type input "1"
click at [940, 661] on span "Submit" at bounding box center [937, 663] width 39 height 15
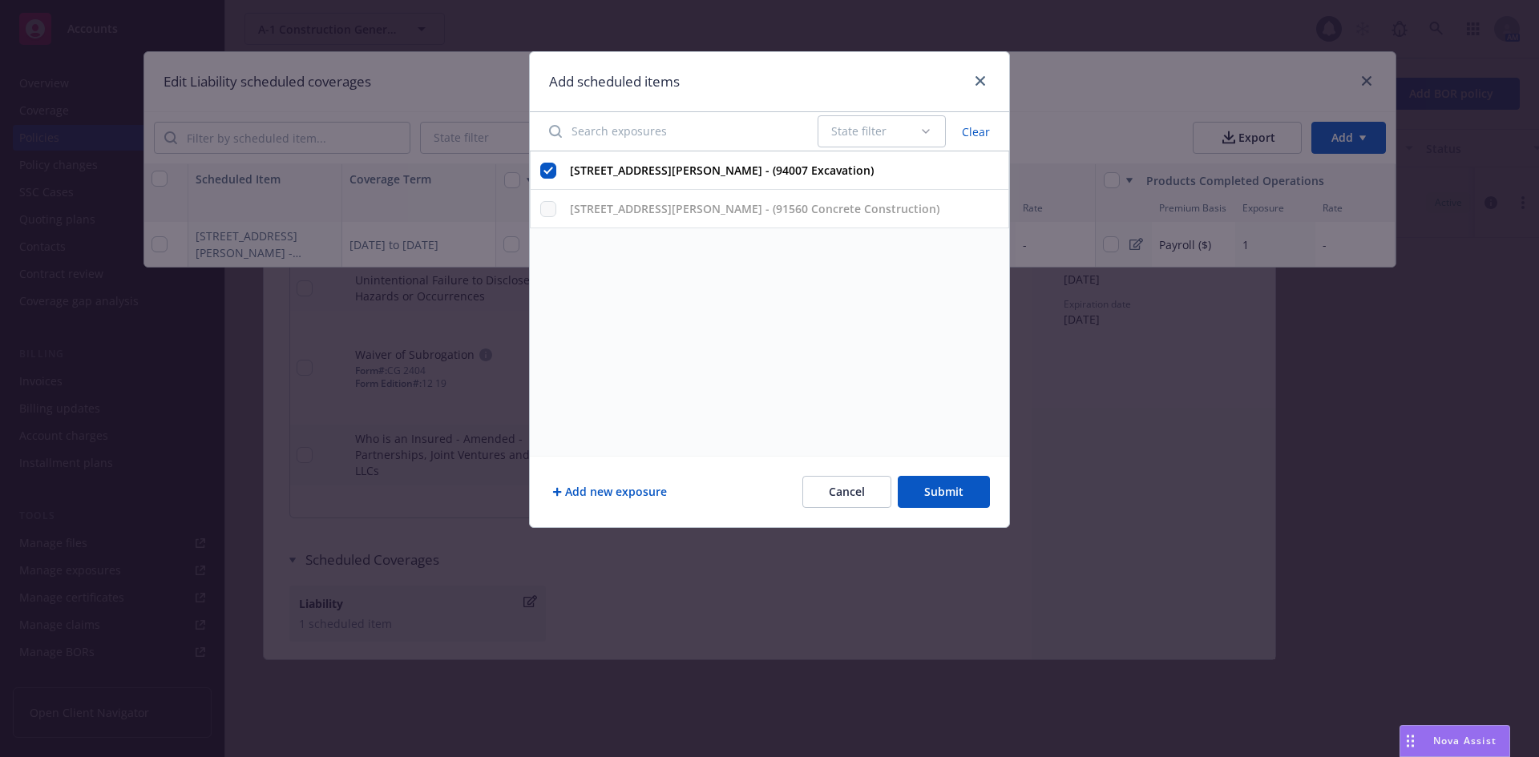
click at [922, 490] on button "Submit" at bounding box center [944, 492] width 92 height 32
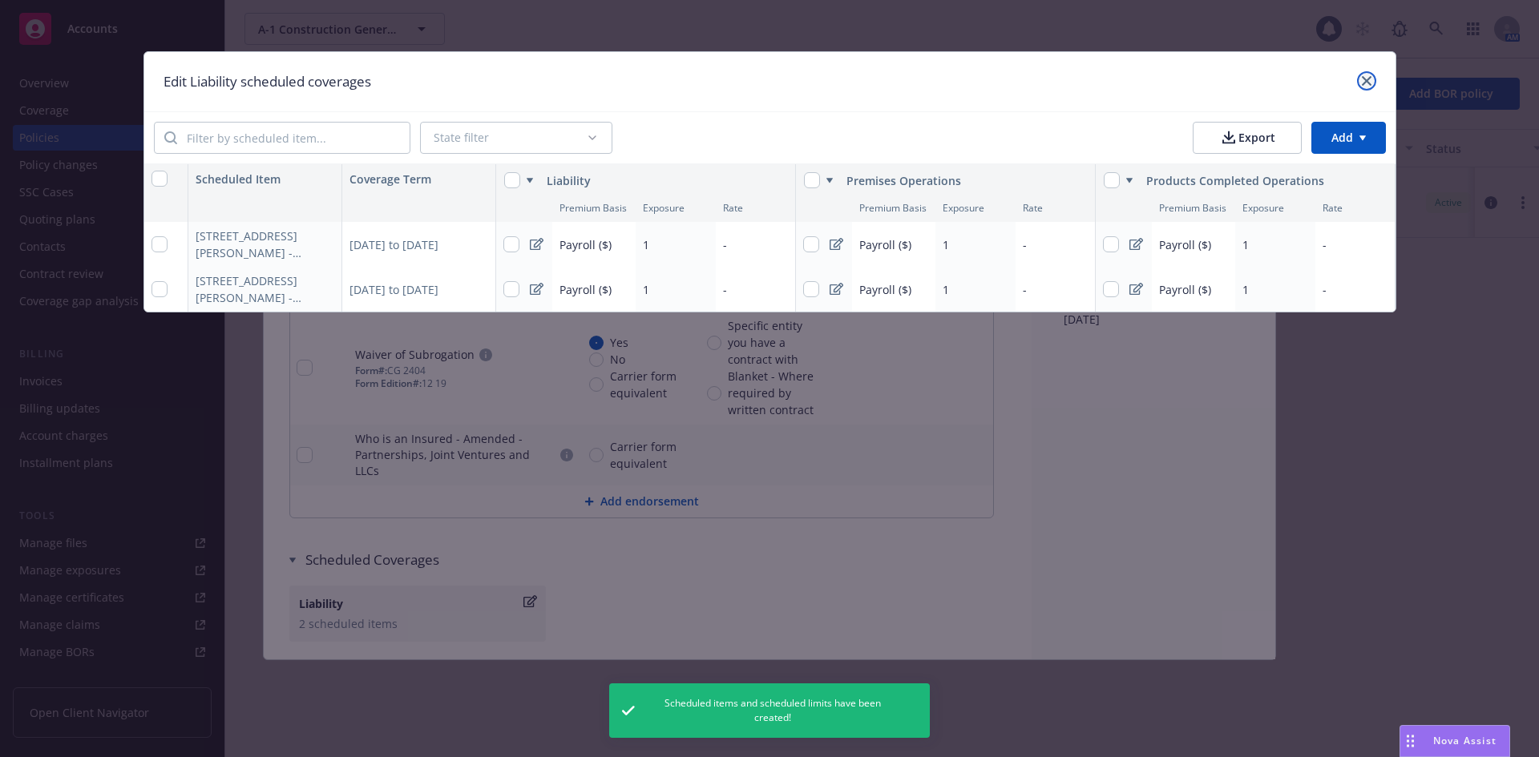
click at [1371, 83] on link "close" at bounding box center [1366, 80] width 19 height 19
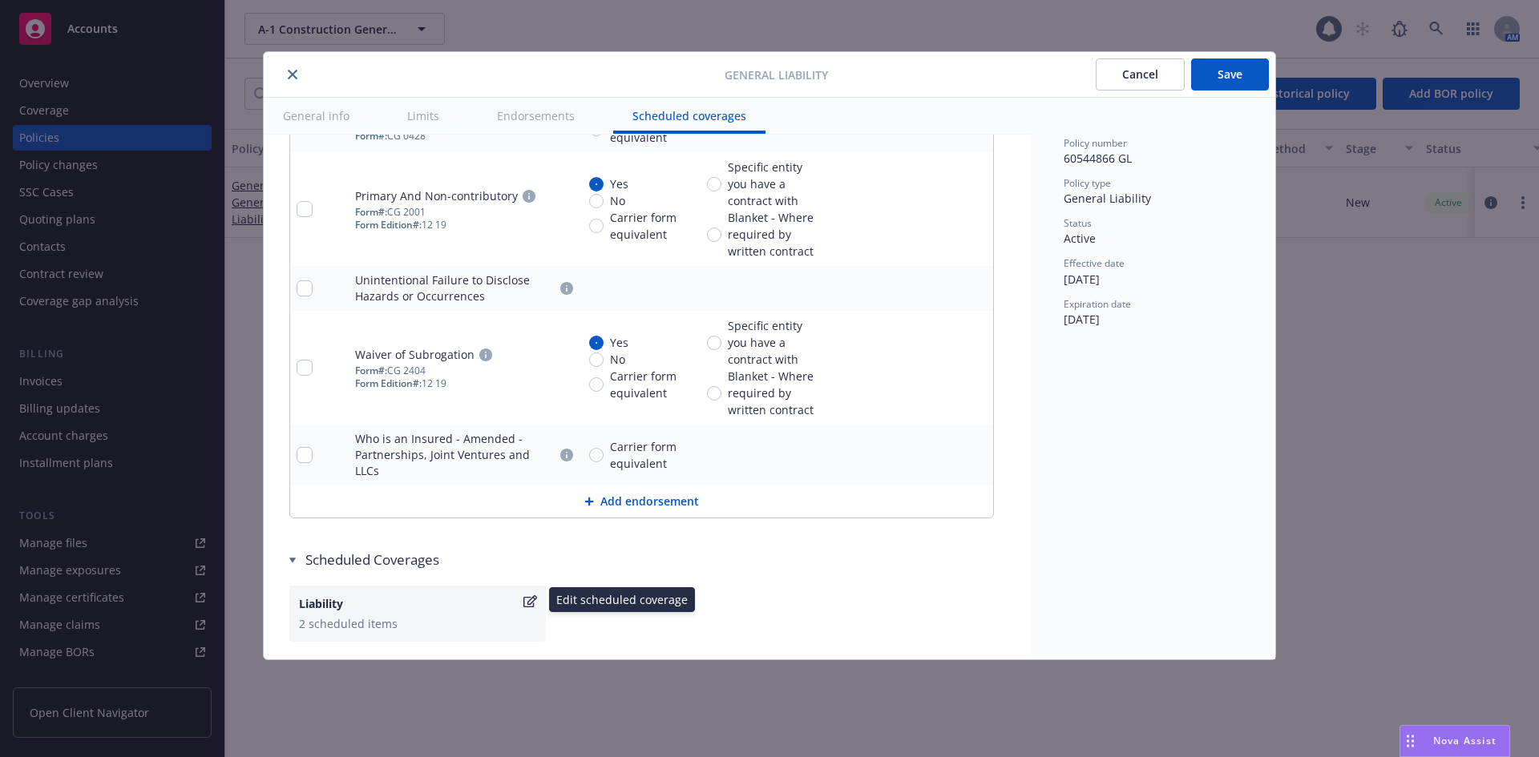
click at [532, 595] on icon "button" at bounding box center [530, 601] width 14 height 13
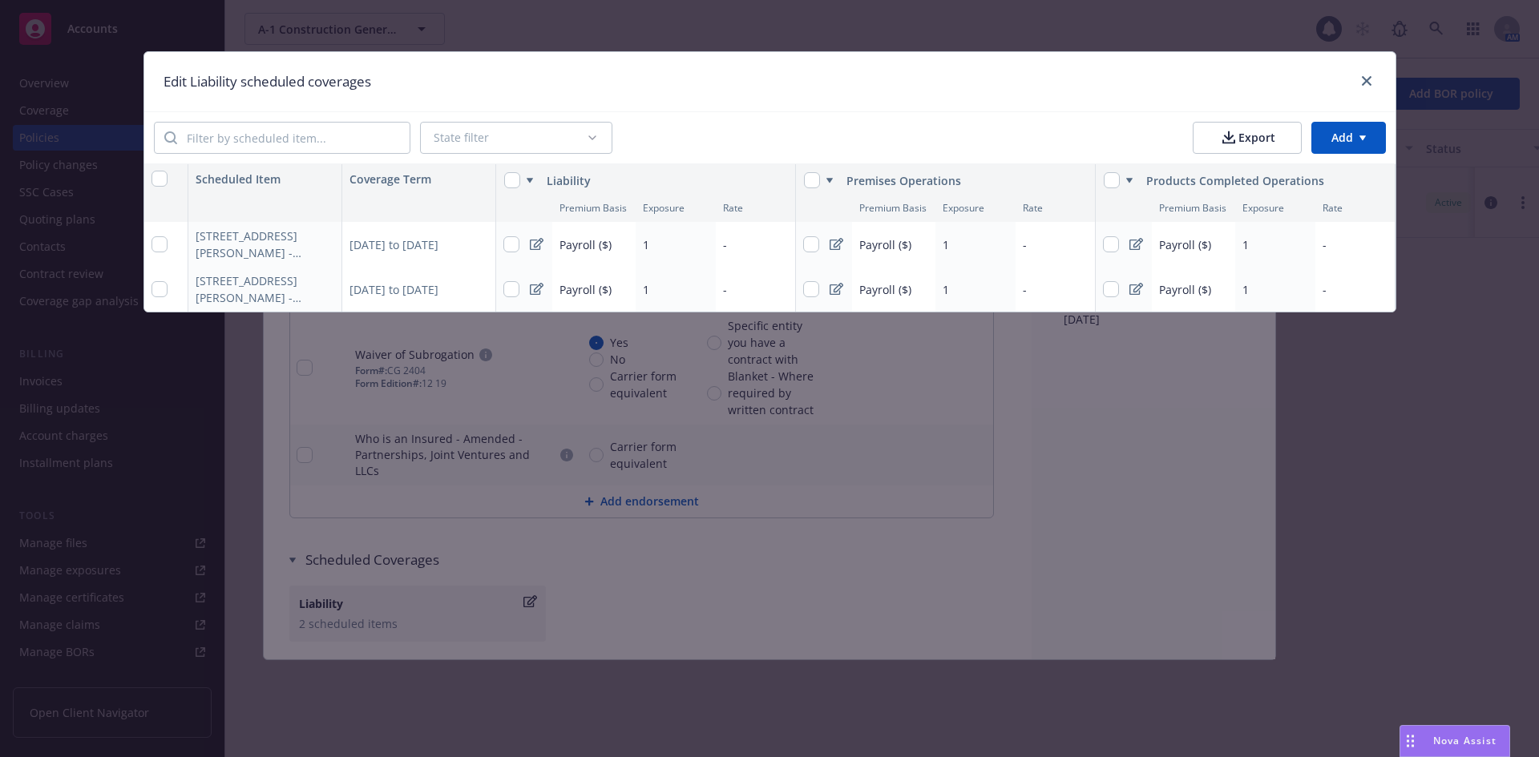
click at [1332, 141] on html "Accounts Overview Coverage Policies Policy changes SSC Cases Quoting plans Cont…" at bounding box center [769, 378] width 1539 height 757
click at [1320, 171] on div "Add scheduled items" at bounding box center [1315, 174] width 139 height 26
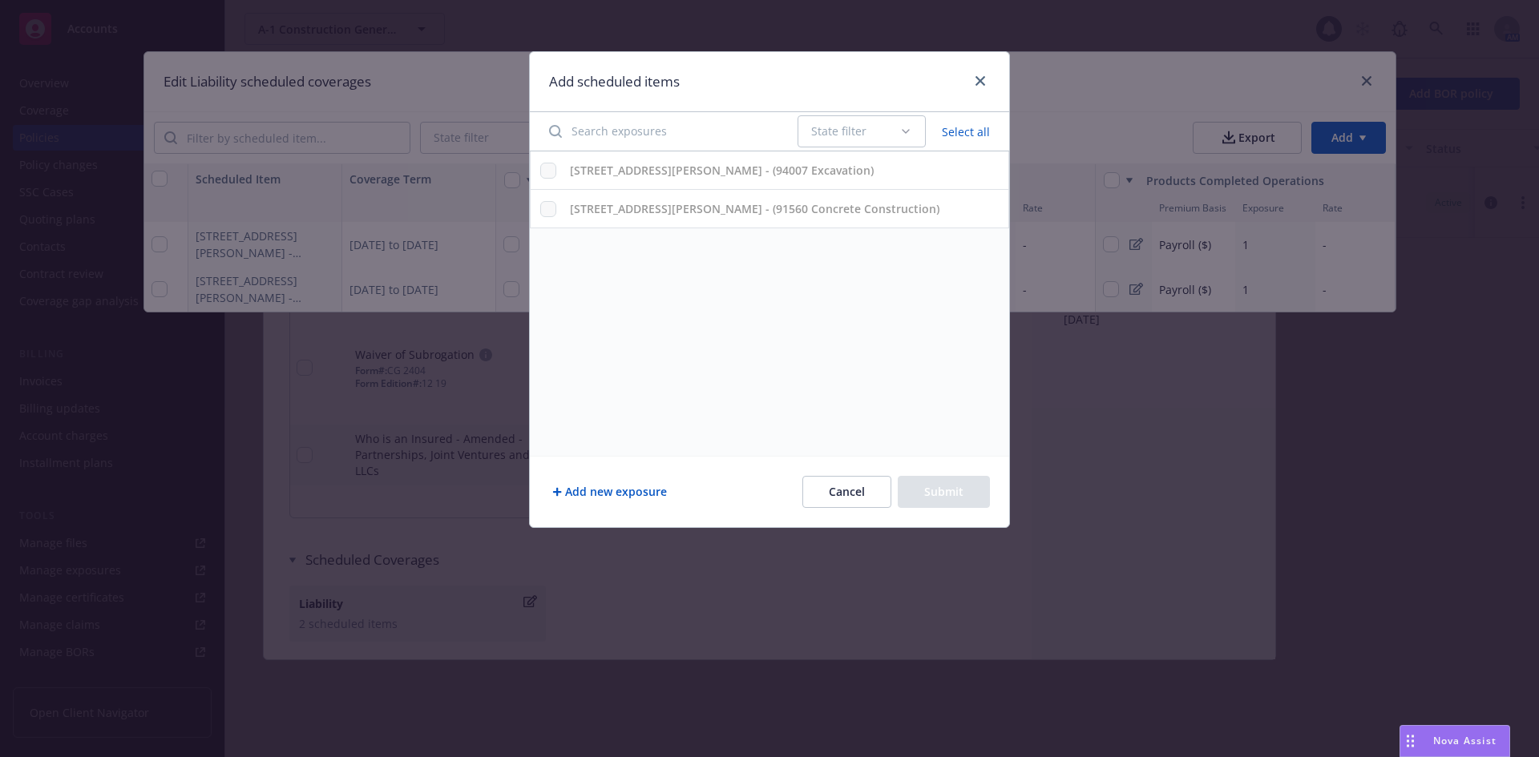
click at [638, 494] on button "Add new exposure" at bounding box center [609, 492] width 121 height 32
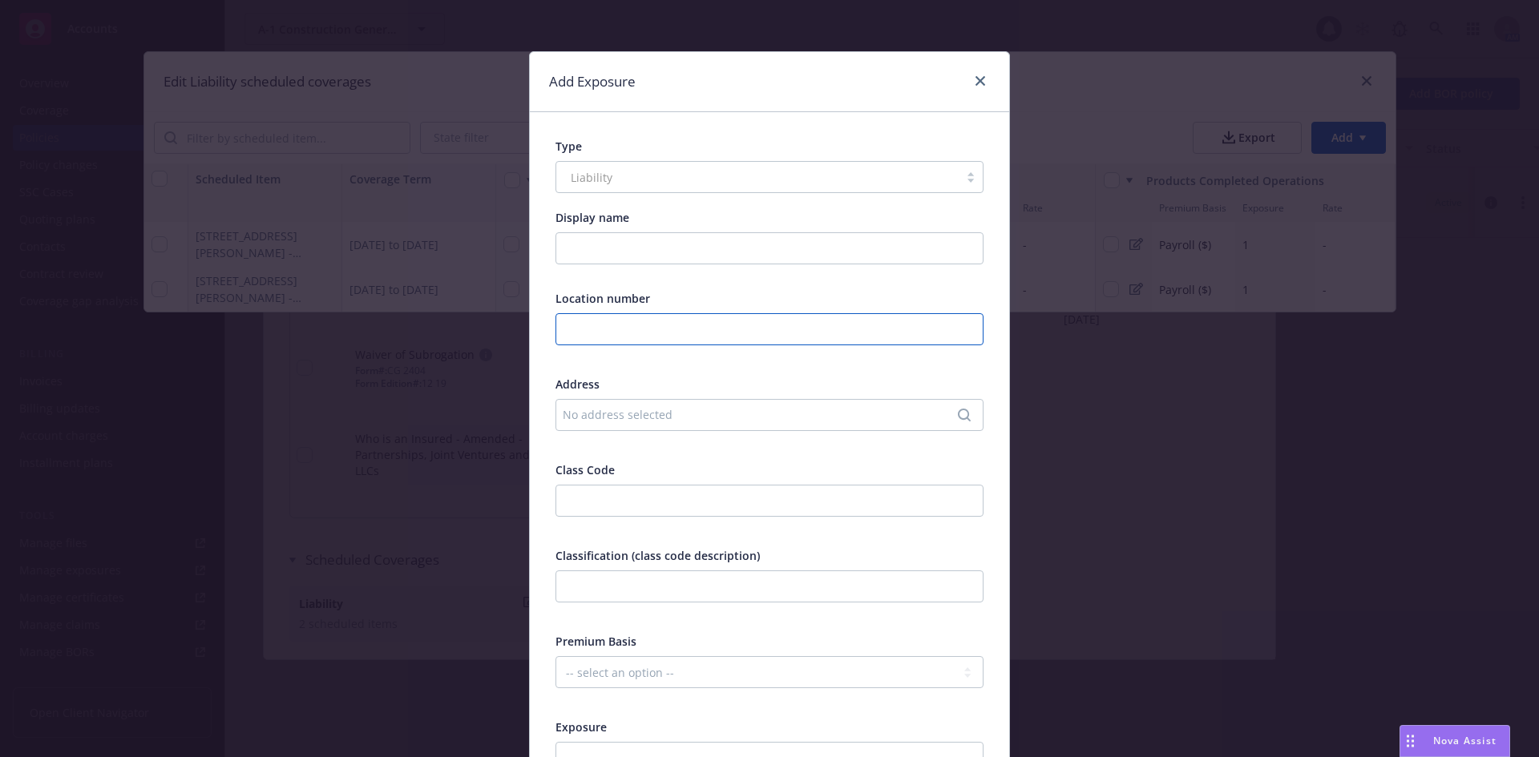
click at [659, 325] on input "text" at bounding box center [769, 329] width 428 height 32
type input "1"
click at [668, 407] on div "No address selected" at bounding box center [761, 414] width 397 height 17
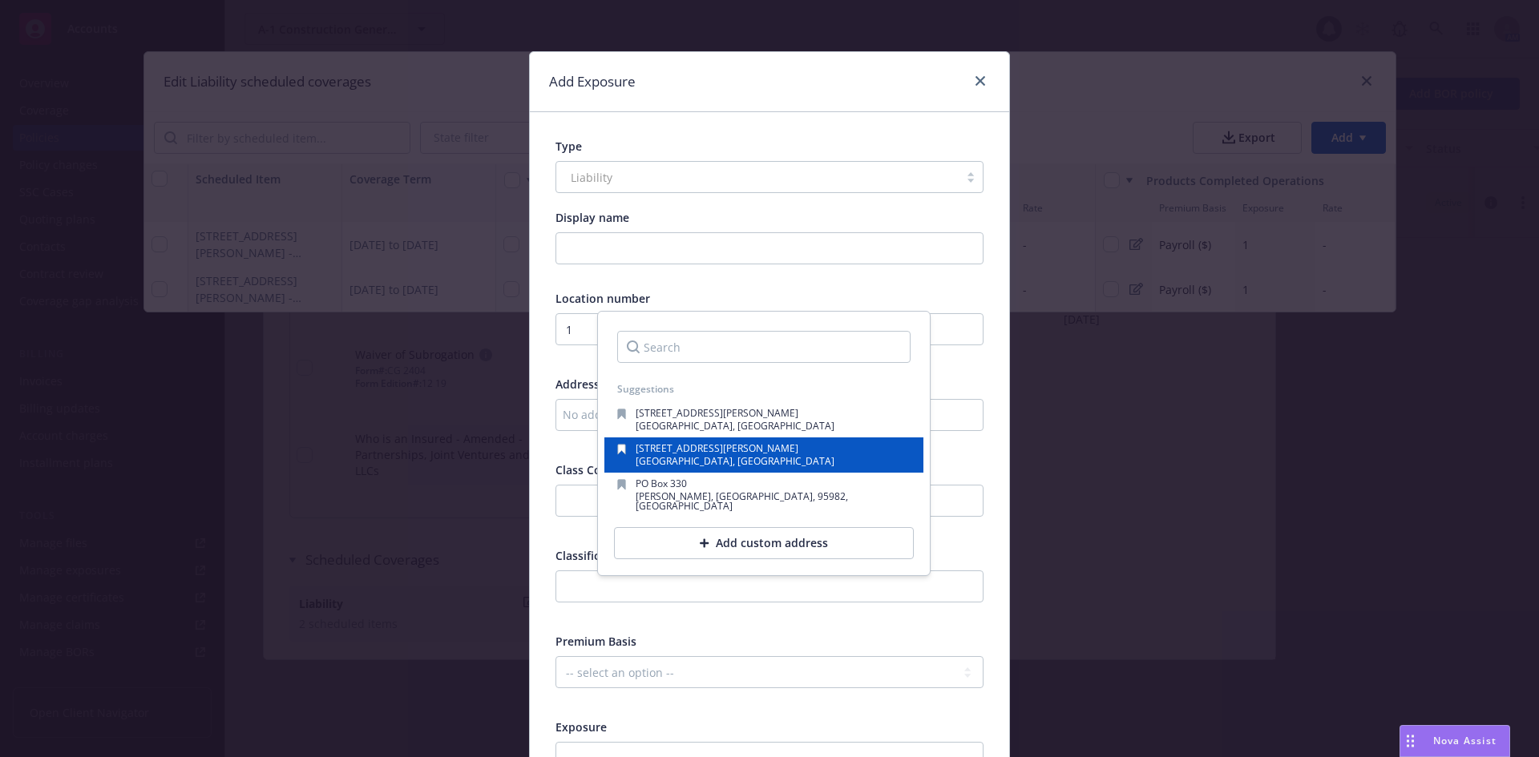
click at [705, 457] on span "[GEOGRAPHIC_DATA], [GEOGRAPHIC_DATA]" at bounding box center [735, 461] width 199 height 14
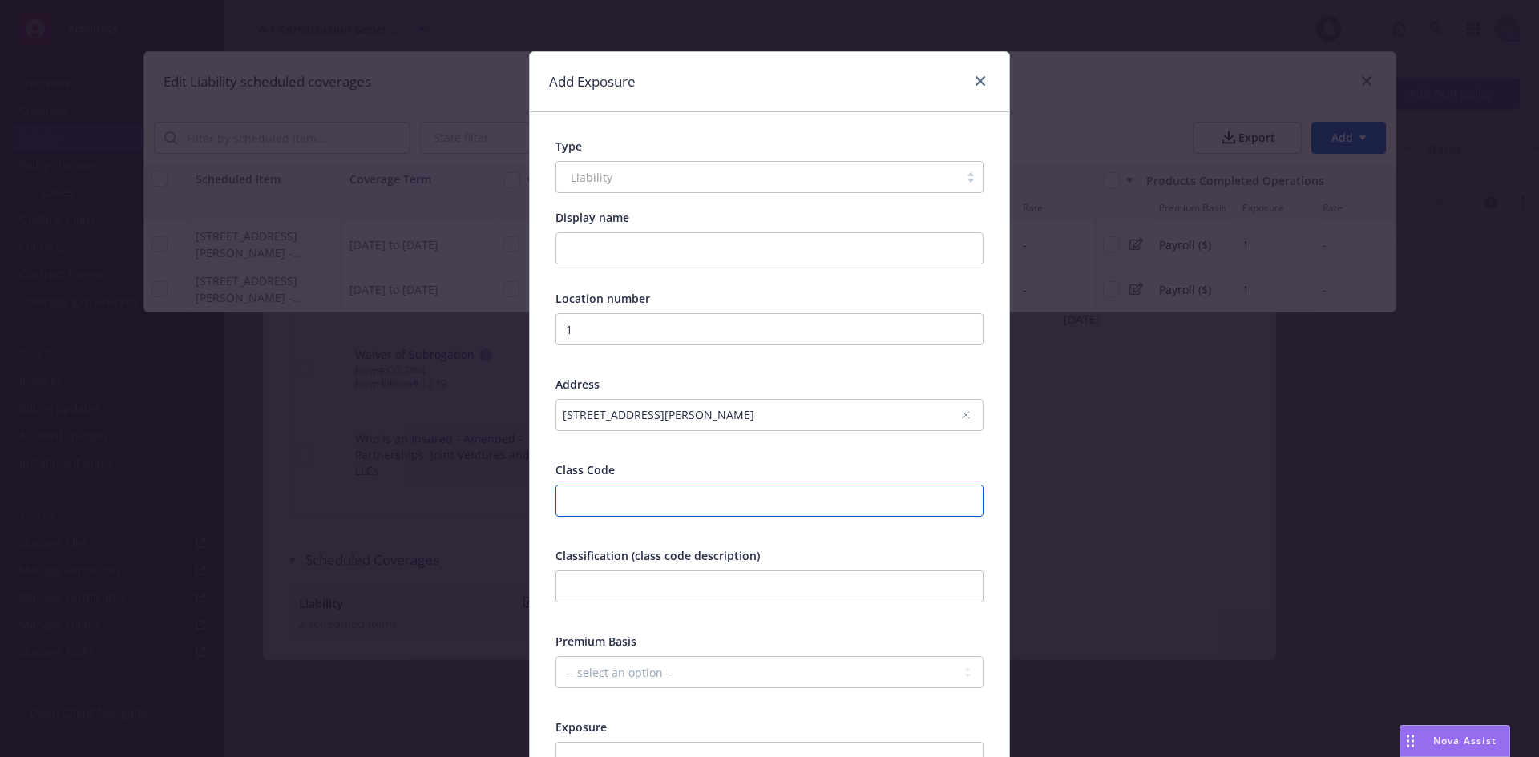
click at [675, 493] on input "number" at bounding box center [769, 501] width 428 height 32
type input "98806"
click at [623, 668] on select "-- select an option -- Revenue ($) Payroll ($) Square footage Headcount Unit Ac…" at bounding box center [769, 672] width 428 height 32
select select "PAYROLL"
click at [555, 656] on select "-- select an option -- Revenue ($) Payroll ($) Square footage Headcount Unit Ac…" at bounding box center [769, 672] width 428 height 32
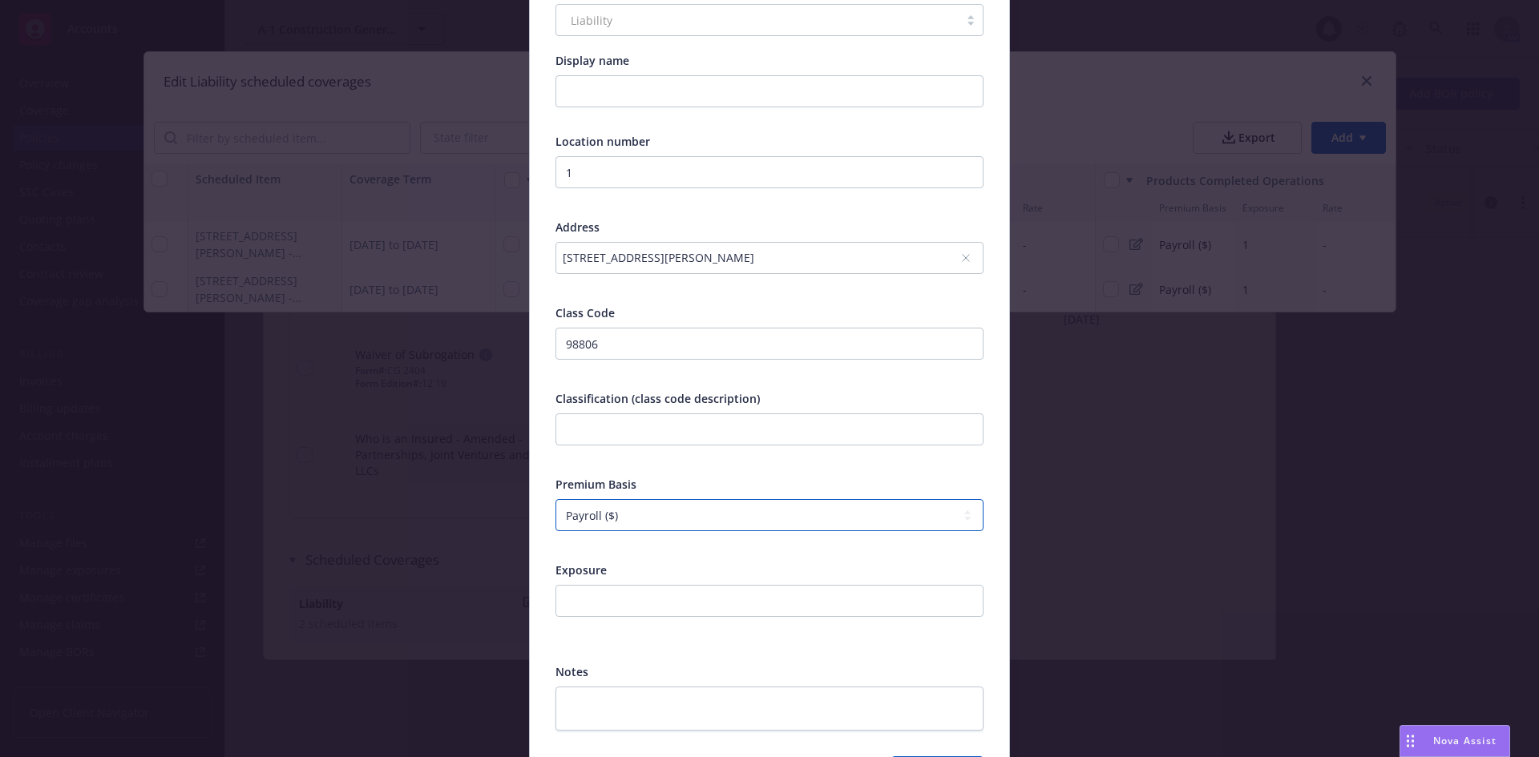
scroll to position [160, 0]
drag, startPoint x: 545, startPoint y: 45, endPoint x: 548, endPoint y: 54, distance: 10.1
click at [548, 54] on div "Type Liability Display name Location number 1 Address [STREET_ADDRESS][PERSON_N…" at bounding box center [769, 381] width 479 height 859
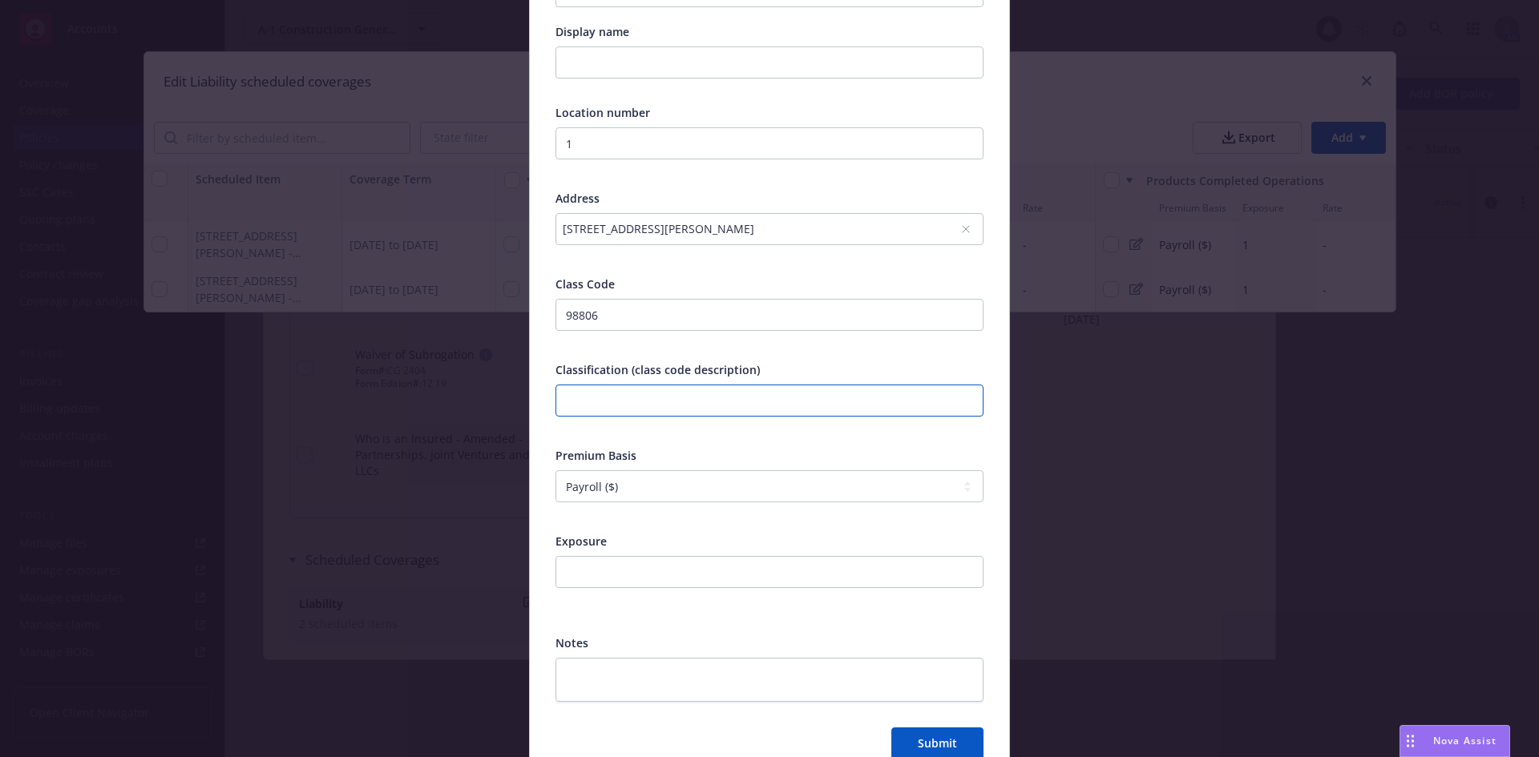
click at [652, 406] on input "text" at bounding box center [769, 401] width 428 height 32
type input "Septic Tank Systems - install/service-repair"
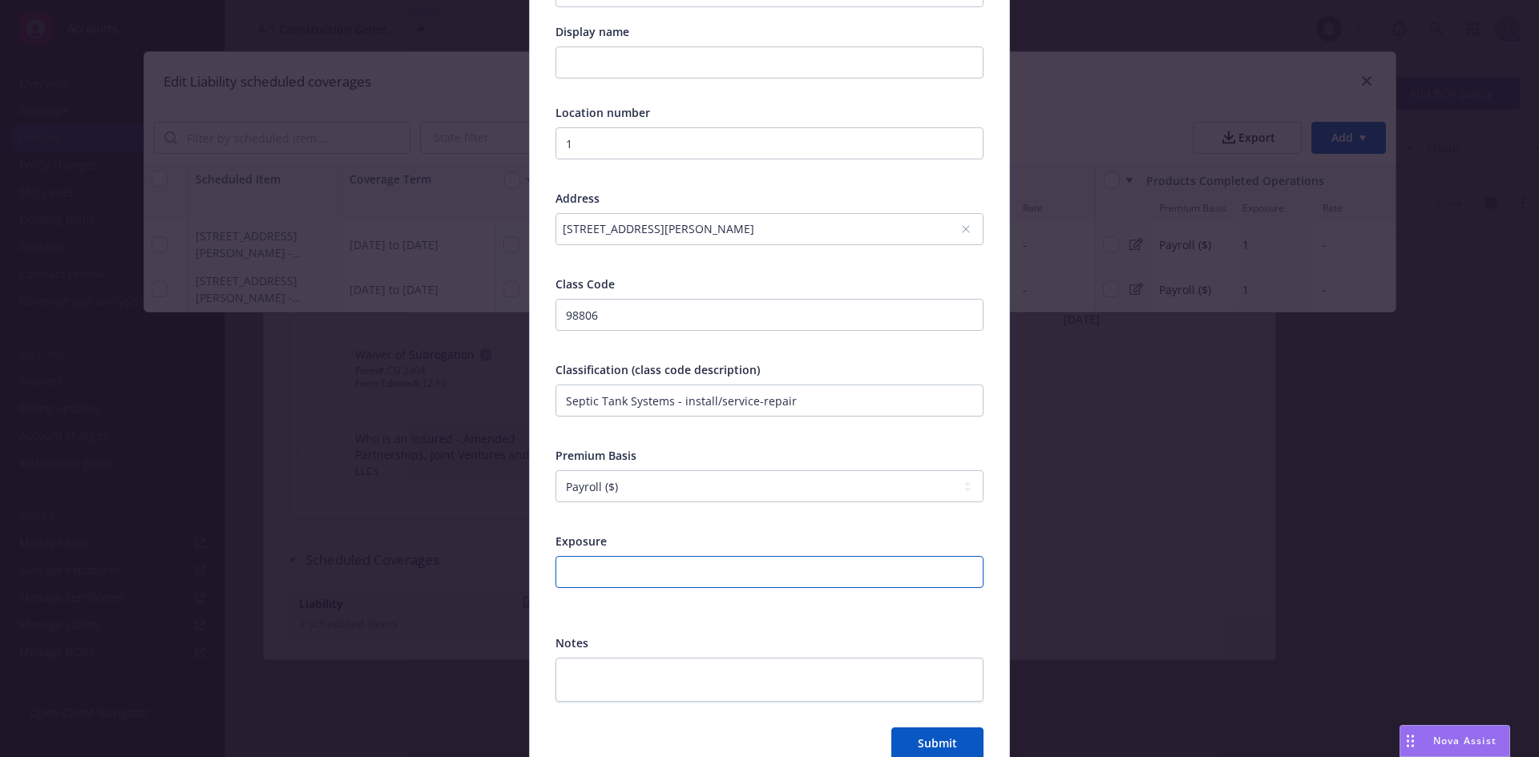
click at [768, 582] on input "number" at bounding box center [769, 572] width 428 height 32
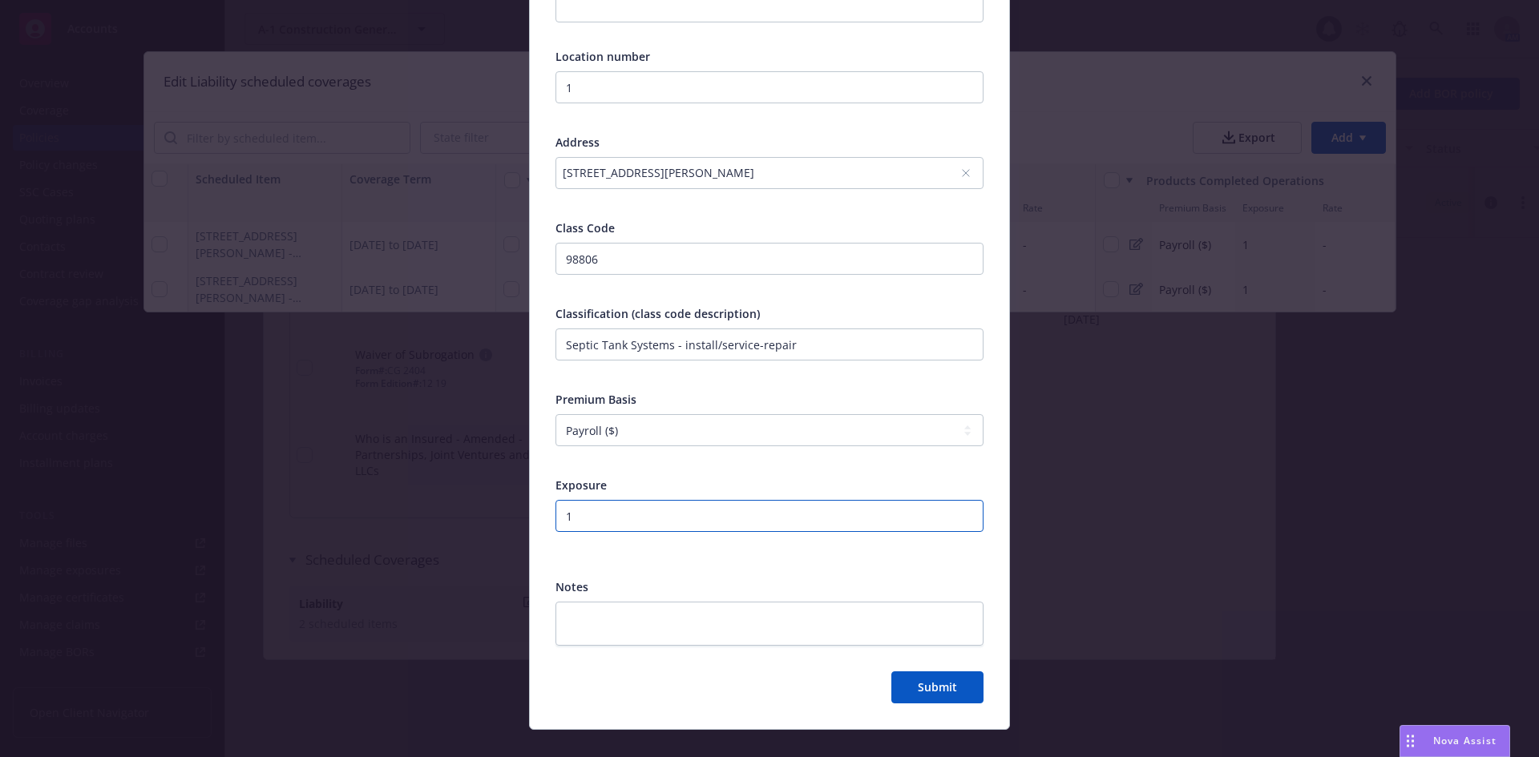
scroll to position [266, 0]
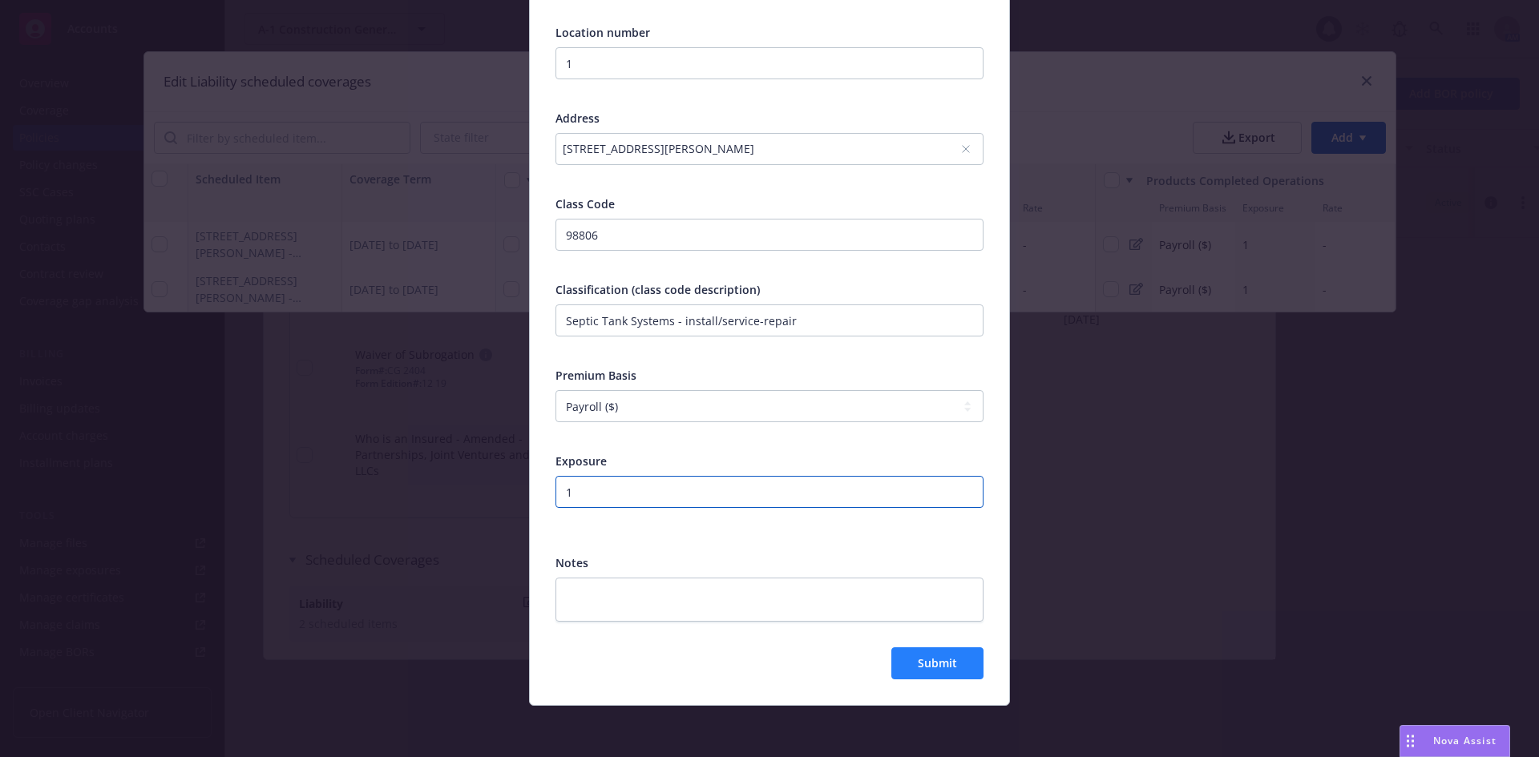
type input "1"
click at [935, 653] on button "Submit" at bounding box center [937, 664] width 92 height 32
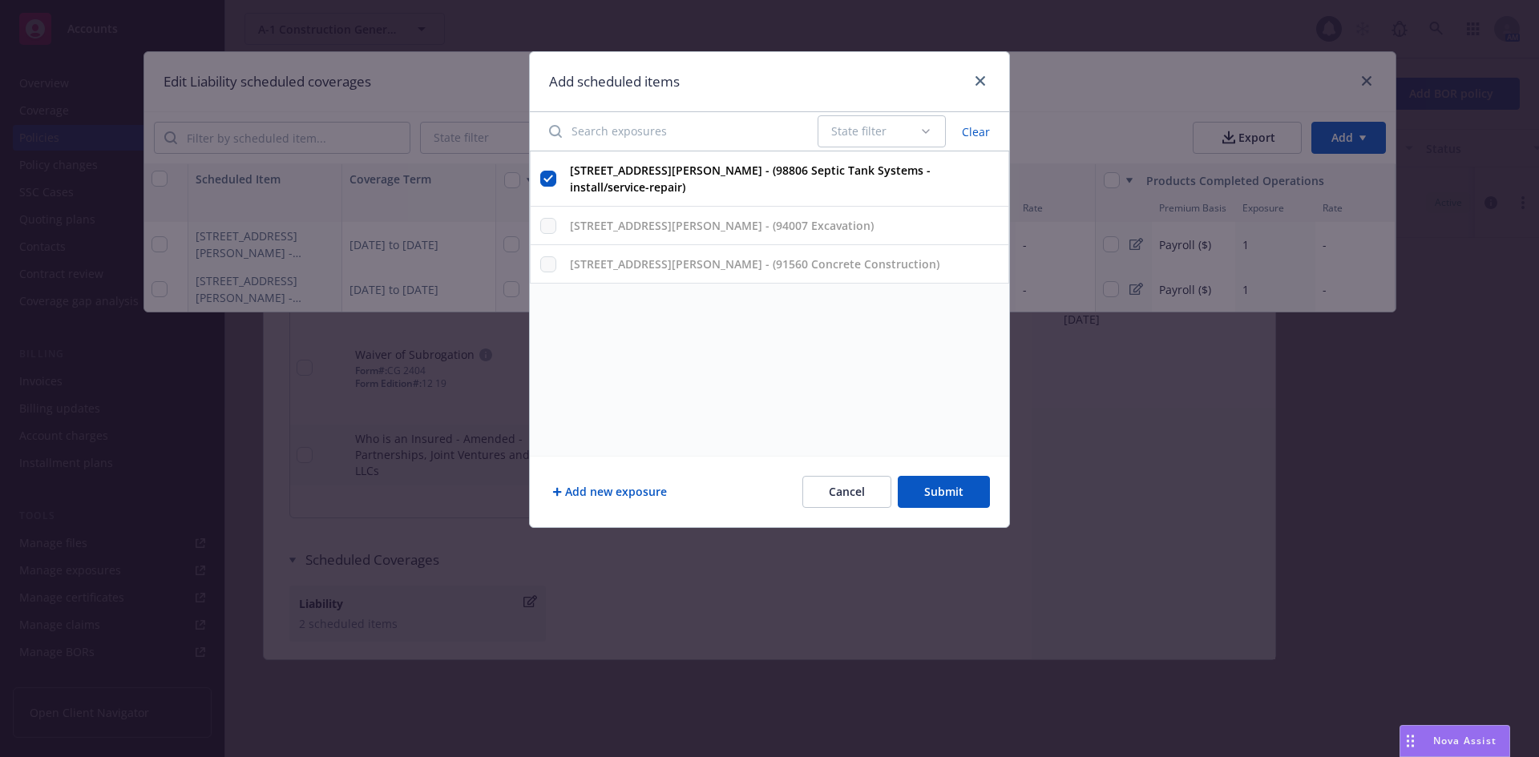
click at [660, 490] on button "Add new exposure" at bounding box center [609, 492] width 121 height 32
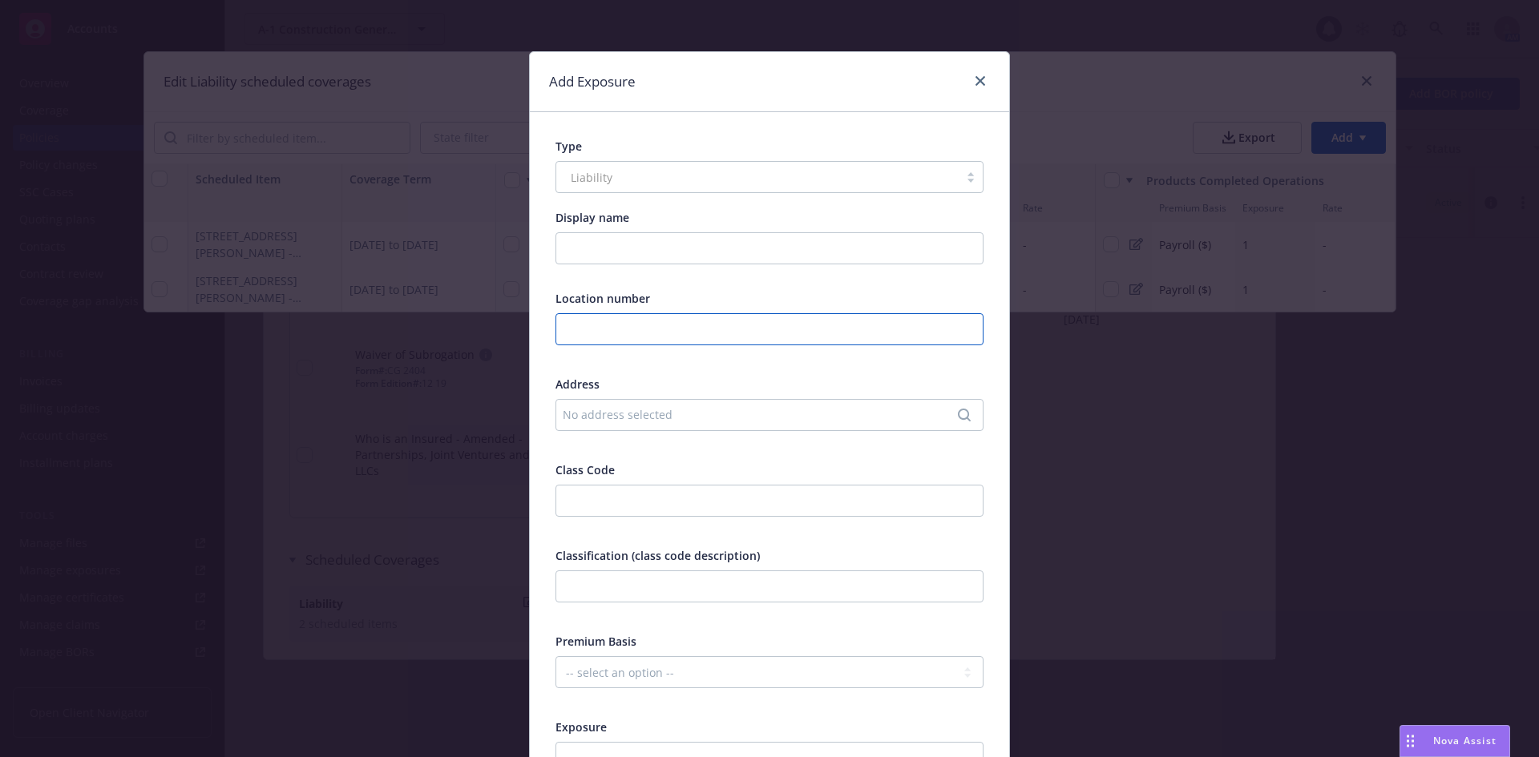
click at [664, 333] on input "text" at bounding box center [769, 329] width 428 height 32
type input "1"
click at [661, 414] on div "No address selected" at bounding box center [761, 414] width 397 height 17
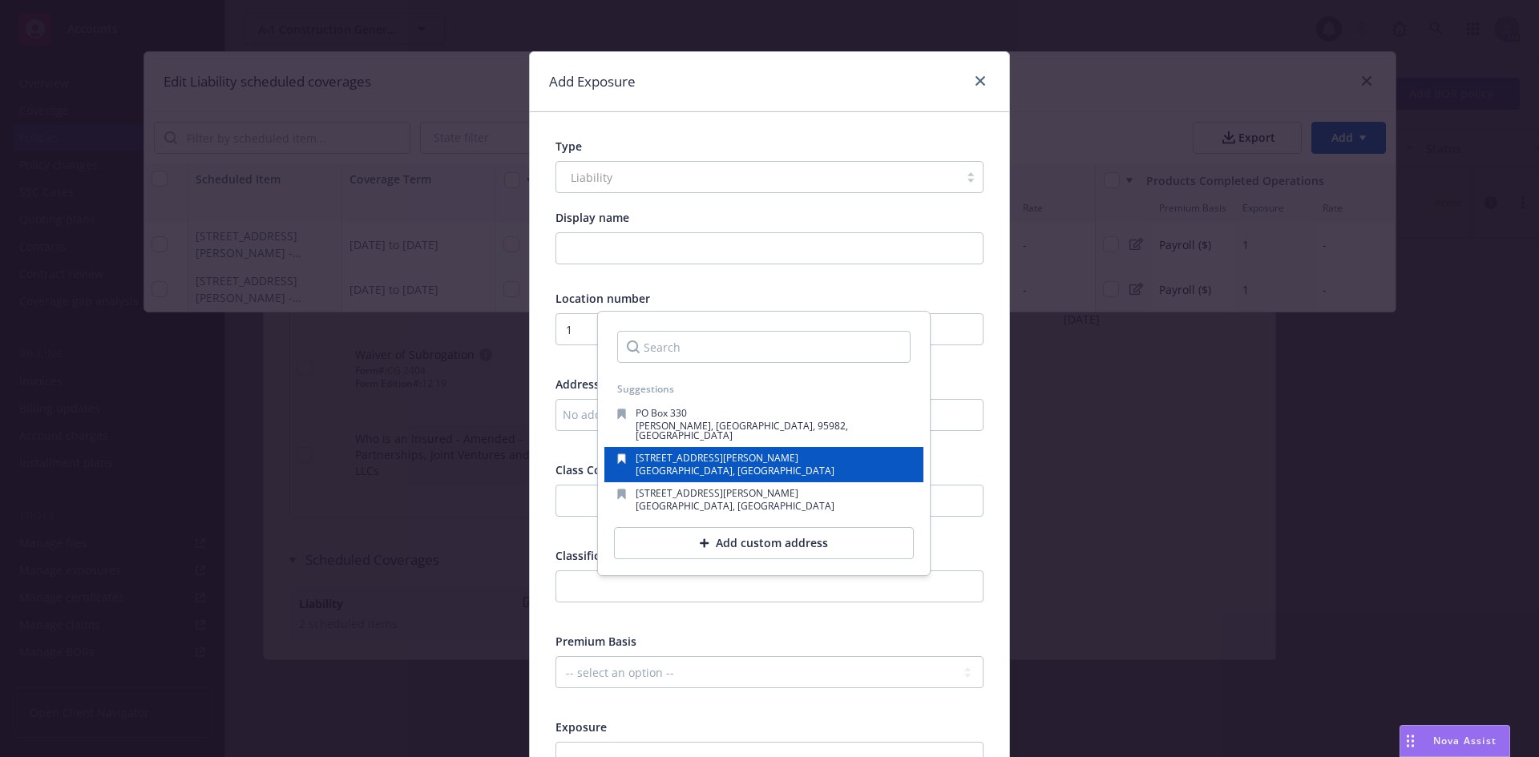
click at [688, 464] on span "[GEOGRAPHIC_DATA], [GEOGRAPHIC_DATA]" at bounding box center [735, 471] width 199 height 14
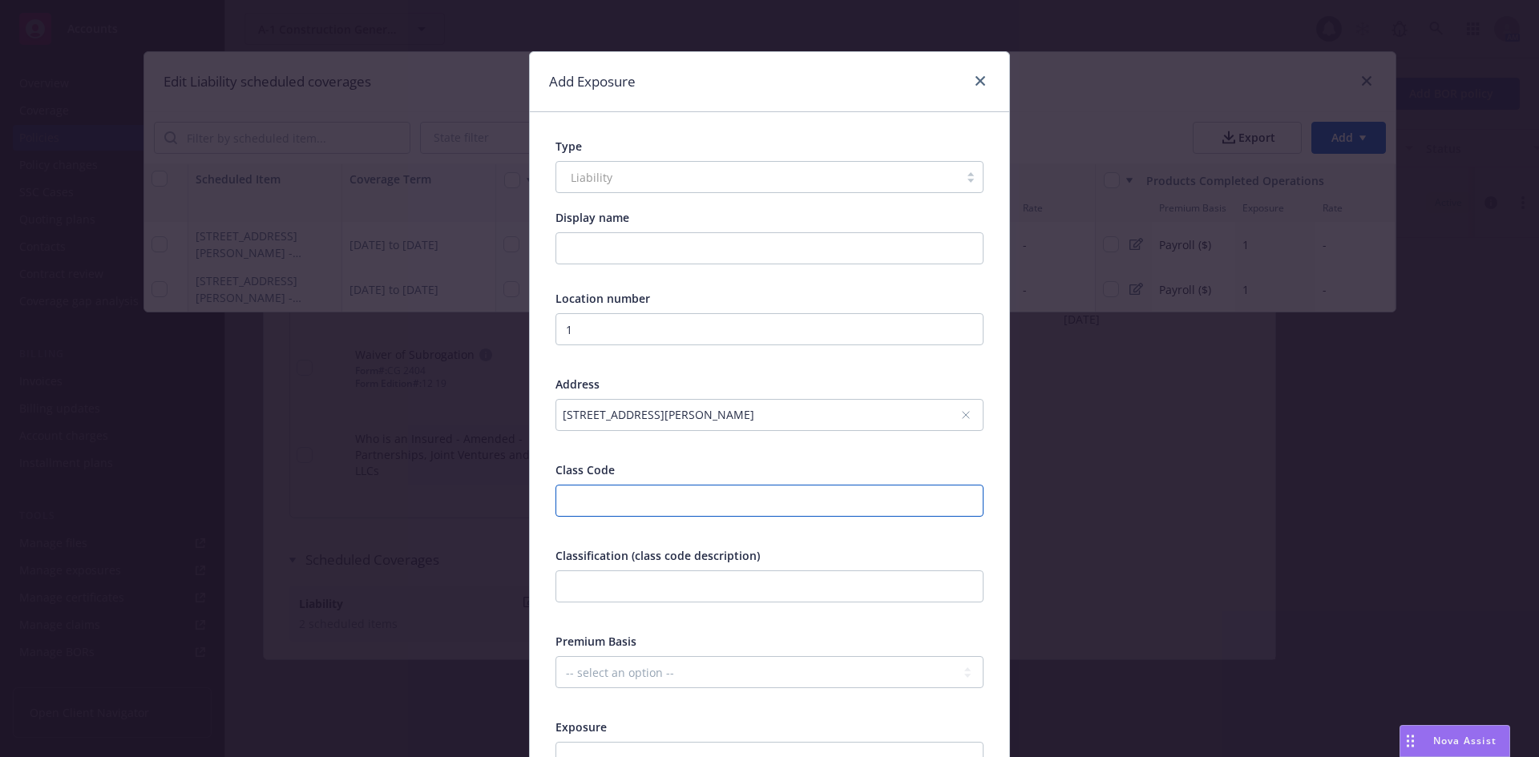
click at [696, 490] on input "number" at bounding box center [769, 501] width 428 height 32
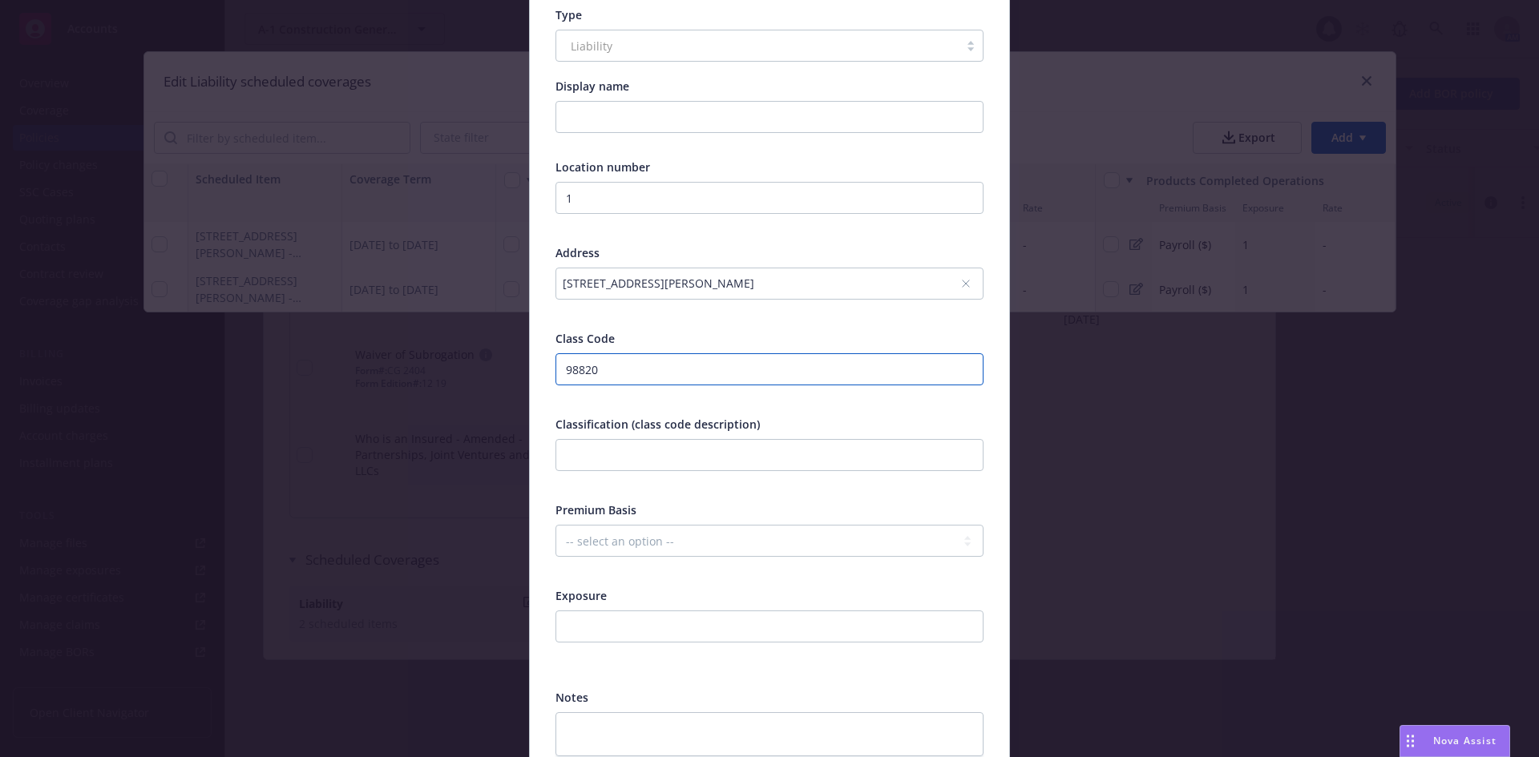
scroll to position [160, 0]
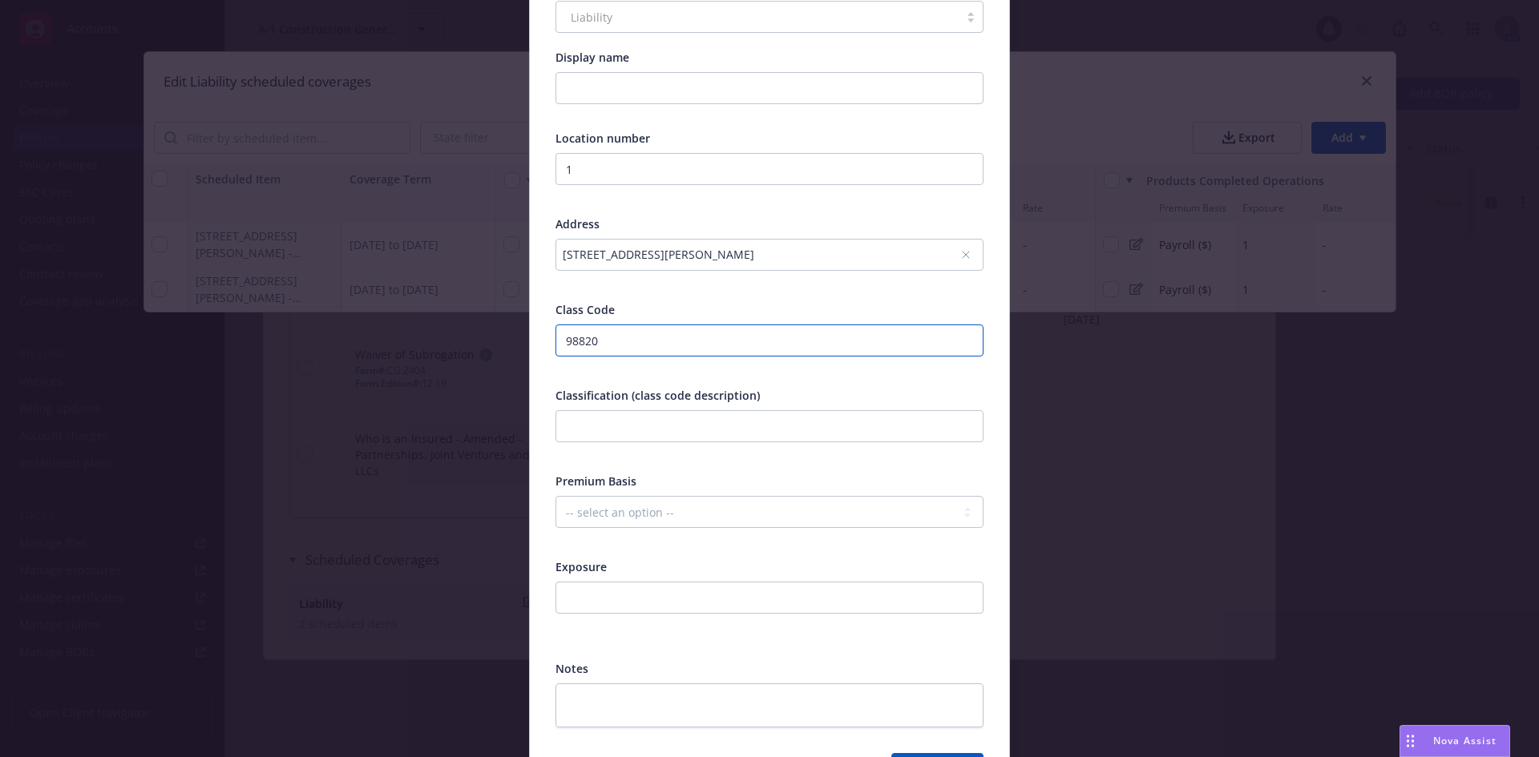
type input "98820"
click at [648, 426] on input "text" at bounding box center [769, 426] width 428 height 32
type input "Sewer Mains or Connections Construction"
click at [692, 511] on select "-- select an option -- Revenue ($) Payroll ($) Square footage Headcount Unit Ac…" at bounding box center [769, 512] width 428 height 32
select select "PAYROLL"
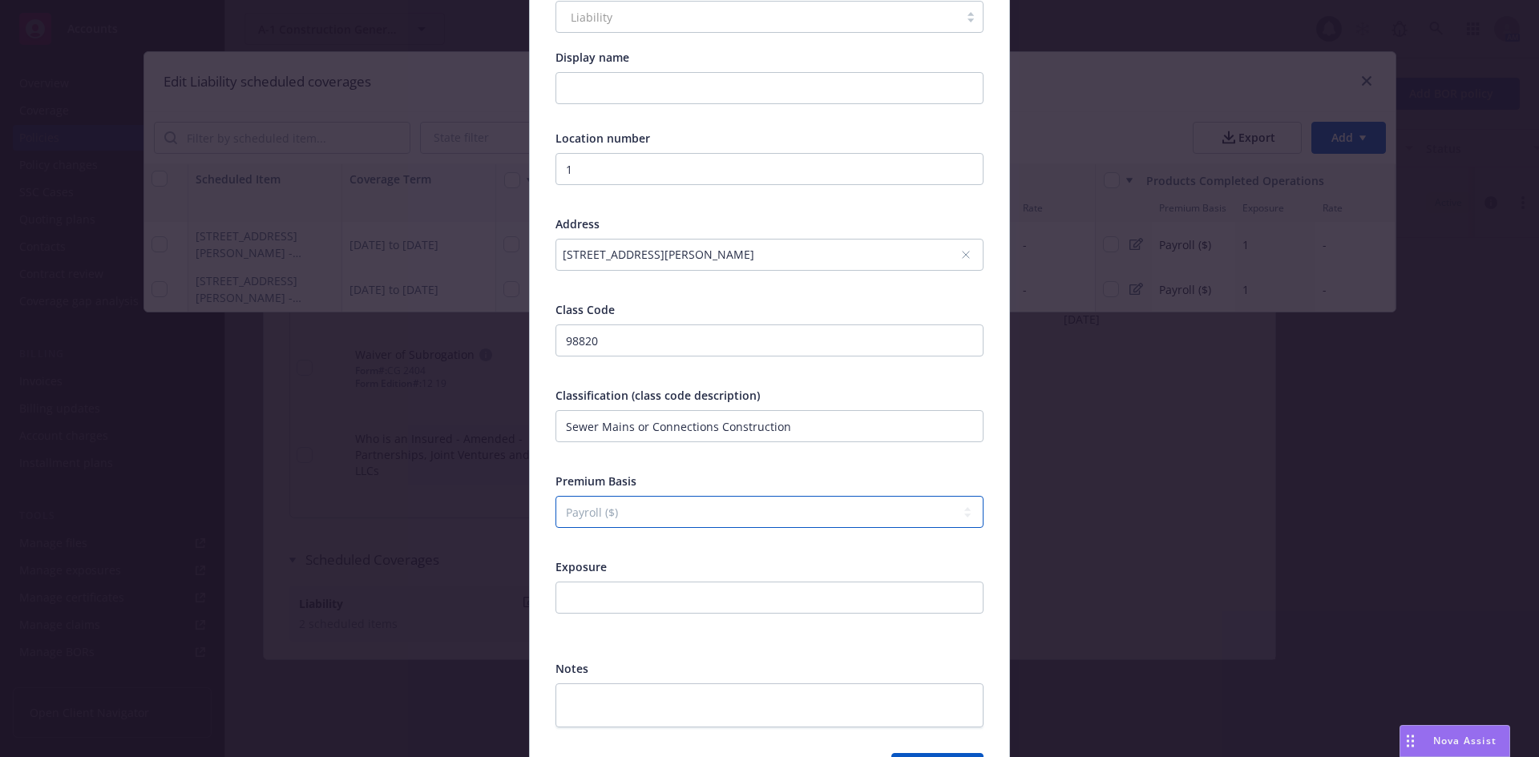
click at [555, 496] on select "-- select an option -- Revenue ($) Payroll ($) Square footage Headcount Unit Ac…" at bounding box center [769, 512] width 428 height 32
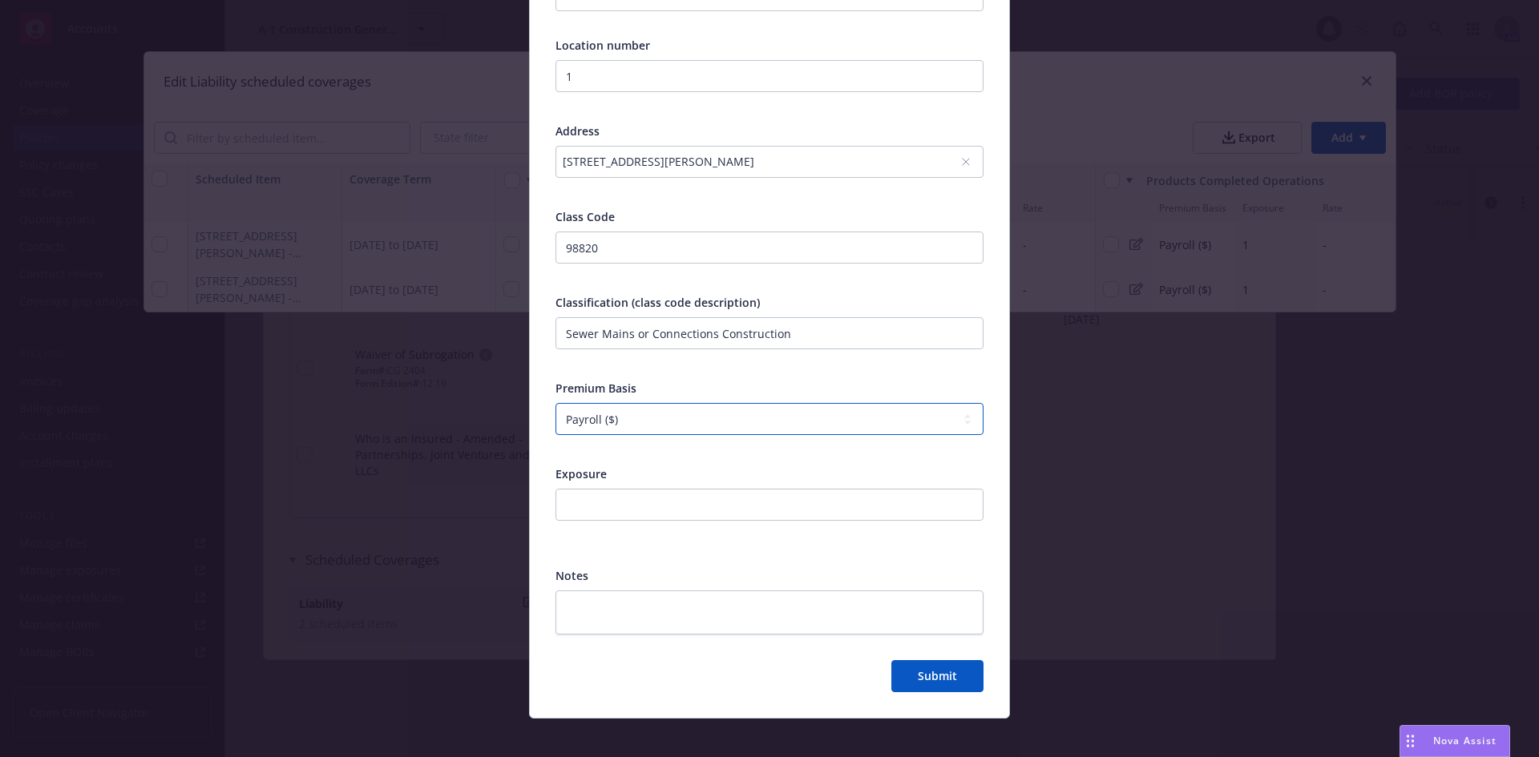
scroll to position [266, 0]
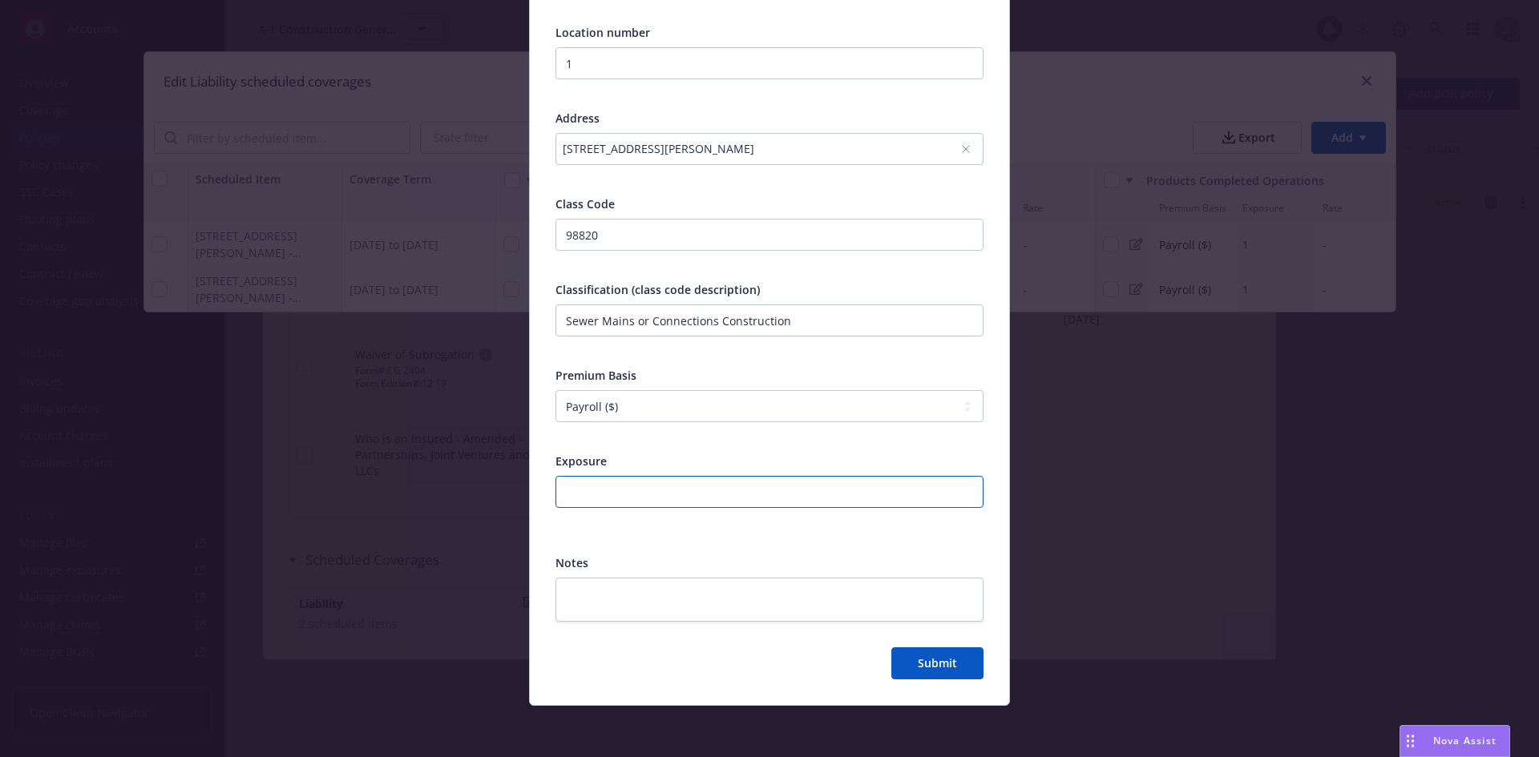
click at [672, 486] on input "number" at bounding box center [769, 492] width 428 height 32
type input "1"
click at [942, 660] on span "Submit" at bounding box center [937, 663] width 39 height 15
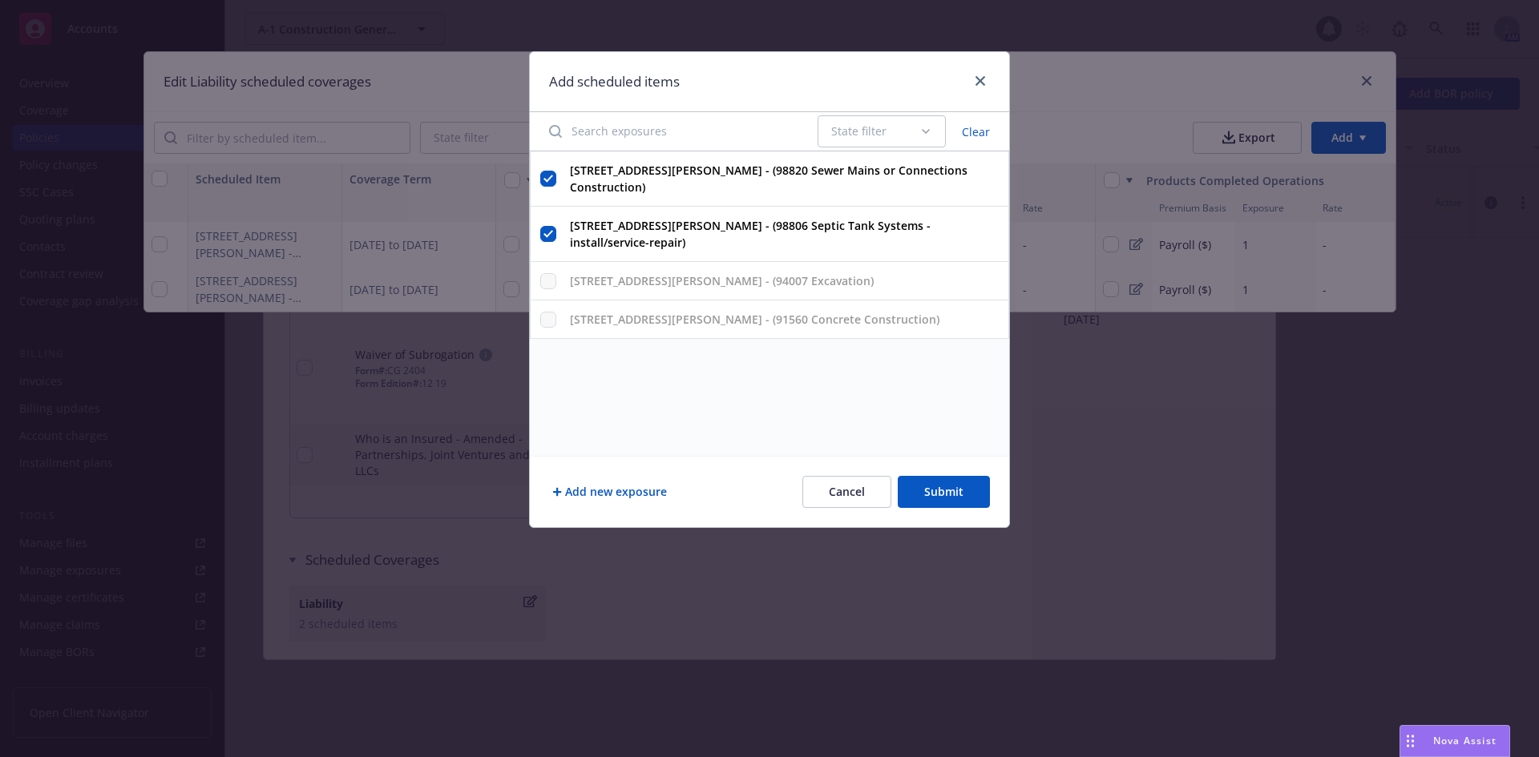
click at [651, 486] on button "Add new exposure" at bounding box center [609, 492] width 121 height 32
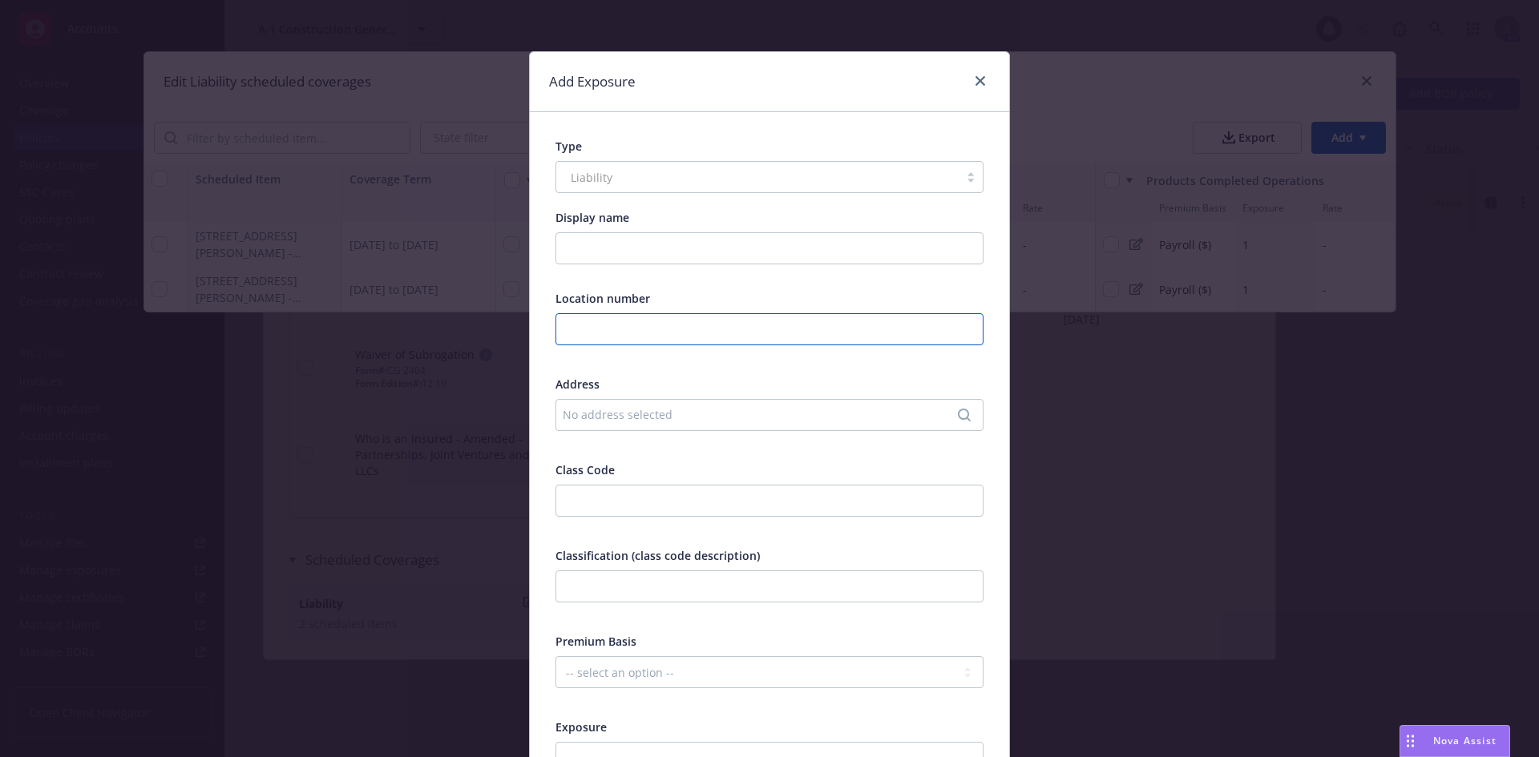
click at [646, 333] on input "text" at bounding box center [769, 329] width 428 height 32
type input "1"
click at [648, 416] on div "No address selected" at bounding box center [761, 414] width 397 height 17
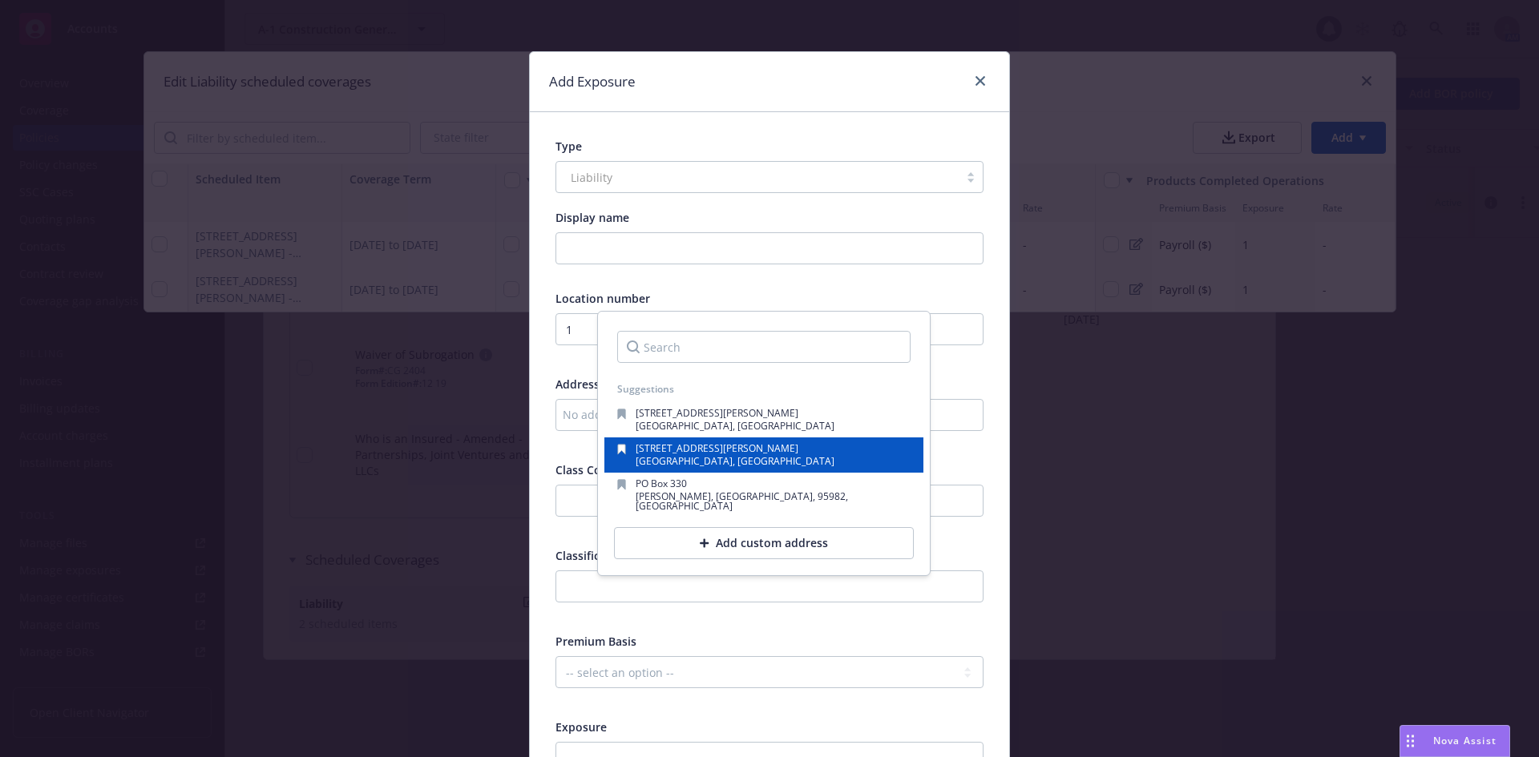
click at [684, 450] on span "[STREET_ADDRESS][PERSON_NAME]" at bounding box center [717, 449] width 163 height 14
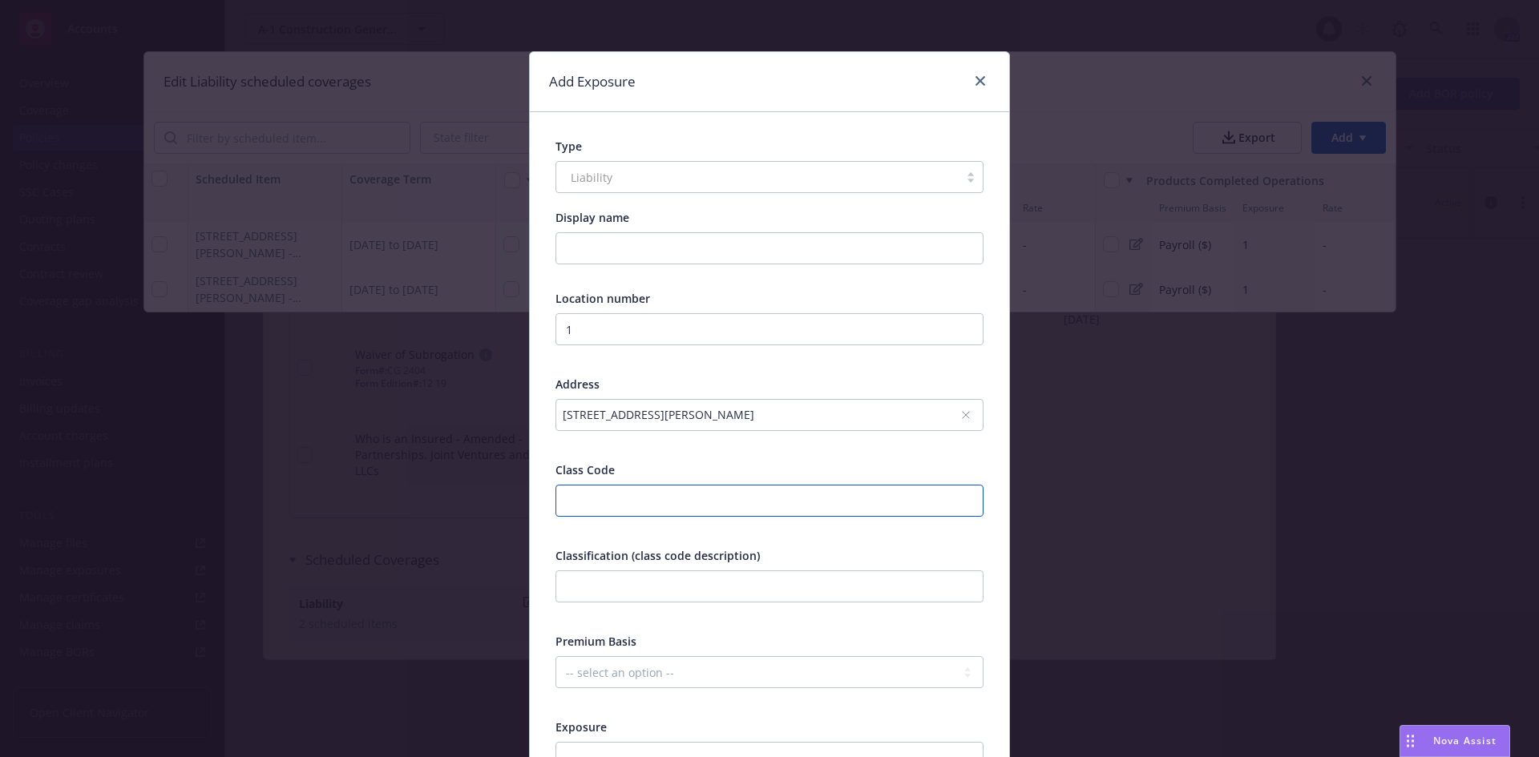
click at [682, 488] on input "number" at bounding box center [769, 501] width 428 height 32
type input "99946"
click at [664, 582] on input "text" at bounding box center [769, 587] width 428 height 32
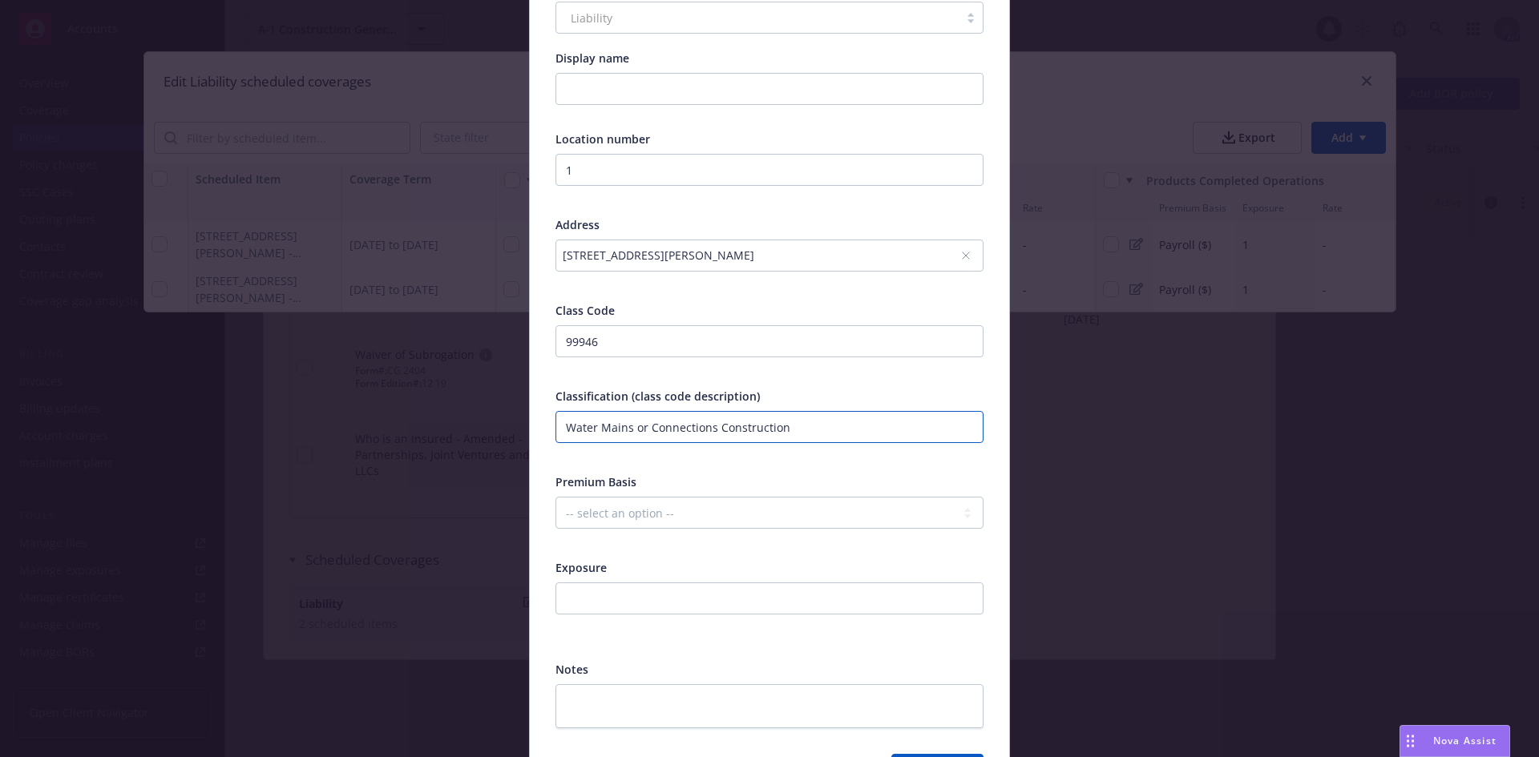
scroll to position [160, 0]
type input "Water Mains or Connections Construction"
click at [668, 511] on select "-- select an option -- Revenue ($) Payroll ($) Square footage Headcount Unit Ac…" at bounding box center [769, 512] width 428 height 32
select select "PAYROLL"
click at [555, 496] on select "-- select an option -- Revenue ($) Payroll ($) Square footage Headcount Unit Ac…" at bounding box center [769, 512] width 428 height 32
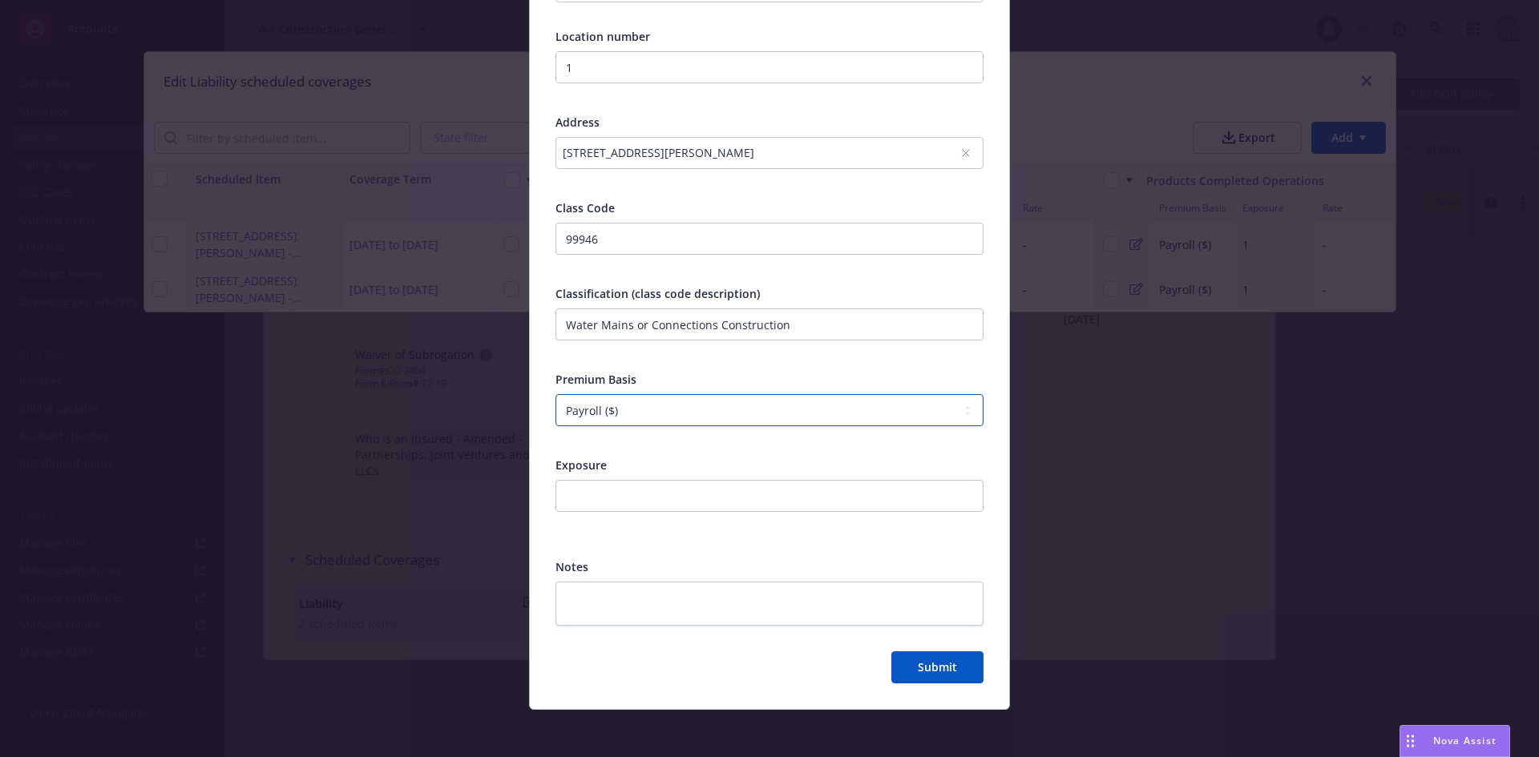
scroll to position [266, 0]
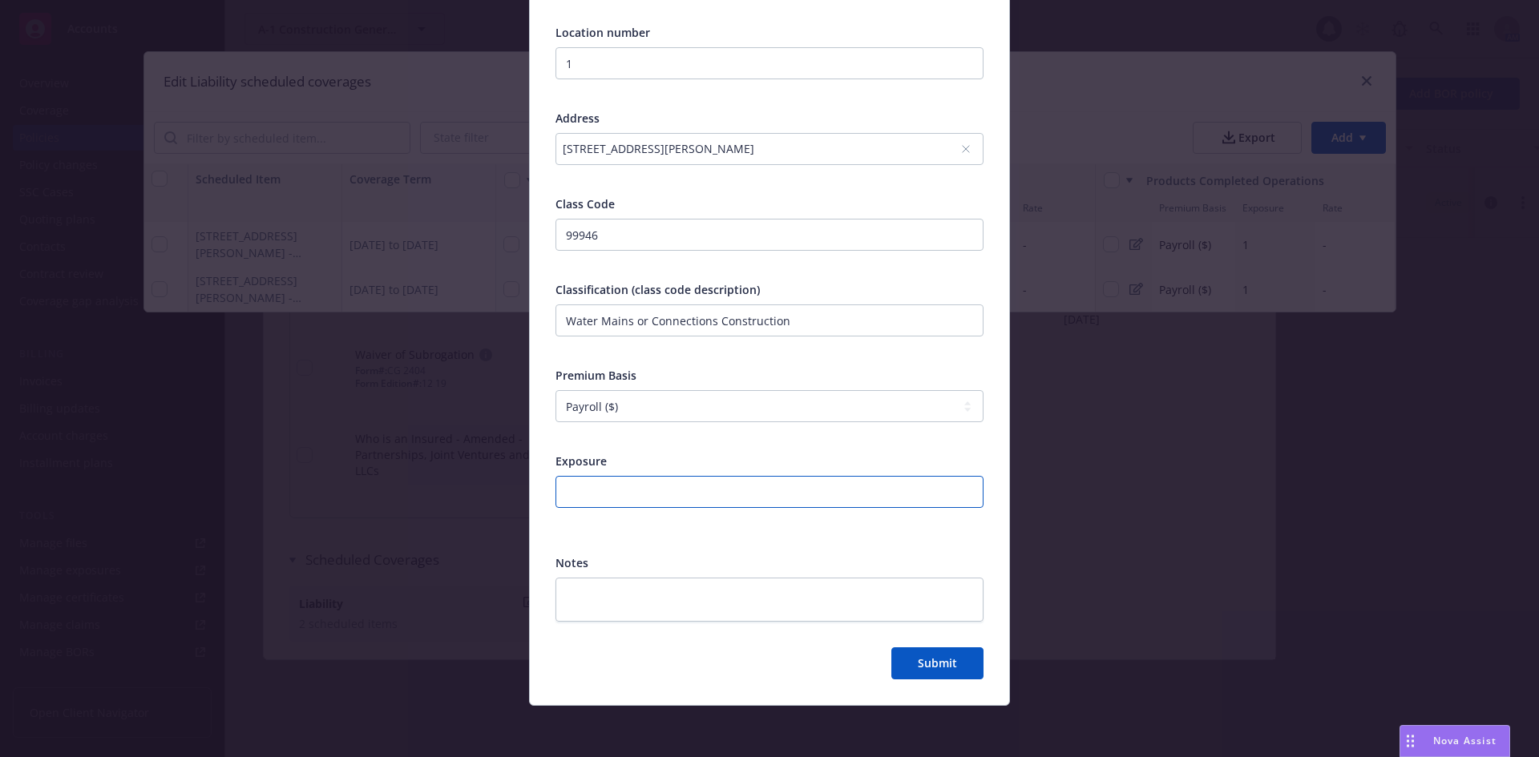
click at [662, 485] on input "number" at bounding box center [769, 492] width 428 height 32
type input "1"
click at [934, 654] on button "Submit" at bounding box center [937, 664] width 92 height 32
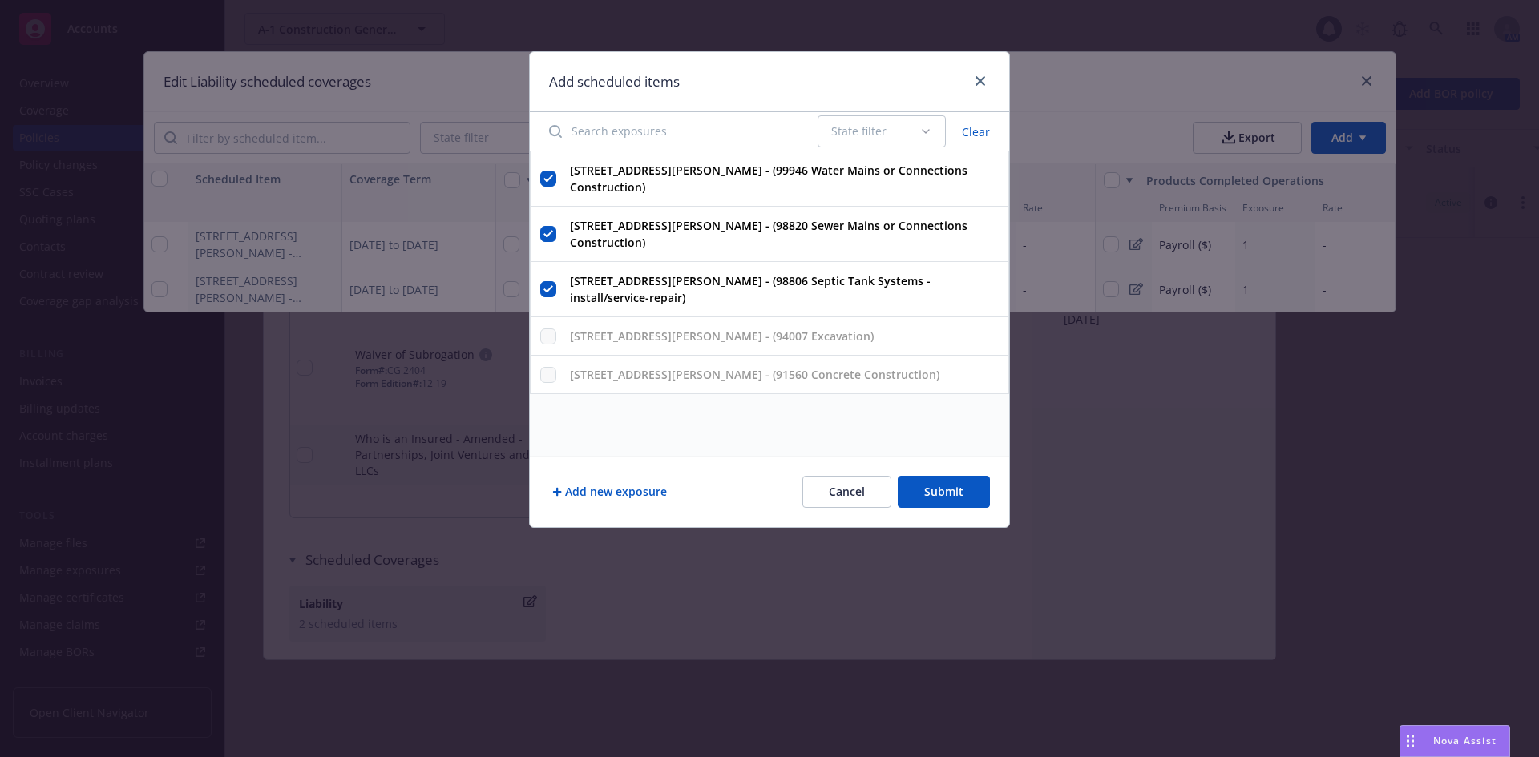
click at [938, 485] on button "Submit" at bounding box center [944, 492] width 92 height 32
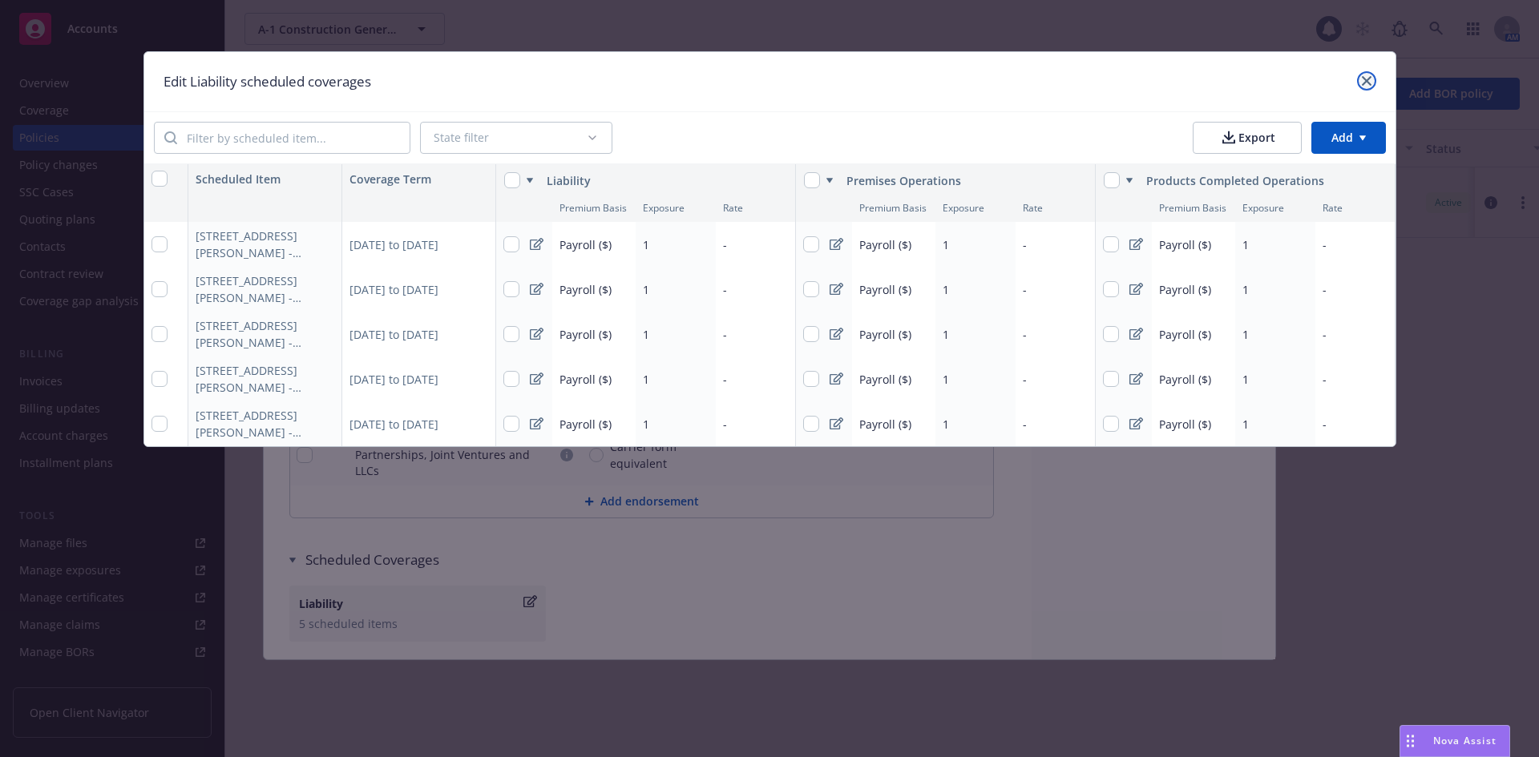
click at [1366, 79] on icon "close" at bounding box center [1367, 81] width 10 height 10
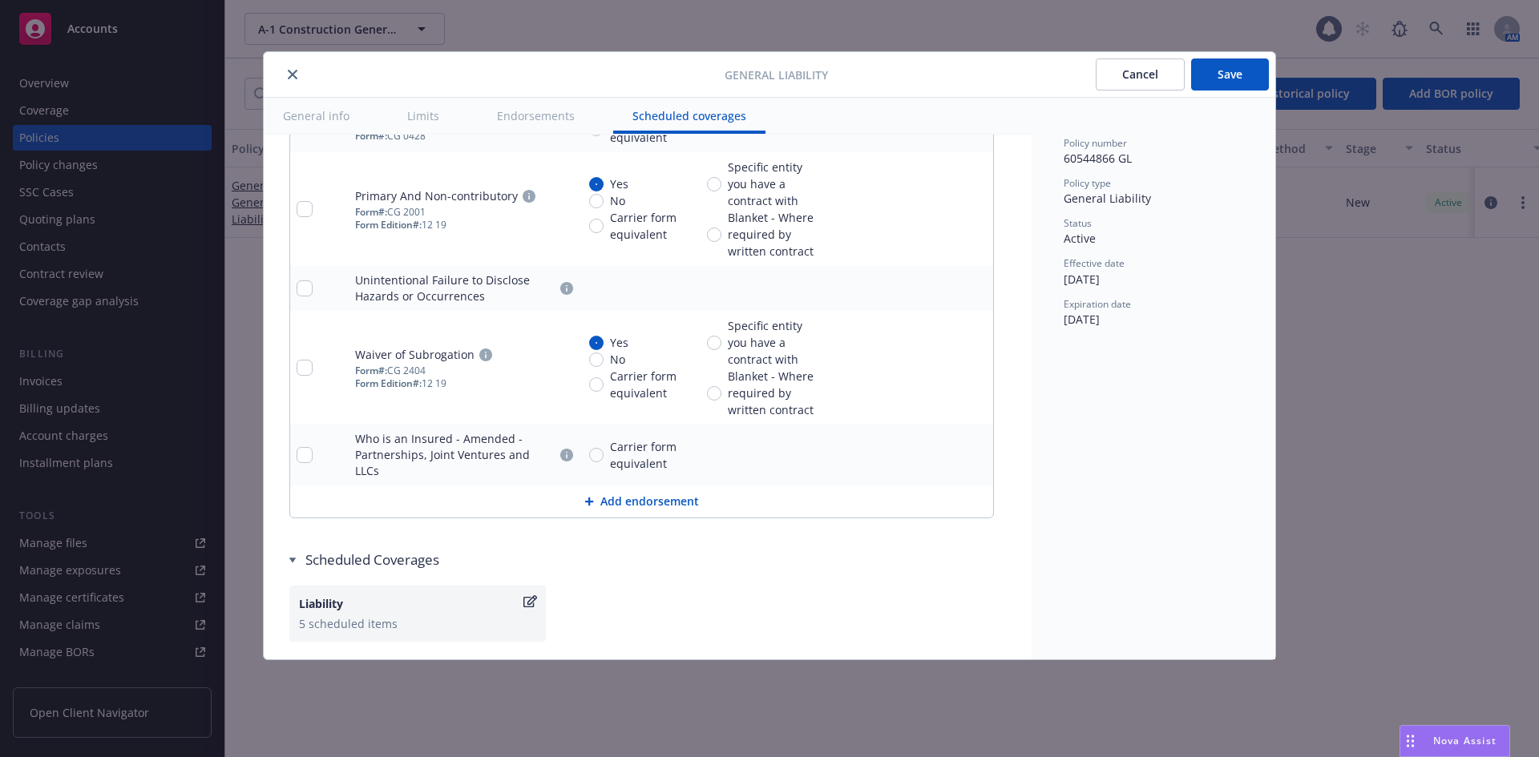
click at [1221, 70] on button "Save" at bounding box center [1230, 75] width 78 height 32
